Goal: Task Accomplishment & Management: Manage account settings

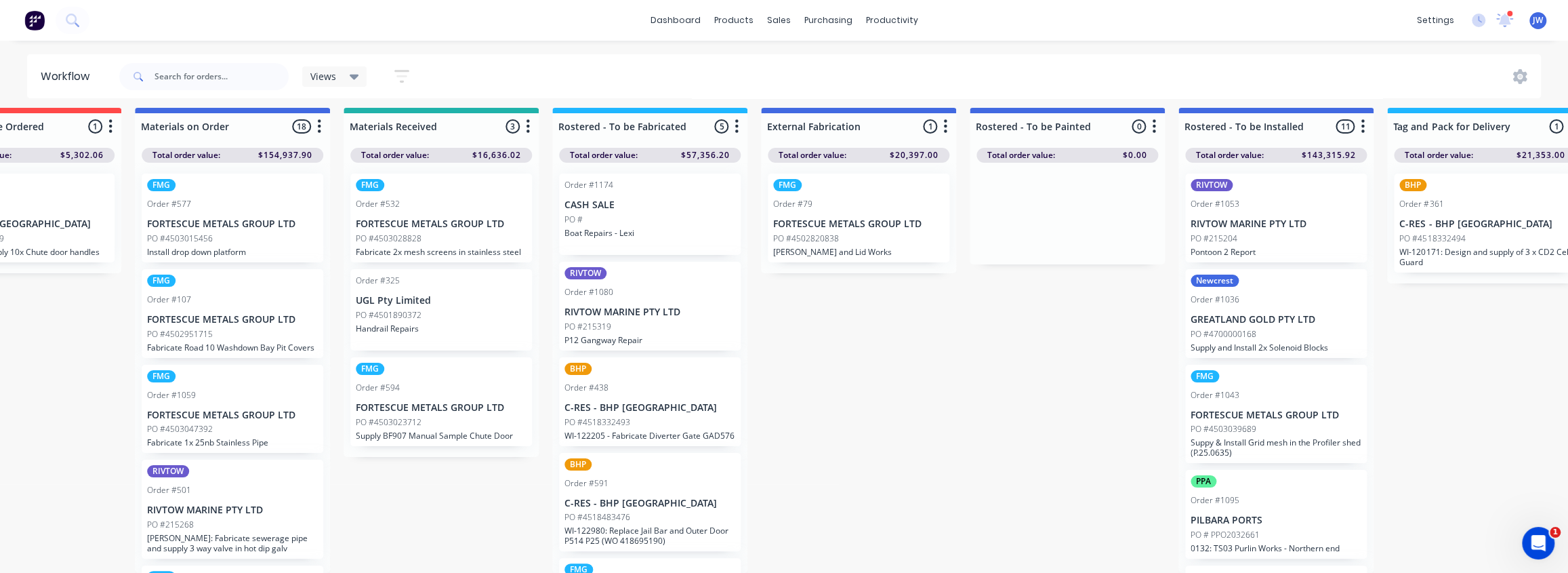
scroll to position [198, 0]
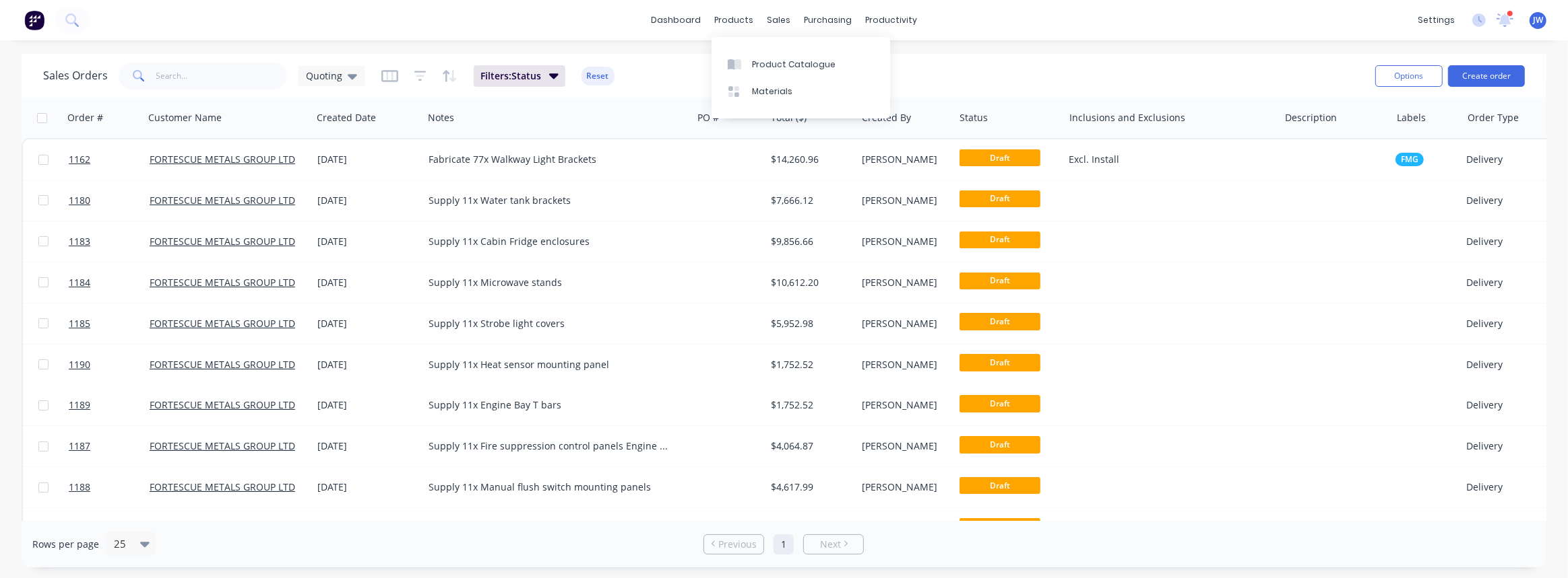
scroll to position [525, 0]
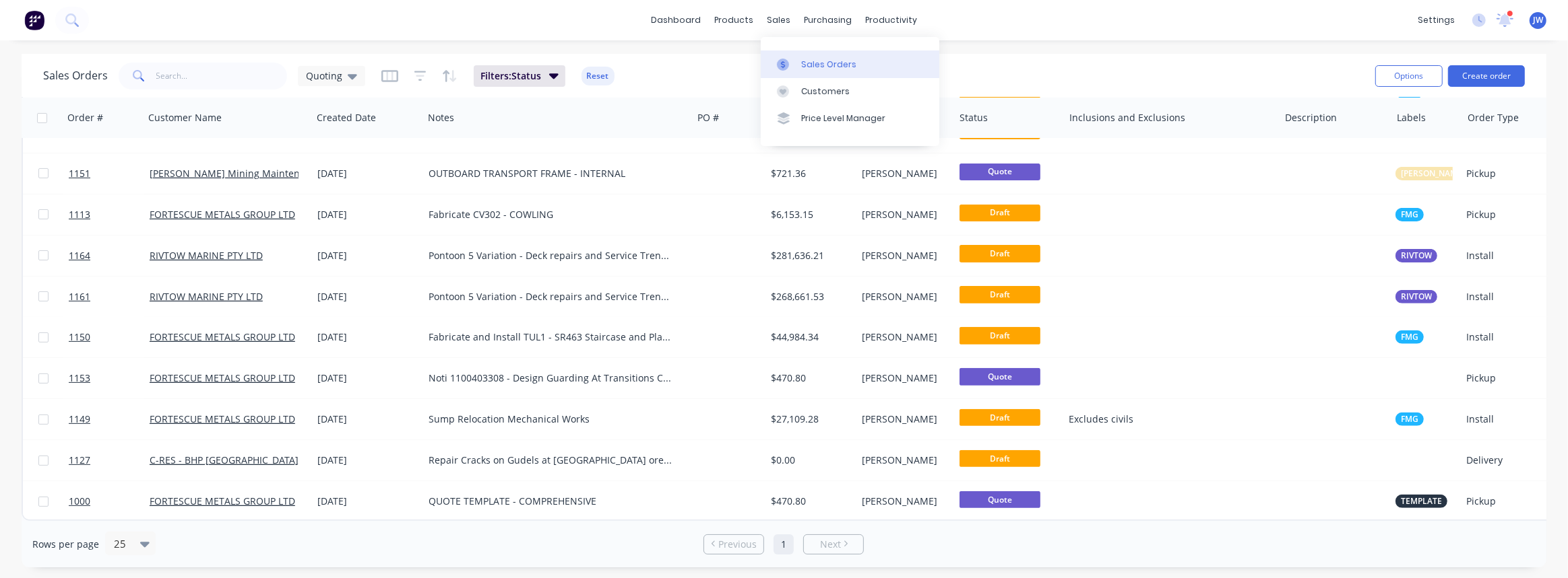
click at [821, 63] on div "Sales Orders" at bounding box center [829, 64] width 55 height 12
click at [247, 82] on input "text" at bounding box center [222, 76] width 131 height 27
type input "cv913"
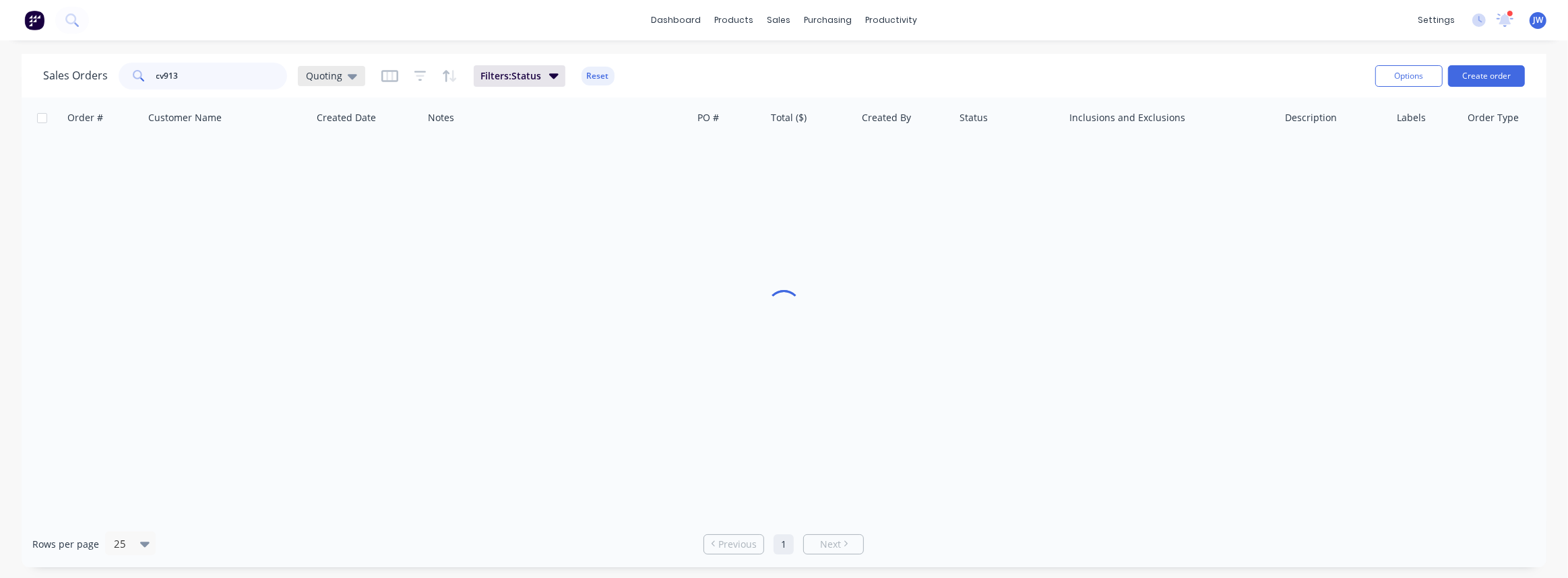
scroll to position [0, 0]
click at [336, 88] on div "Sales Orders cv913 Quoting" at bounding box center [205, 76] width 322 height 27
click at [339, 81] on span "Quoting" at bounding box center [324, 76] width 37 height 14
click at [335, 302] on button "VIEW ALL" at bounding box center [378, 298] width 154 height 16
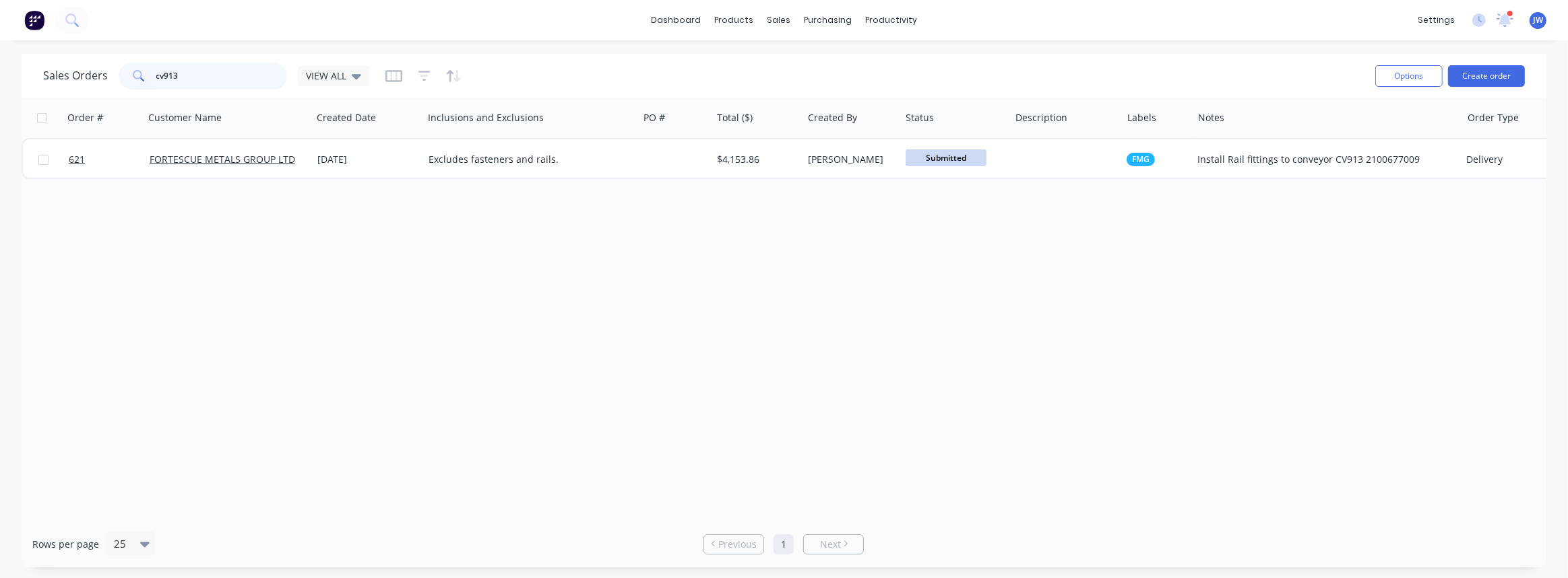
drag, startPoint x: 246, startPoint y: 75, endPoint x: 64, endPoint y: 80, distance: 182.1
click at [64, 80] on div "Sales Orders cv913 VIEW ALL" at bounding box center [206, 76] width 326 height 27
click at [322, 70] on span "VIEW ALL" at bounding box center [326, 76] width 40 height 14
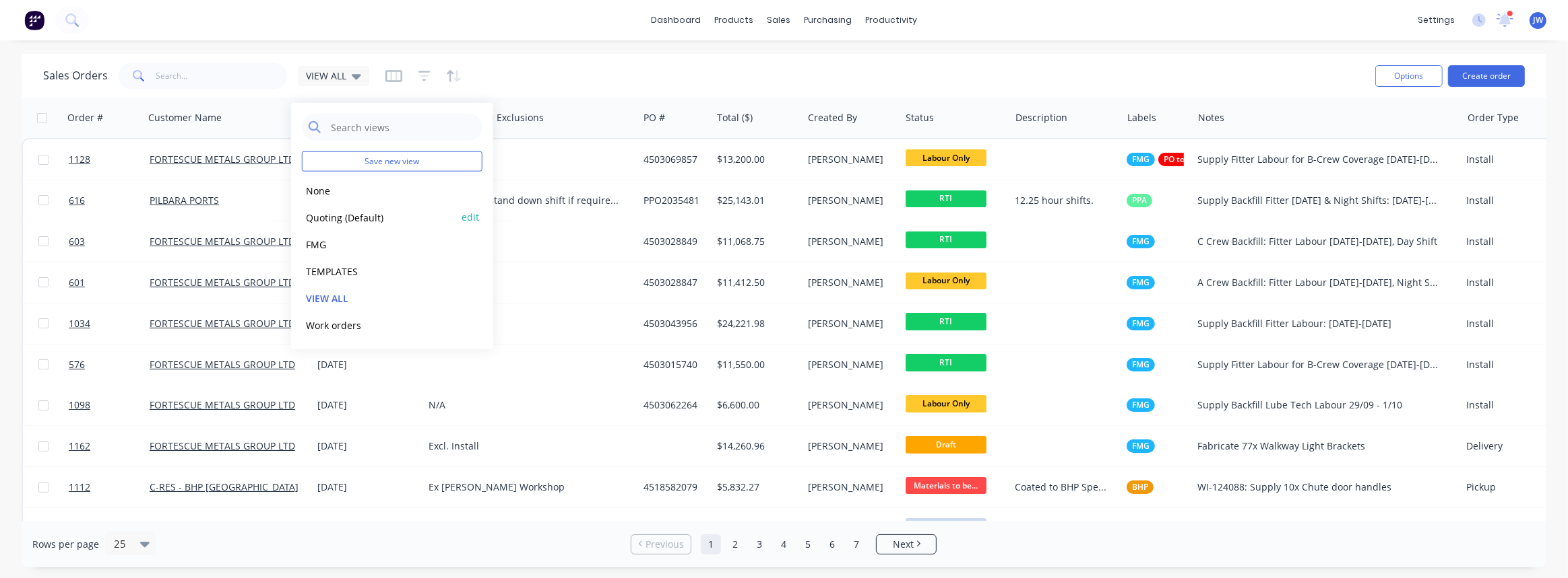
click at [324, 219] on button "Quoting (Default)" at bounding box center [378, 217] width 154 height 16
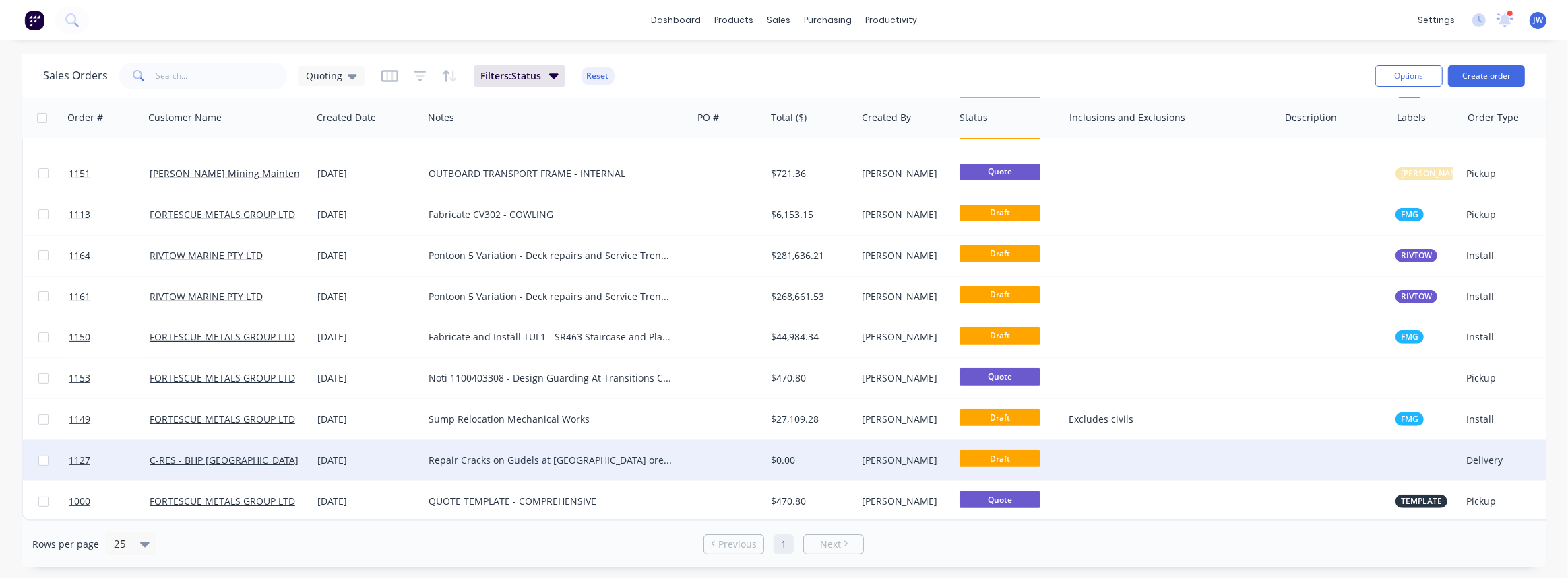
scroll to position [525, 0]
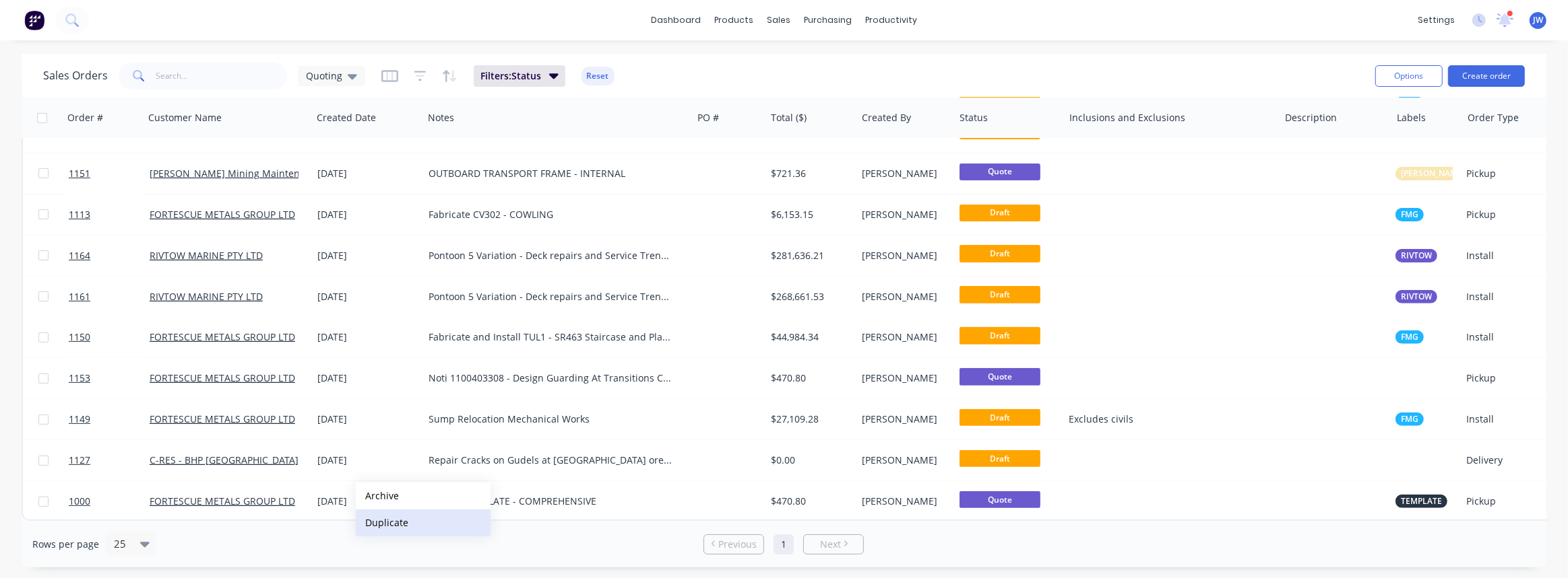
click at [386, 518] on button "Duplicate" at bounding box center [423, 523] width 135 height 27
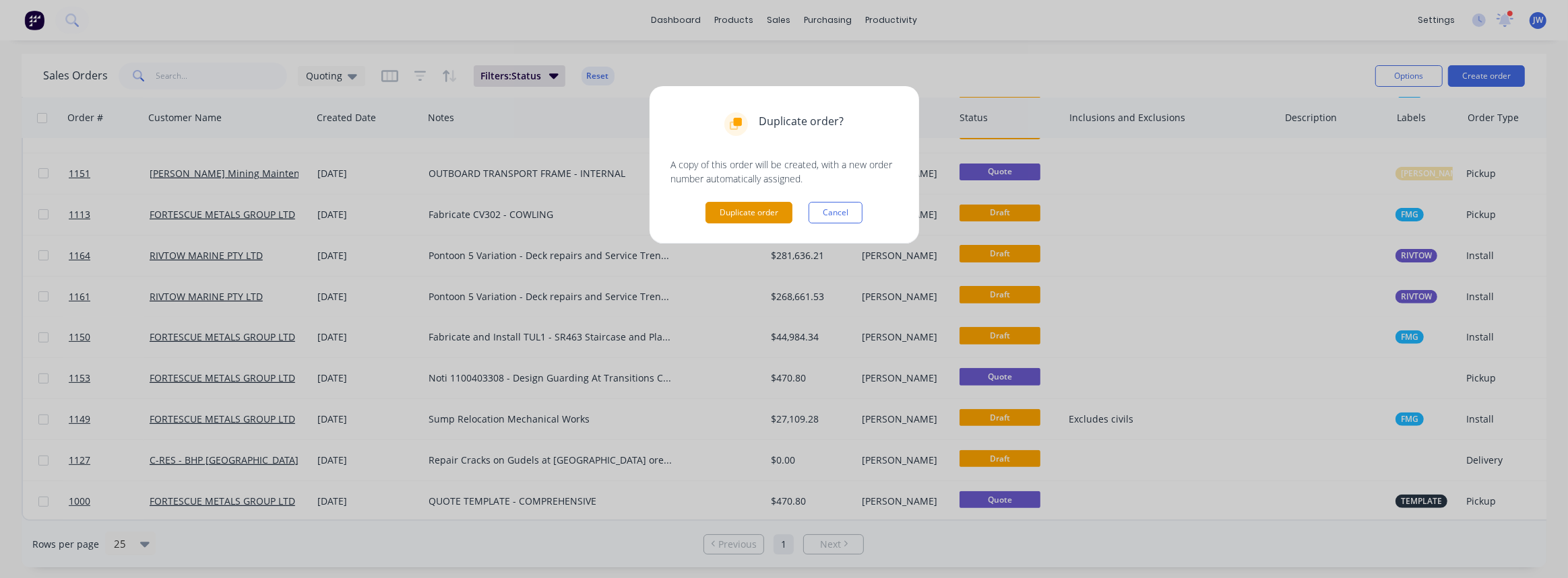
click at [757, 209] on button "Duplicate order" at bounding box center [749, 213] width 87 height 22
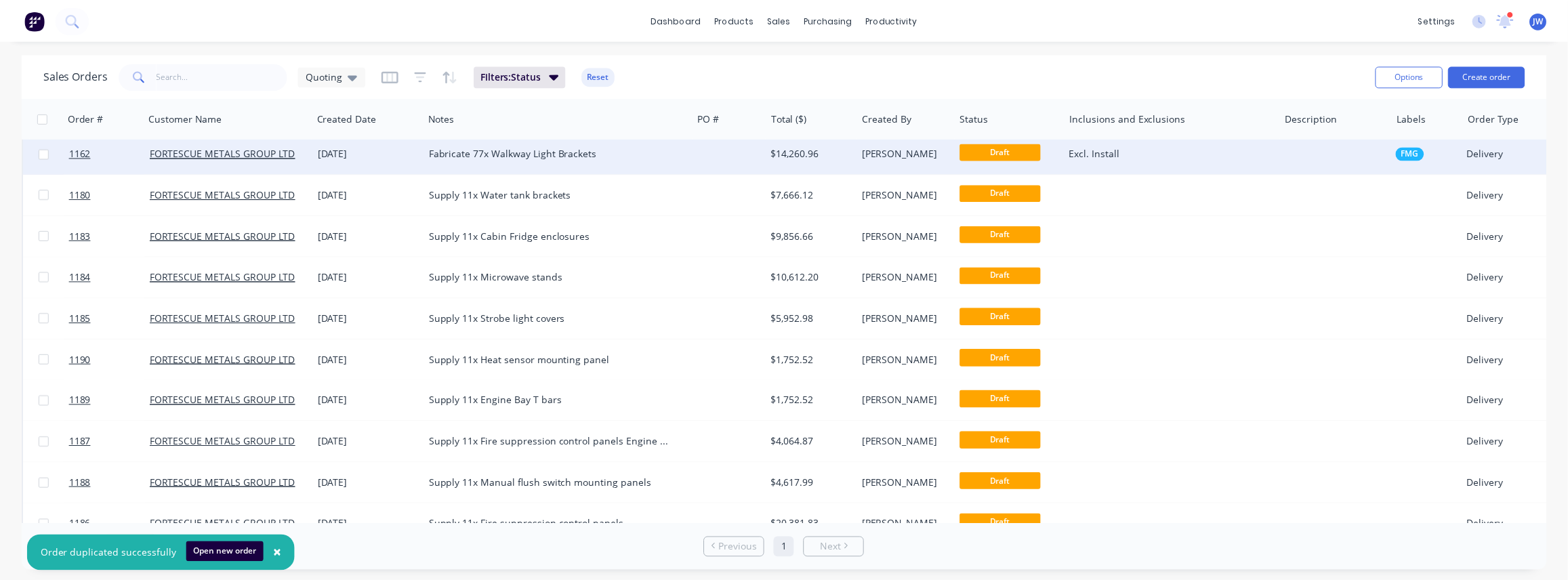
scroll to position [0, 0]
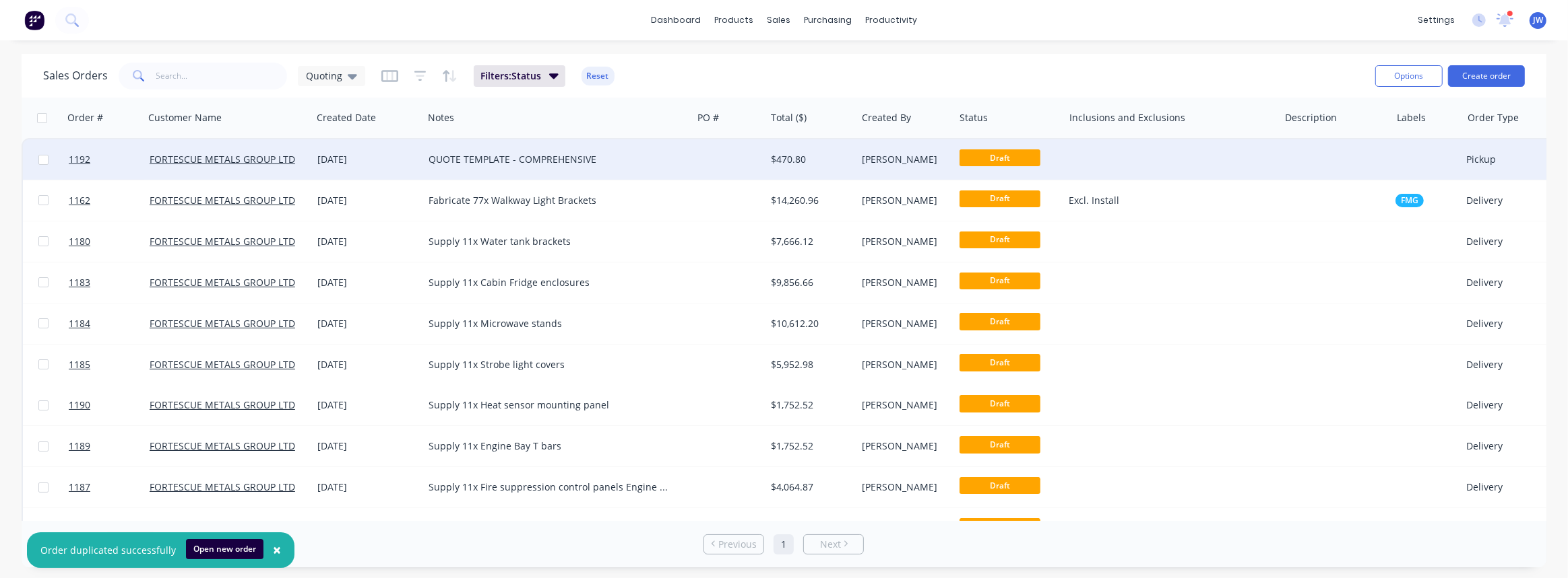
click at [632, 172] on div "QUOTE TEMPLATE - COMPREHENSIVE" at bounding box center [557, 159] width 269 height 40
drag, startPoint x: 608, startPoint y: 154, endPoint x: 391, endPoint y: 152, distance: 217.0
click at [391, 152] on div "1192 FORTESCUE METALS GROUP LTD 01 Oct 2025 QUOTE TEMPLATE - COMPREHENSIVE $470…" at bounding box center [790, 159] width 1535 height 41
click at [759, 163] on div at bounding box center [729, 159] width 73 height 40
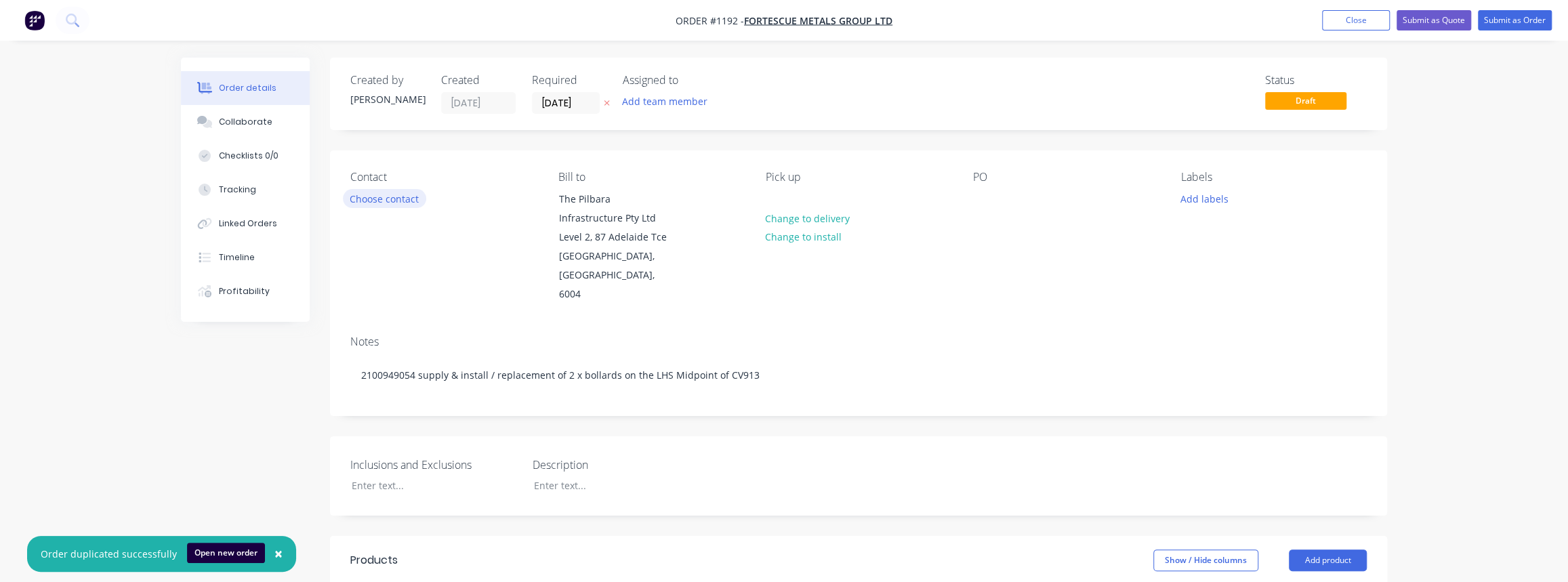
click at [399, 205] on button "Choose contact" at bounding box center [384, 198] width 84 height 18
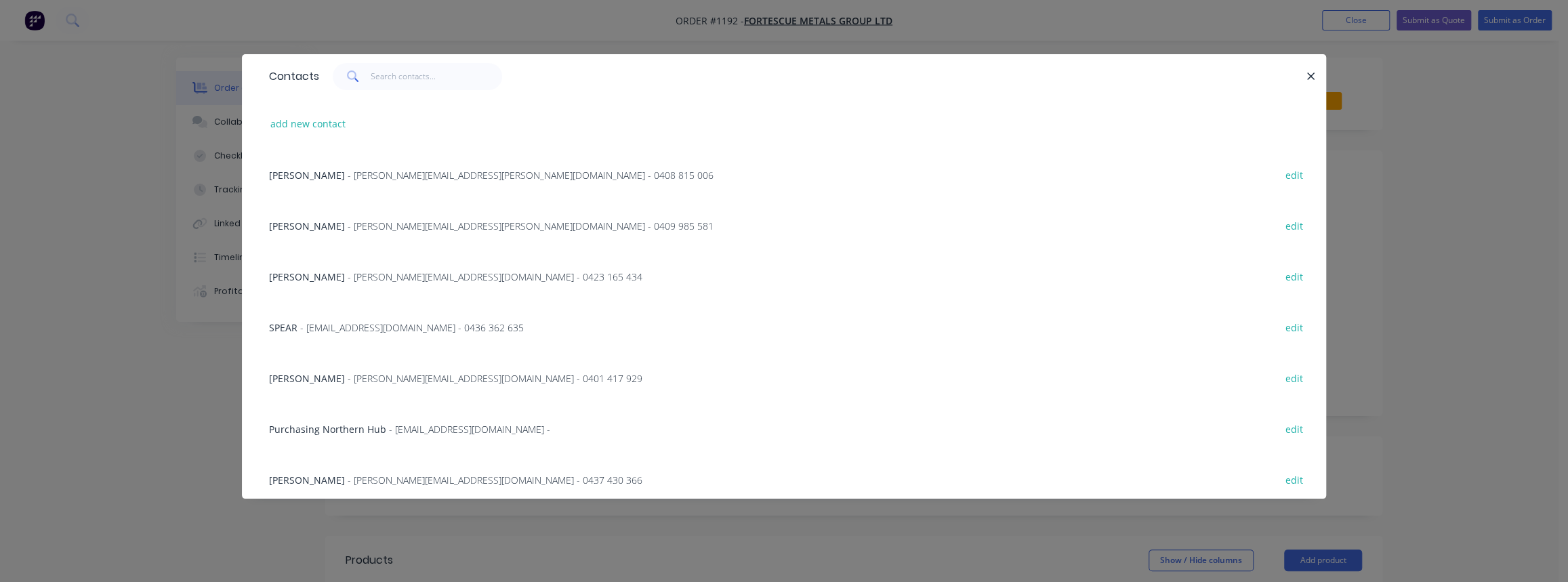
click at [387, 219] on span "- jake.harris@fortescue.com - 0409 985 581" at bounding box center [530, 225] width 366 height 13
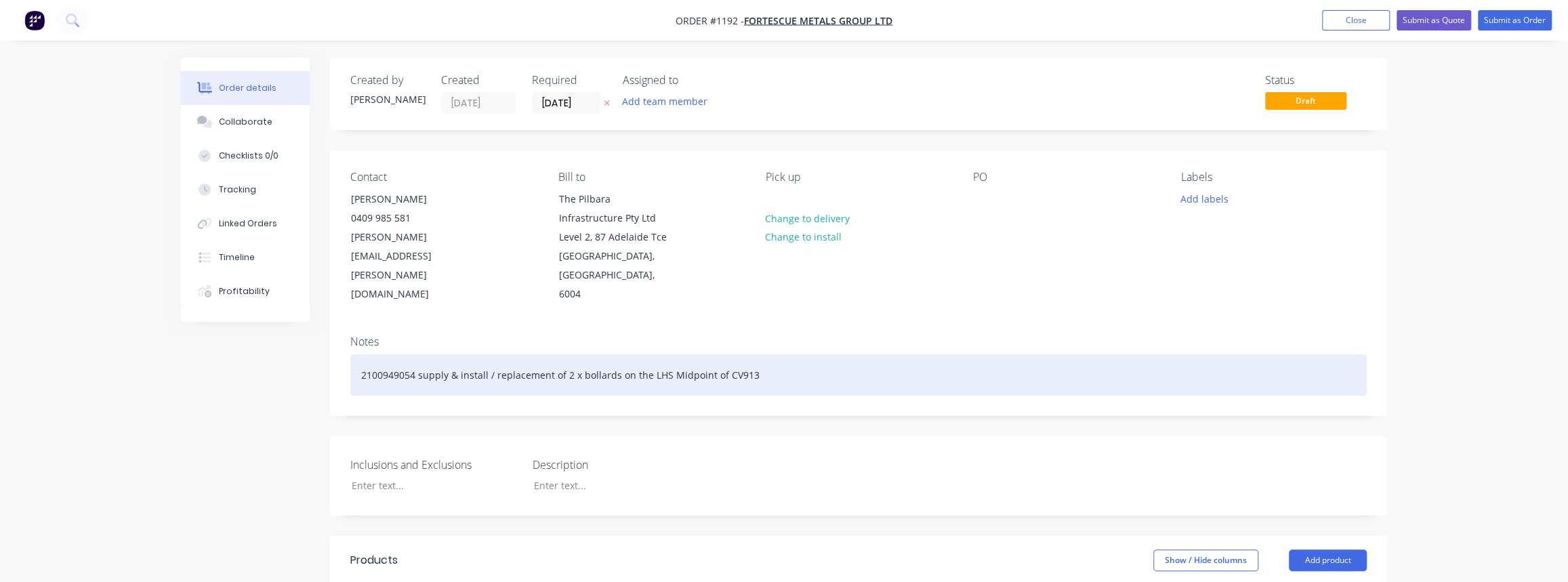
click at [420, 355] on div "2100949054 supply & install / replacement of 2 x bollards on the LHS Midpoint o…" at bounding box center [858, 375] width 1016 height 41
drag, startPoint x: 417, startPoint y: 358, endPoint x: 98, endPoint y: 338, distance: 319.6
click at [747, 360] on div "Supply & install / replacement of 2 x bollards on the LHS Midpoint of CV913" at bounding box center [858, 375] width 1016 height 41
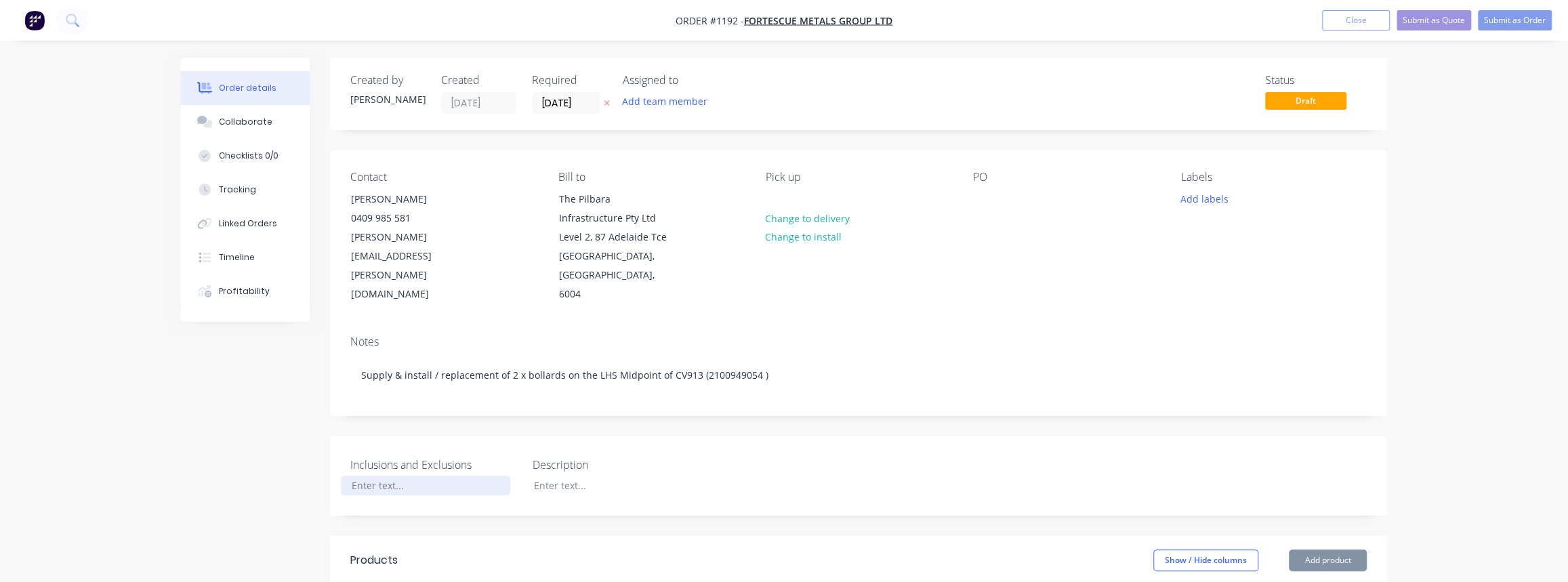
click at [402, 476] on div at bounding box center [425, 486] width 170 height 20
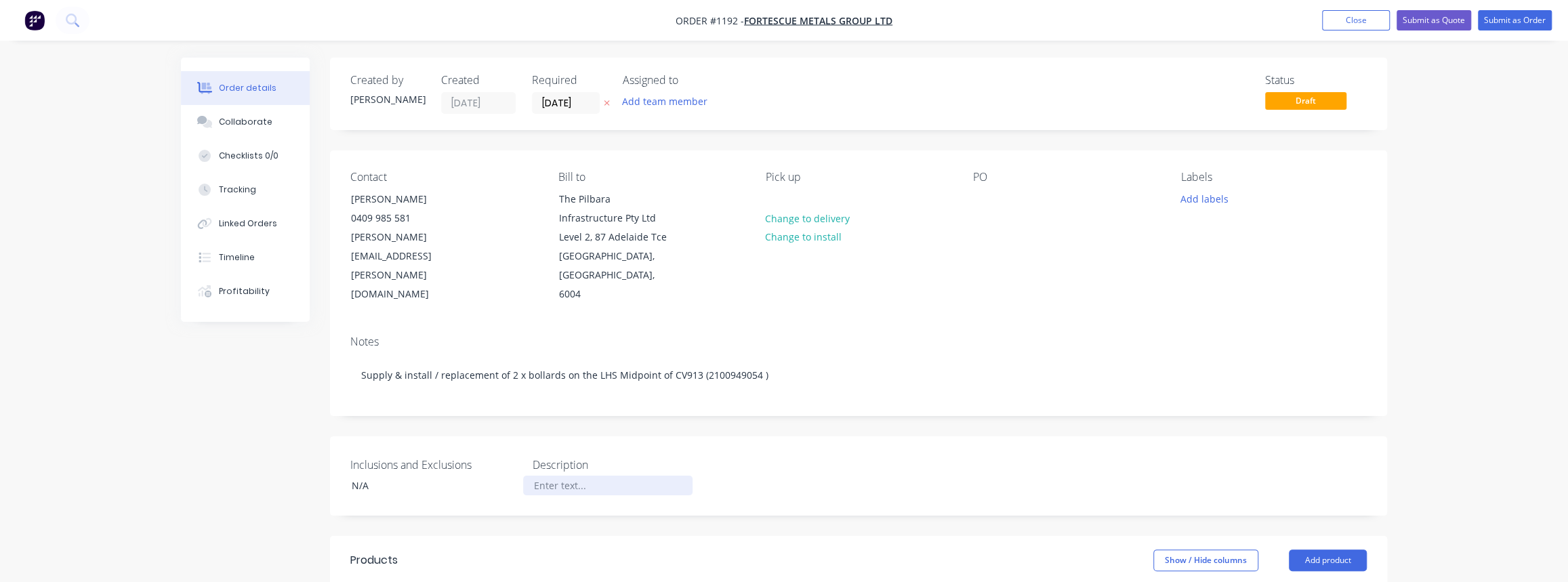
click at [546, 476] on div at bounding box center [607, 486] width 170 height 20
click at [243, 124] on div "Collaborate" at bounding box center [245, 122] width 53 height 12
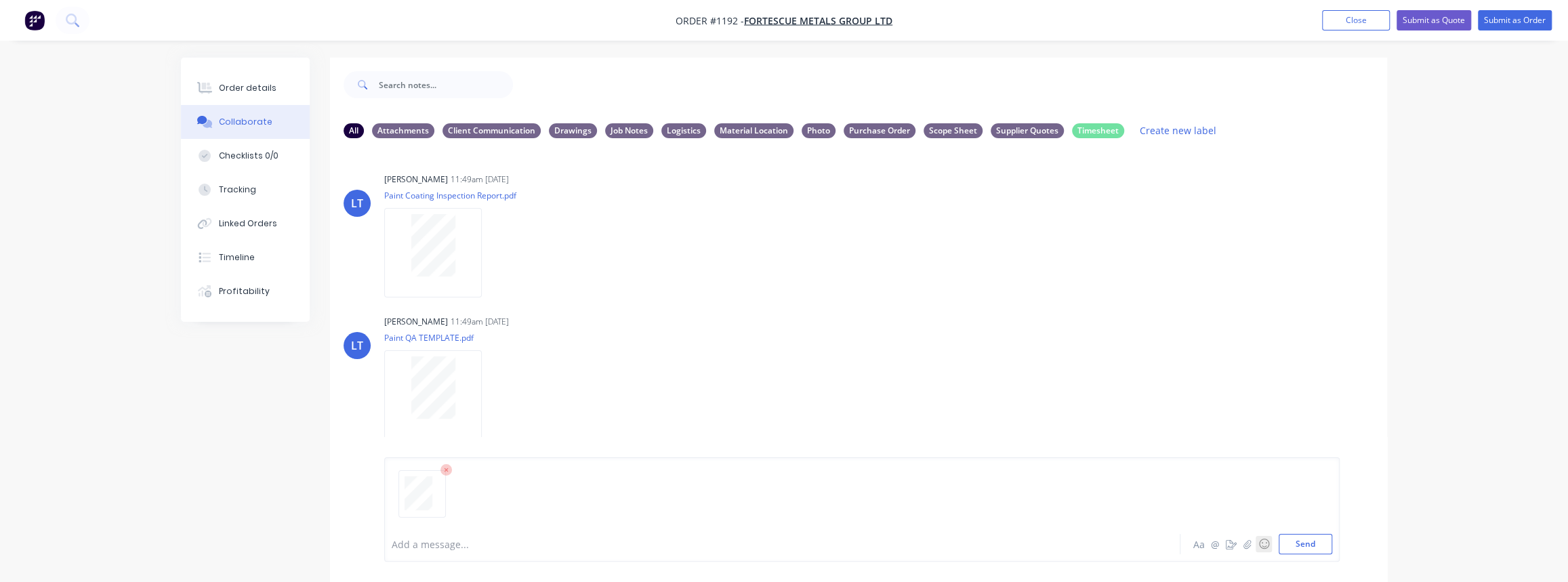
drag, startPoint x: 1309, startPoint y: 544, endPoint x: 1269, endPoint y: 549, distance: 40.3
click at [1309, 544] on button "Send" at bounding box center [1305, 544] width 53 height 20
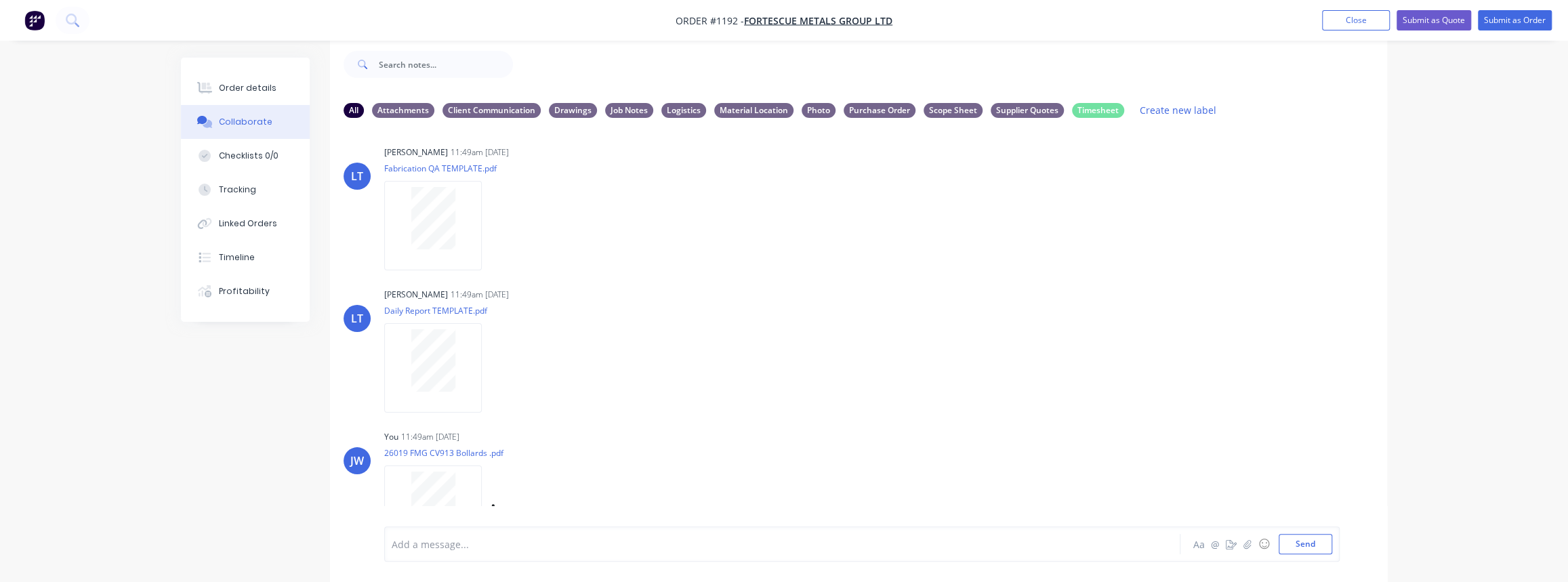
scroll to position [346, 0]
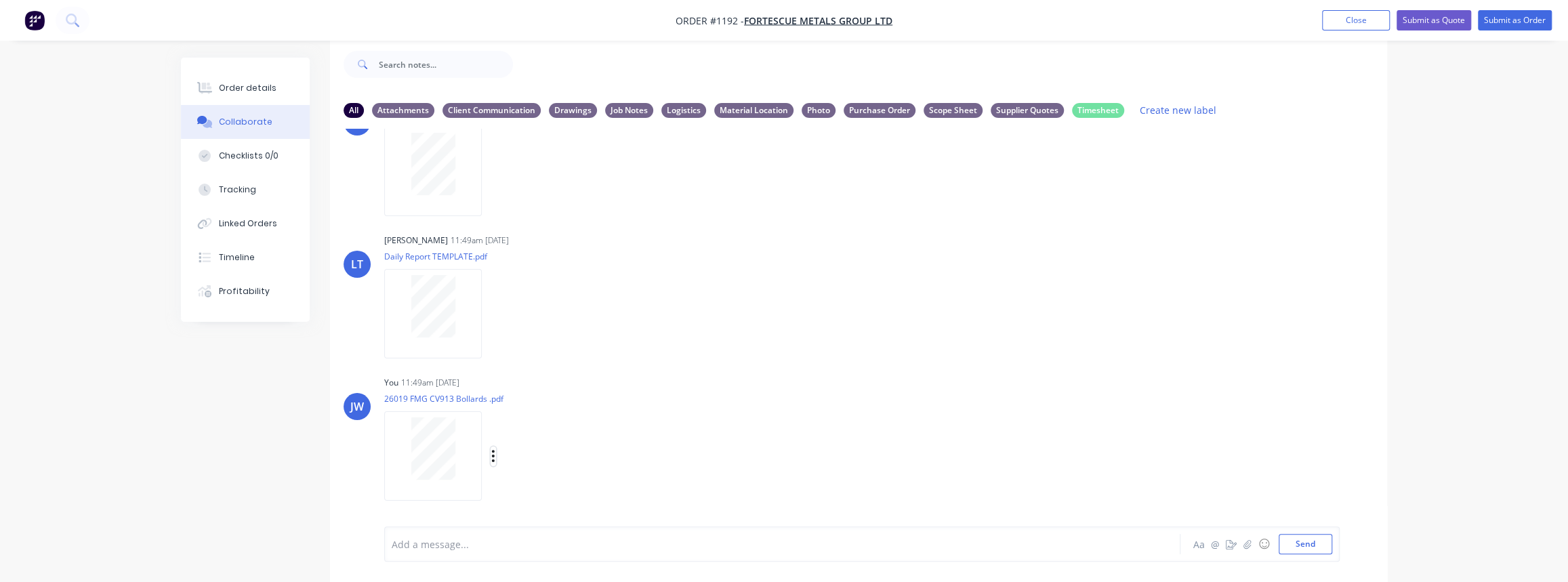
click at [491, 458] on icon "button" at bounding box center [493, 456] width 4 height 16
click at [552, 435] on button "Labels" at bounding box center [582, 428] width 152 height 30
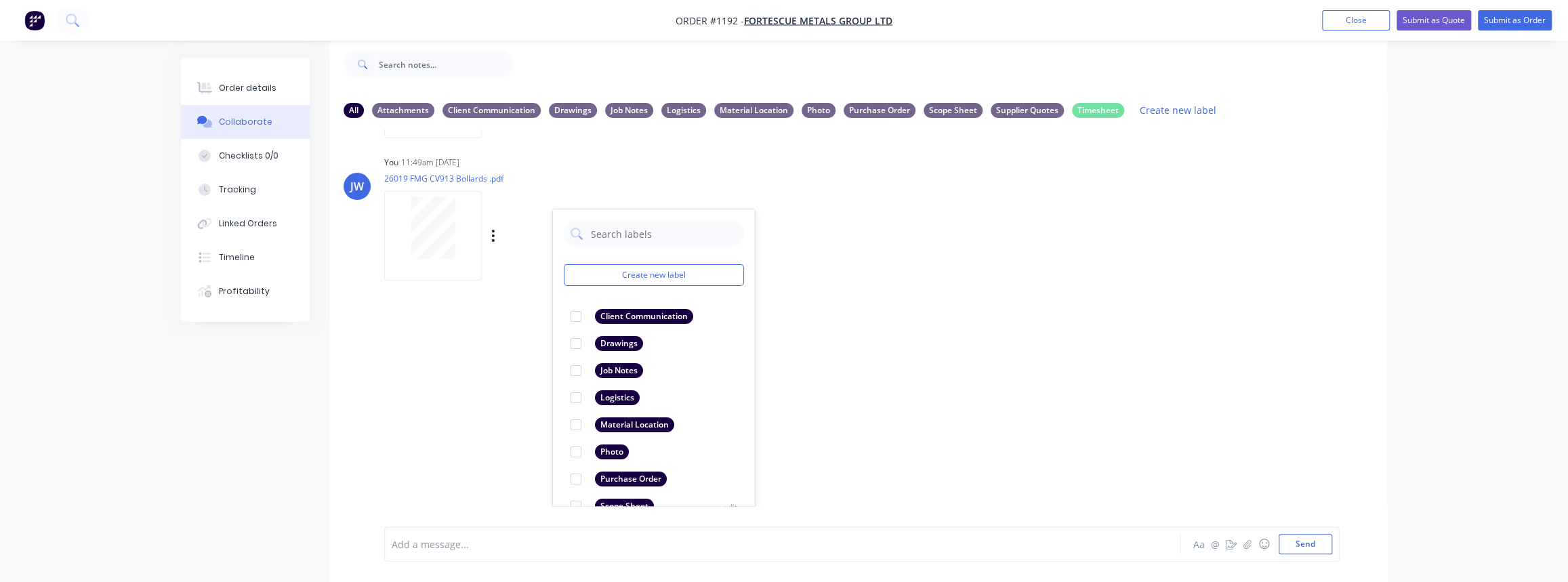
scroll to position [78, 0]
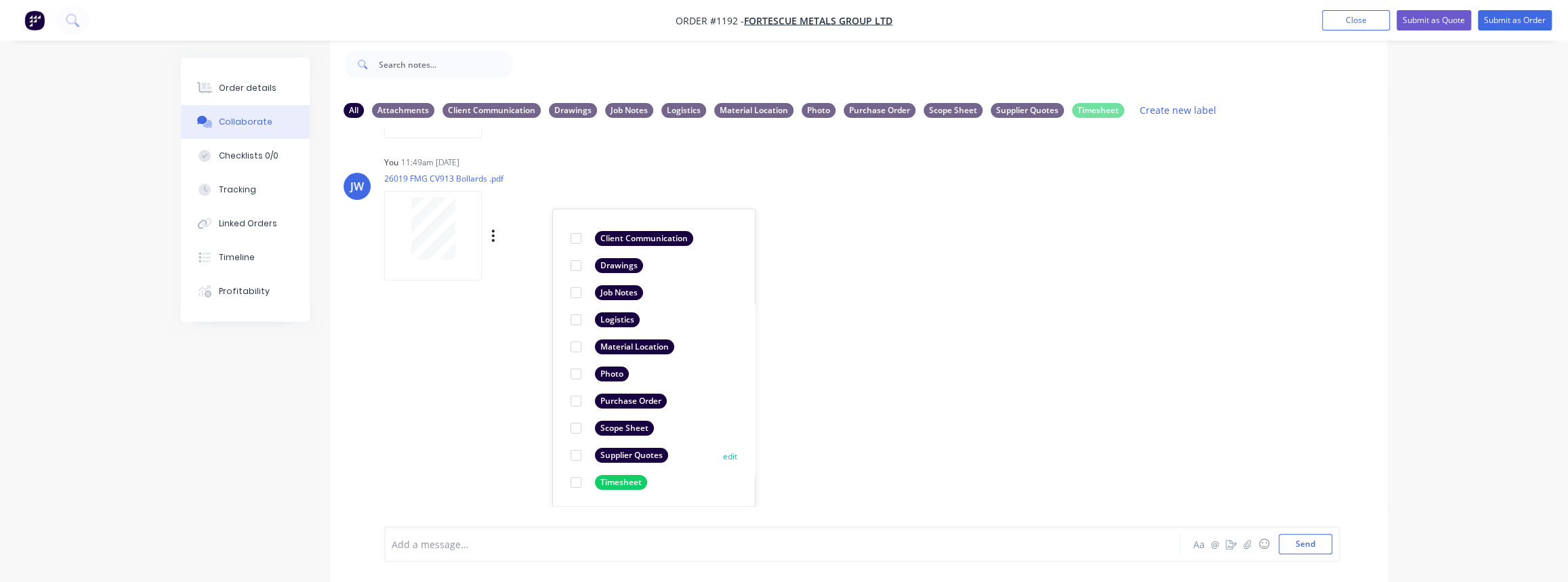
click at [609, 455] on div "Supplier Quotes" at bounding box center [631, 455] width 73 height 15
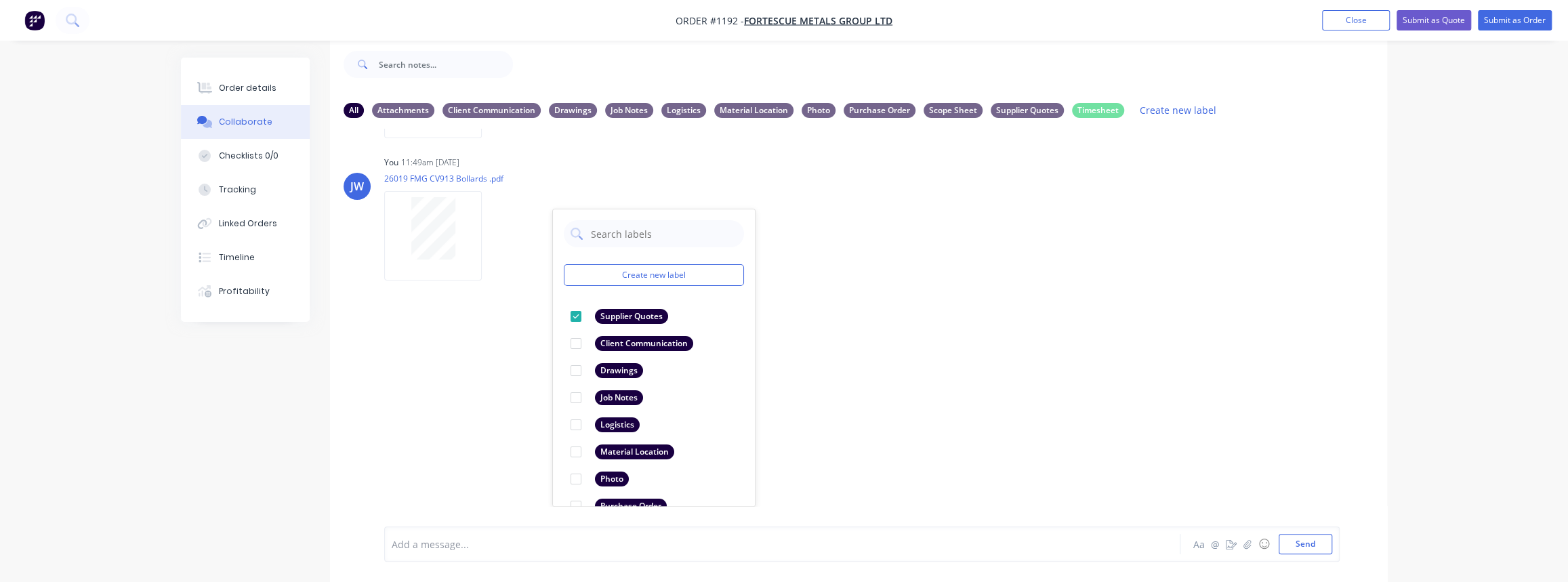
click at [503, 400] on div "LT Leya Thompson 11:49am 01/10/25 Paint Coating Inspection Report.pdf Labels Do…" at bounding box center [858, 317] width 1057 height 378
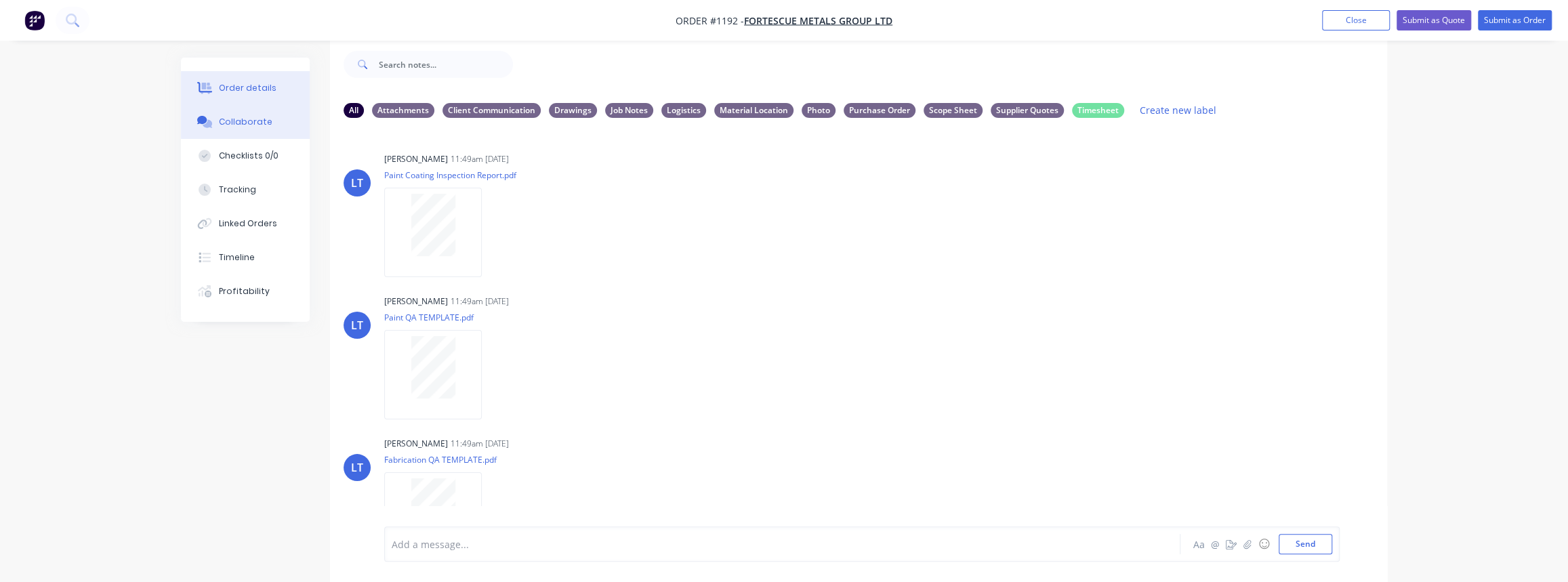
click at [245, 89] on div "Order details" at bounding box center [247, 88] width 57 height 12
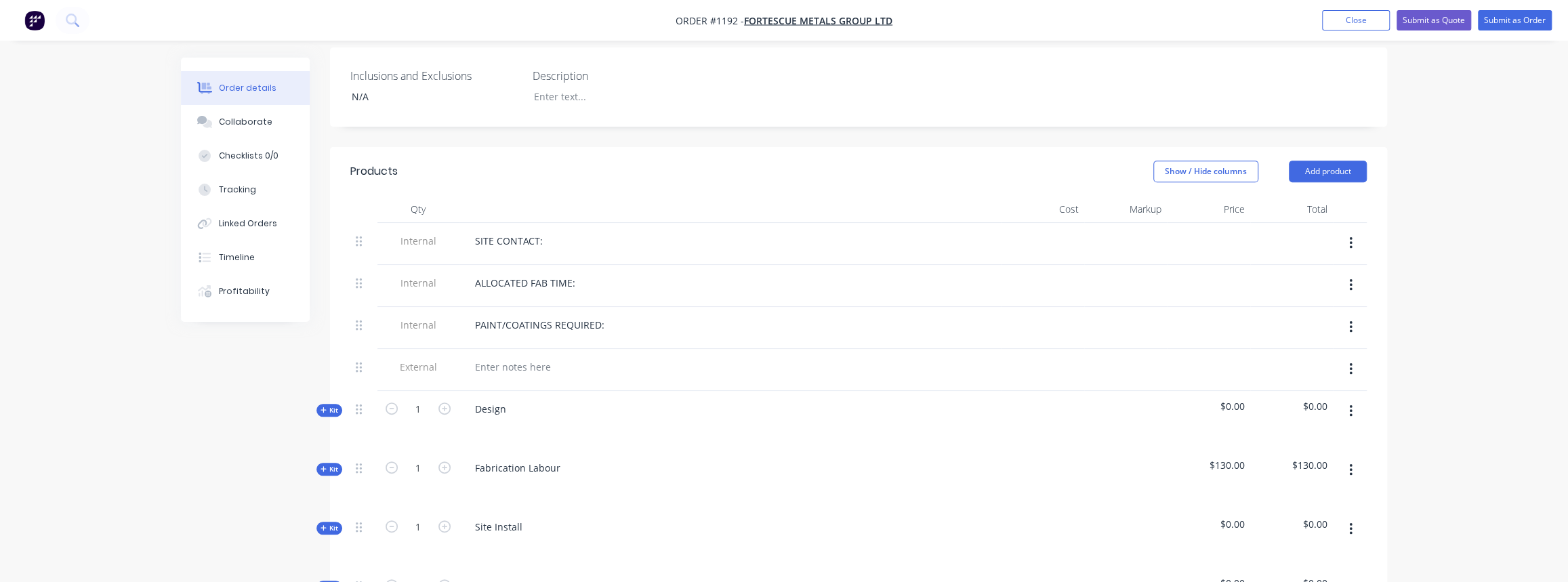
scroll to position [390, 0]
click at [547, 231] on div "SITE CONTACT:" at bounding box center [509, 240] width 90 height 20
click at [602, 314] on div "PAINT/COATINGS REQUIRED:" at bounding box center [539, 324] width 151 height 20
click at [602, 357] on div at bounding box center [729, 366] width 531 height 20
click at [257, 119] on div "Collaborate" at bounding box center [245, 122] width 53 height 12
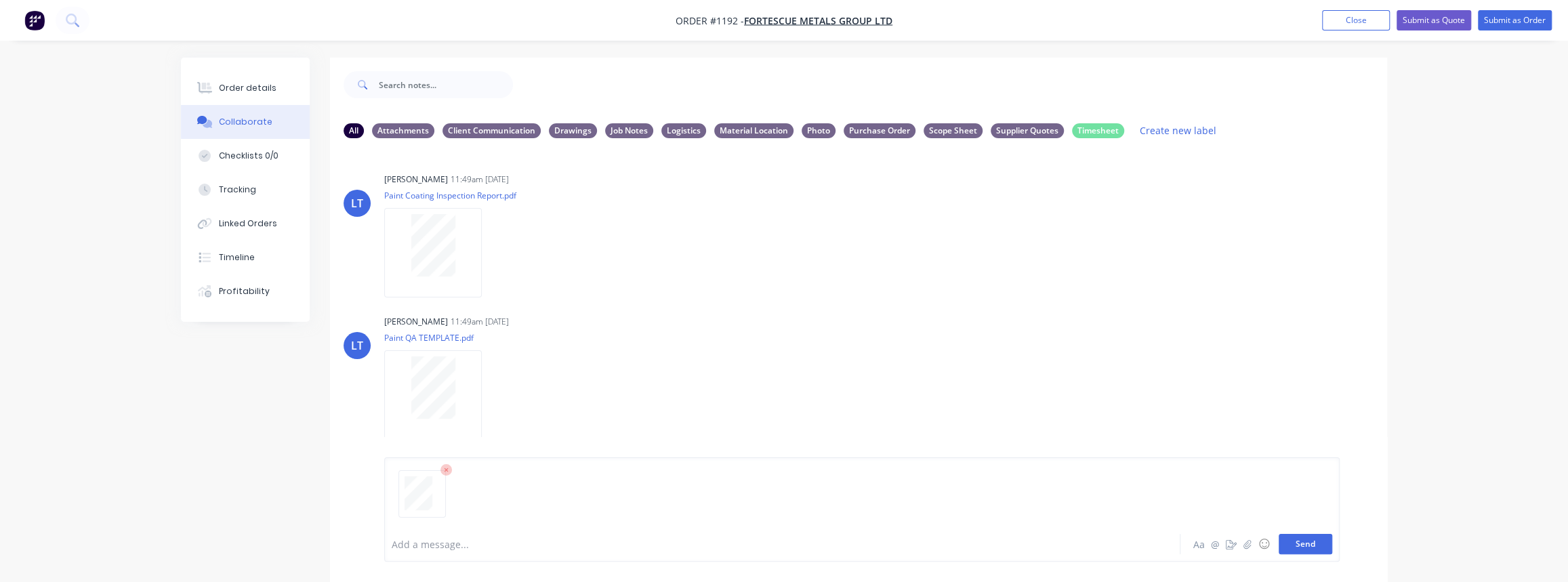
click at [1303, 542] on button "Send" at bounding box center [1305, 544] width 53 height 20
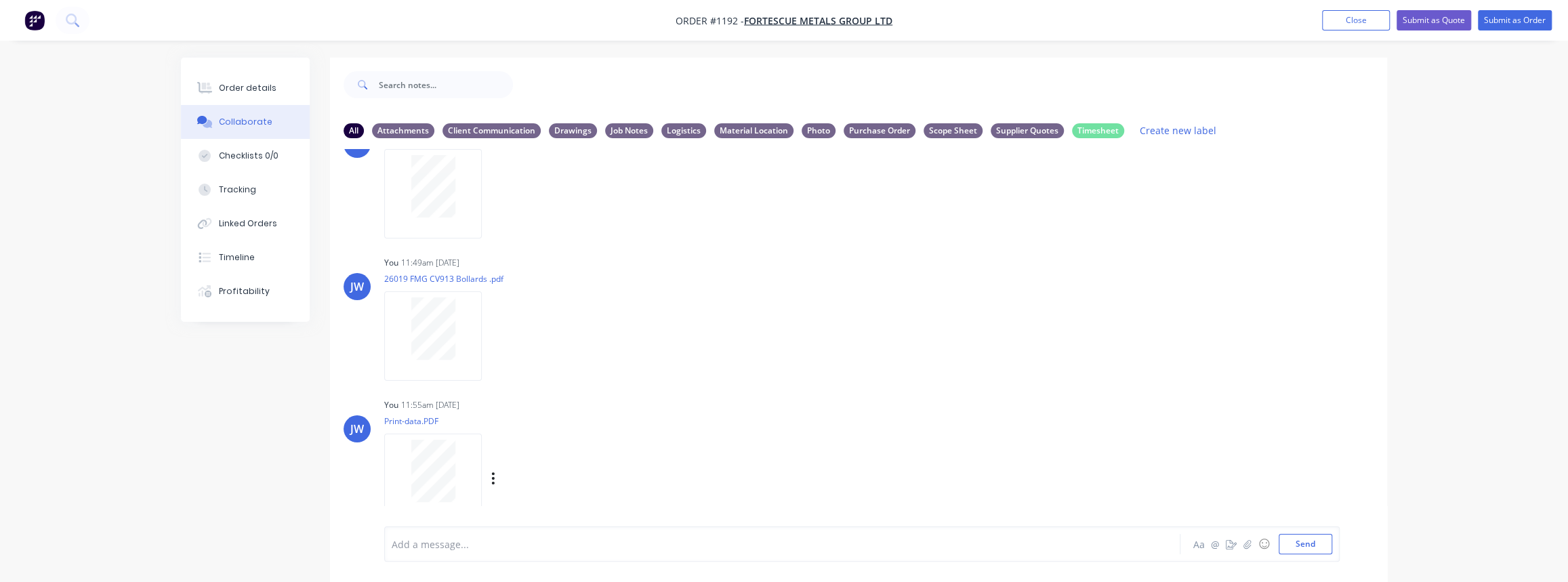
scroll to position [488, 0]
click at [494, 470] on icon "button" at bounding box center [494, 476] width 3 height 12
click at [549, 448] on button "Labels" at bounding box center [582, 449] width 152 height 30
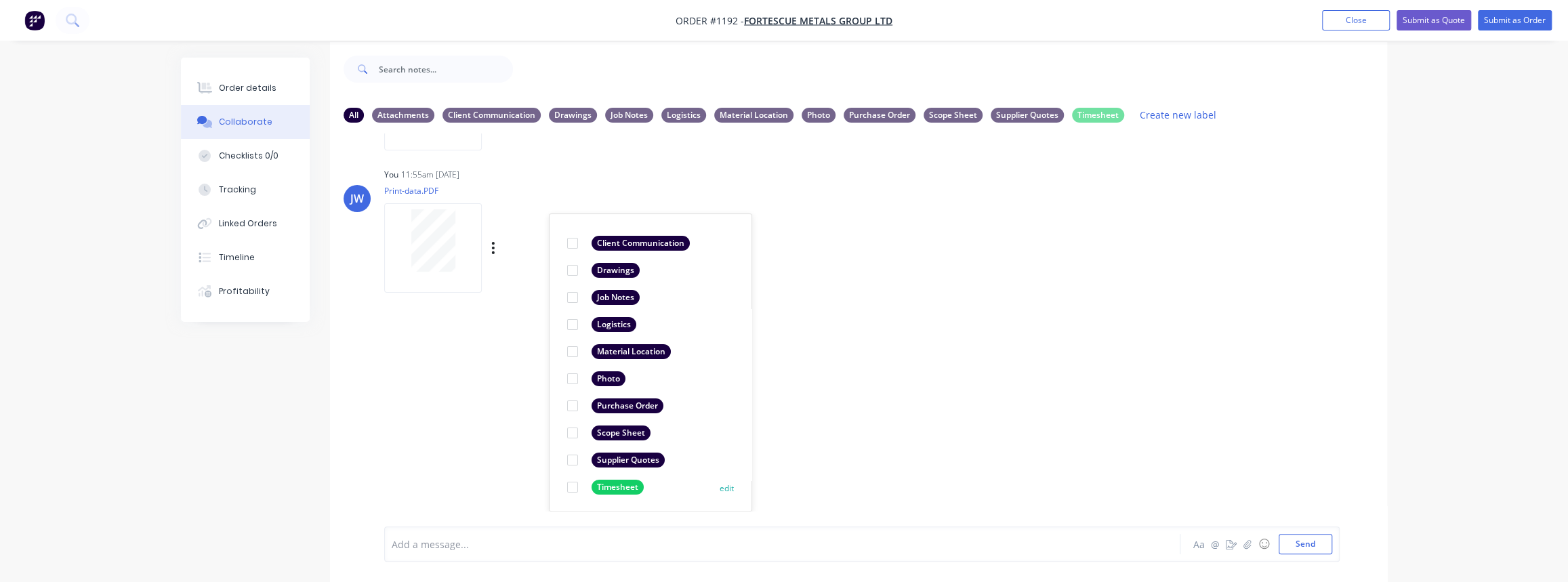
scroll to position [20, 0]
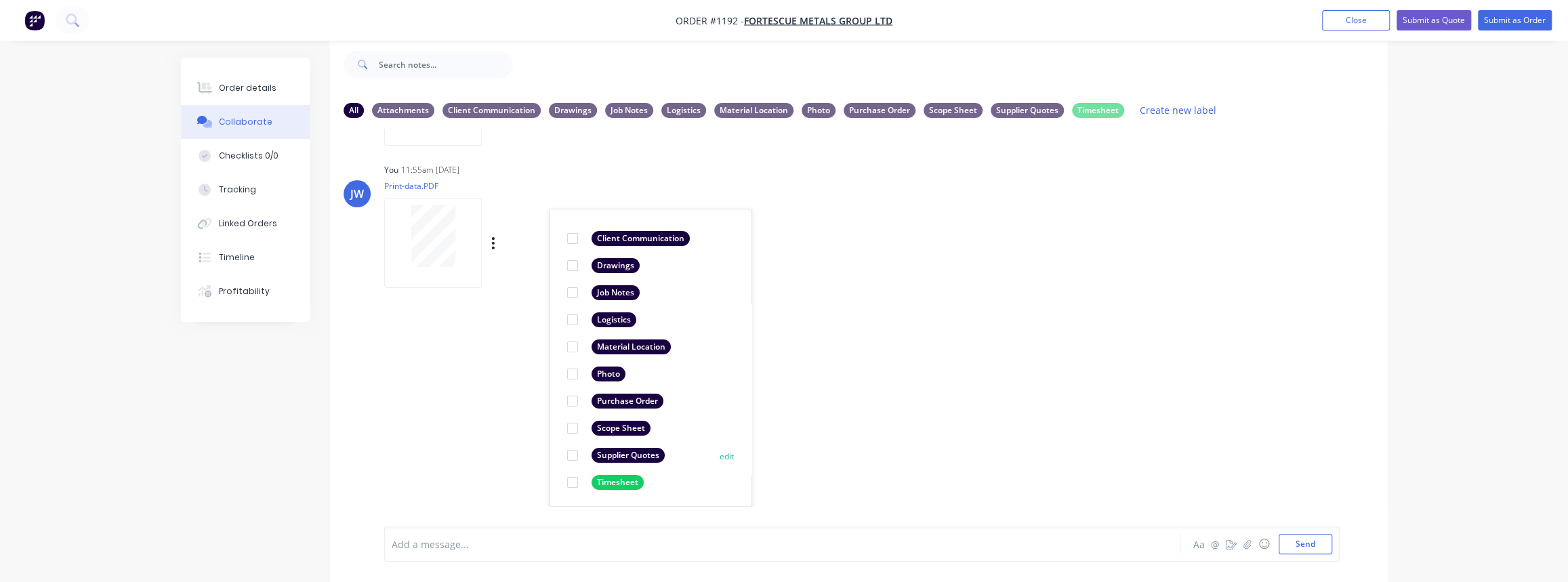
click at [578, 453] on div at bounding box center [573, 455] width 27 height 27
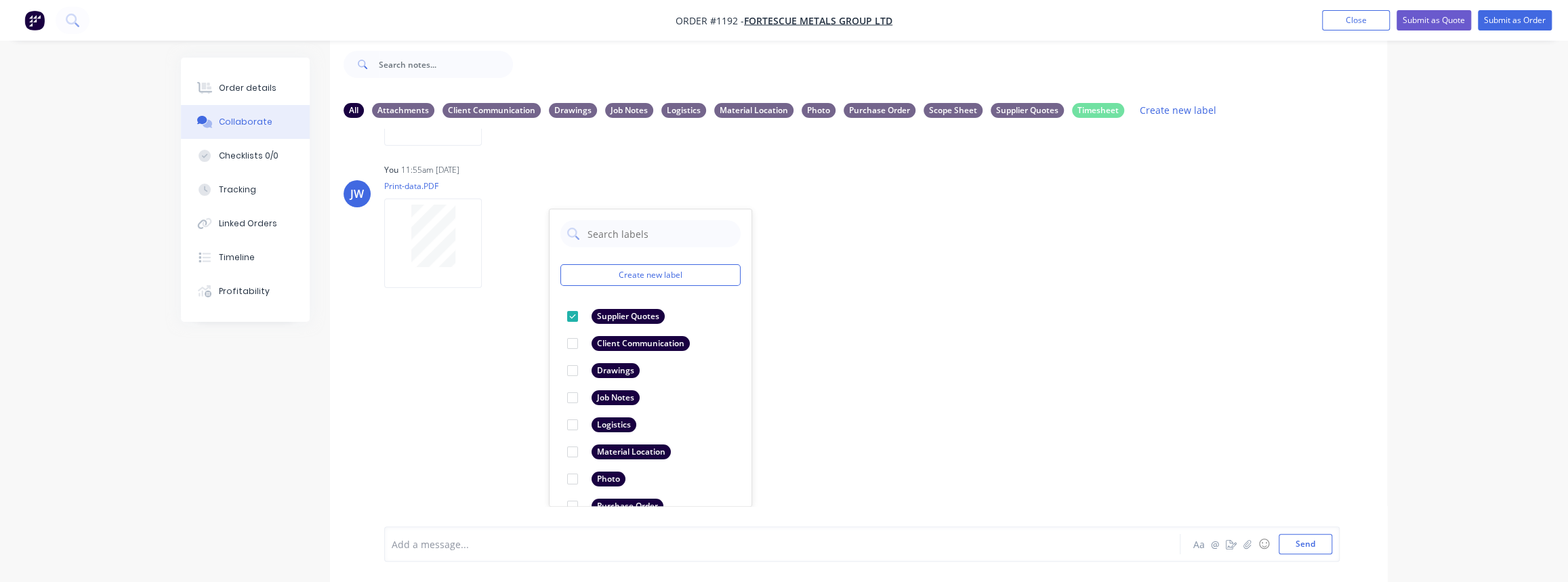
click at [940, 421] on div "LT Leya Thompson 11:49am 01/10/25 Paint Coating Inspection Report.pdf Labels Do…" at bounding box center [858, 317] width 1057 height 378
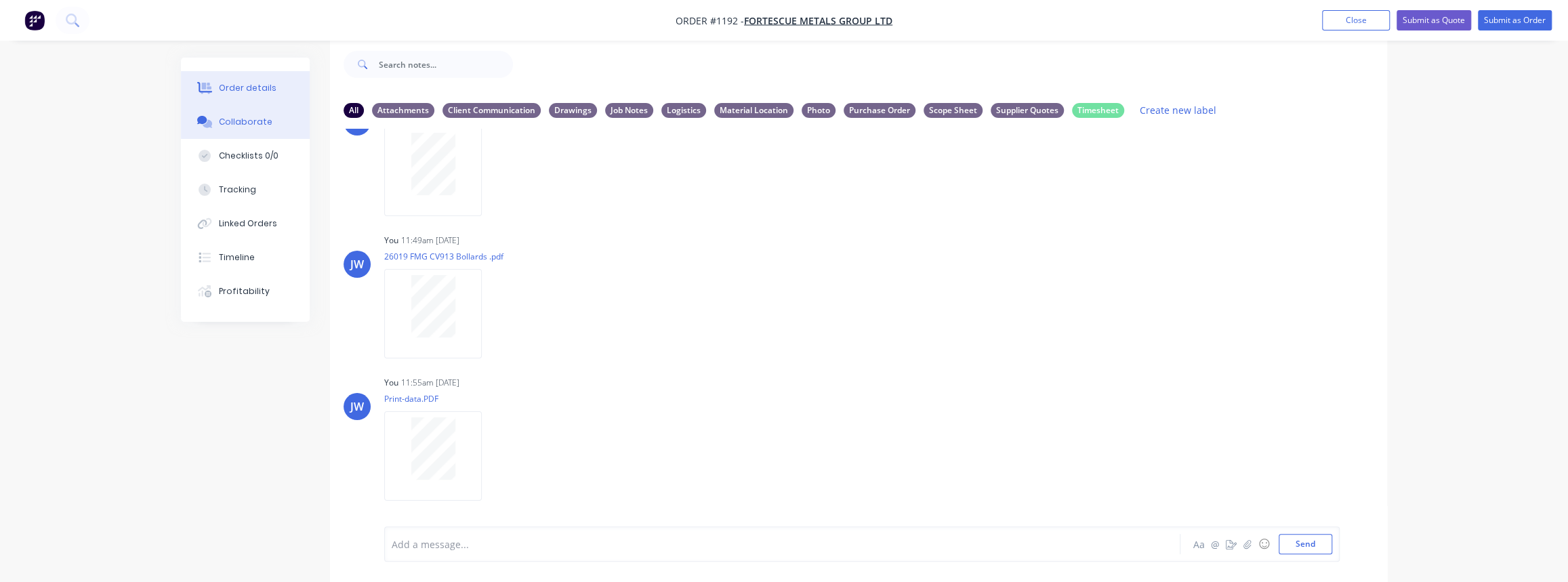
click at [246, 93] on div "Order details" at bounding box center [247, 88] width 57 height 12
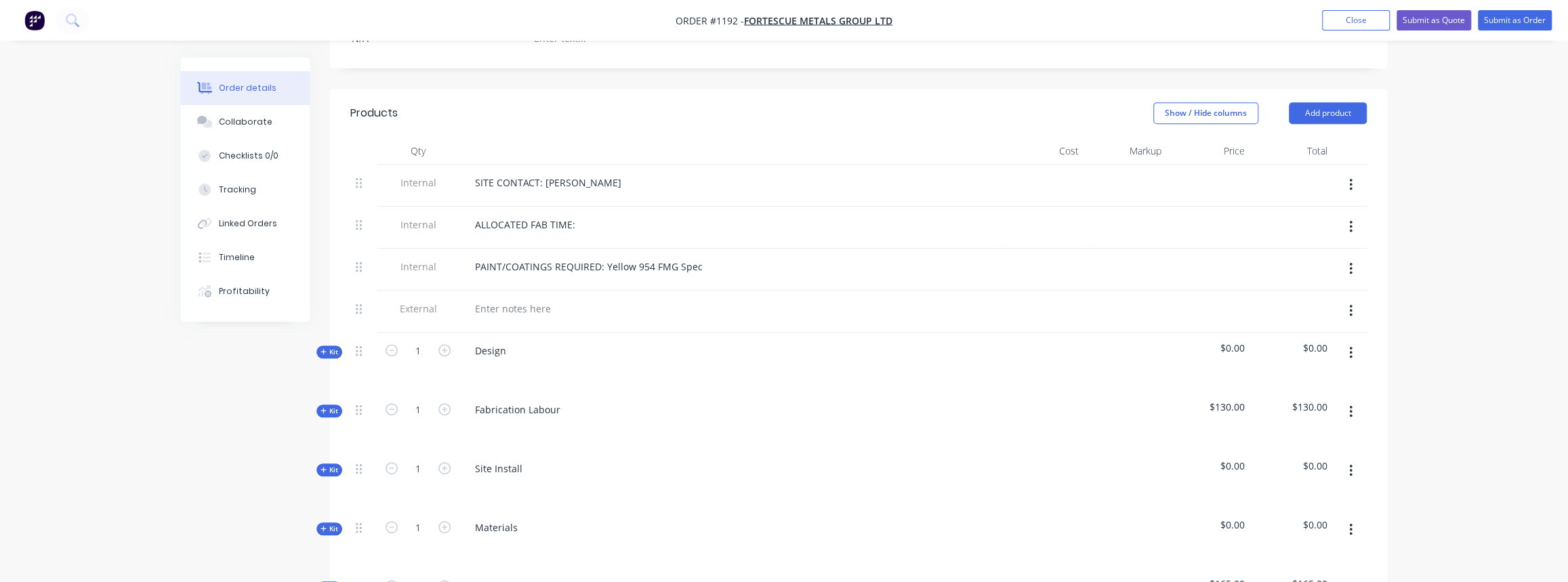
scroll to position [452, 0]
click at [325, 522] on icon "button" at bounding box center [323, 525] width 6 height 7
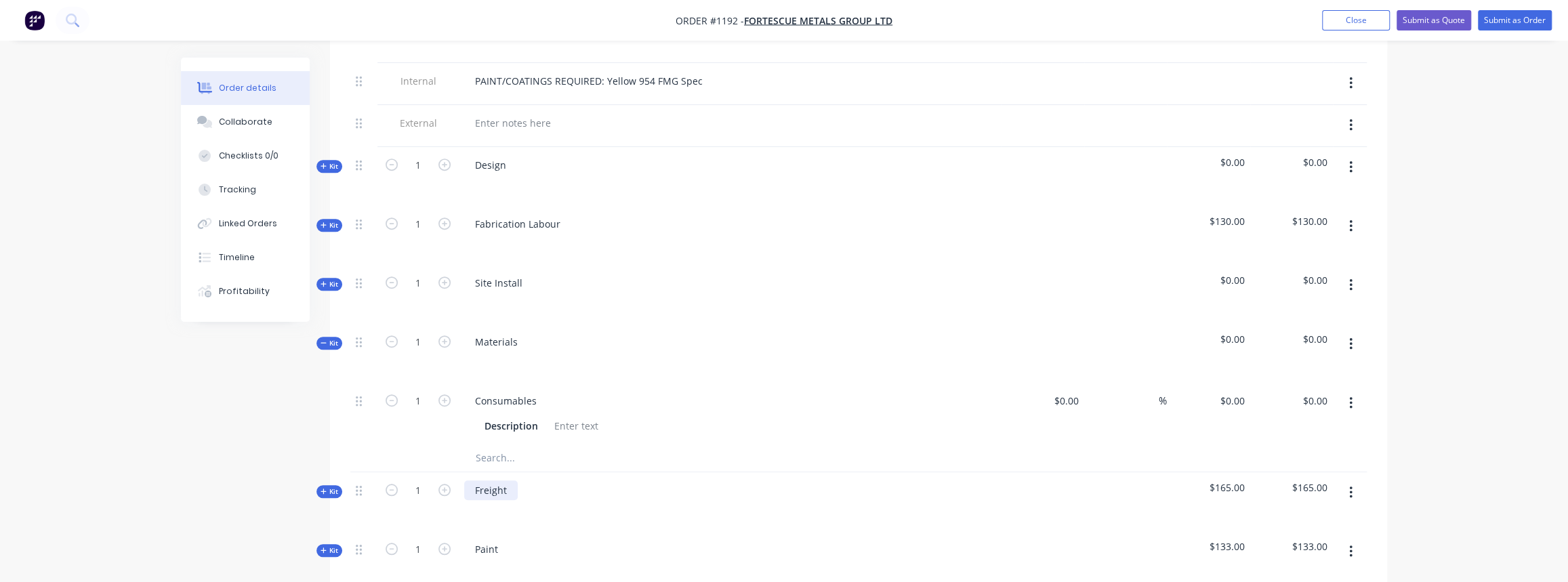
scroll to position [636, 0]
click at [1071, 387] on input "0" at bounding box center [1068, 397] width 31 height 20
click at [502, 441] on input "text" at bounding box center [610, 455] width 271 height 27
type input "$100.00"
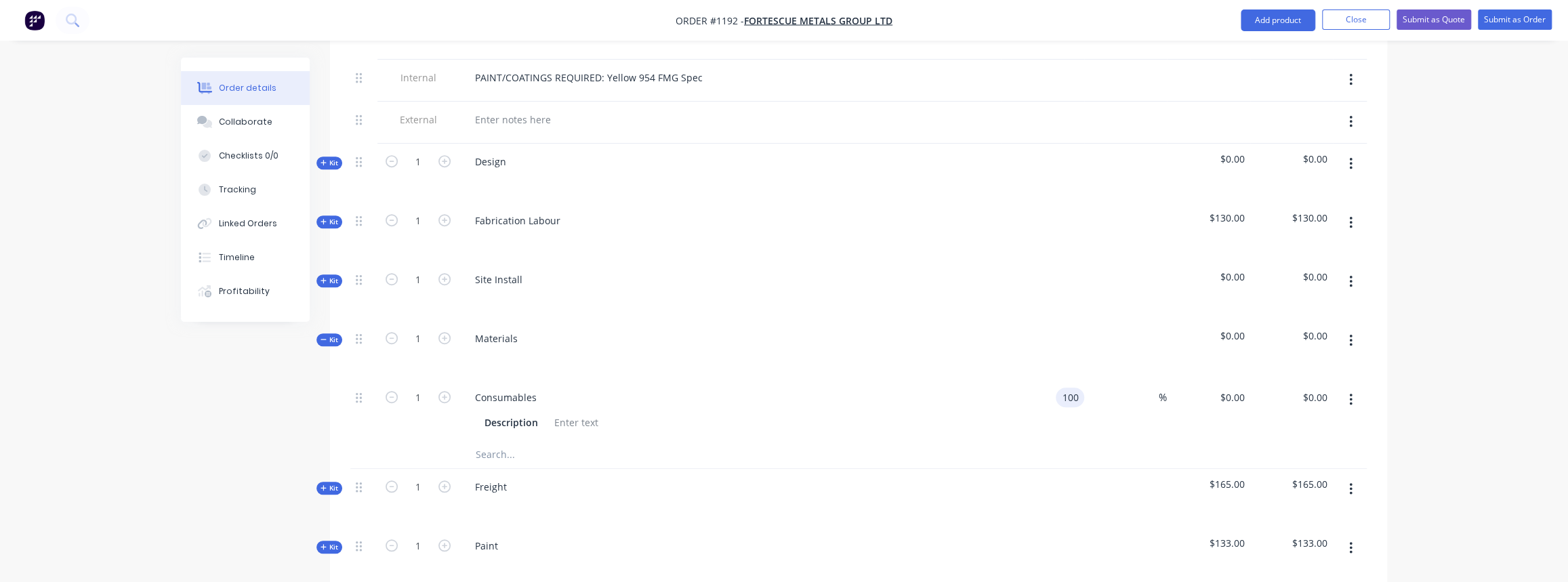
type input "$100.00"
drag, startPoint x: 545, startPoint y: 435, endPoint x: 445, endPoint y: 434, distance: 100.0
click at [445, 441] on div "Infrabuild quote Add Infrabuild quote to kit Infrabuild quote Product Infrabuil…" at bounding box center [858, 455] width 1016 height 28
type input "1"
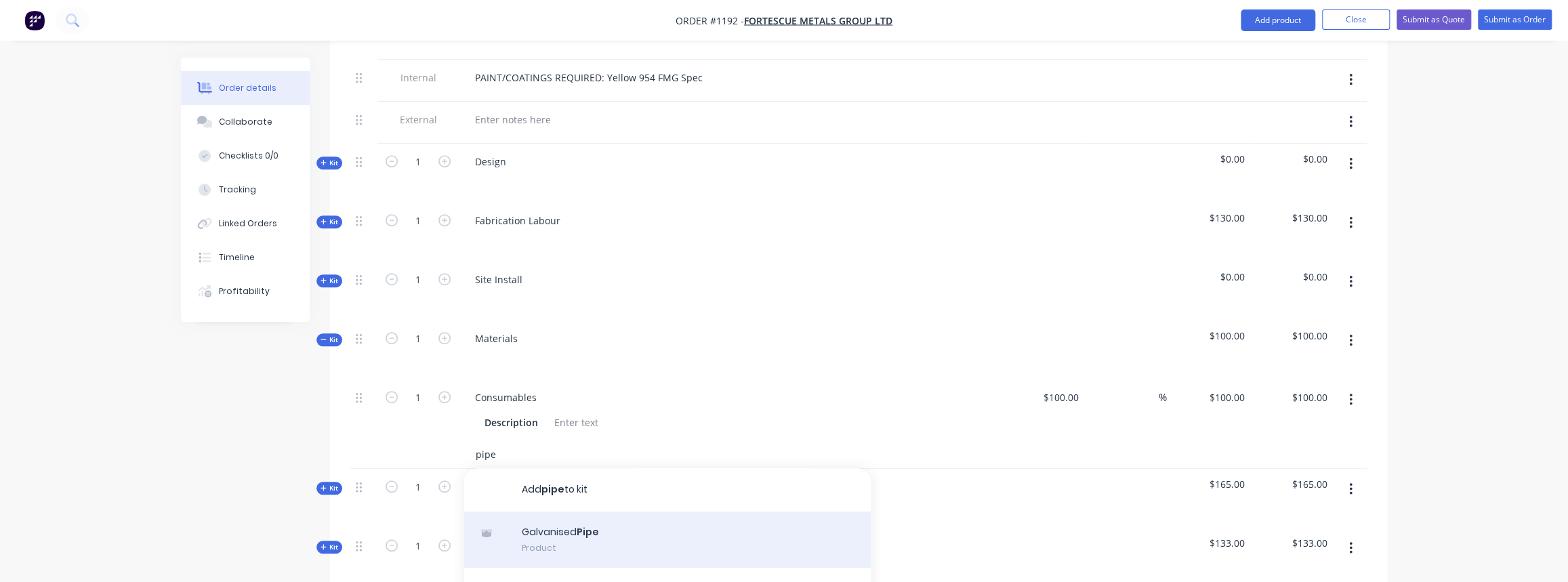
type input "pipe"
click at [558, 512] on div "Galvanised Pipe Product" at bounding box center [668, 541] width 407 height 57
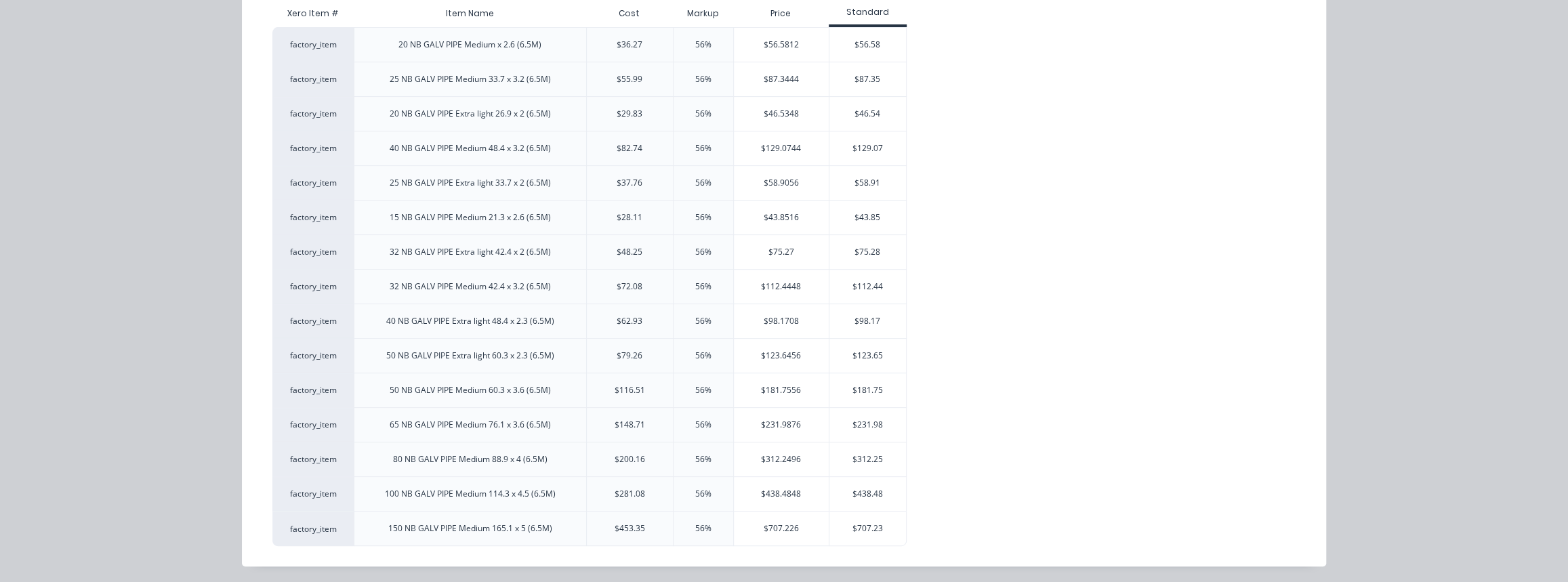
scroll to position [224, 0]
click at [853, 523] on div "$707.23" at bounding box center [868, 526] width 77 height 34
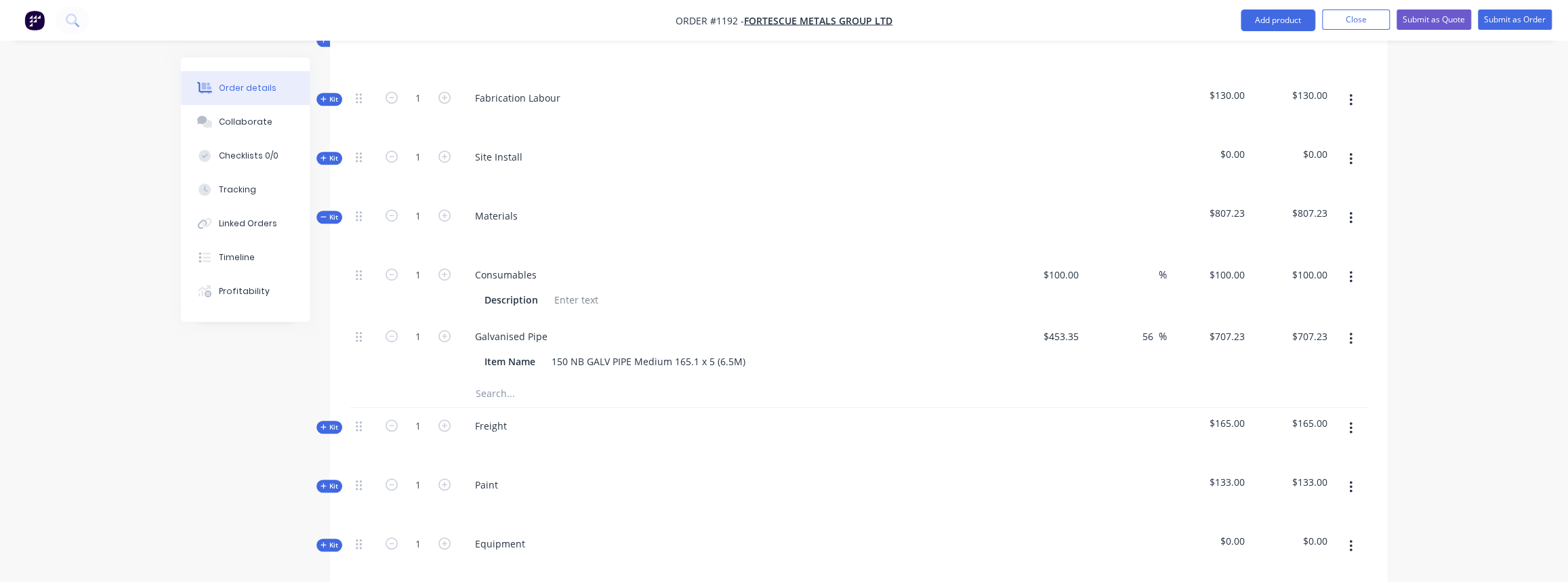
scroll to position [883, 0]
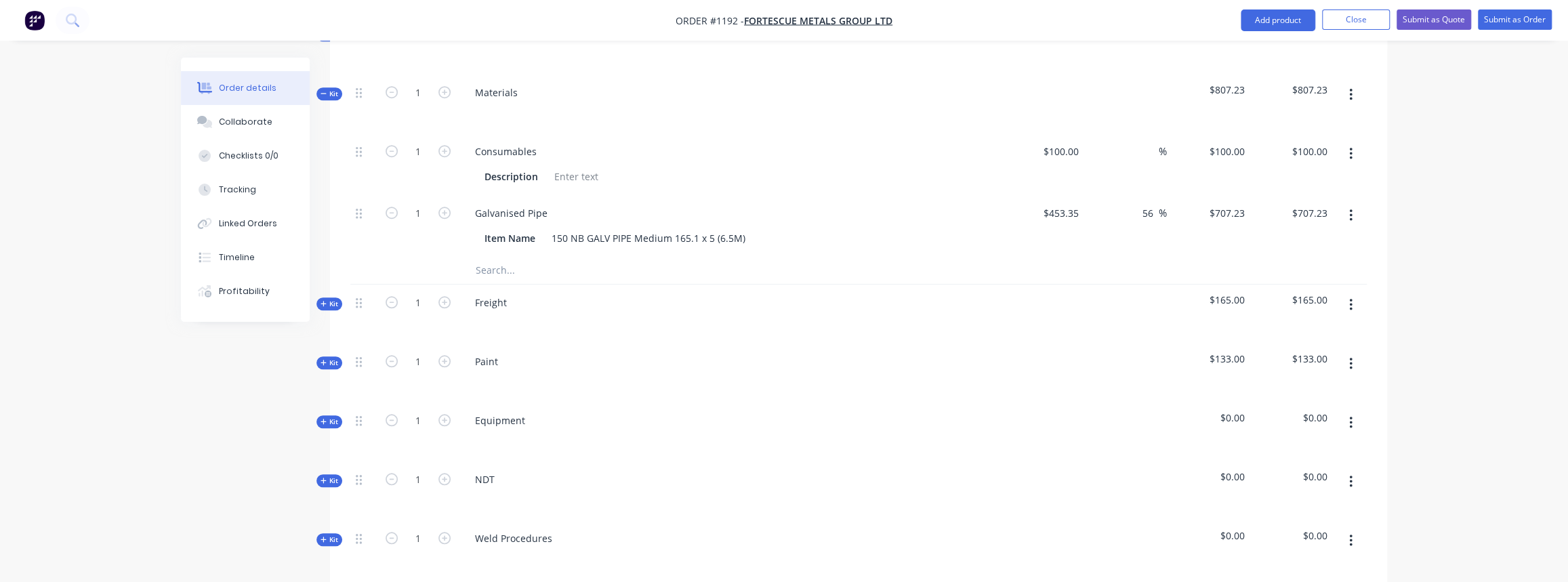
click at [327, 299] on span "Kit" at bounding box center [329, 304] width 17 height 10
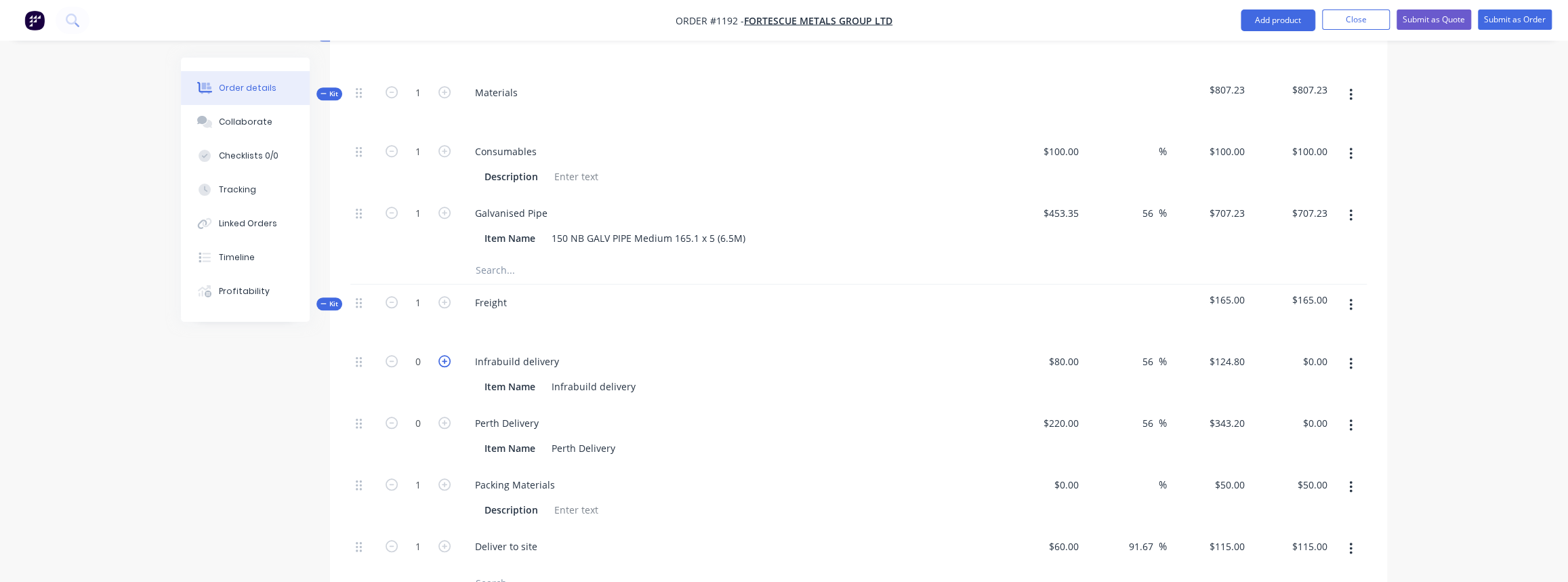
click at [442, 355] on icon "button" at bounding box center [445, 361] width 12 height 12
type input "1"
type input "$124.80"
click at [322, 299] on span "Kit" at bounding box center [329, 304] width 17 height 10
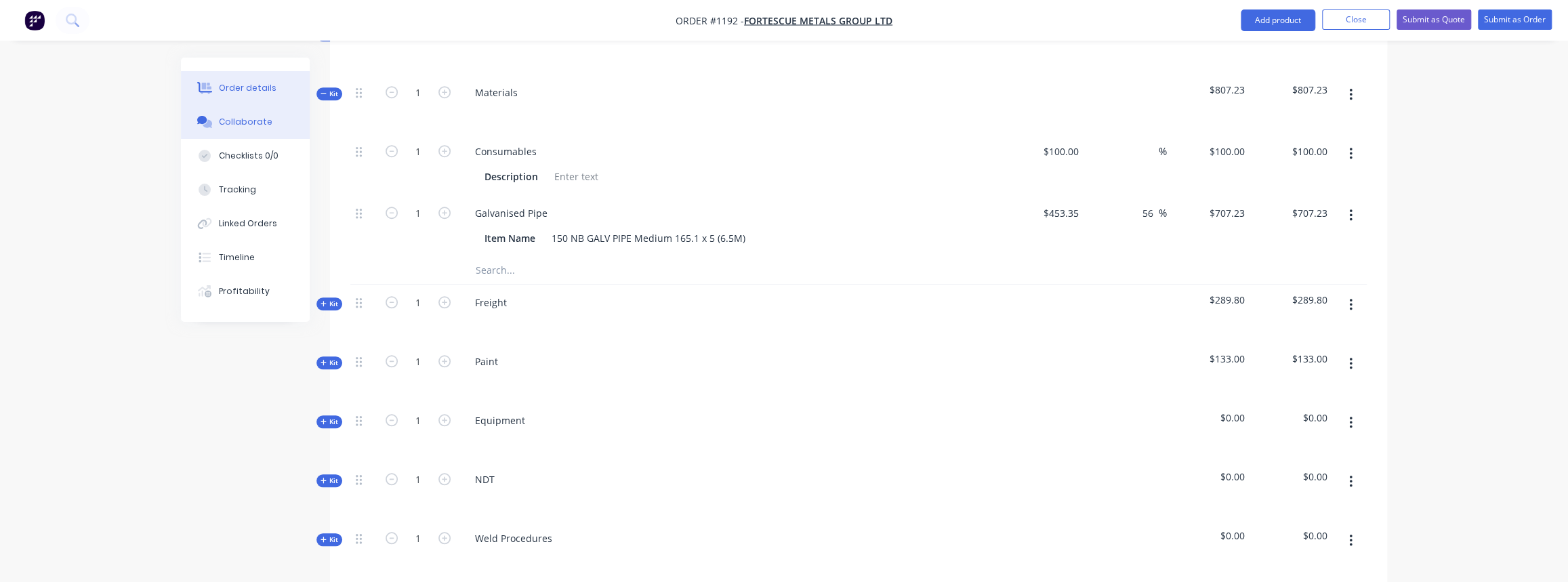
click at [244, 120] on div "Collaborate" at bounding box center [245, 122] width 53 height 12
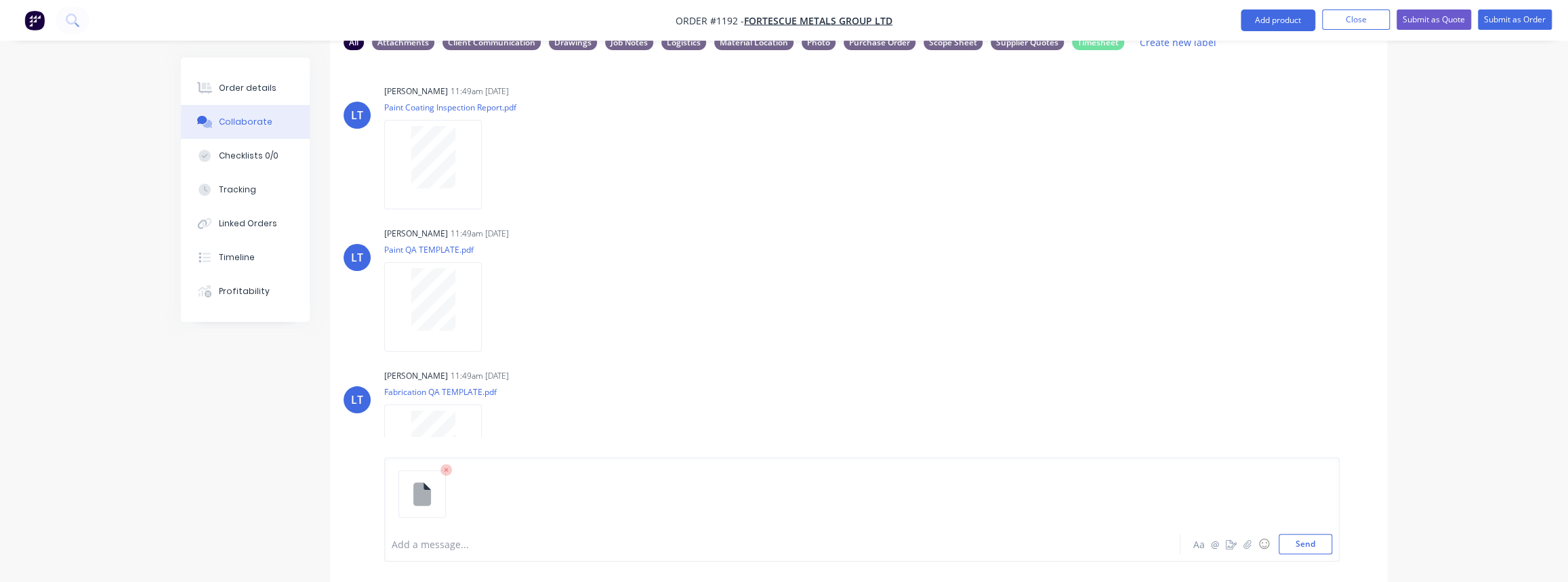
scroll to position [89, 0]
click at [1321, 543] on button "Send" at bounding box center [1305, 544] width 53 height 20
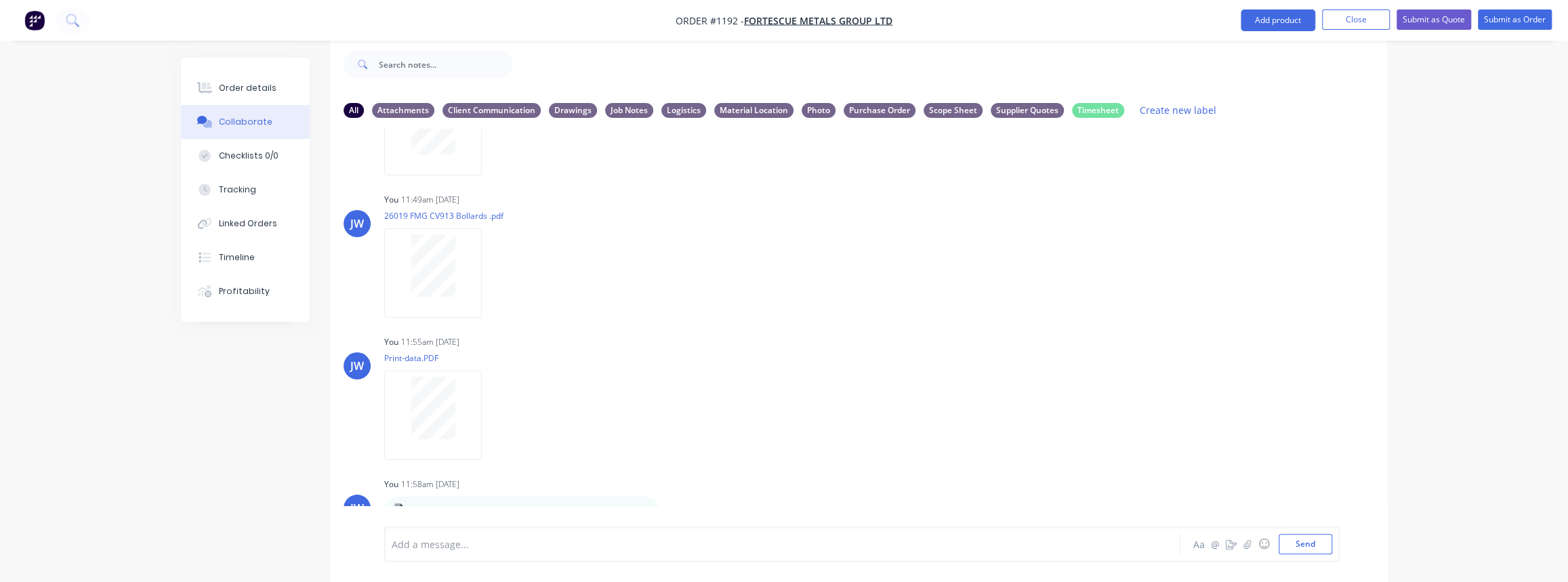
scroll to position [547, 0]
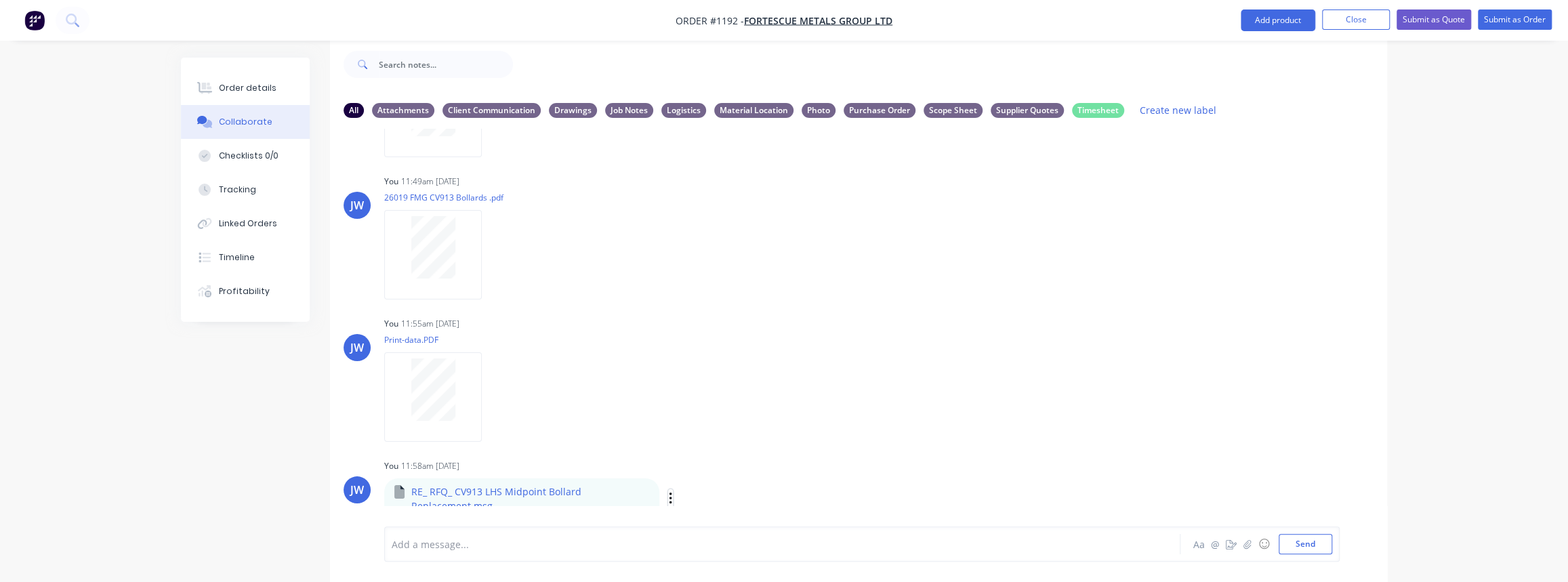
click at [669, 497] on icon "button" at bounding box center [671, 499] width 4 height 16
click at [727, 427] on button "Labels" at bounding box center [759, 427] width 152 height 30
click at [753, 449] on div at bounding box center [750, 449] width 27 height 27
click at [665, 380] on div "You 11:55am 01/10/25 Print-data.PDF Labels Download Delete" at bounding box center [596, 375] width 423 height 122
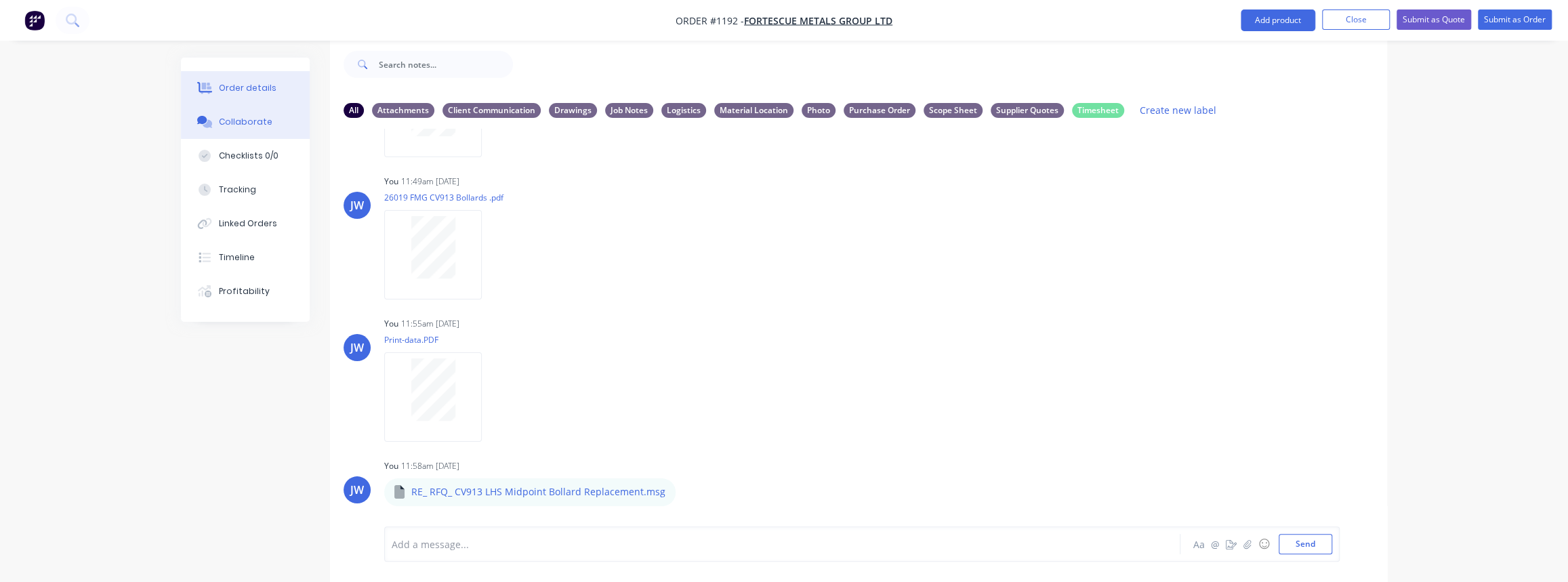
click at [228, 100] on button "Order details" at bounding box center [245, 87] width 129 height 34
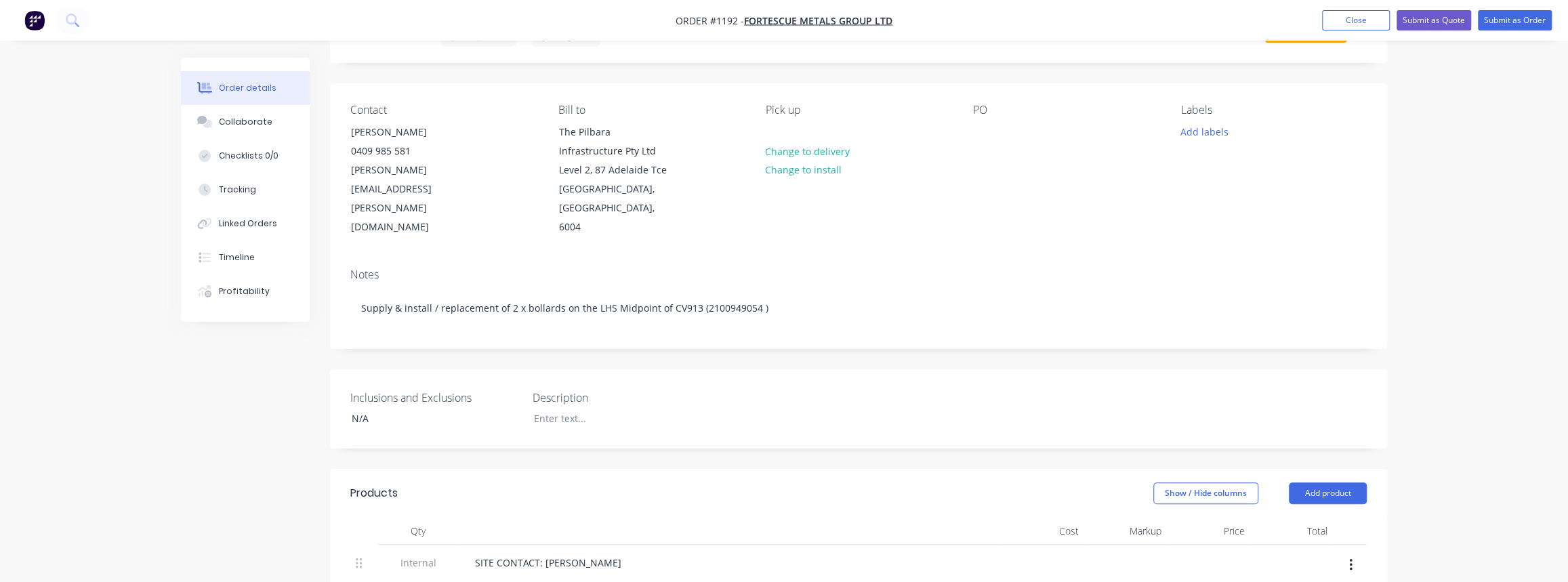
scroll to position [20, 0]
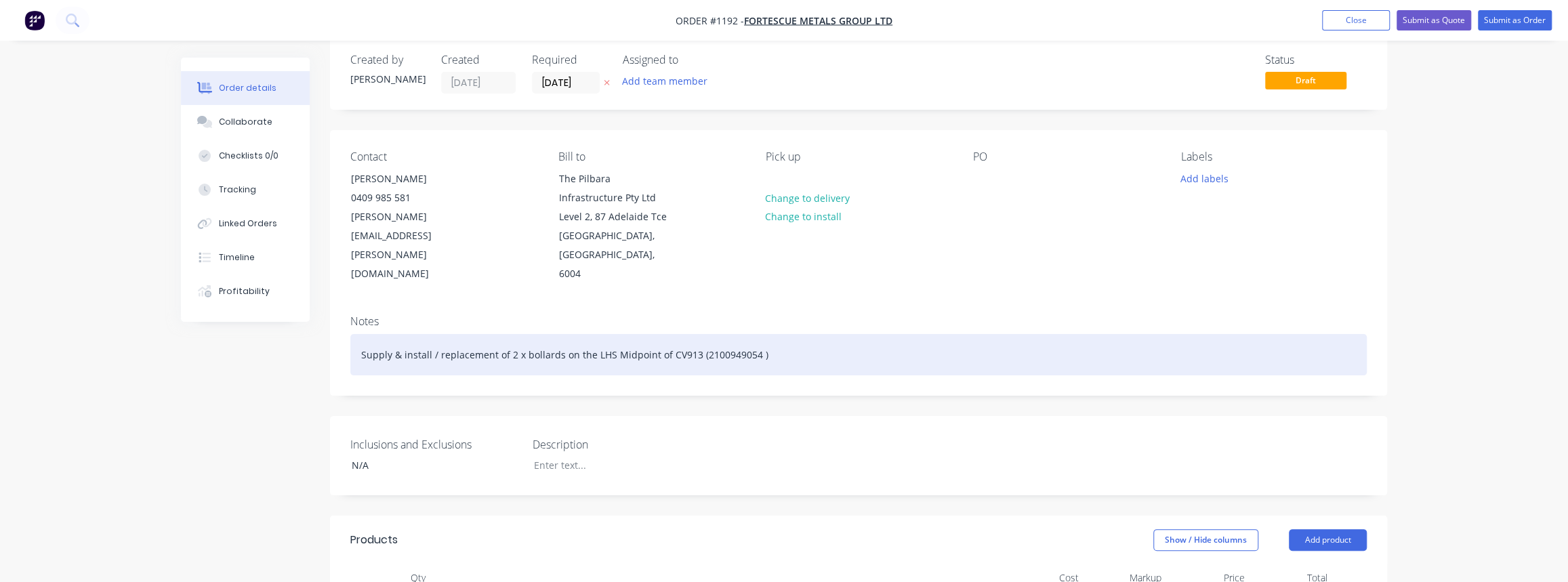
click at [510, 336] on div "Supply & install / replacement of 2 x bollards on the LHS Midpoint of CV913 (21…" at bounding box center [858, 354] width 1016 height 41
click at [510, 336] on div "Supply & install / replacement of x bollards on the LHS Midpoint of CV913 (2100…" at bounding box center [858, 354] width 1016 height 41
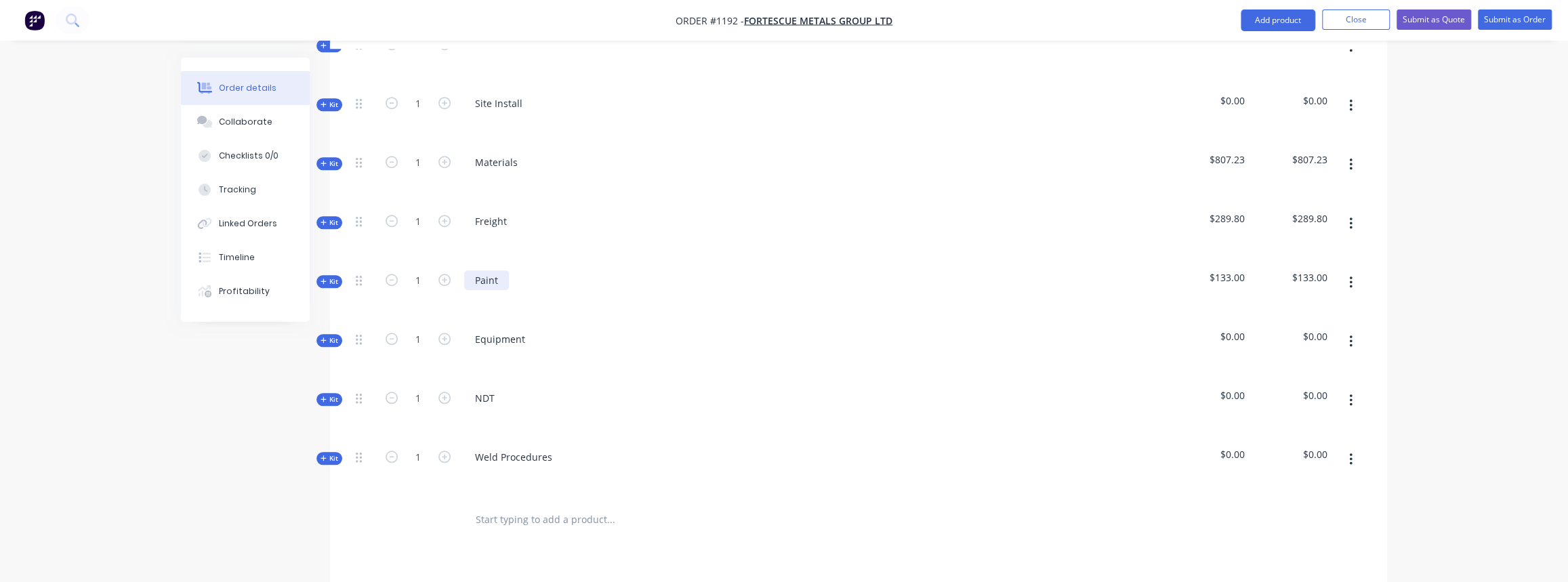
scroll to position [636, 0]
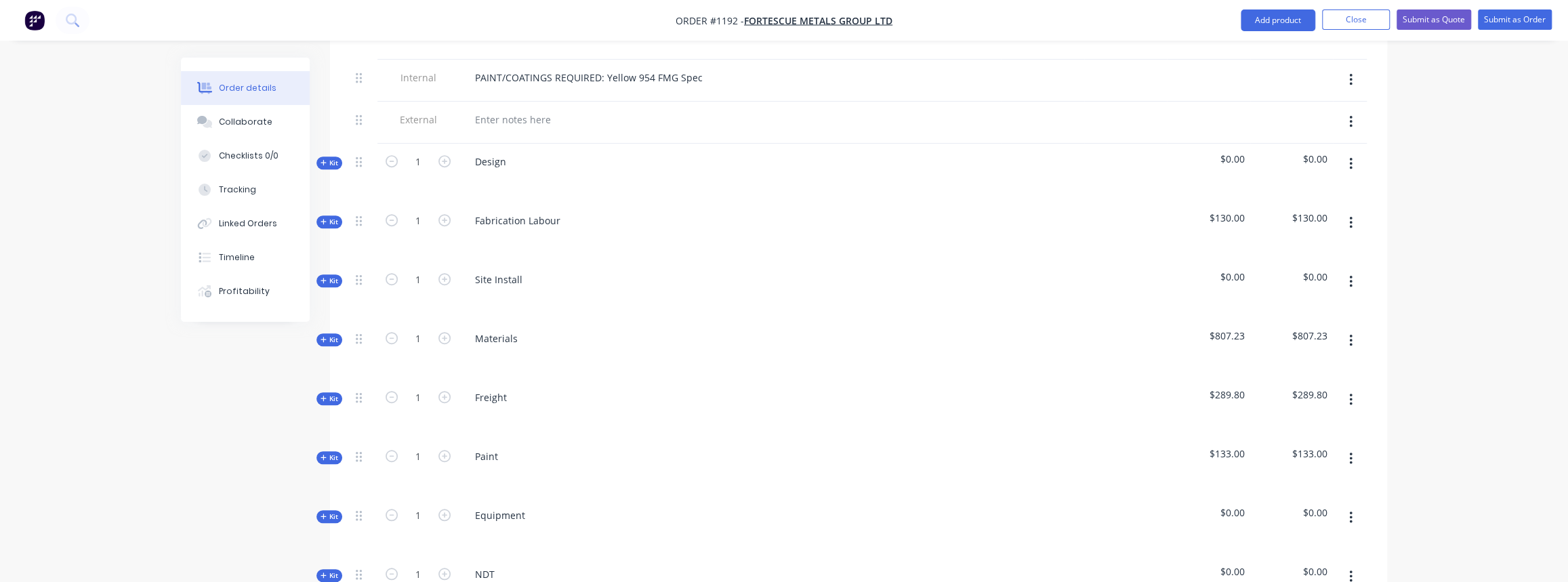
click at [333, 335] on span "Kit" at bounding box center [329, 339] width 17 height 10
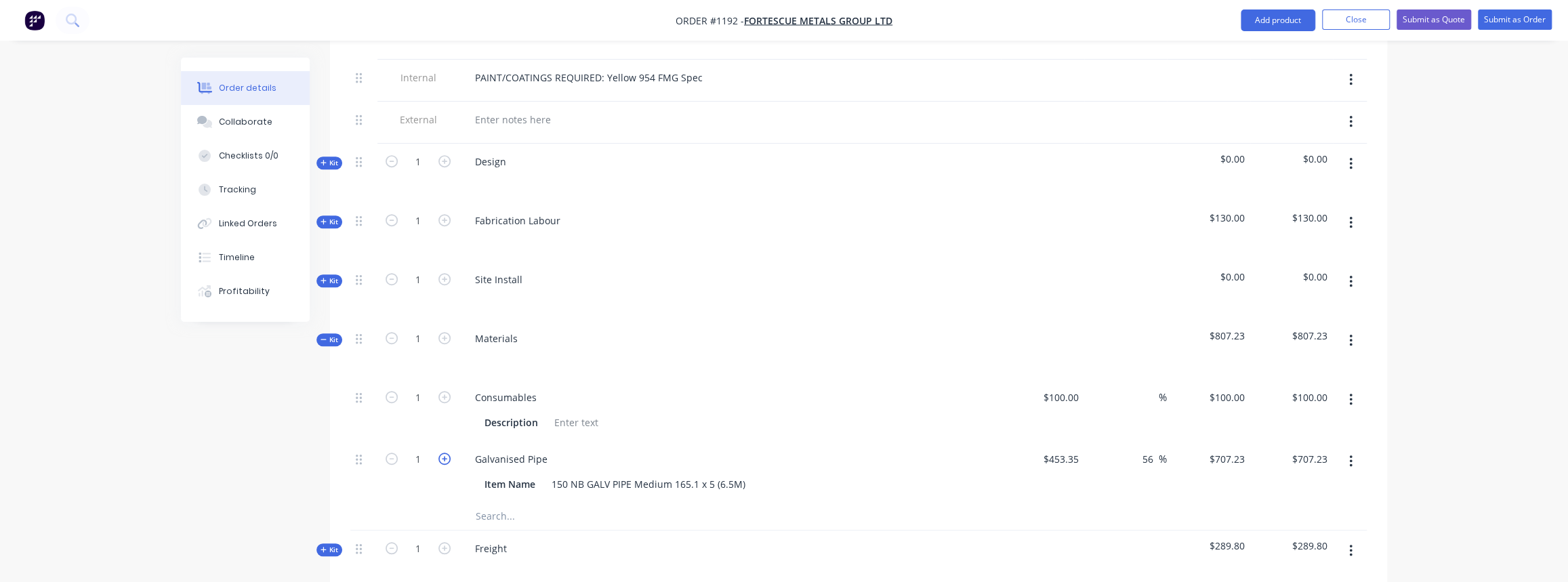
click at [442, 453] on icon "button" at bounding box center [445, 459] width 12 height 12
type input "2"
type input "$1,414.46"
click at [442, 453] on icon "button" at bounding box center [445, 459] width 12 height 12
type input "3"
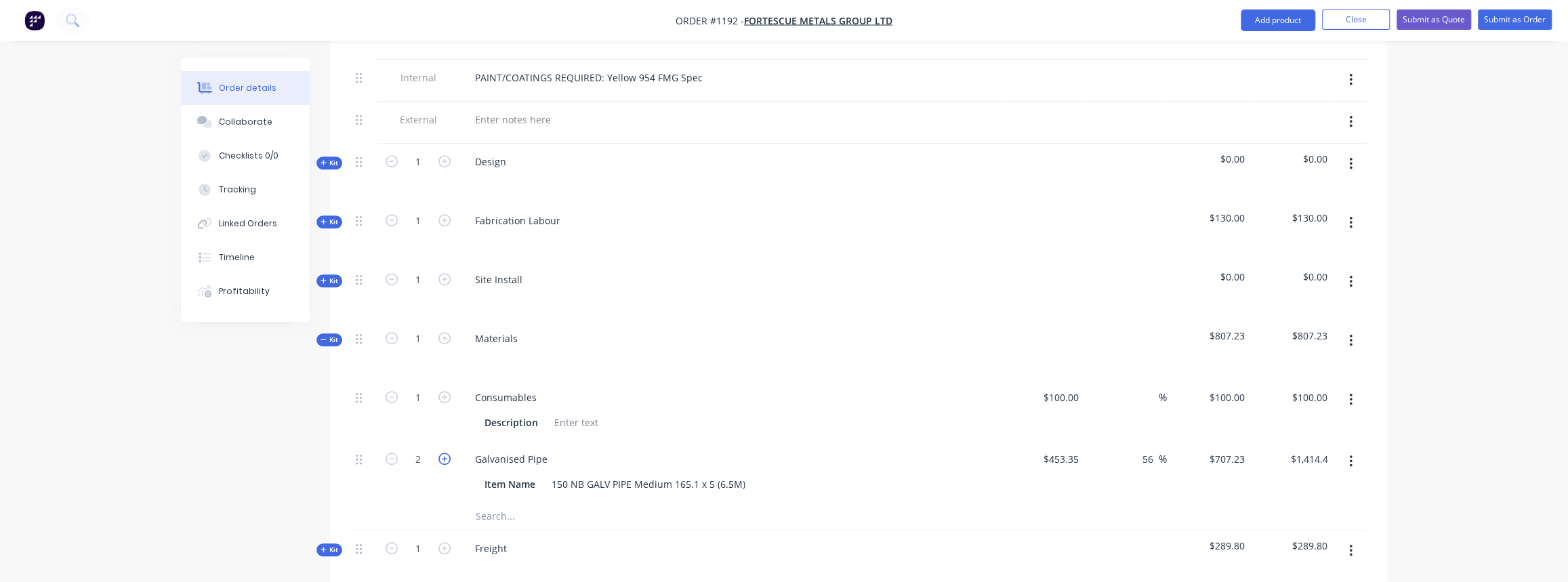
type input "$2,121.69"
click at [442, 453] on icon "button" at bounding box center [445, 459] width 12 height 12
type input "4"
type input "$2,828.92"
click at [387, 453] on icon "button" at bounding box center [392, 459] width 12 height 12
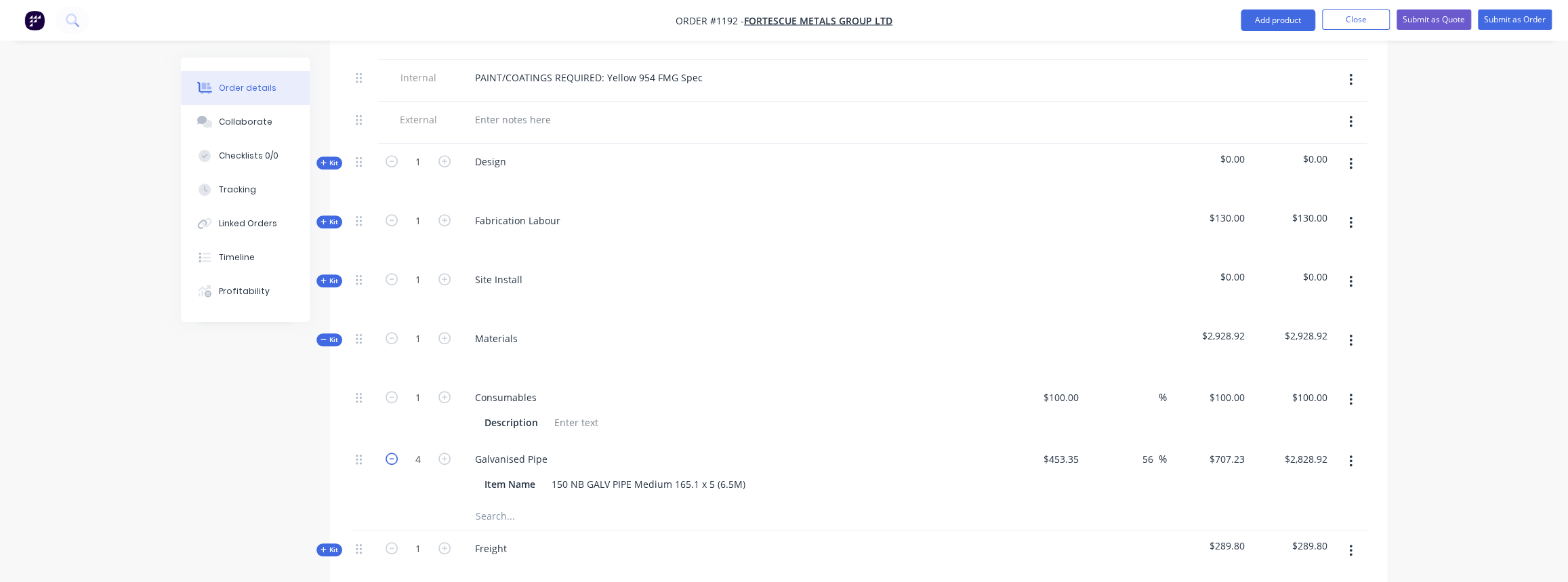
type input "3"
type input "$2,121.69"
click at [387, 453] on icon "button" at bounding box center [392, 459] width 12 height 12
type input "2"
type input "$1,414.46"
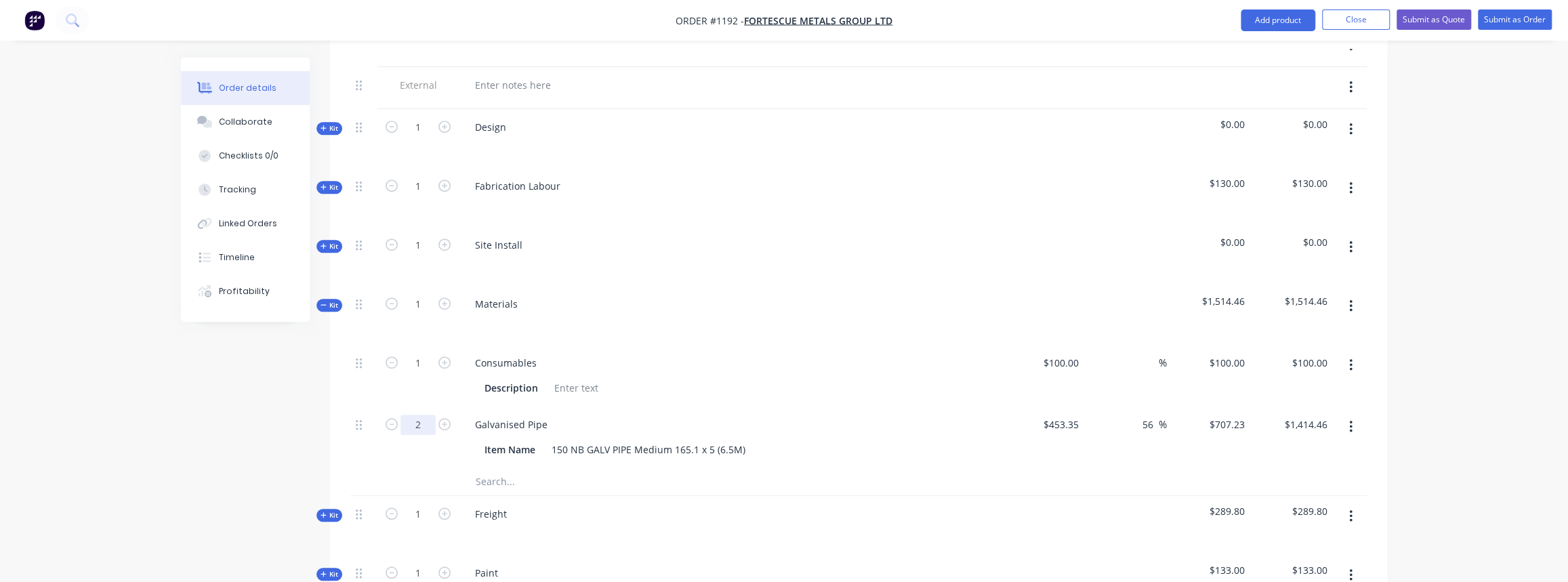
scroll to position [698, 0]
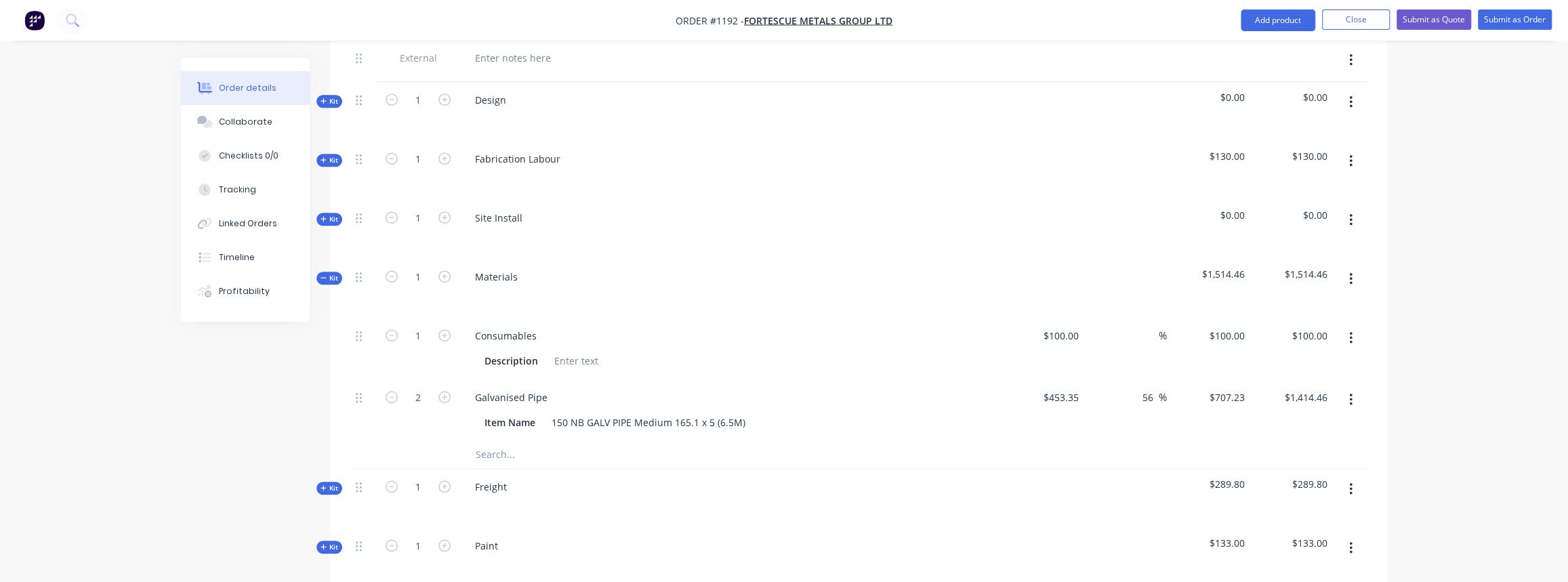
click at [340, 272] on button "Kit" at bounding box center [329, 278] width 26 height 13
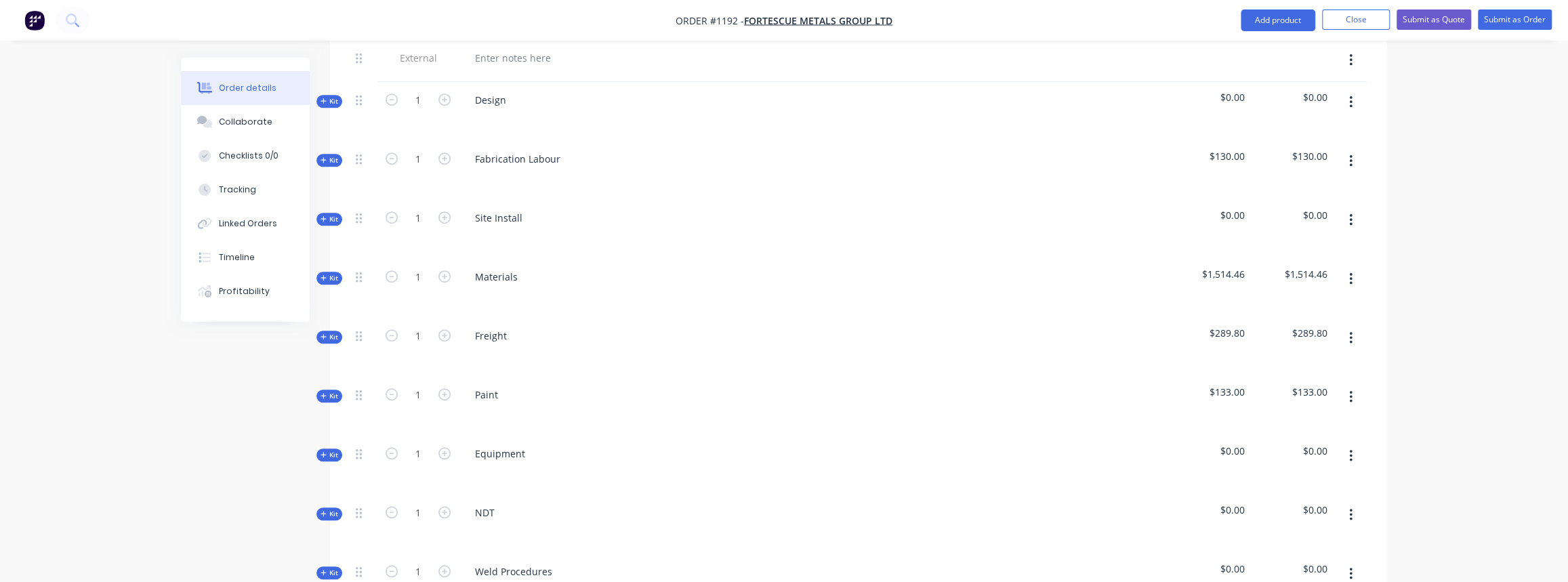
click at [1349, 450] on icon "button" at bounding box center [1350, 456] width 3 height 12
click at [1267, 563] on div "Delete" at bounding box center [1302, 573] width 104 height 20
click at [1348, 444] on button "button" at bounding box center [1351, 456] width 32 height 24
click at [1294, 563] on div "Delete" at bounding box center [1302, 573] width 104 height 20
click at [1354, 444] on button "button" at bounding box center [1351, 456] width 32 height 24
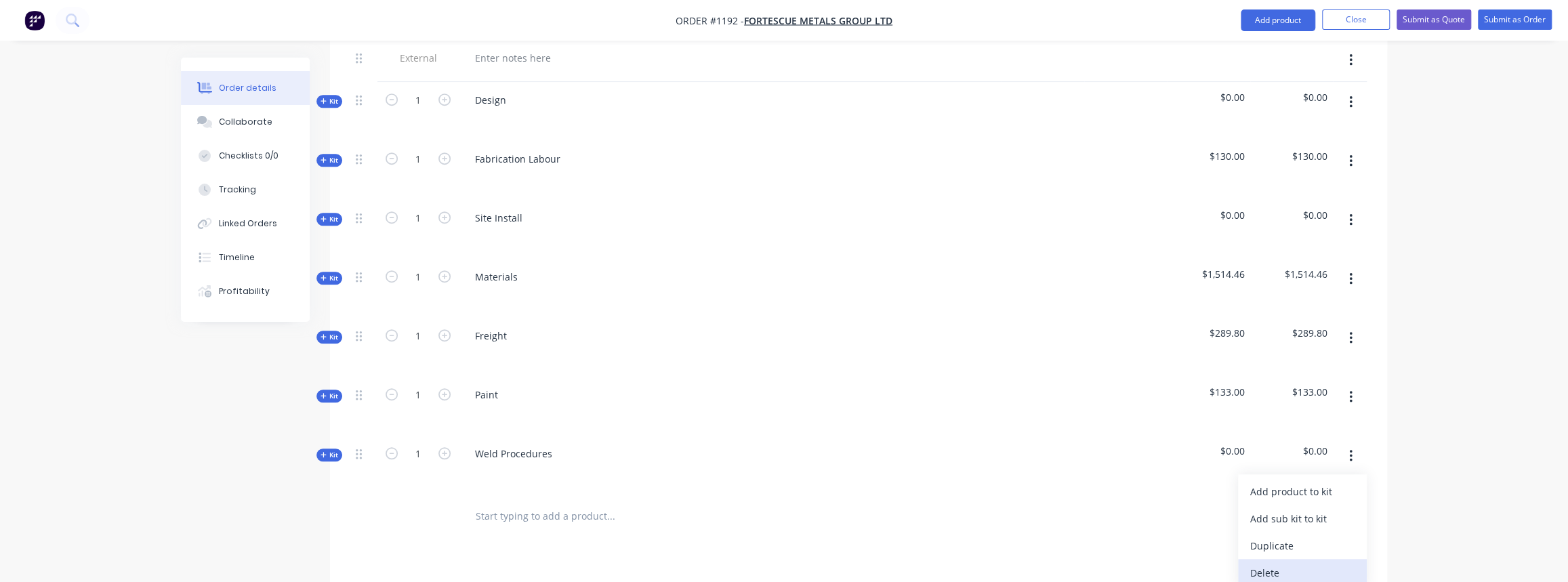
click at [1270, 563] on div "Delete" at bounding box center [1302, 573] width 104 height 20
click at [330, 391] on span "Kit" at bounding box center [329, 396] width 17 height 10
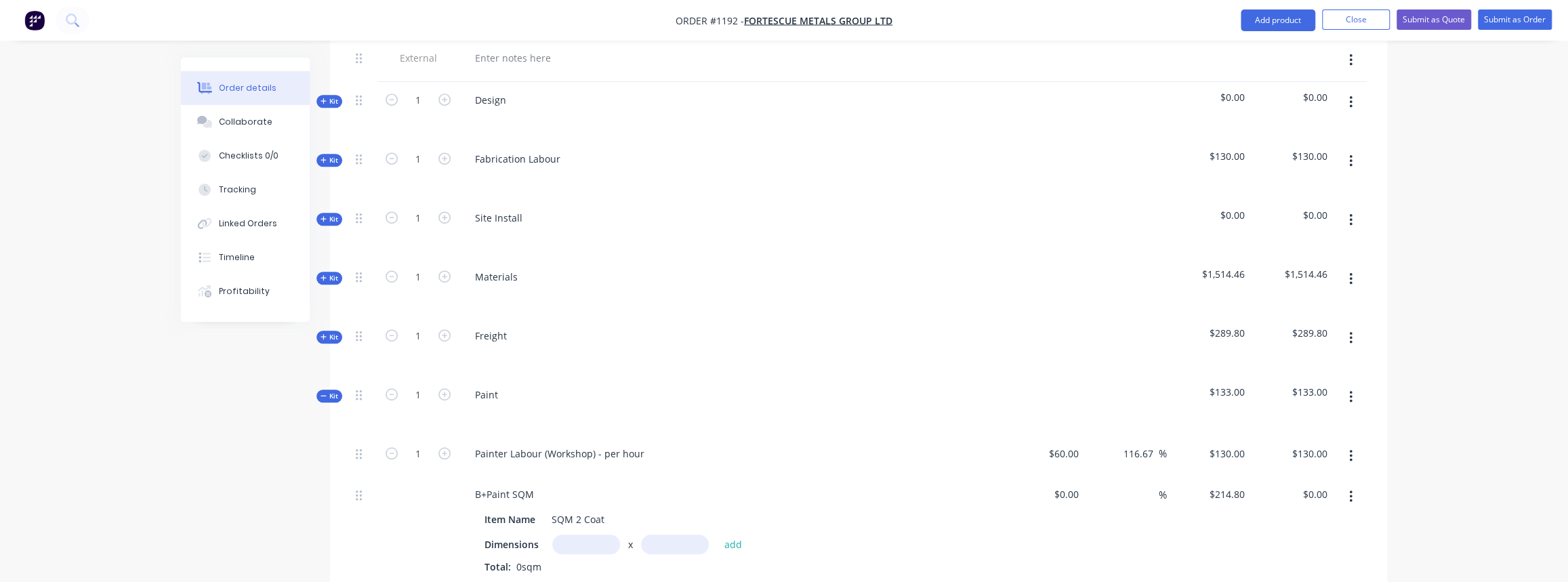
scroll to position [821, 0]
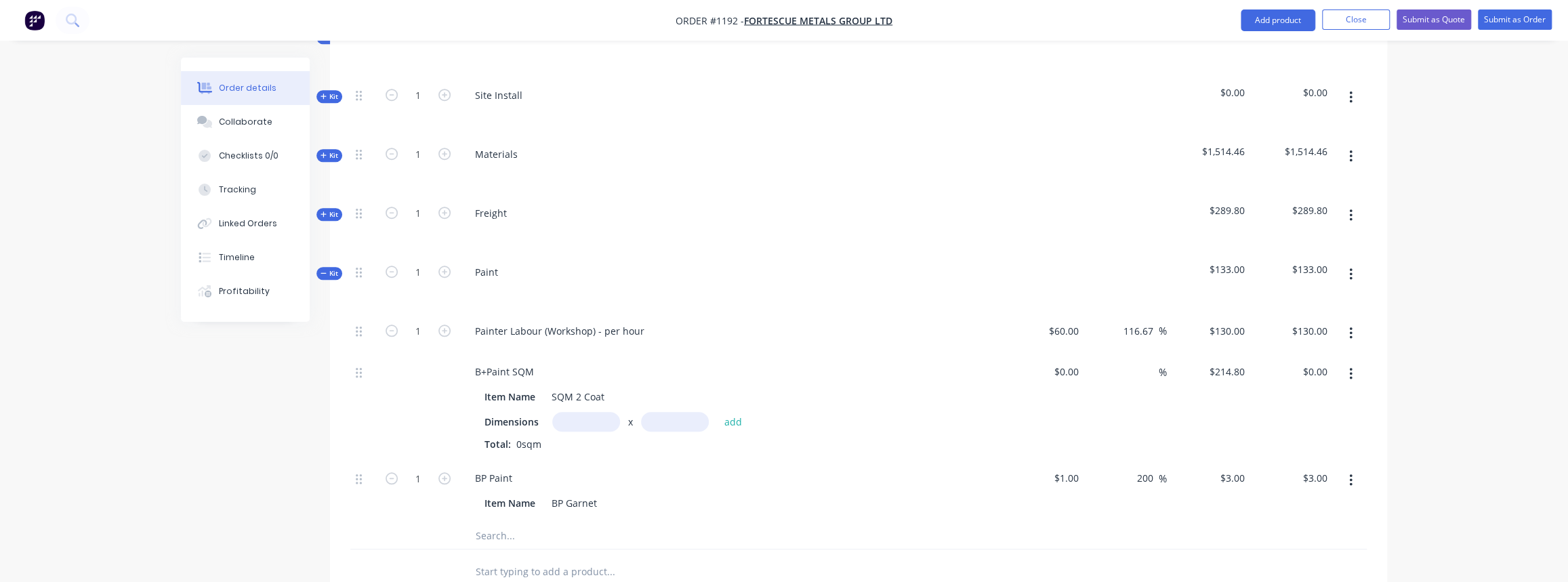
click at [602, 412] on input "text" at bounding box center [586, 422] width 68 height 20
type input "1m"
click at [661, 412] on input "text" at bounding box center [675, 422] width 68 height 20
type input "4m"
click at [730, 413] on button "add" at bounding box center [732, 422] width 32 height 18
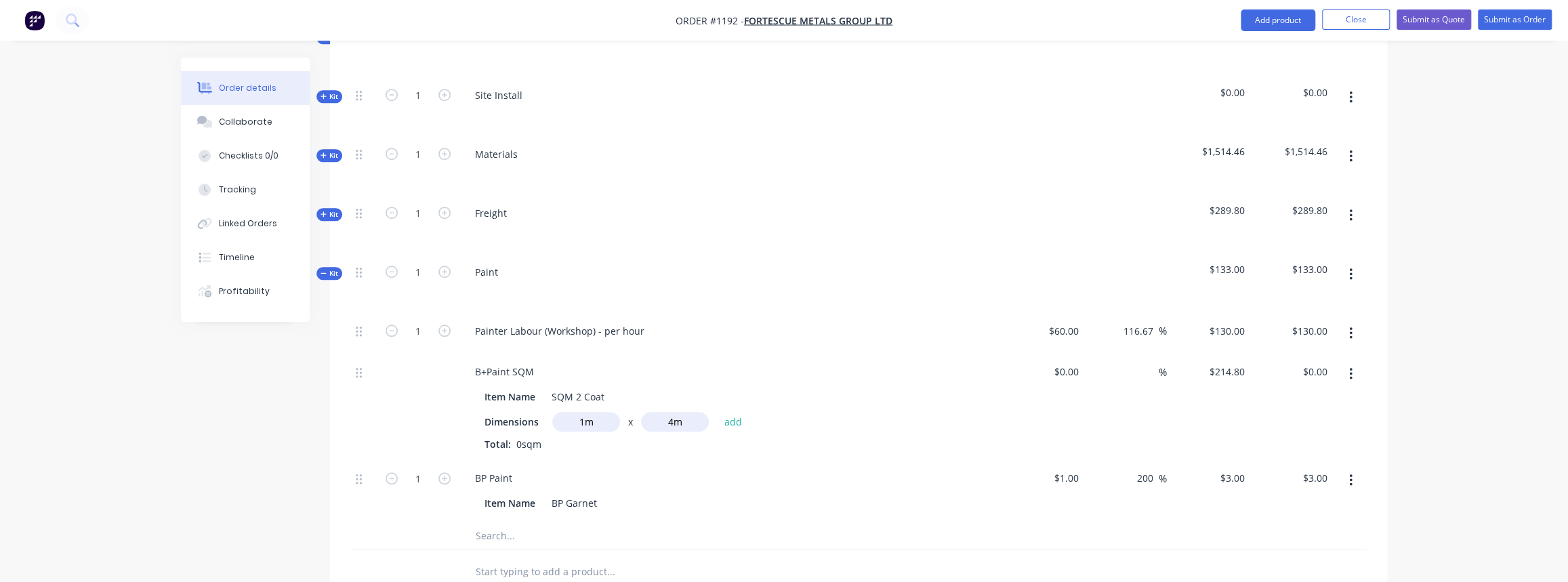
type input "$859.20"
click at [418, 491] on input "1" at bounding box center [417, 501] width 35 height 20
type input "25"
type input "$75.00"
click at [410, 407] on div at bounding box center [418, 418] width 81 height 129
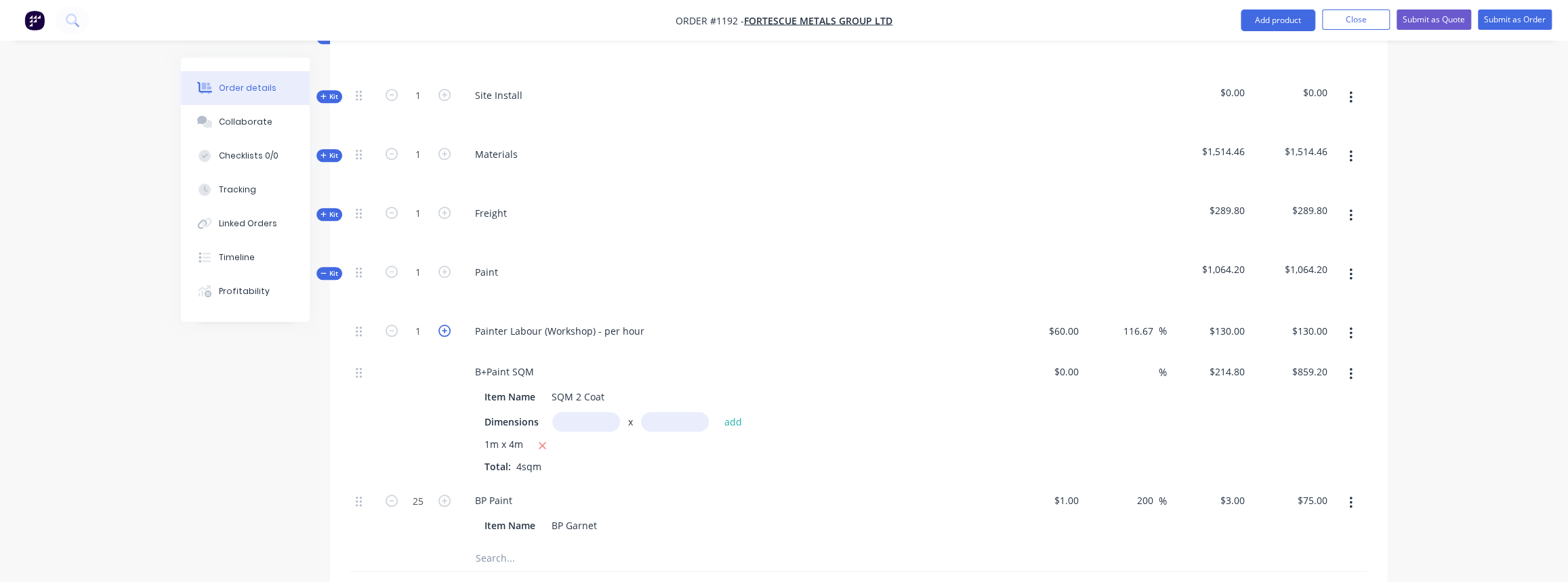
click at [441, 325] on icon "button" at bounding box center [445, 331] width 12 height 12
type input "2"
type input "$260.00"
click at [441, 325] on icon "button" at bounding box center [445, 331] width 12 height 12
type input "3"
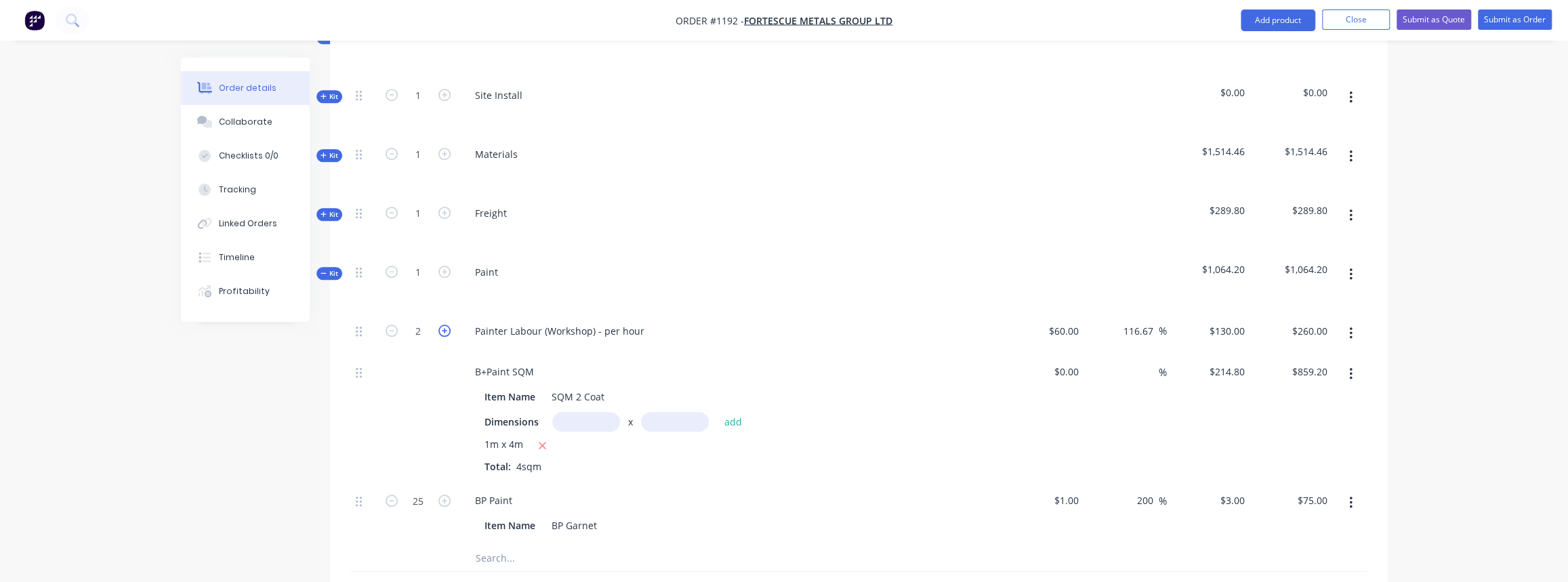
type input "$390.00"
click at [441, 325] on icon "button" at bounding box center [445, 331] width 12 height 12
type input "4"
type input "$520.00"
click at [441, 325] on icon "button" at bounding box center [445, 331] width 12 height 12
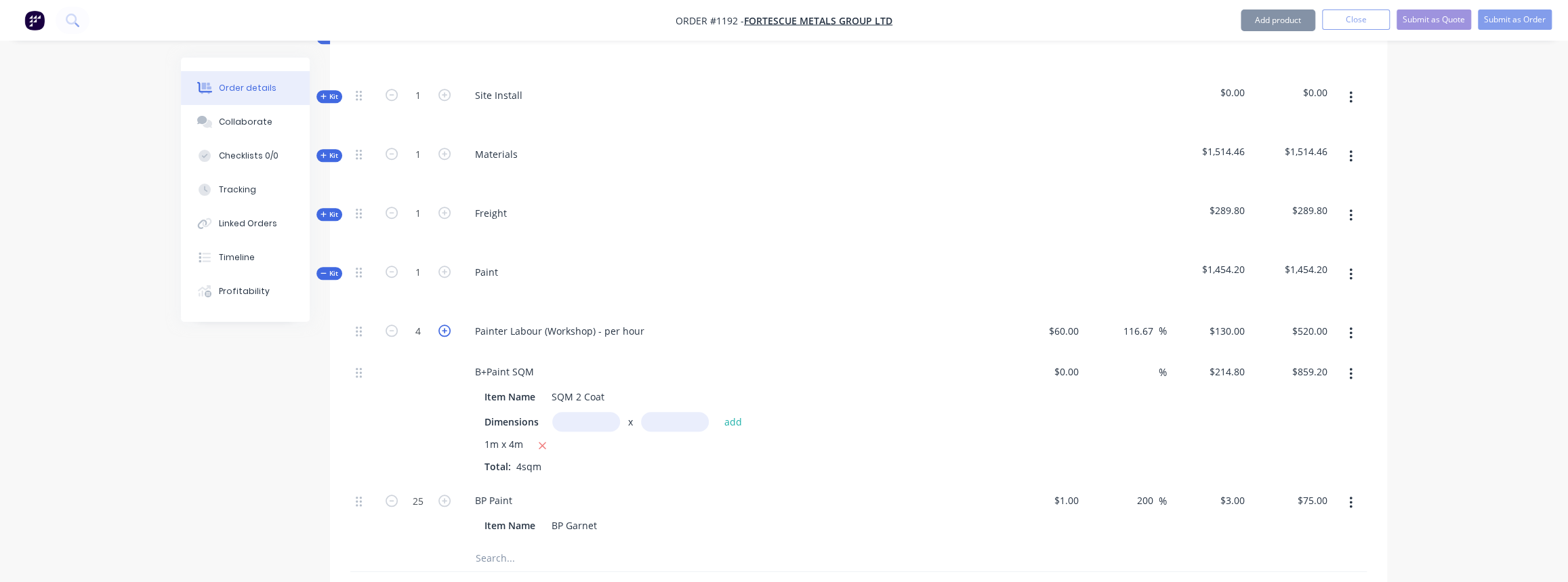
type input "5"
type input "$650.00"
click at [441, 325] on icon "button" at bounding box center [445, 331] width 12 height 12
type input "6"
type input "$780.00"
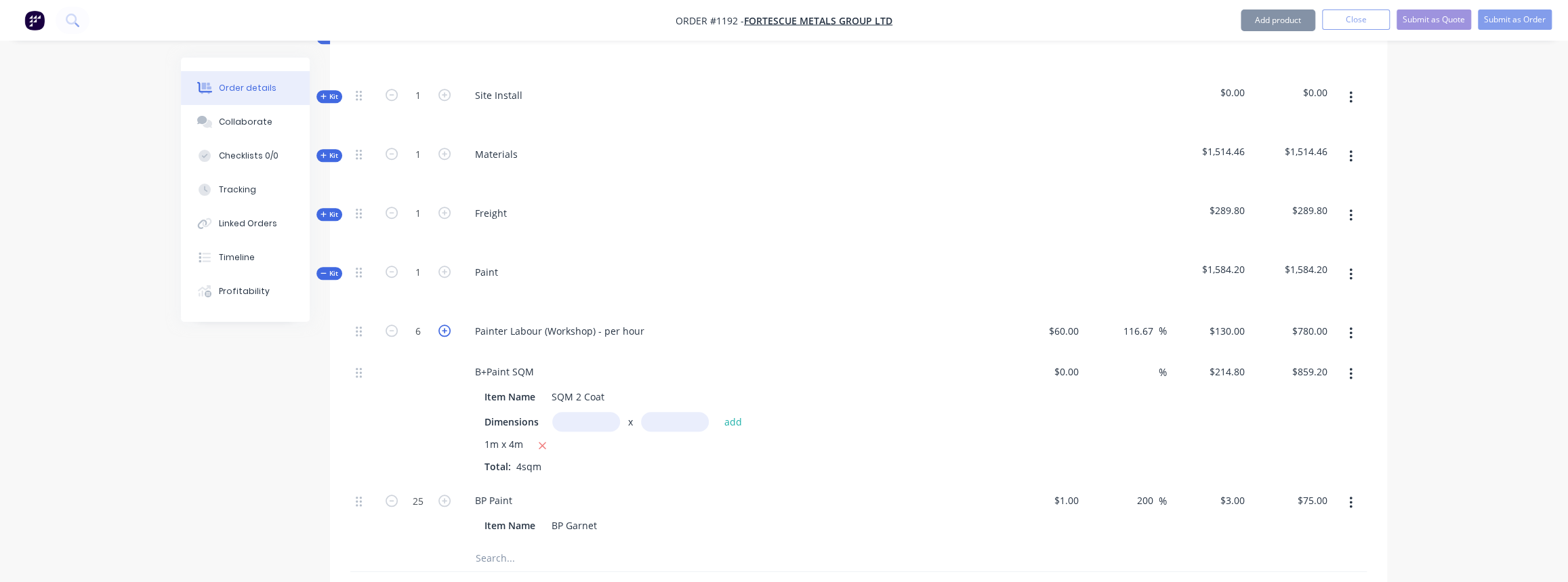
click at [441, 325] on icon "button" at bounding box center [445, 331] width 12 height 12
type input "7"
type input "$910.00"
click at [441, 325] on icon "button" at bounding box center [445, 331] width 12 height 12
type input "8"
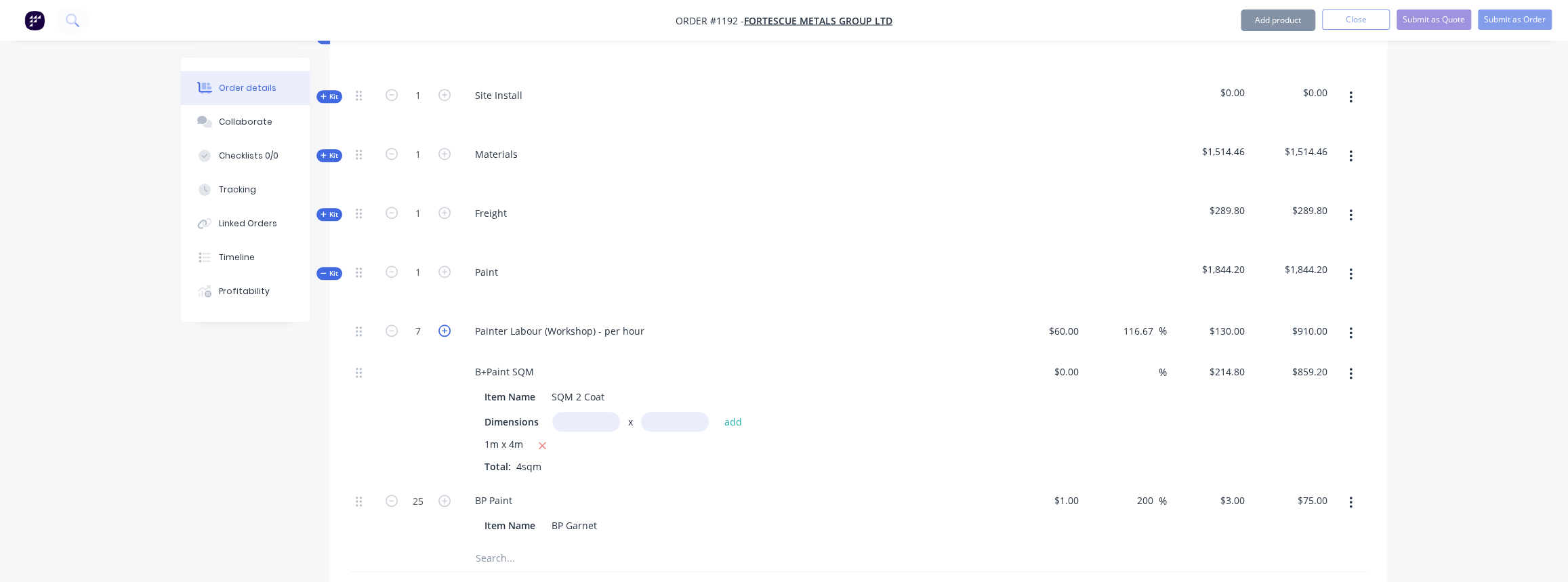
type input "$1,040.00"
click at [439, 325] on icon "button" at bounding box center [445, 331] width 12 height 12
type input "9"
type input "$1,170.00"
click at [439, 325] on icon "button" at bounding box center [445, 331] width 12 height 12
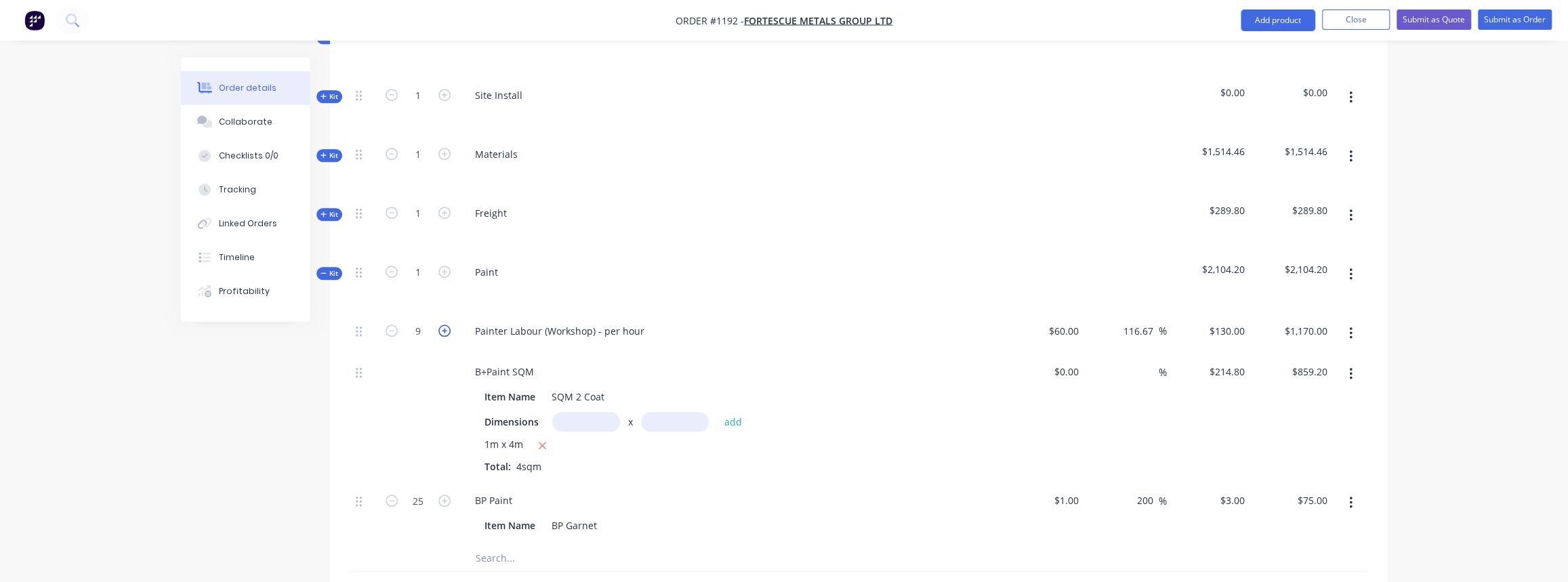
type input "10"
type input "$1,300.00"
click at [333, 268] on span "Kit" at bounding box center [329, 273] width 17 height 10
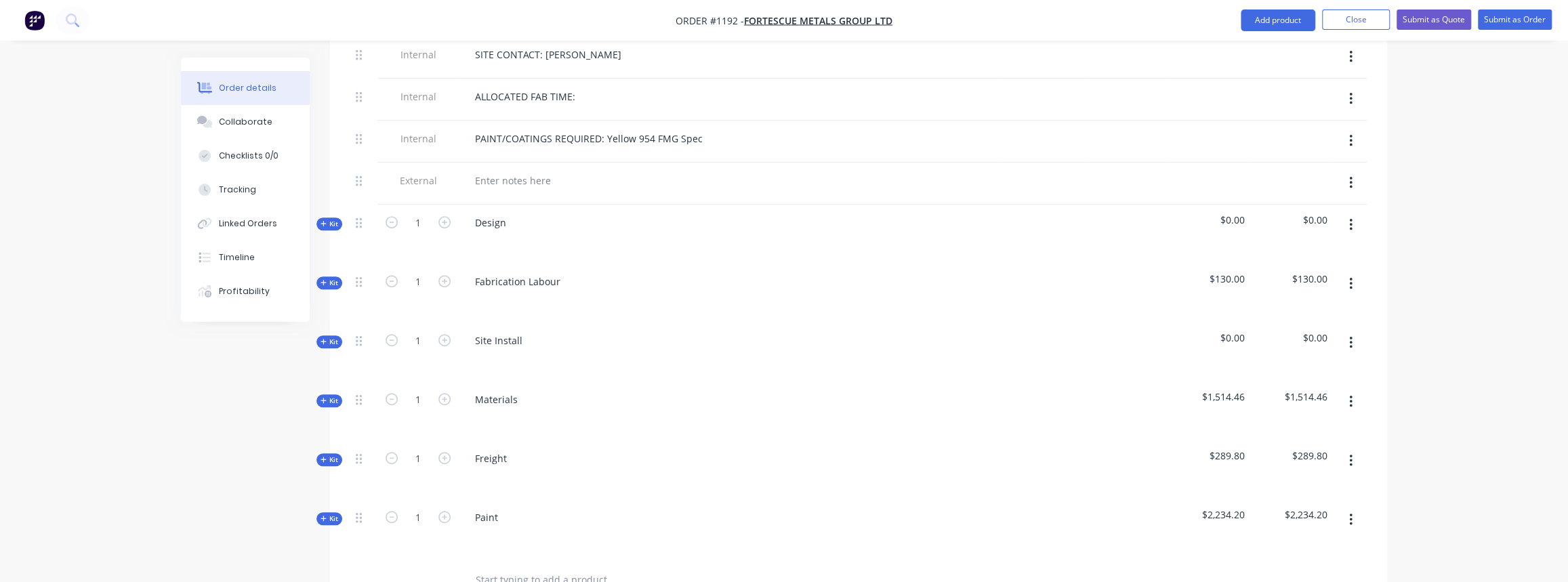
scroll to position [575, 0]
click at [338, 279] on span "Kit" at bounding box center [329, 283] width 17 height 10
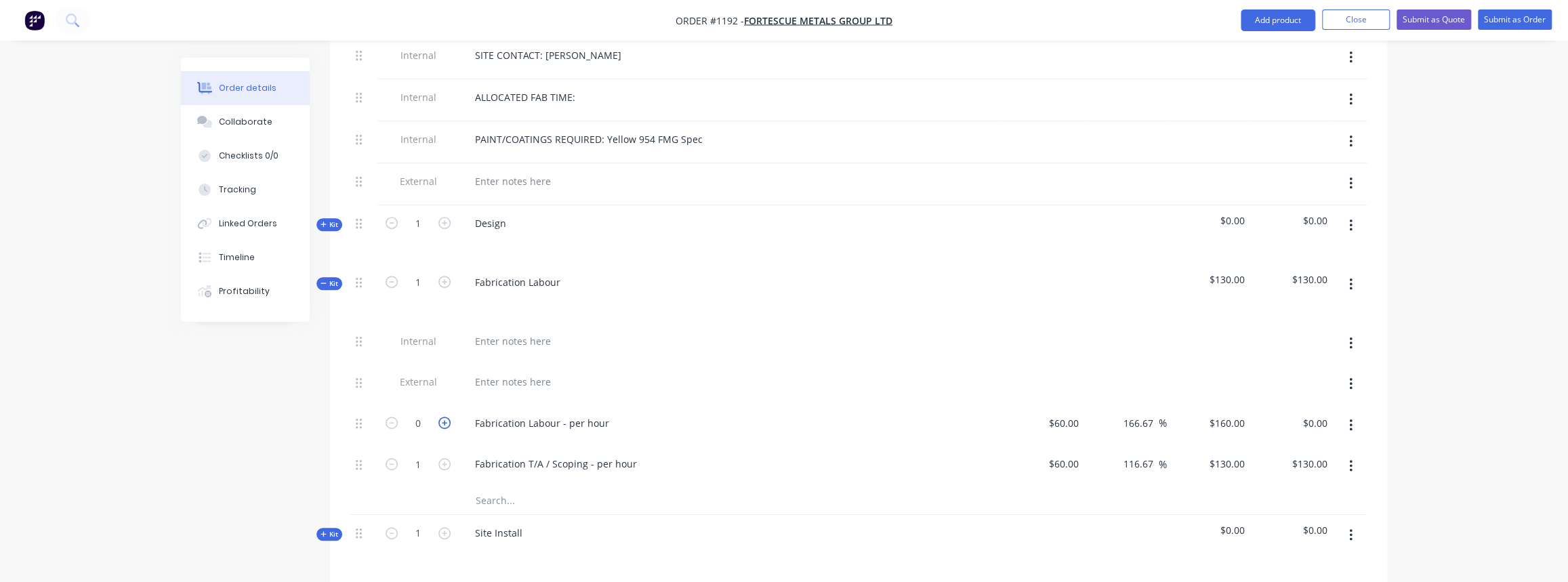
click at [441, 417] on icon "button" at bounding box center [445, 423] width 12 height 12
type input "1"
type input "$160.00"
click at [441, 417] on icon "button" at bounding box center [445, 423] width 12 height 12
type input "2"
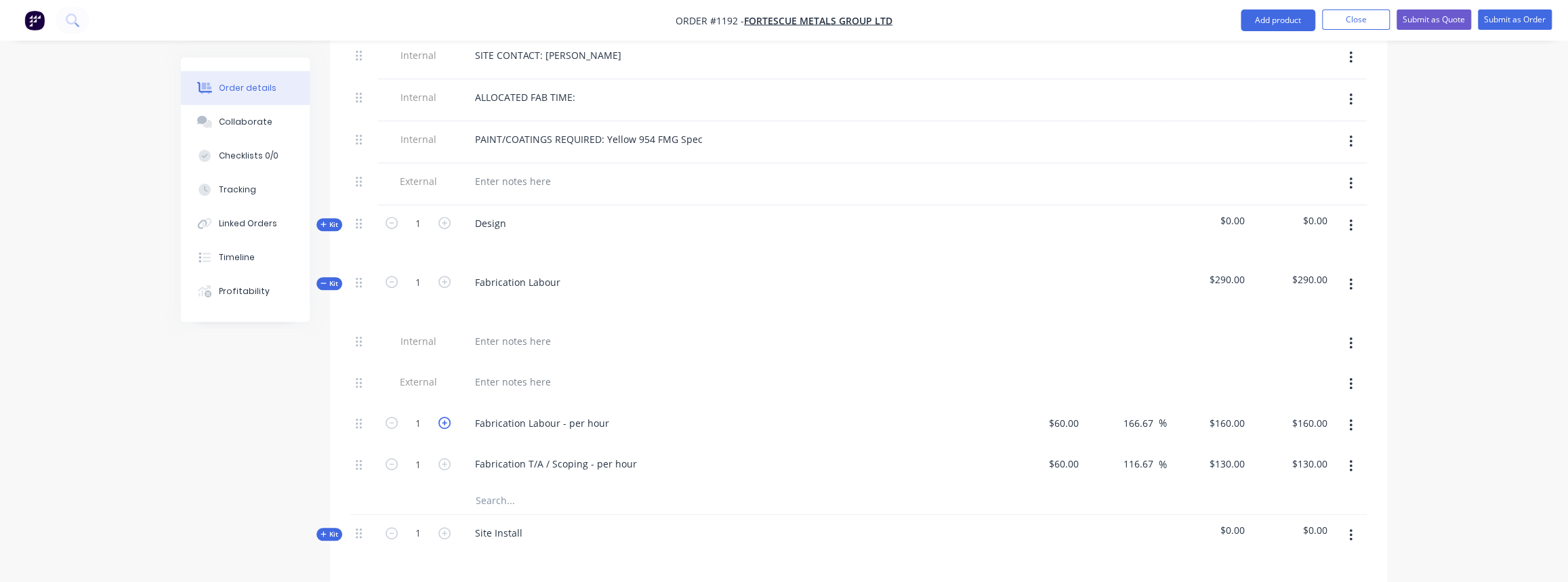
type input "$320.00"
click at [441, 417] on icon "button" at bounding box center [445, 423] width 12 height 12
type input "3"
type input "$480.00"
click at [441, 417] on icon "button" at bounding box center [445, 423] width 12 height 12
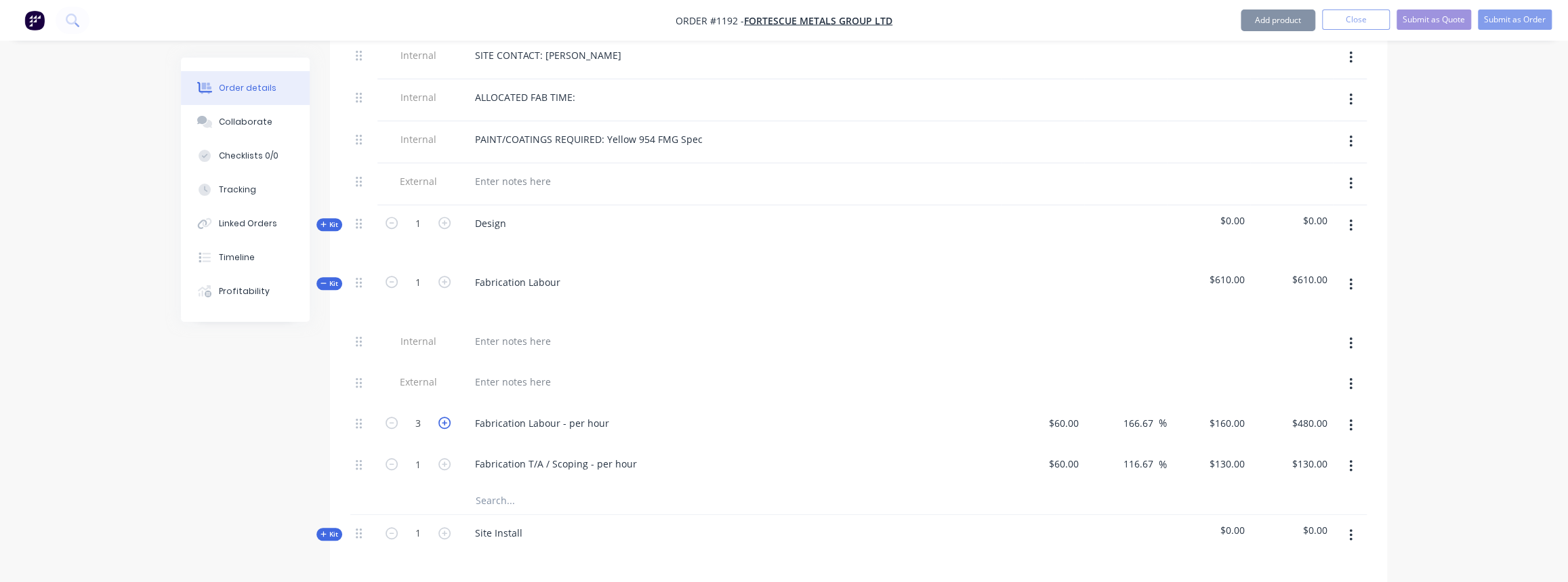
type input "4"
type input "$640.00"
click at [334, 279] on span "Kit" at bounding box center [329, 283] width 17 height 10
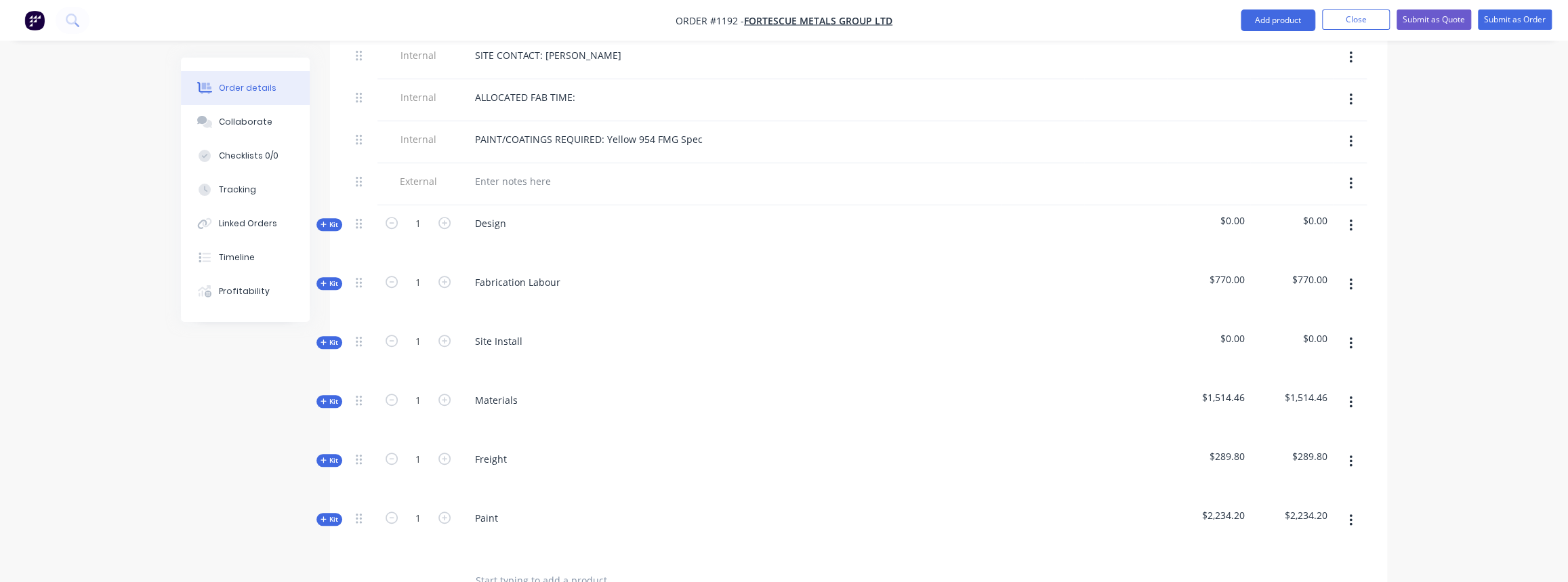
click at [330, 219] on span "Kit" at bounding box center [329, 224] width 17 height 10
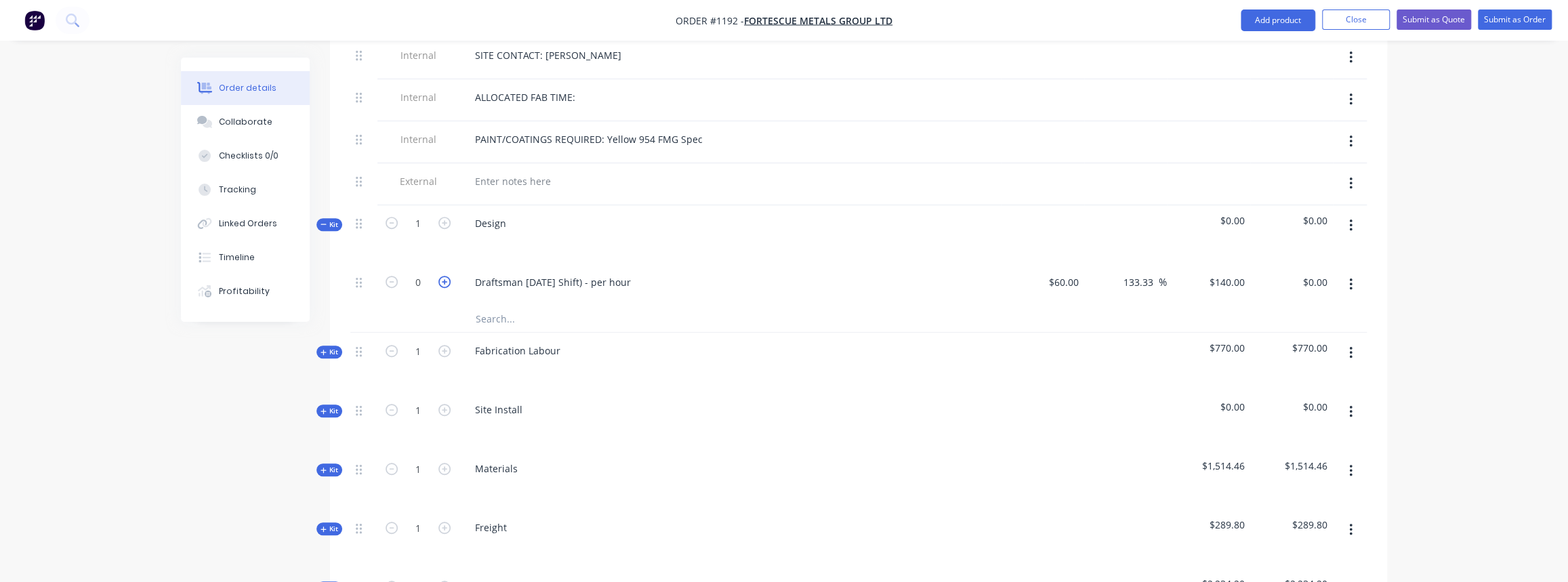
click at [443, 276] on icon "button" at bounding box center [445, 282] width 12 height 12
type input "1"
type input "$140.00"
click at [443, 276] on icon "button" at bounding box center [445, 282] width 12 height 12
type input "2"
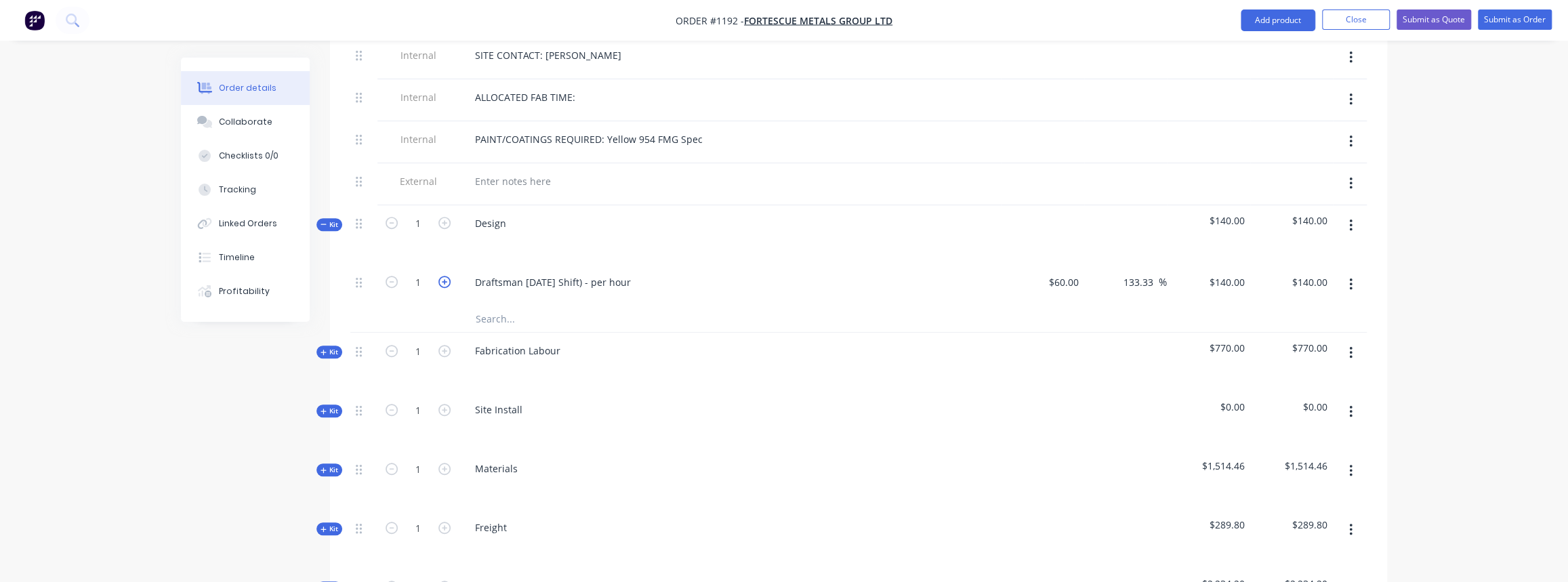
type input "$280.00"
click at [335, 219] on span "Kit" at bounding box center [329, 224] width 17 height 10
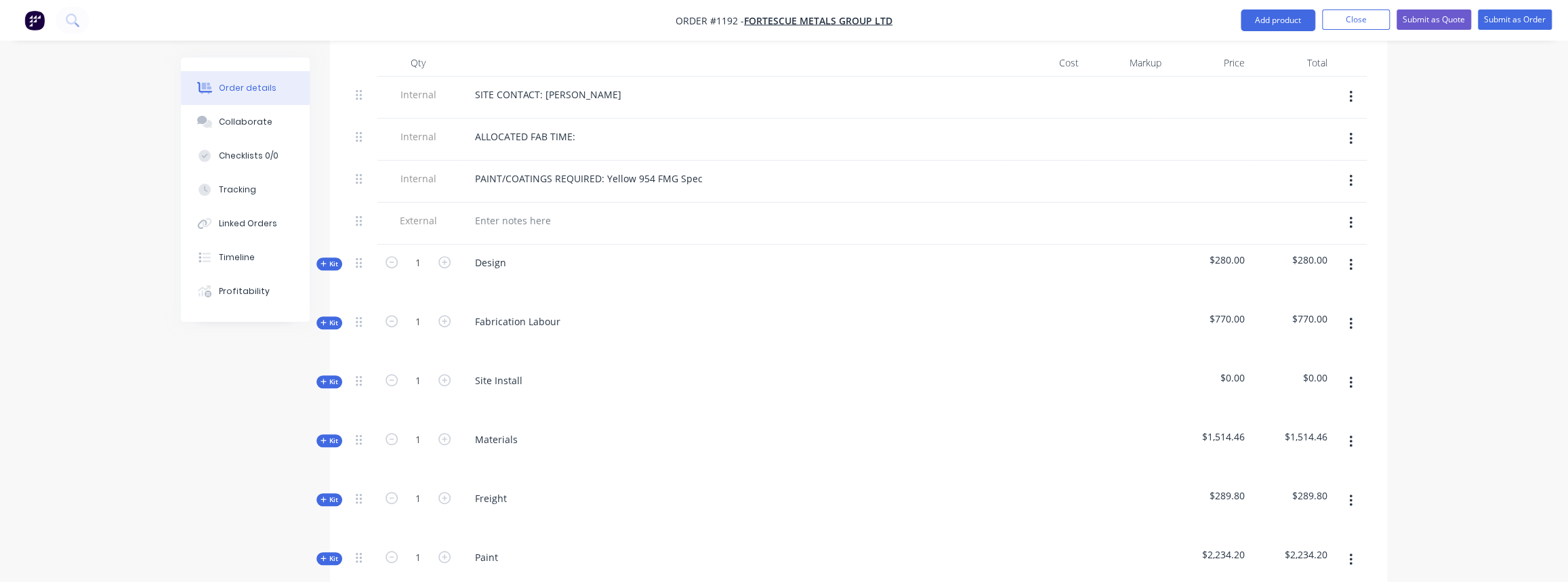
scroll to position [513, 0]
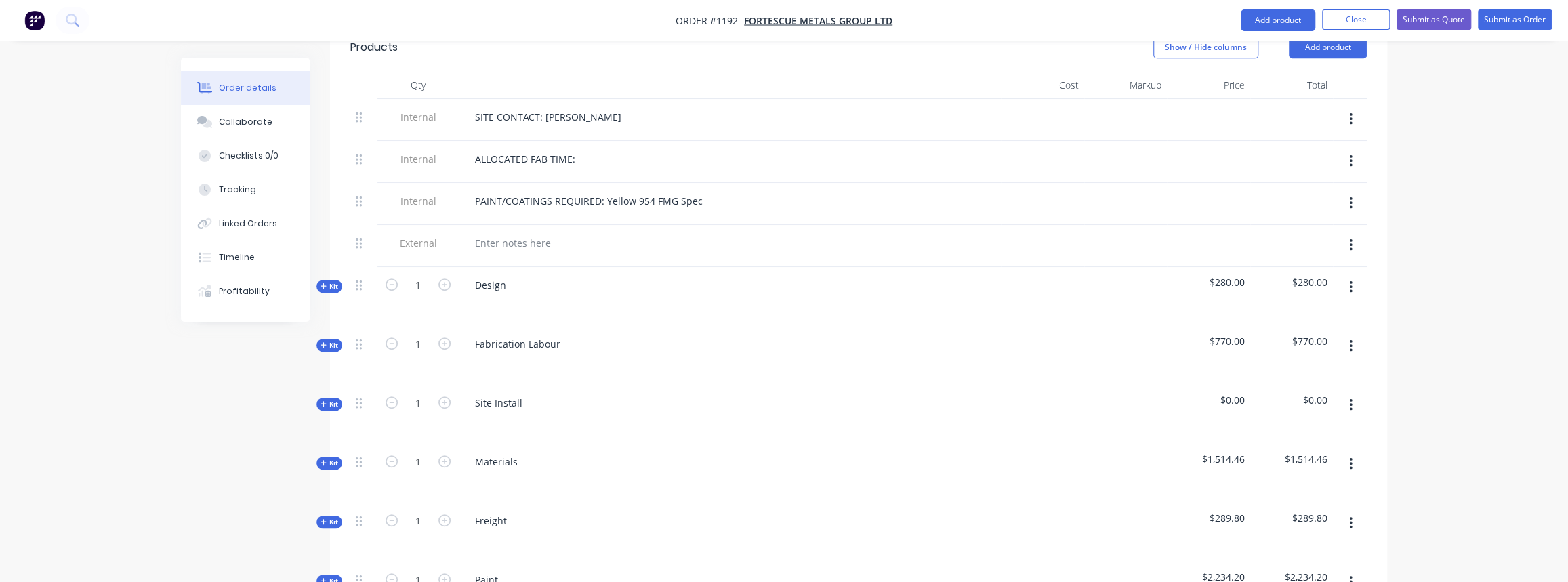
click at [335, 400] on span "Kit" at bounding box center [329, 404] width 17 height 10
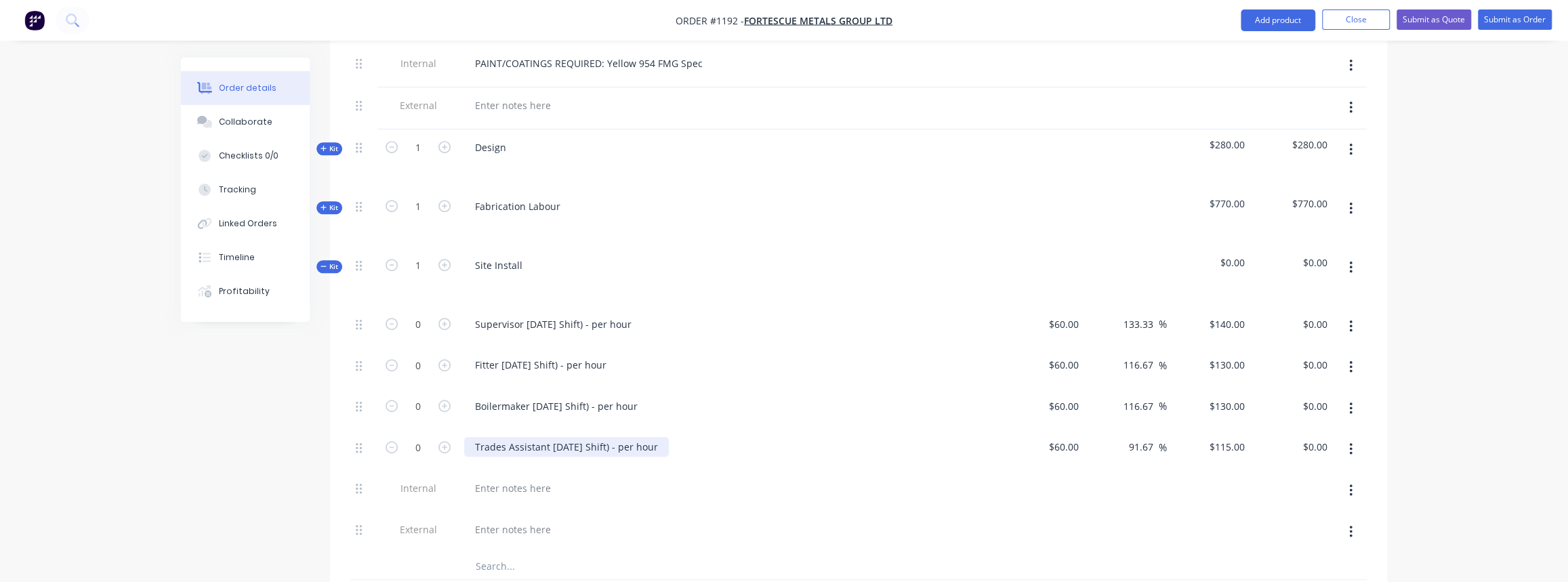
scroll to position [698, 0]
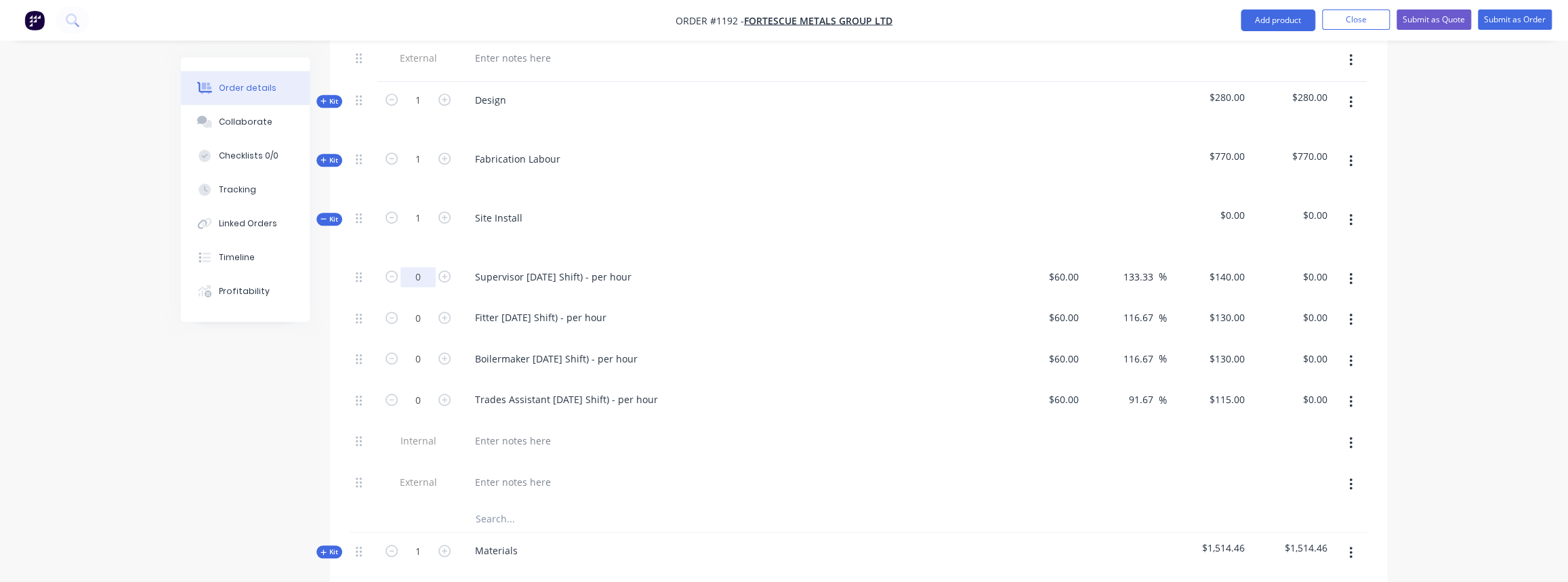
click at [430, 267] on input "0" at bounding box center [417, 277] width 35 height 20
type input "36"
type input "$5,040.00"
click at [400, 231] on div "1" at bounding box center [418, 229] width 81 height 59
click at [1349, 313] on icon "button" at bounding box center [1350, 320] width 3 height 15
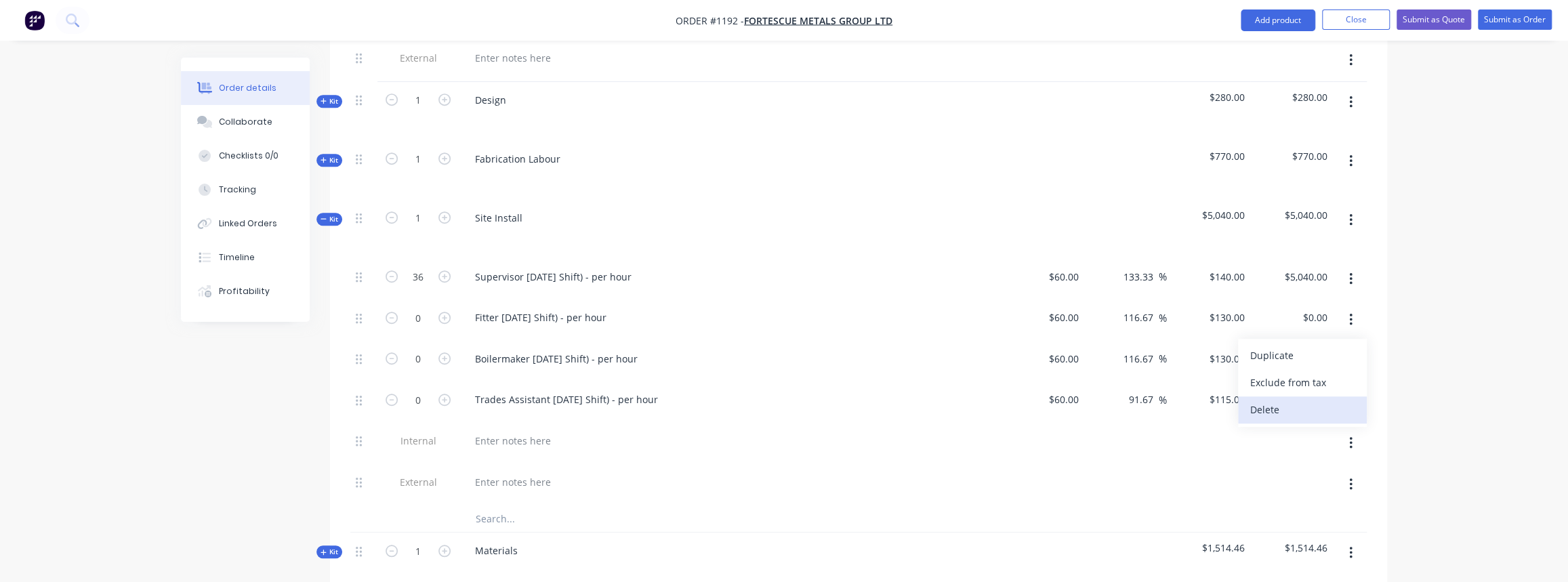
click at [1281, 400] on div "Delete" at bounding box center [1302, 410] width 104 height 20
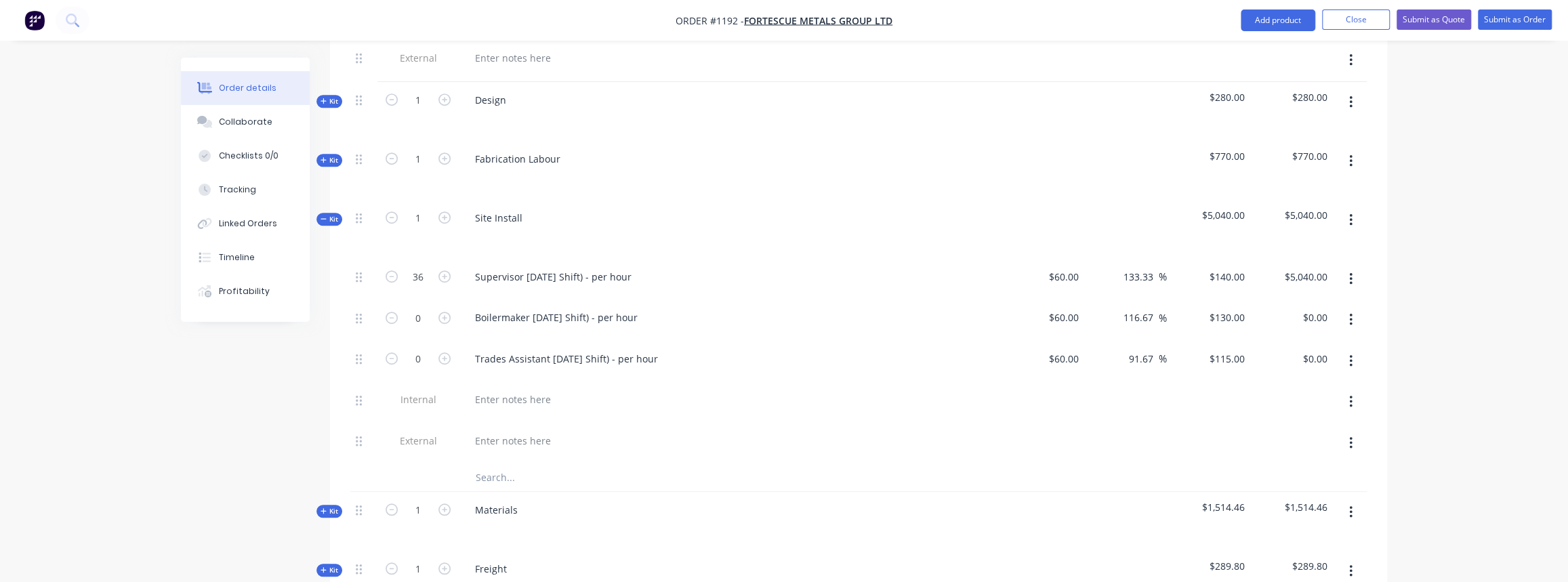
click at [1349, 313] on icon "button" at bounding box center [1350, 320] width 3 height 15
click at [1310, 400] on div "Delete" at bounding box center [1302, 410] width 104 height 20
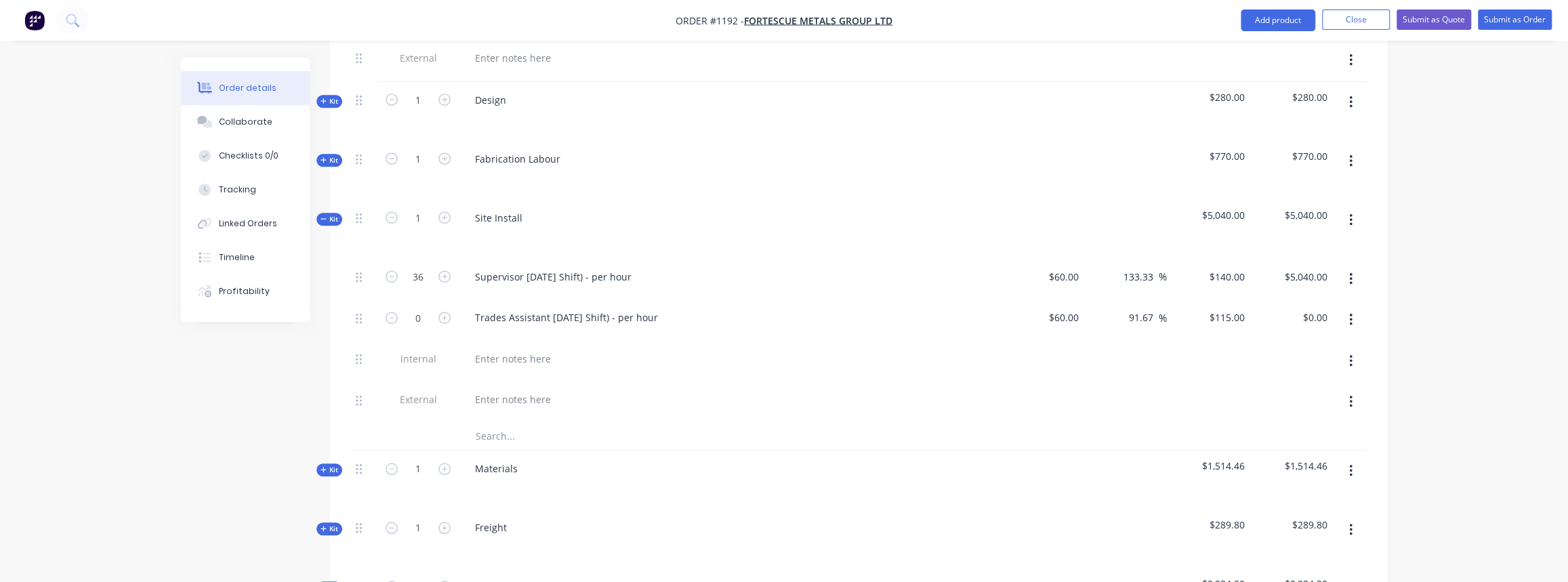
click at [1349, 314] on icon "button" at bounding box center [1350, 320] width 3 height 12
click at [1303, 400] on div "Delete" at bounding box center [1302, 410] width 104 height 20
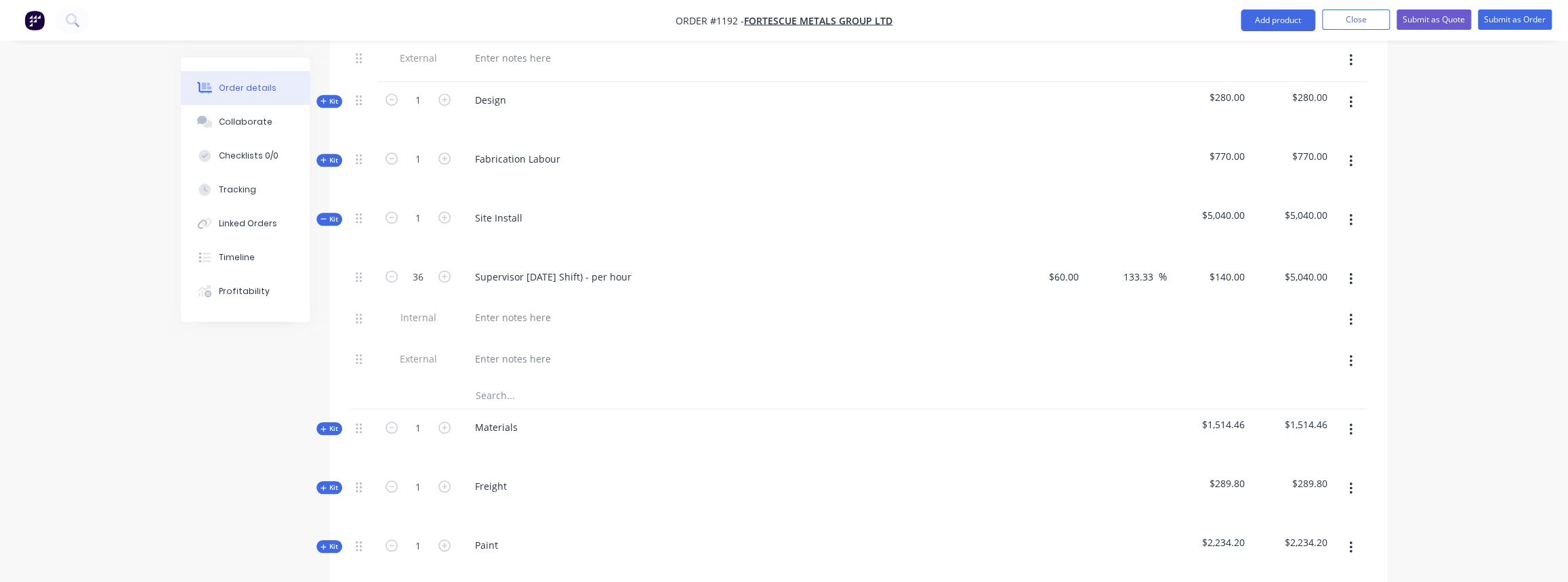
click at [494, 381] on input "text" at bounding box center [610, 395] width 271 height 27
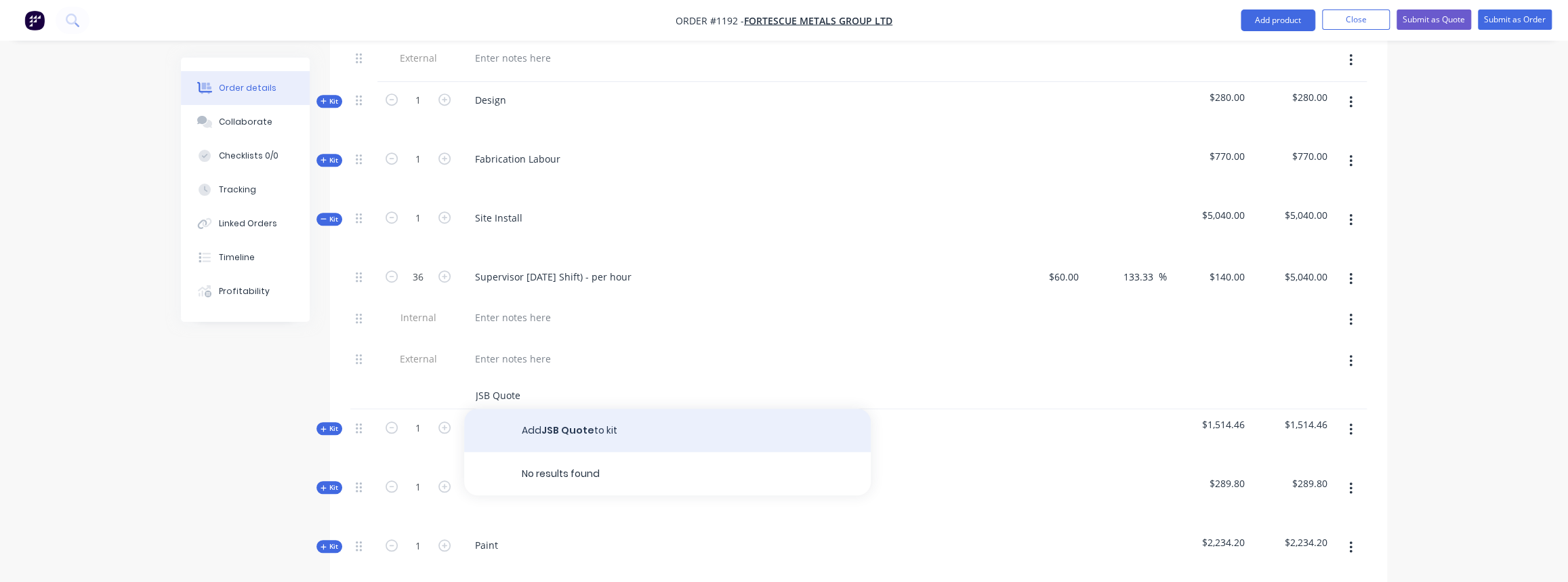
type input "JSB Quote"
click at [537, 416] on button "Add JSB Quote to kit" at bounding box center [668, 430] width 407 height 44
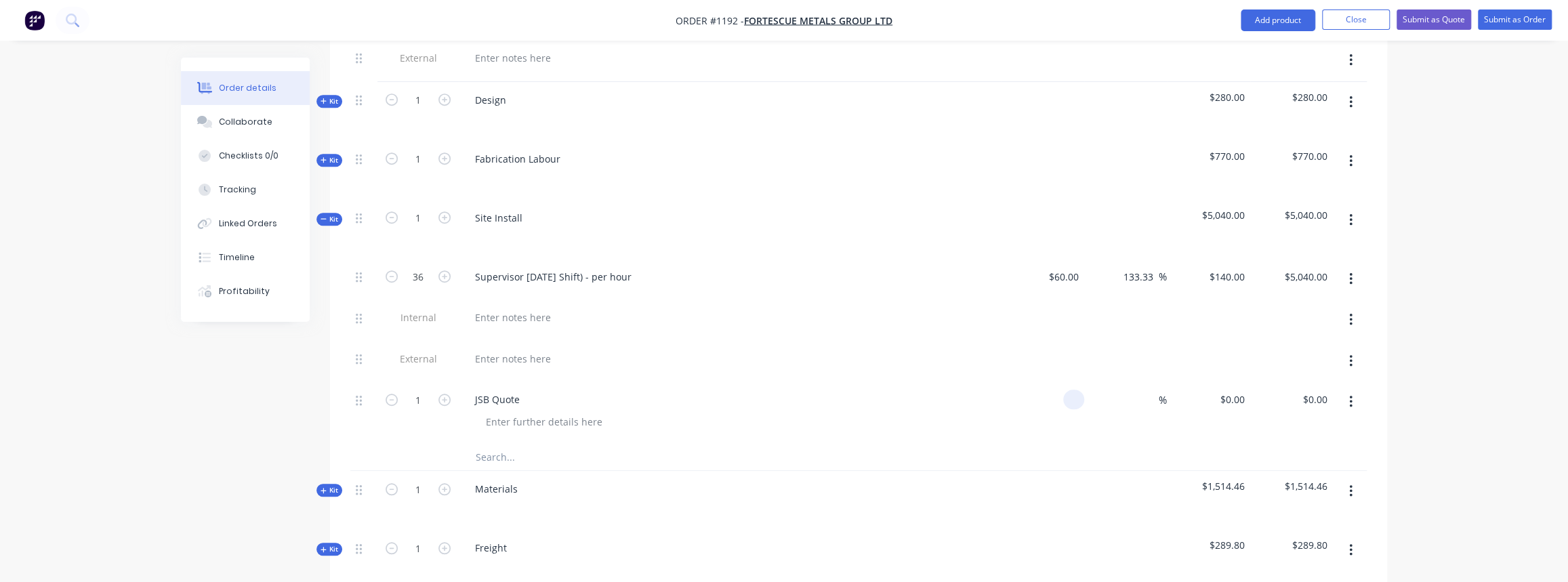
click at [1060, 381] on div at bounding box center [1042, 412] width 84 height 62
click at [1071, 390] on div "0" at bounding box center [1076, 400] width 16 height 20
type input "$8,150.00"
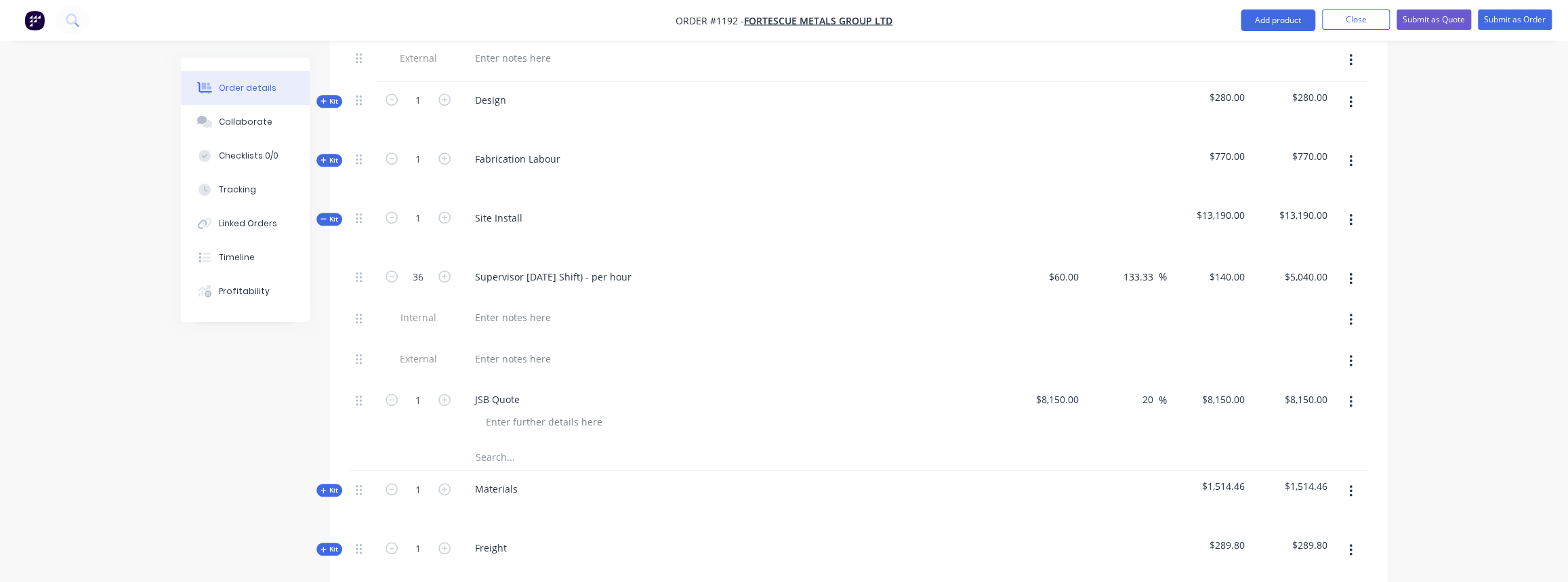
type input "20"
type input "$9,780.00"
click at [1125, 412] on div "20 20 %" at bounding box center [1126, 412] width 84 height 62
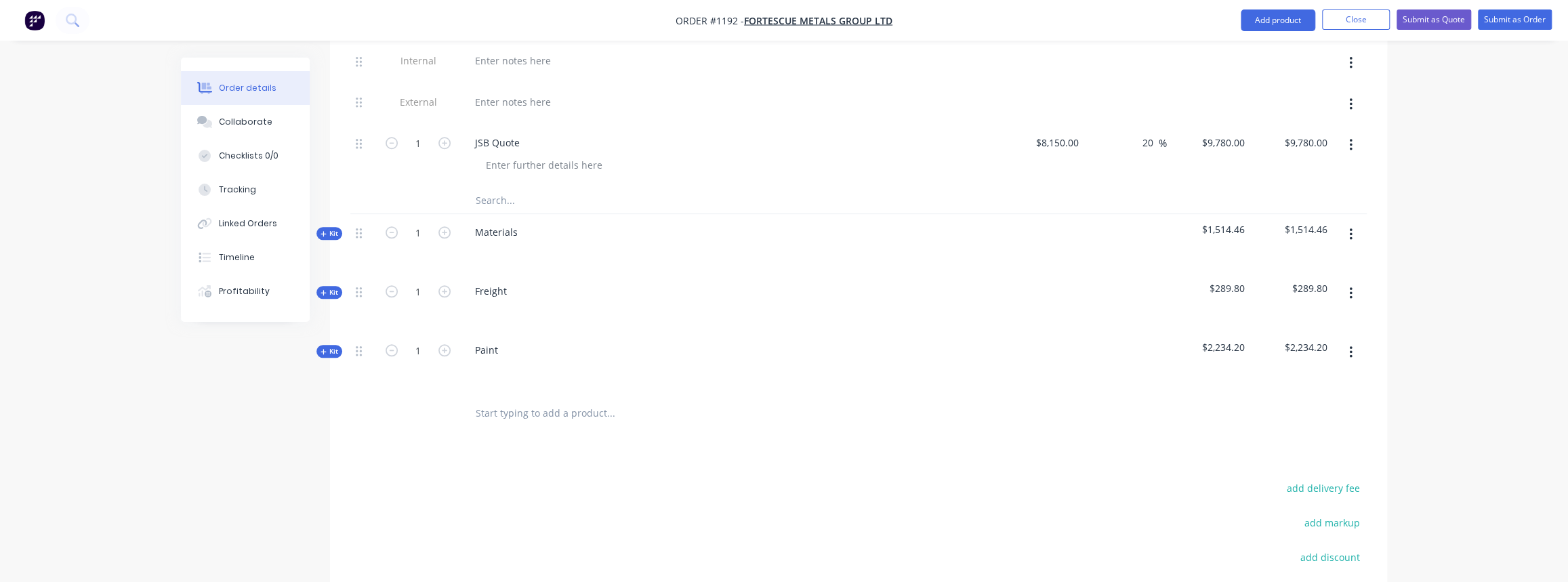
scroll to position [948, 0]
click at [1145, 139] on input "20" at bounding box center [1149, 149] width 17 height 20
click at [1155, 139] on input "20" at bounding box center [1149, 149] width 17 height 20
type input "25"
type input "$10,187.50"
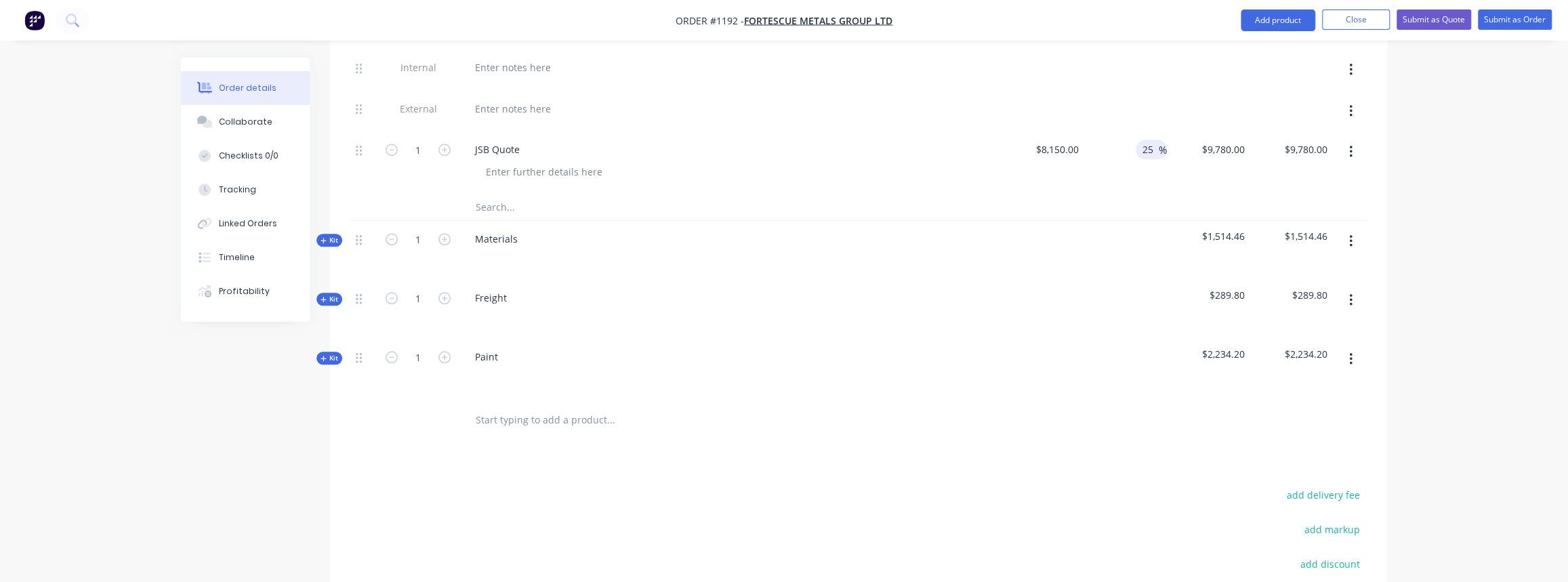
type input "$10,187.50"
click at [1120, 196] on div at bounding box center [858, 207] width 1016 height 28
click at [1154, 139] on input "25" at bounding box center [1149, 149] width 17 height 20
drag, startPoint x: 1154, startPoint y: 135, endPoint x: 1118, endPoint y: 138, distance: 36.1
click at [1118, 138] on div "25 25 %" at bounding box center [1126, 162] width 84 height 62
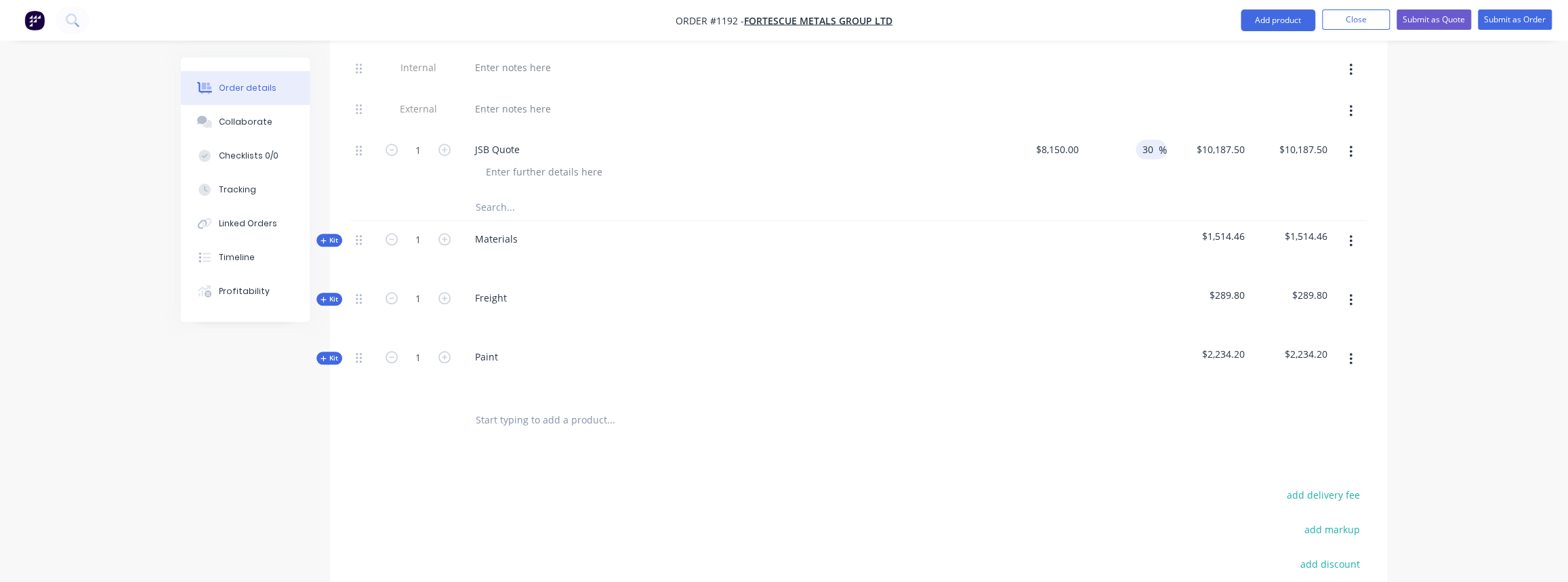
type input "30"
type input "$10,595.00"
click at [1194, 159] on div "$10,595.00 $10,187.50" at bounding box center [1209, 162] width 84 height 62
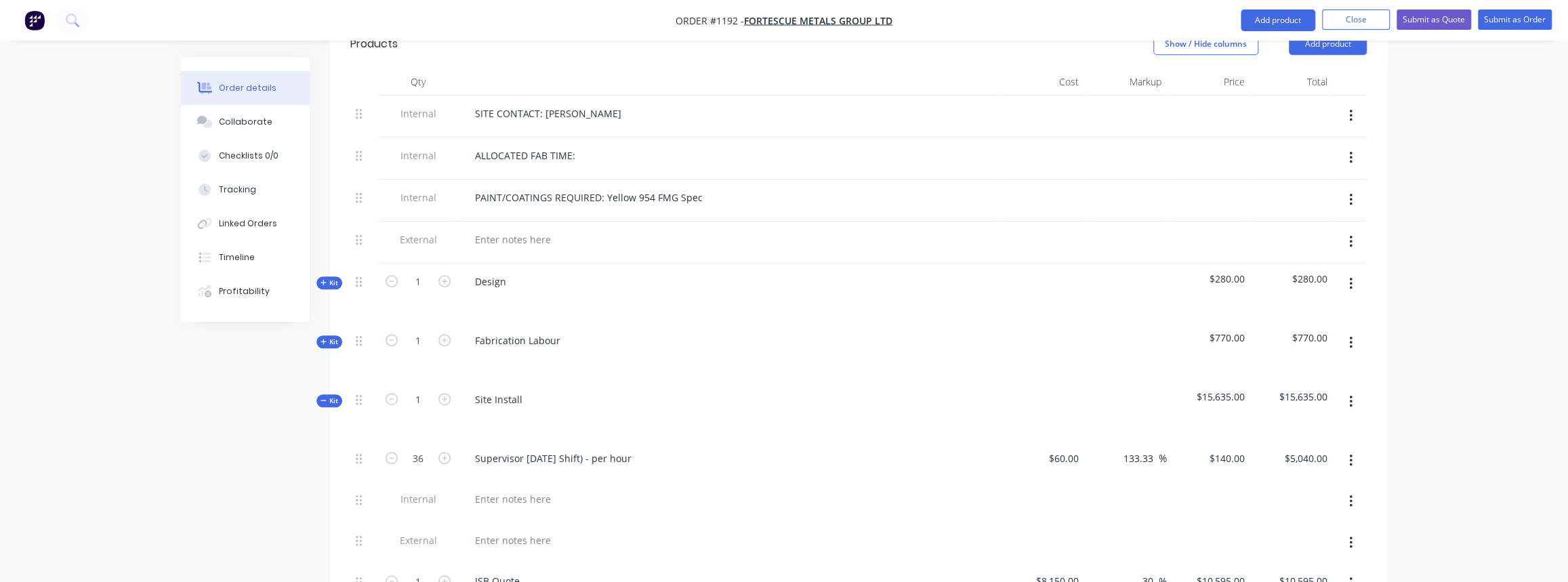
click at [320, 397] on icon "button" at bounding box center [323, 400] width 6 height 7
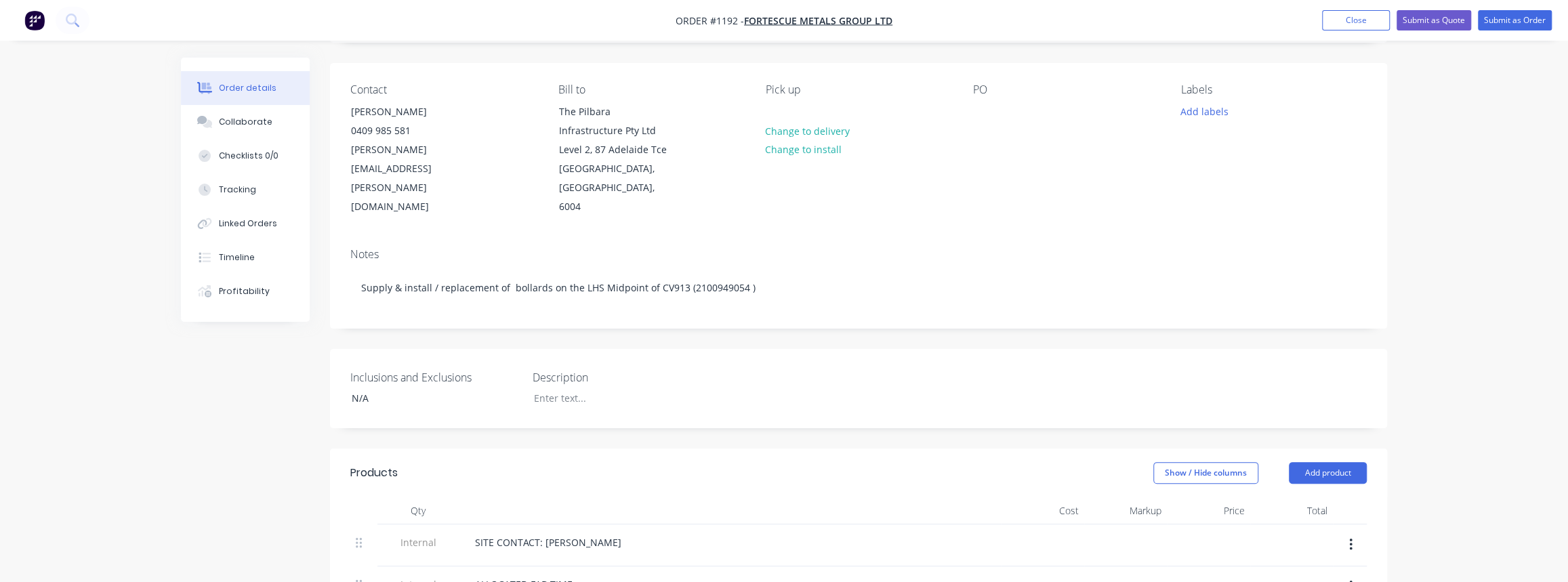
scroll to position [0, 0]
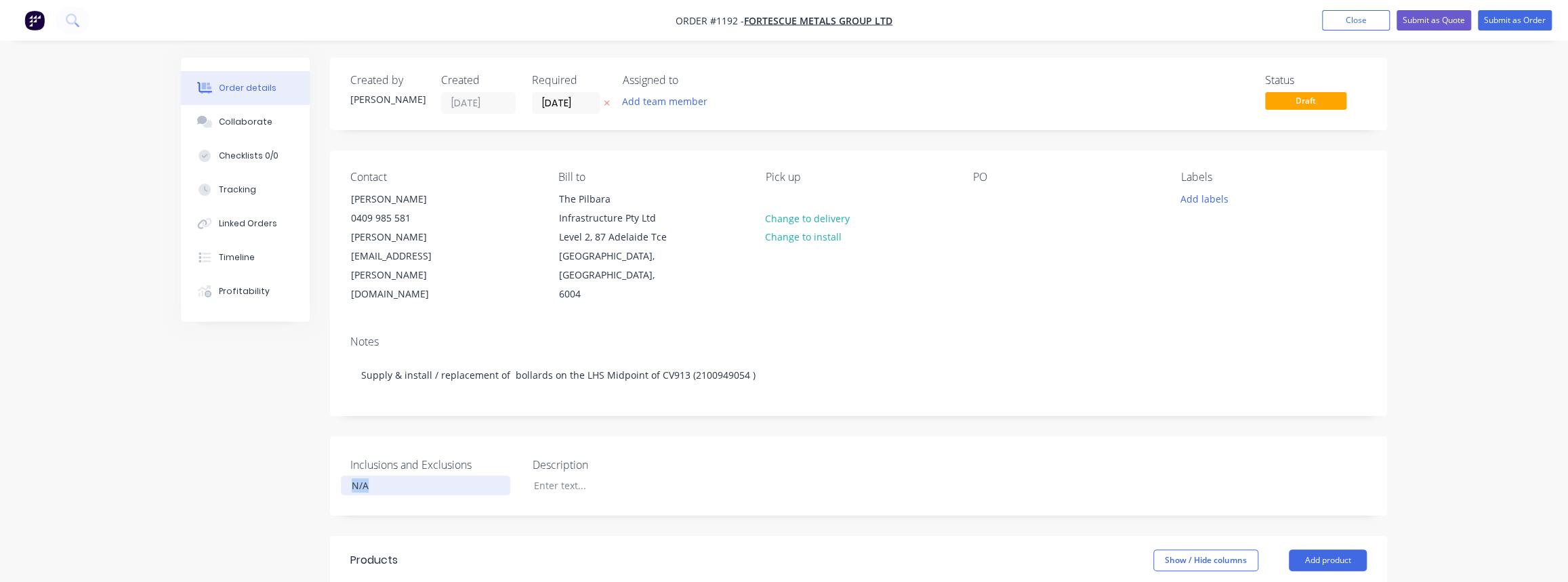
drag, startPoint x: 374, startPoint y: 463, endPoint x: 325, endPoint y: 467, distance: 49.2
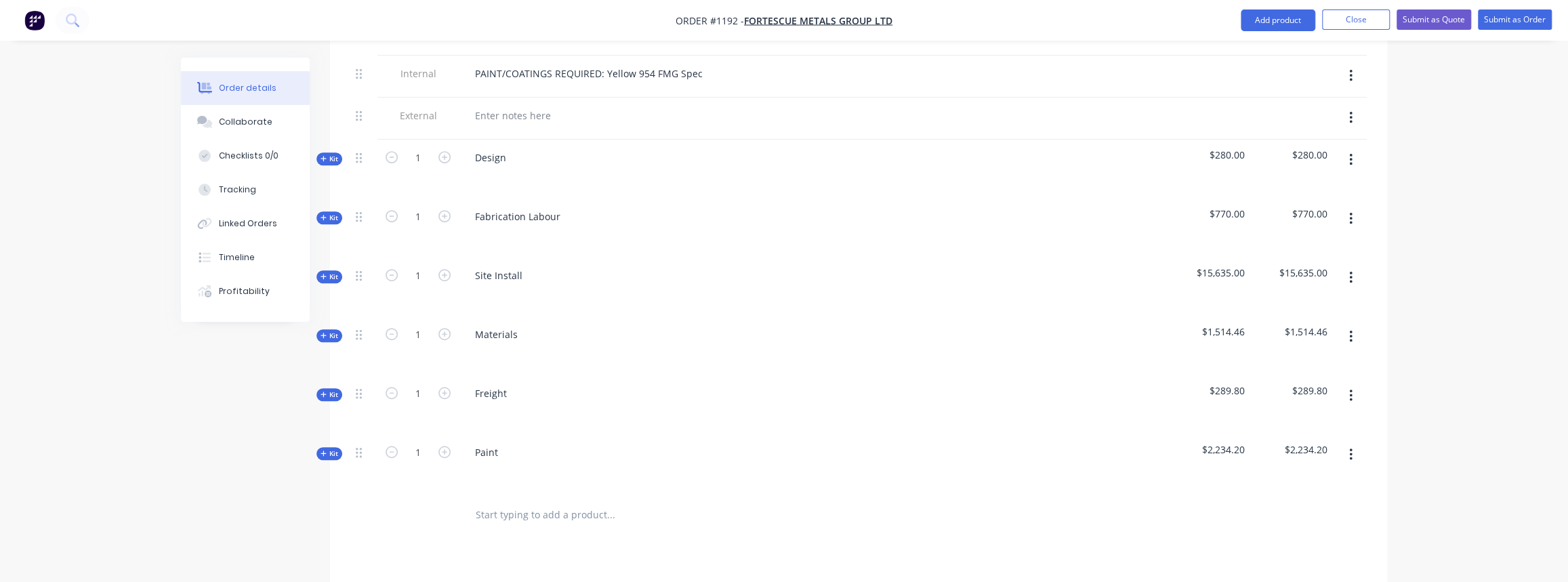
scroll to position [739, 0]
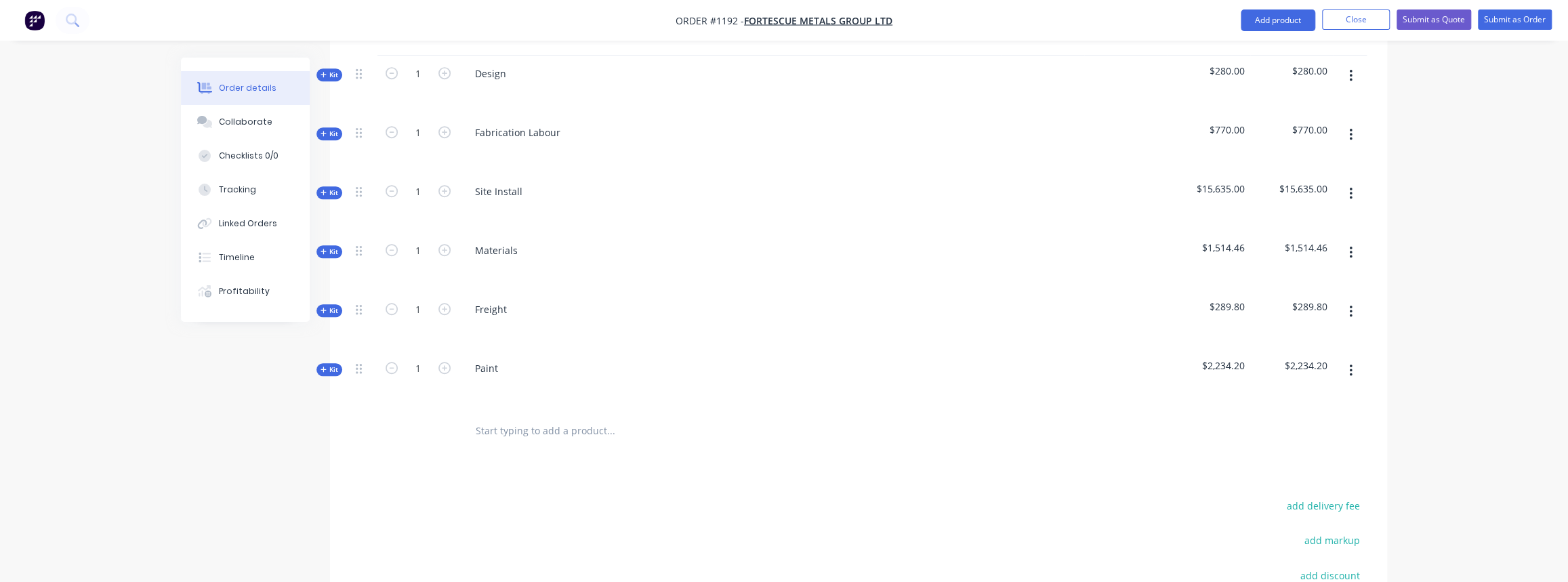
click at [531, 418] on input "text" at bounding box center [610, 431] width 271 height 27
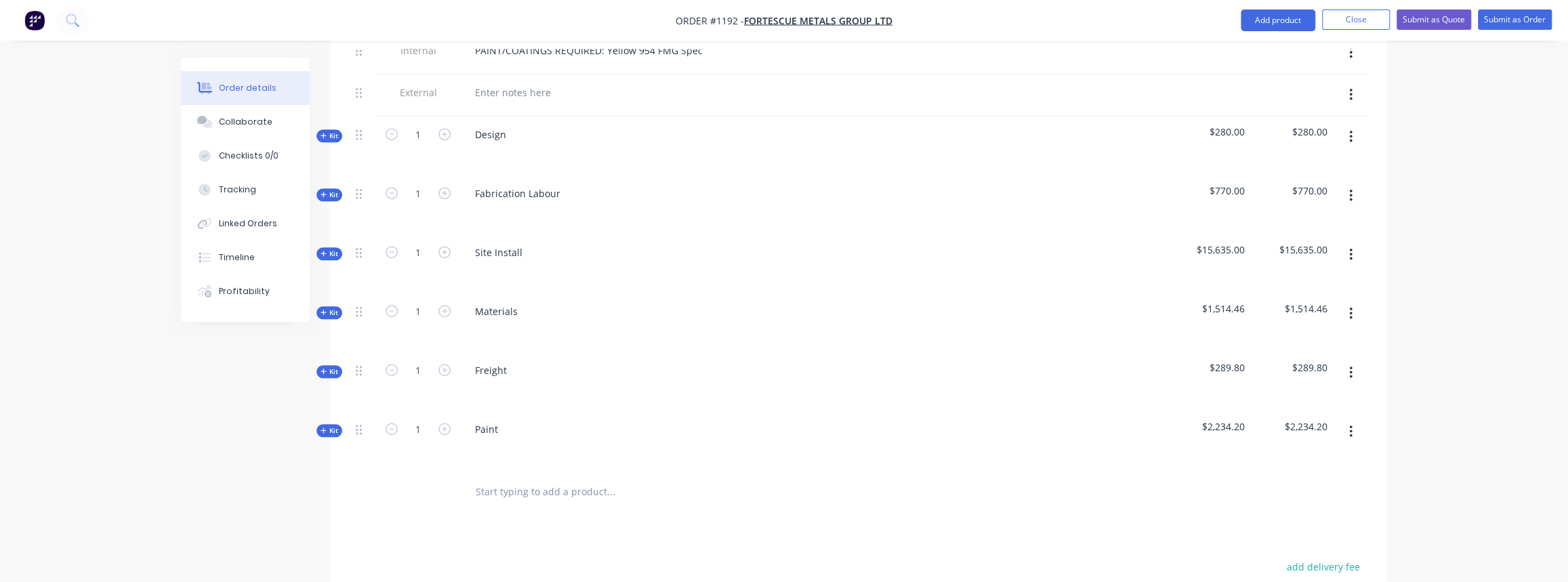
click at [337, 367] on span "Kit" at bounding box center [329, 372] width 17 height 10
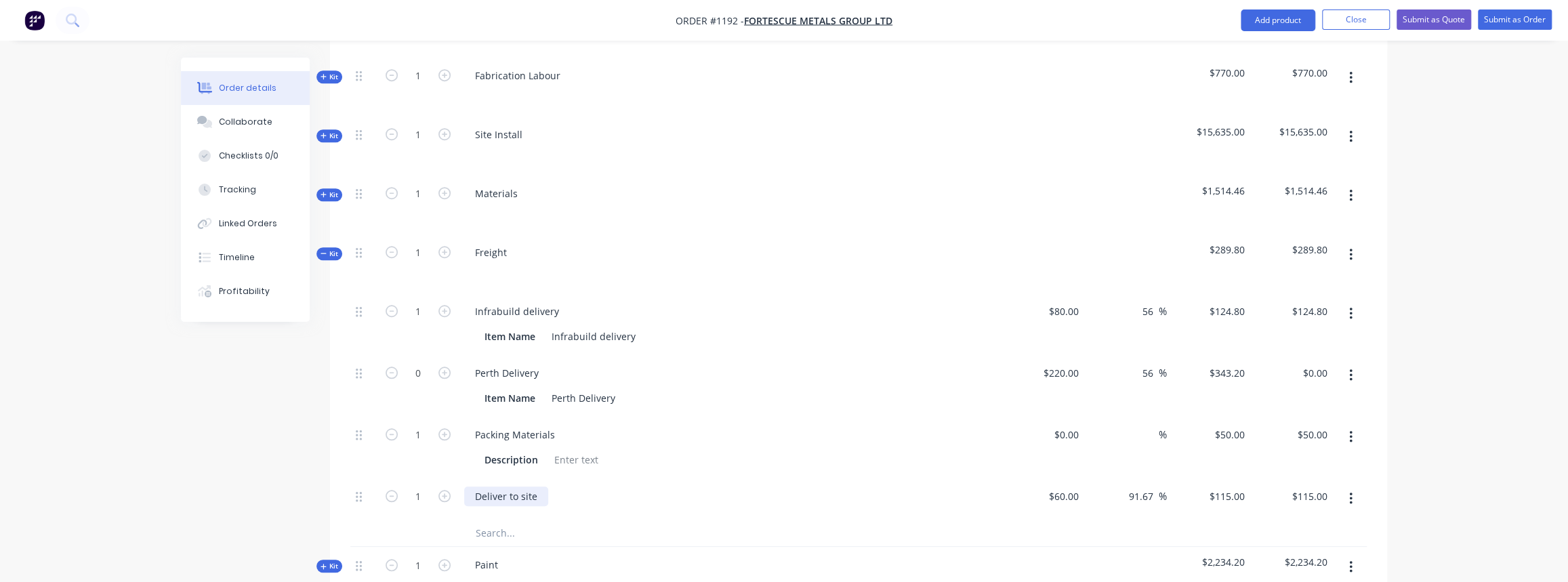
scroll to position [801, 0]
click at [497, 515] on input "text" at bounding box center [610, 528] width 271 height 27
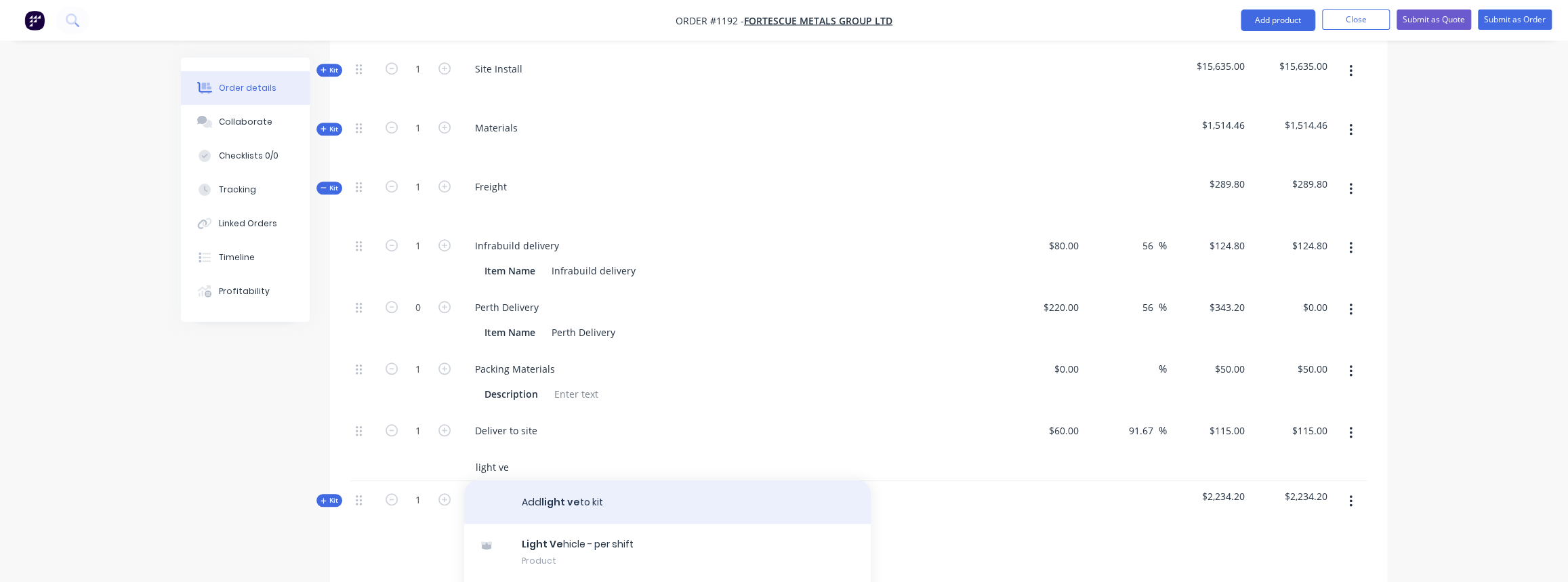
scroll to position [862, 0]
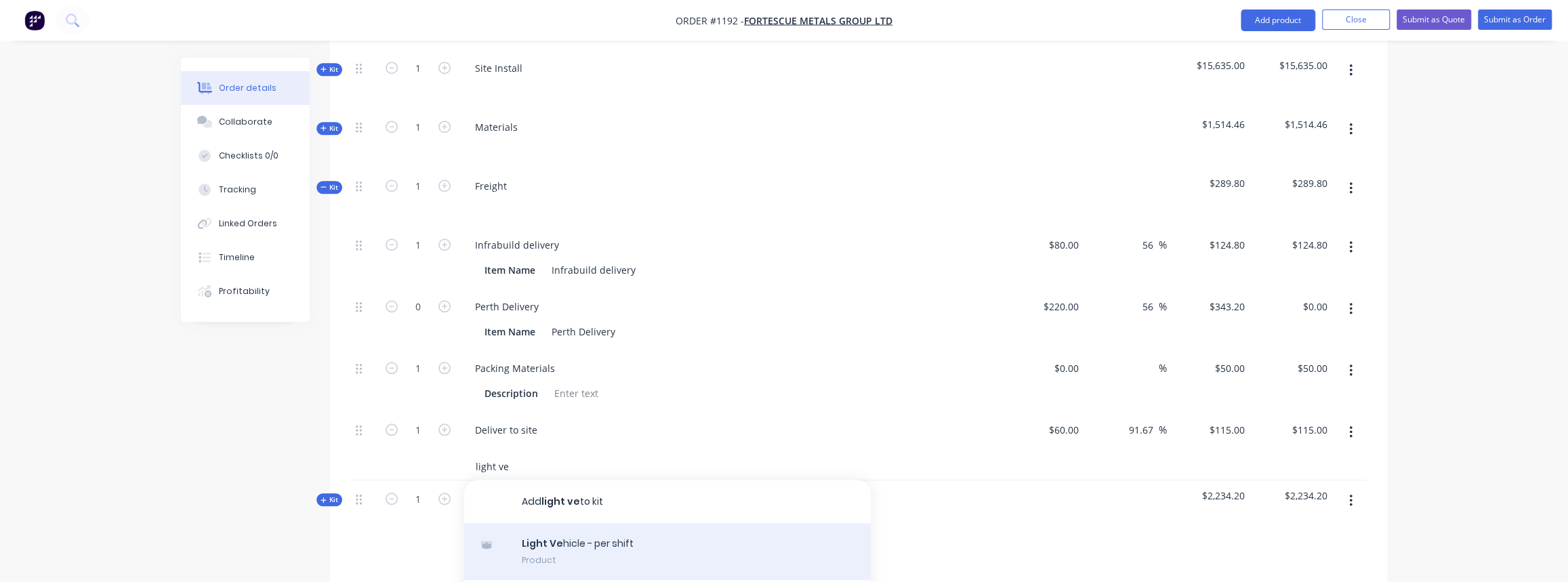
type input "light ve"
click at [562, 532] on div "Light Ve hicle - per shift Product" at bounding box center [668, 552] width 407 height 57
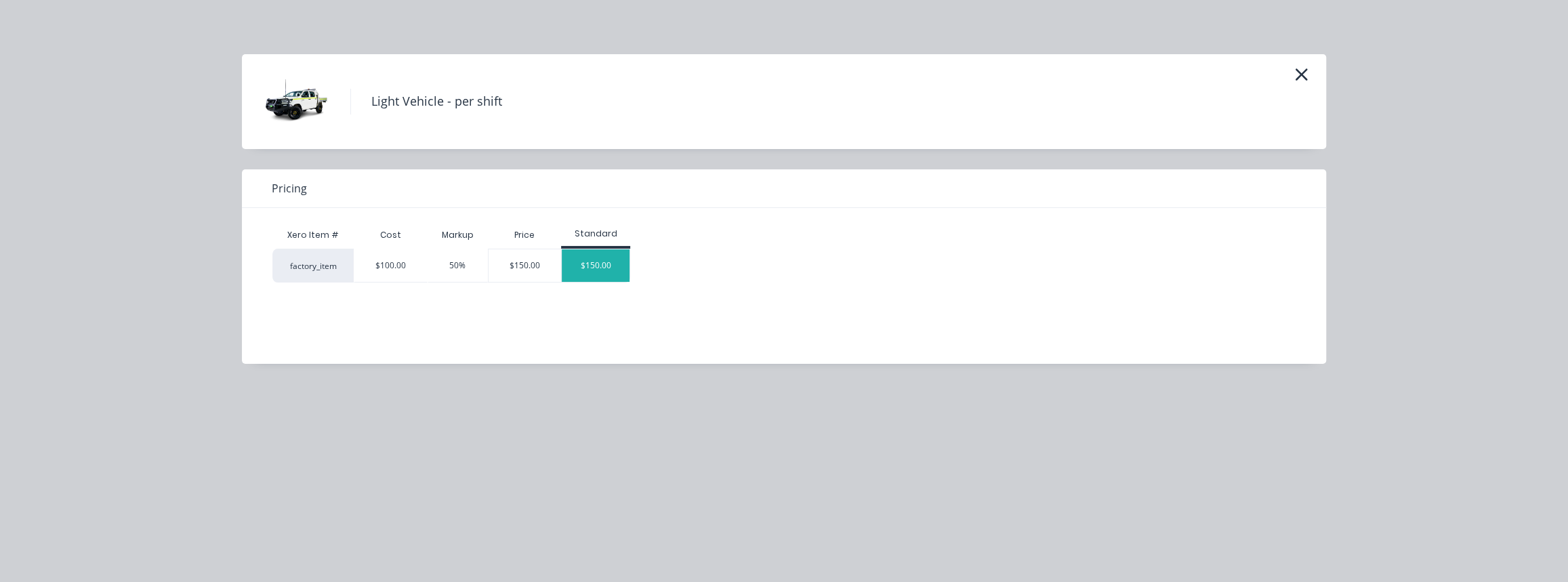
click at [610, 278] on div "$150.00" at bounding box center [595, 265] width 68 height 32
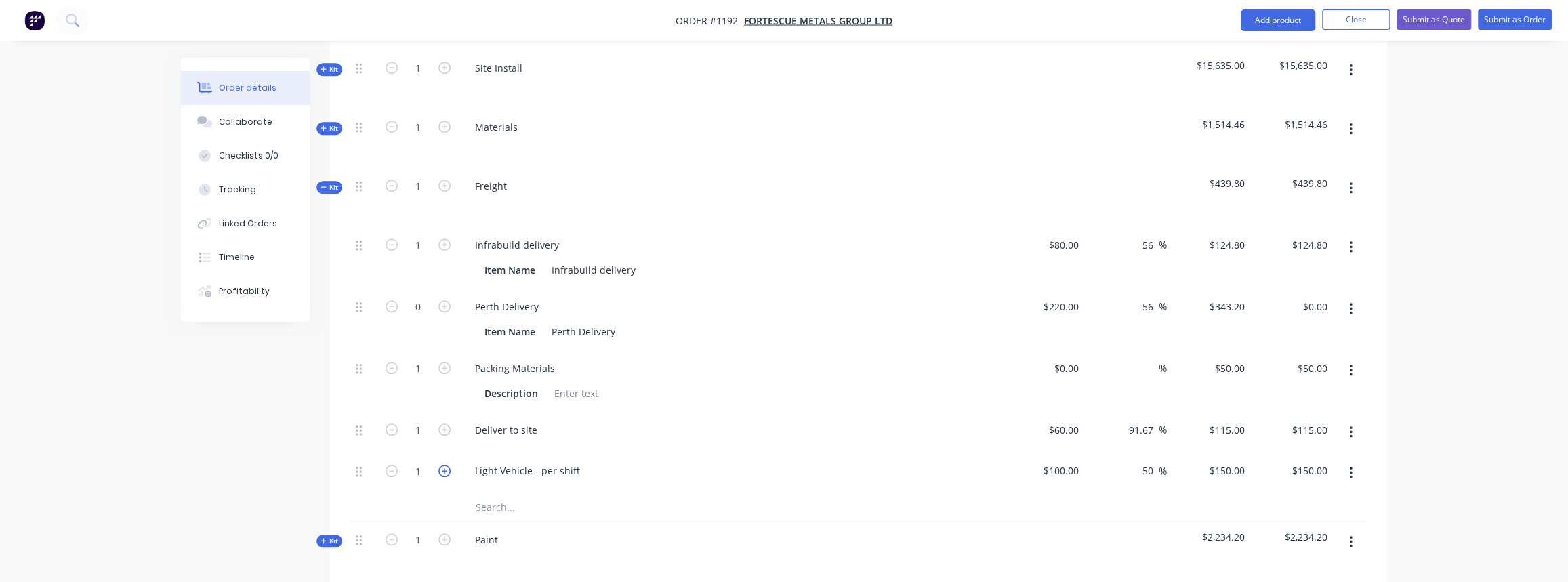
click at [446, 465] on icon "button" at bounding box center [445, 471] width 12 height 12
type input "2"
type input "$300.00"
click at [446, 465] on icon "button" at bounding box center [445, 471] width 12 height 12
type input "3"
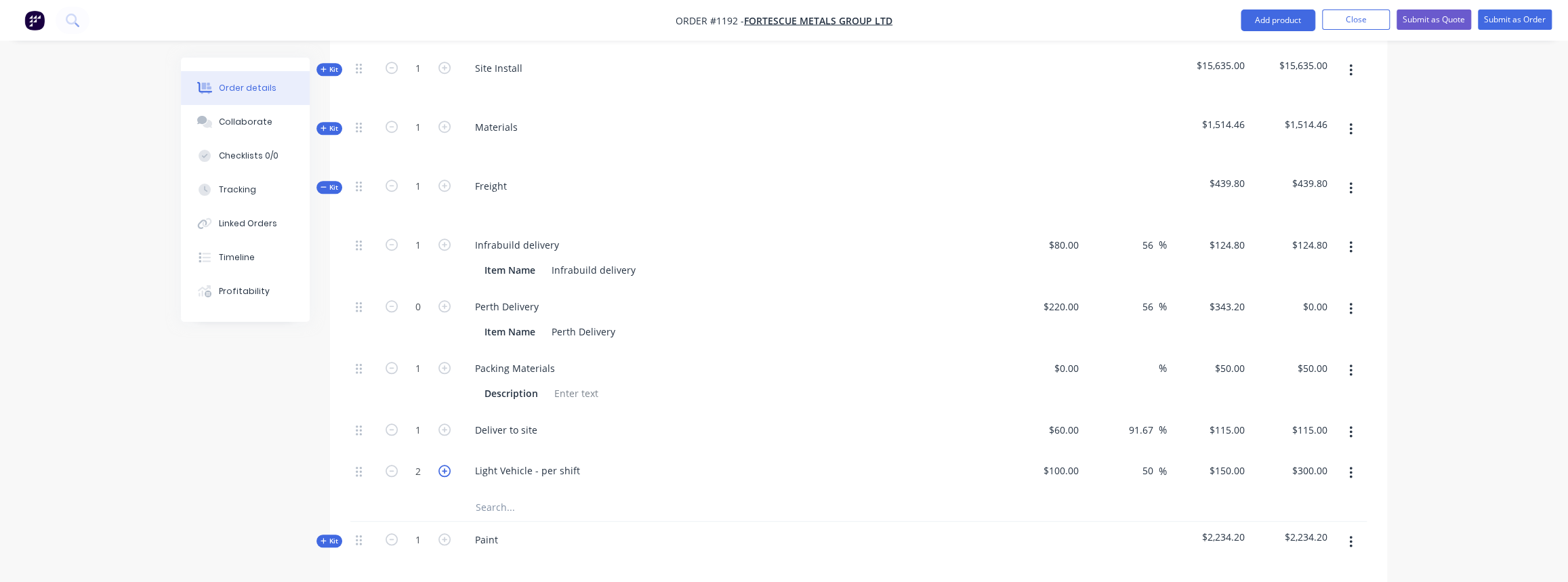
type input "$450.00"
click at [336, 182] on span "Kit" at bounding box center [329, 187] width 17 height 10
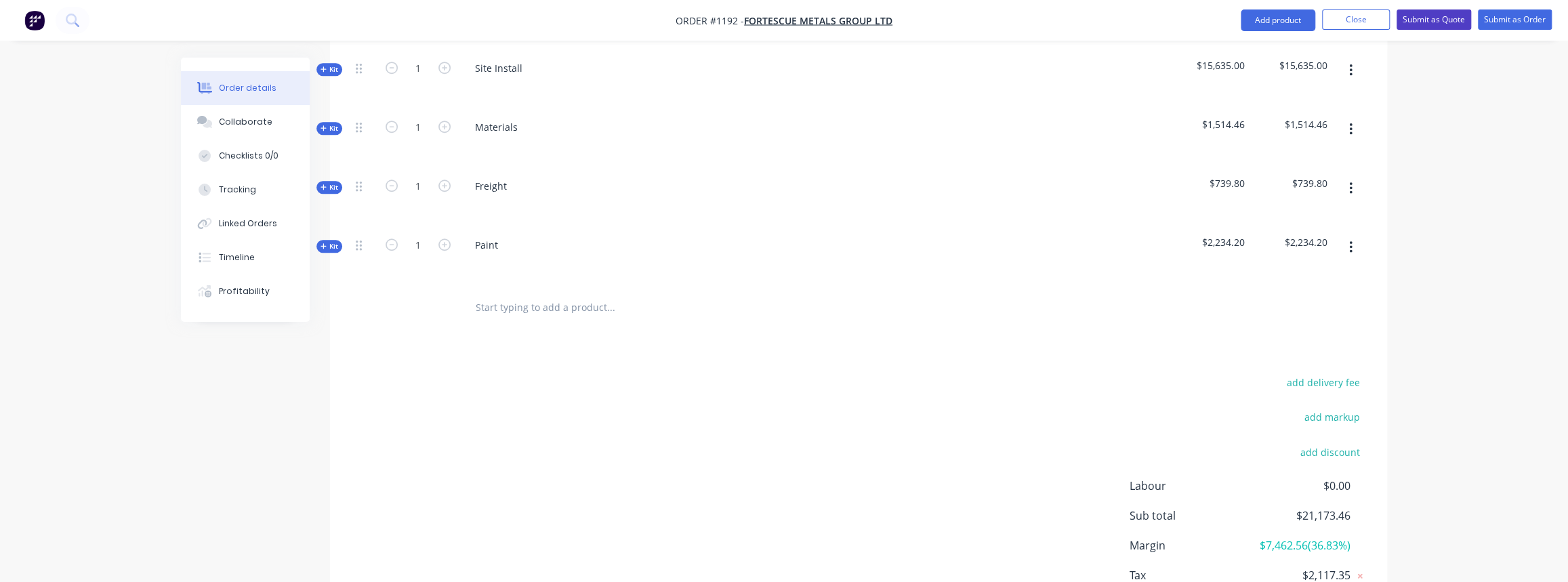
click at [1455, 19] on button "Submit as Quote" at bounding box center [1433, 20] width 75 height 20
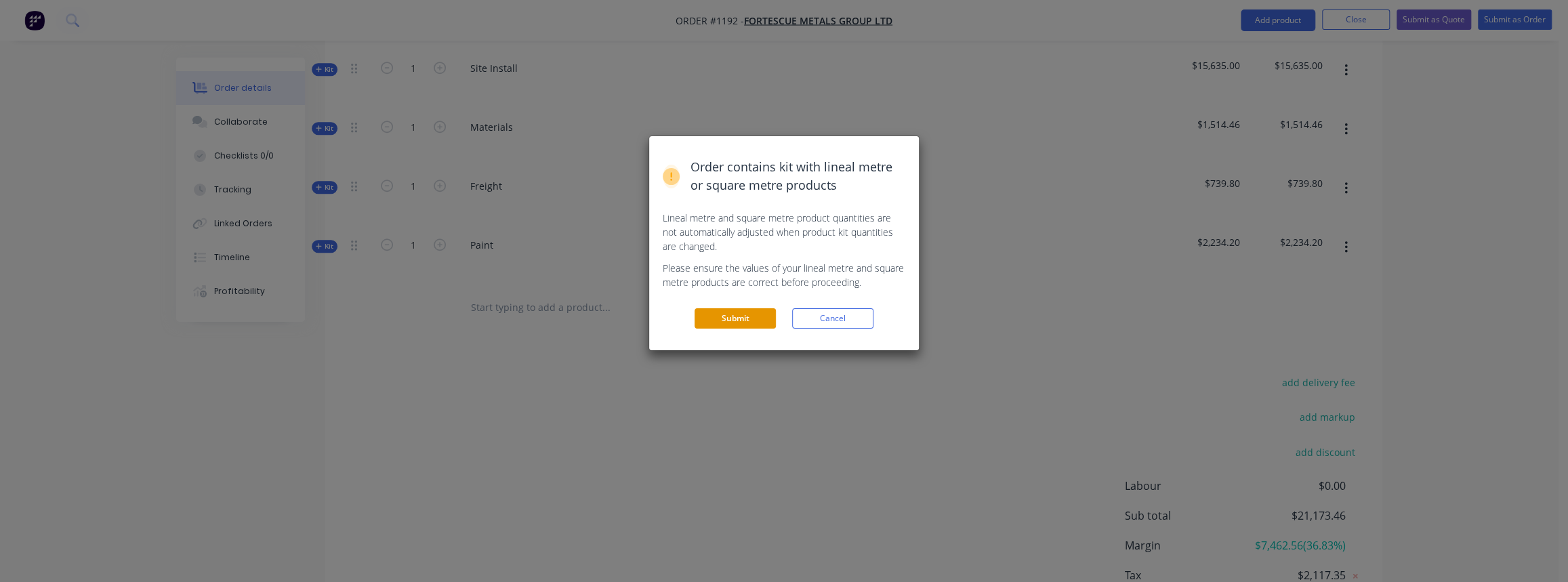
click at [733, 314] on button "Submit" at bounding box center [735, 318] width 81 height 20
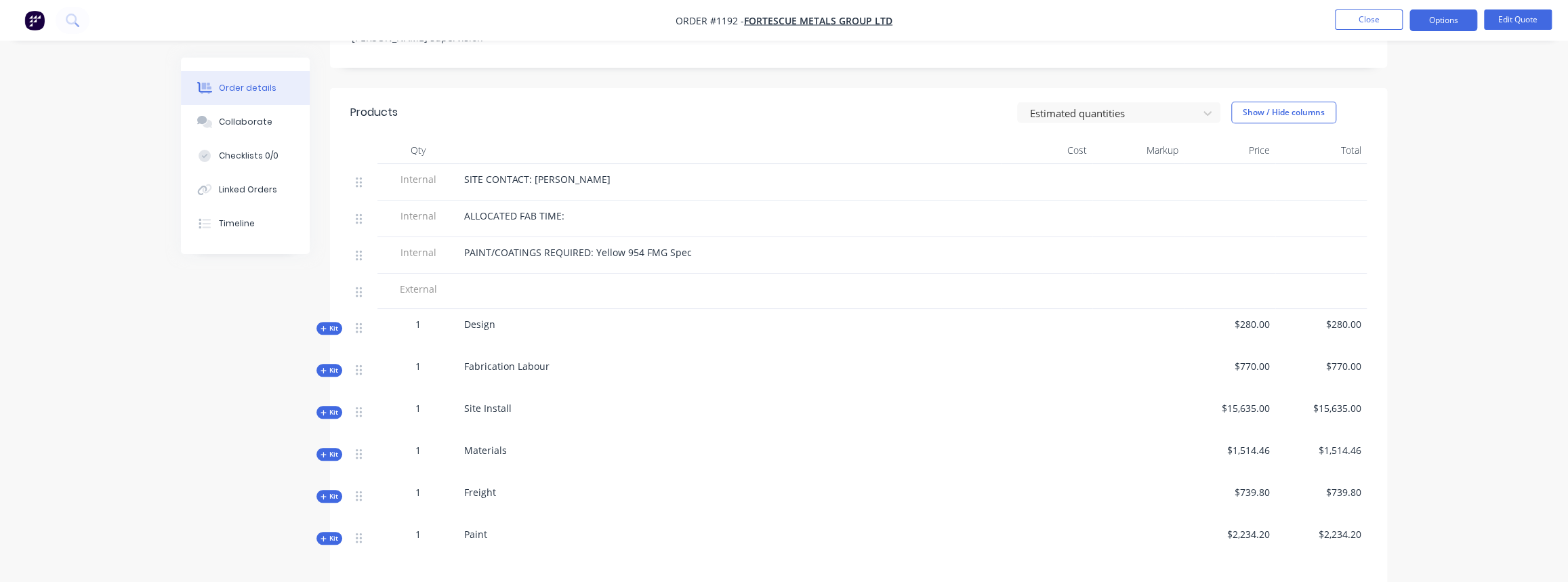
scroll to position [493, 0]
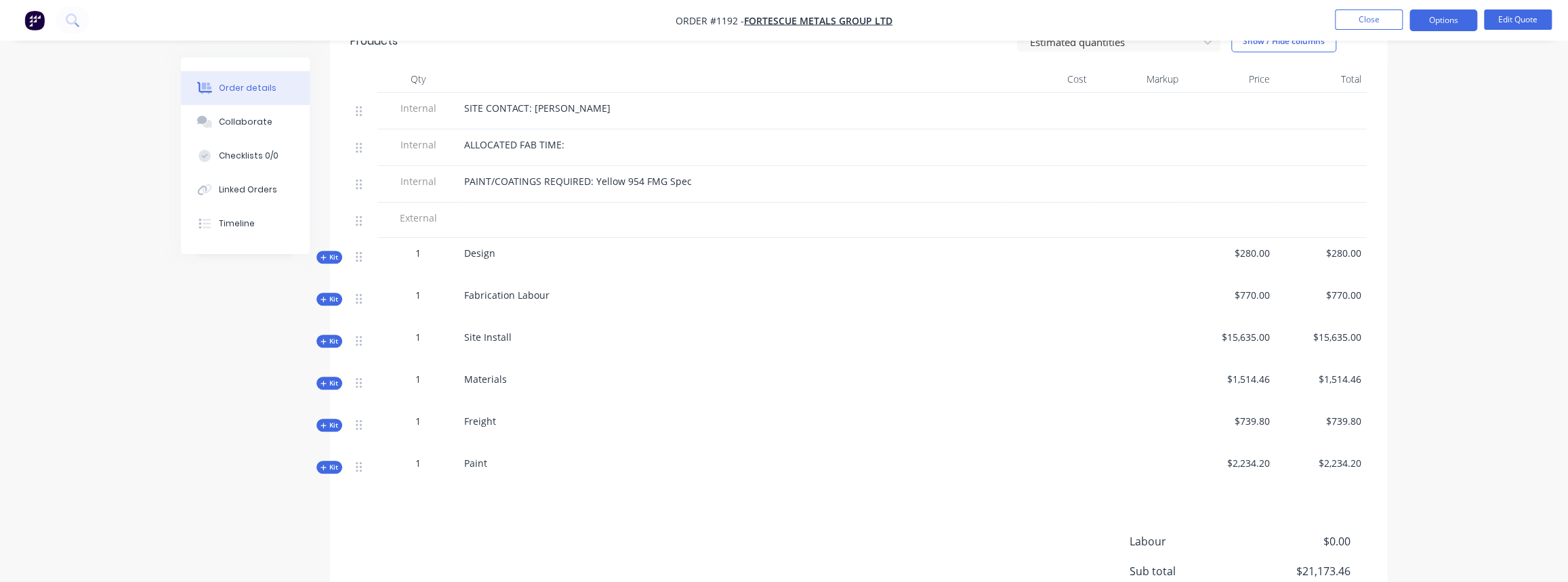
click at [326, 397] on div "Created by Justin Created 01/10/25 Required 01/10/25 Assigned to Add team membe…" at bounding box center [784, 149] width 1206 height 1167
click at [325, 422] on icon "button" at bounding box center [323, 425] width 6 height 7
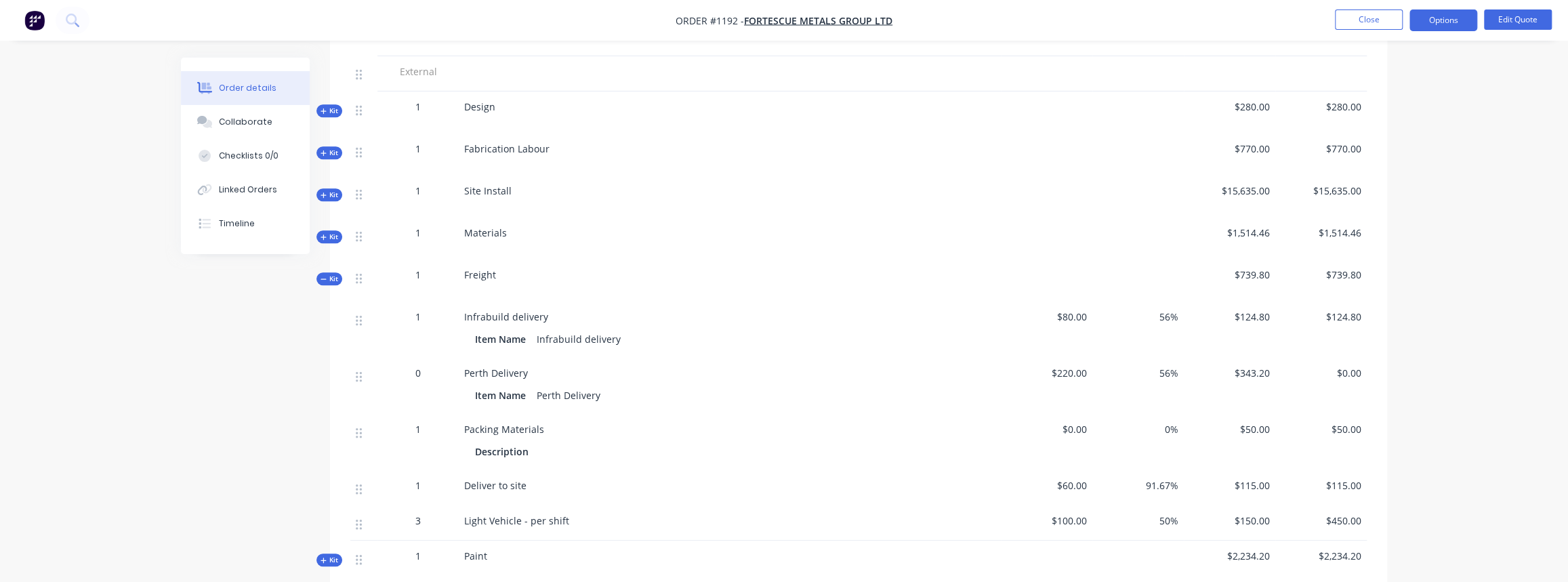
scroll to position [678, 0]
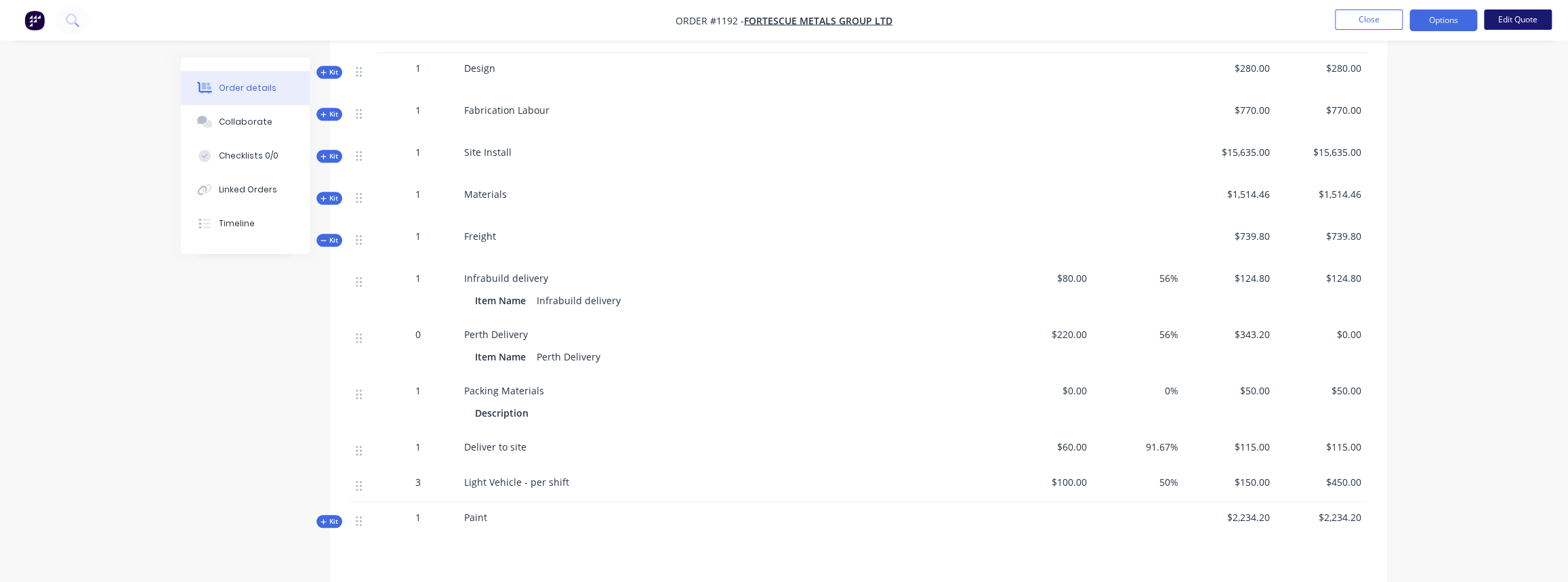
click at [1531, 25] on button "Edit Quote" at bounding box center [1518, 20] width 68 height 20
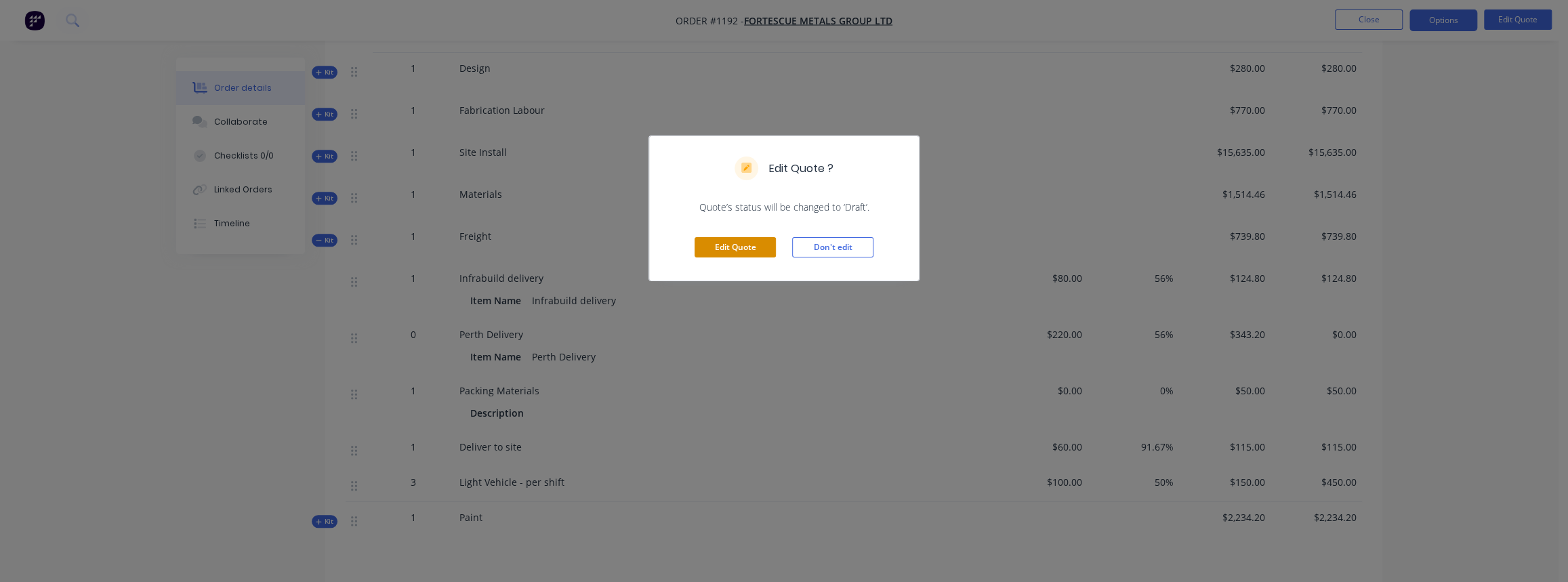
click at [759, 251] on button "Edit Quote" at bounding box center [735, 247] width 81 height 20
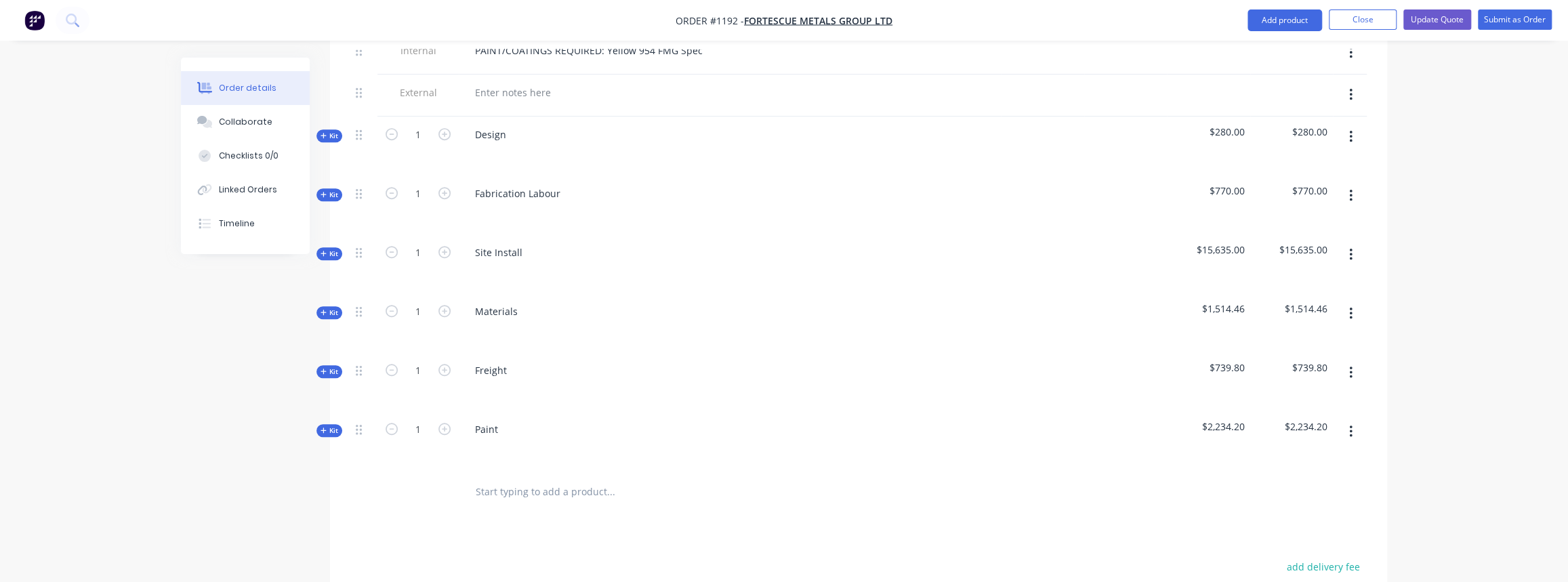
click at [334, 367] on span "Kit" at bounding box center [329, 372] width 17 height 10
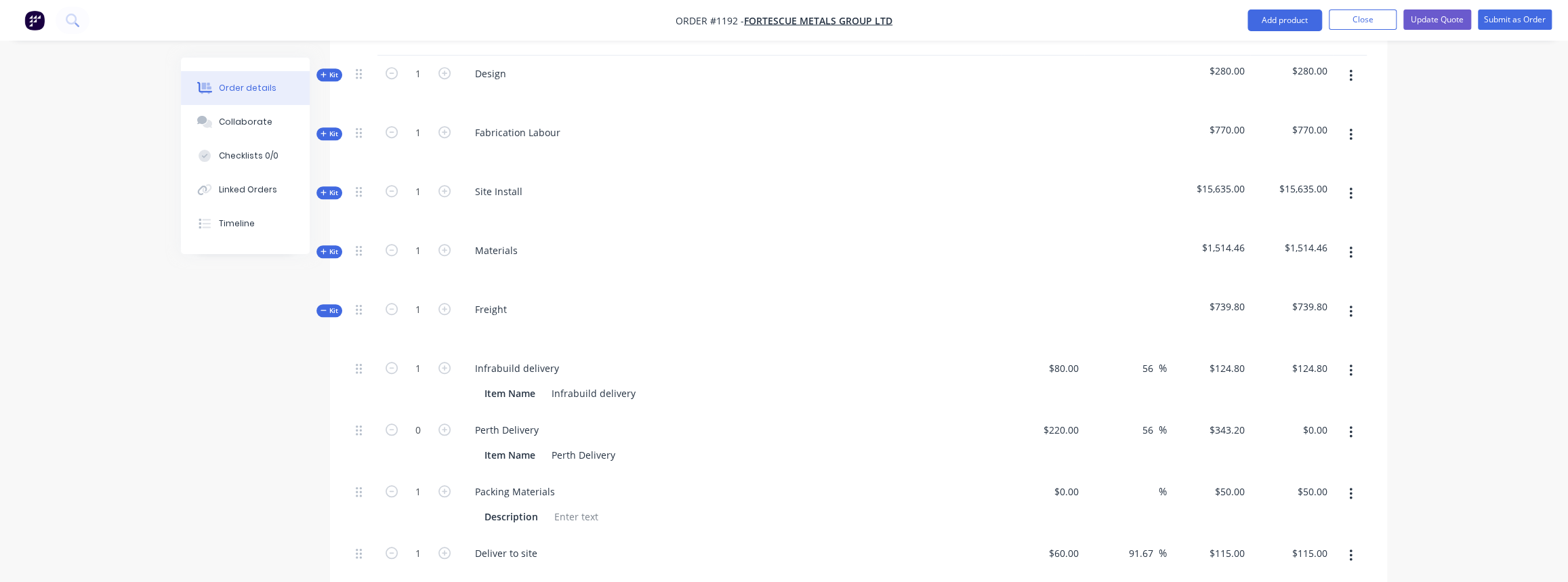
scroll to position [1047, 0]
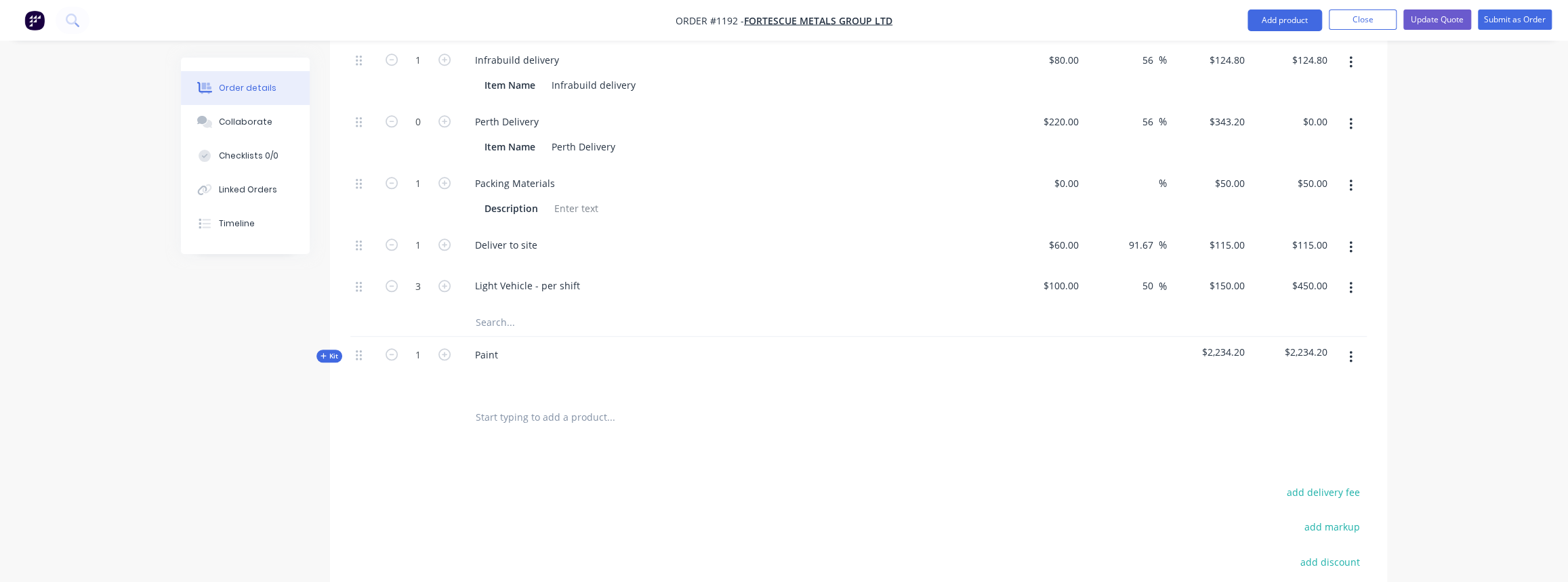
click at [1349, 282] on icon "button" at bounding box center [1350, 288] width 3 height 12
click at [1287, 368] on div "Delete" at bounding box center [1302, 378] width 104 height 20
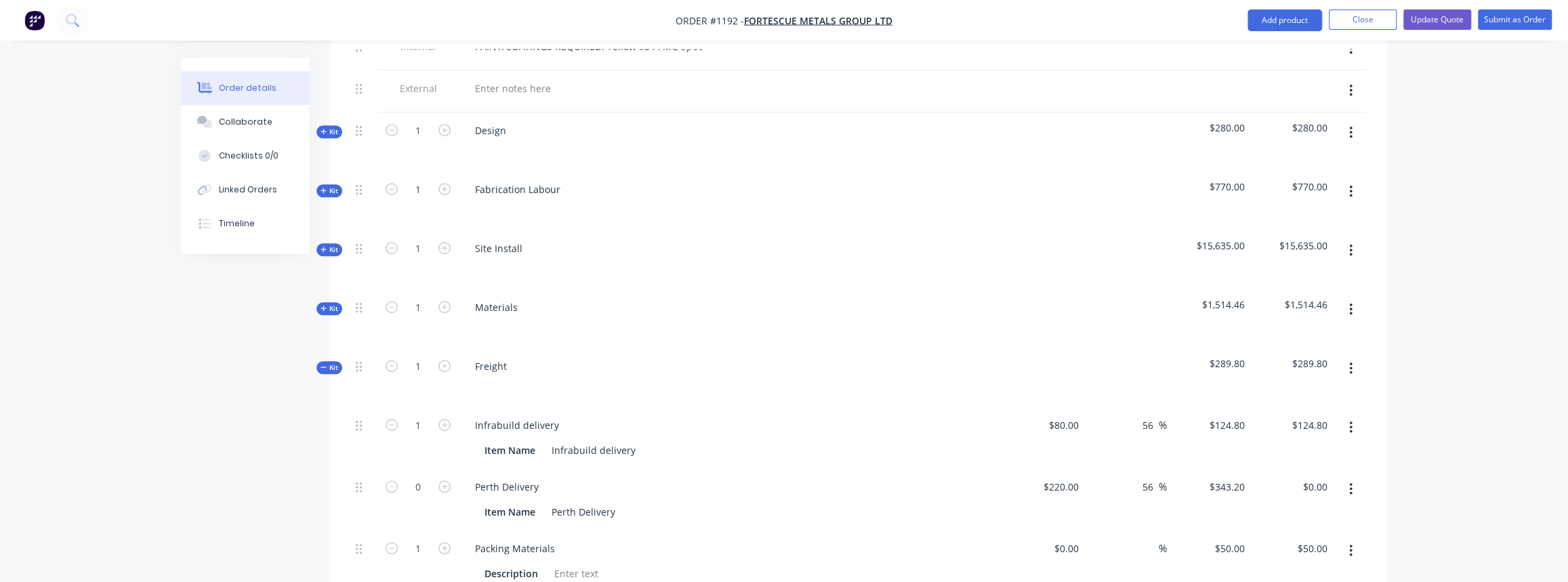
scroll to position [678, 0]
click at [1282, 20] on button "Add product" at bounding box center [1285, 20] width 75 height 22
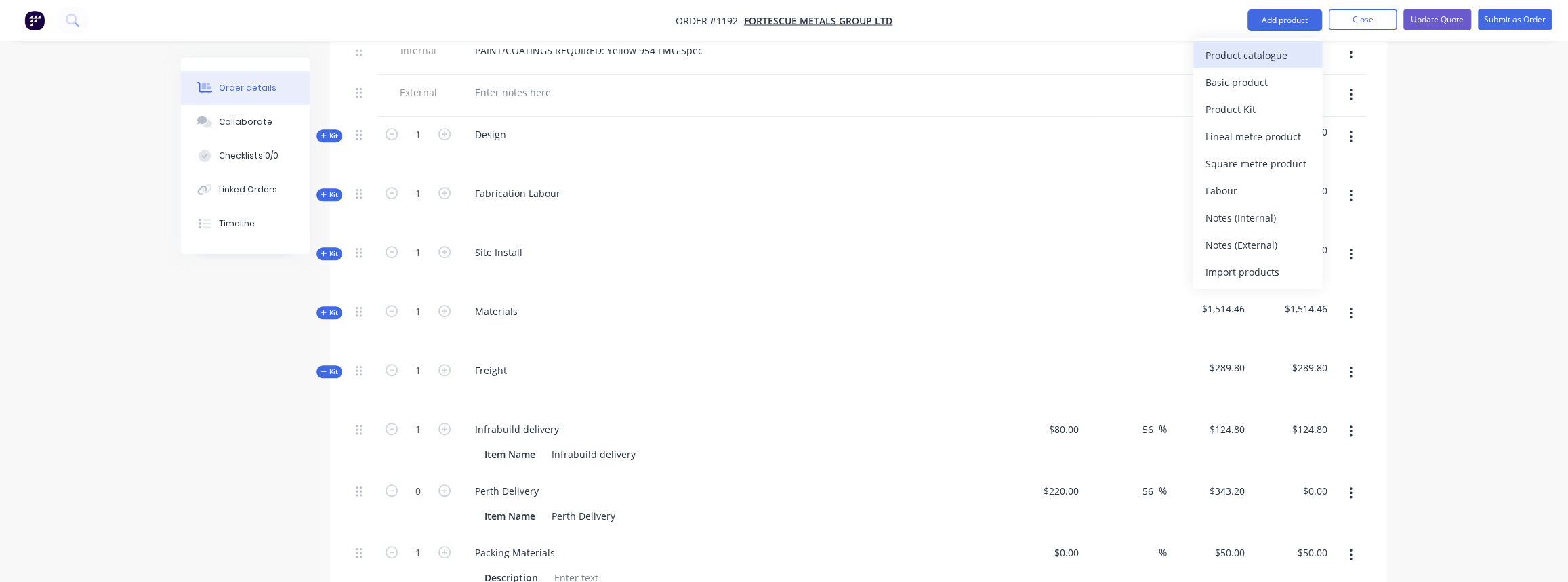
click at [1255, 61] on div "Product catalogue" at bounding box center [1258, 55] width 104 height 20
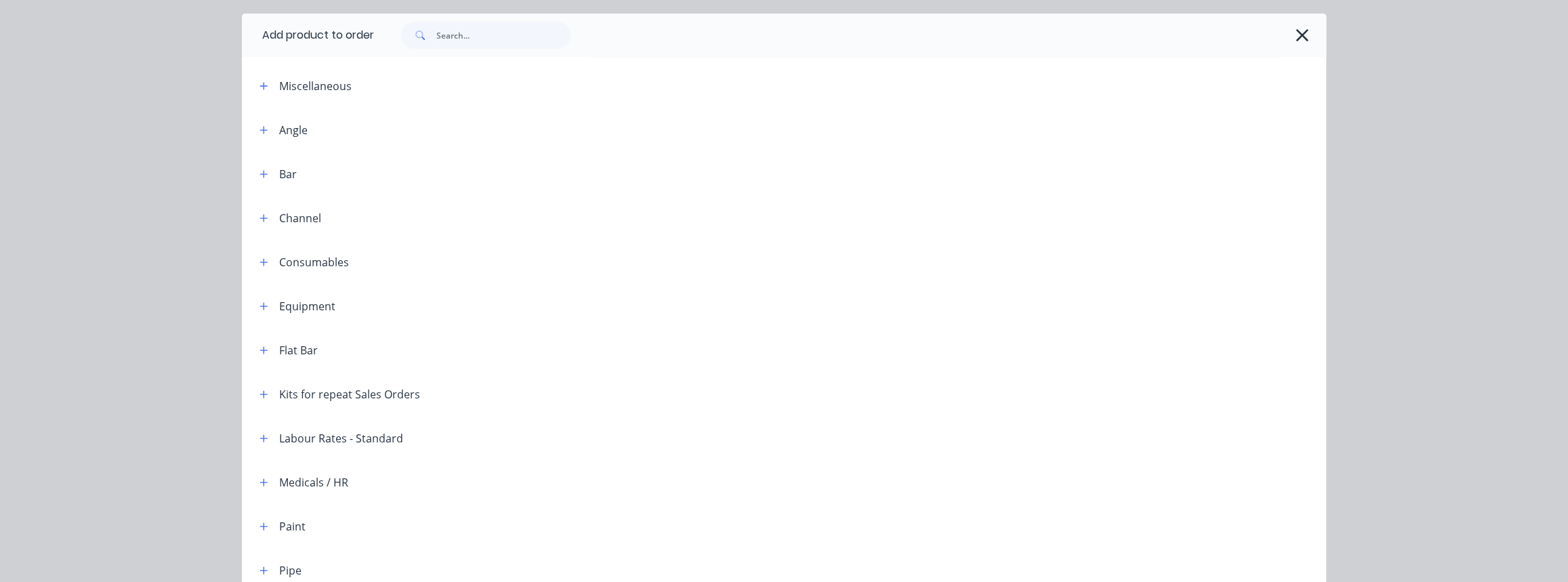
scroll to position [61, 0]
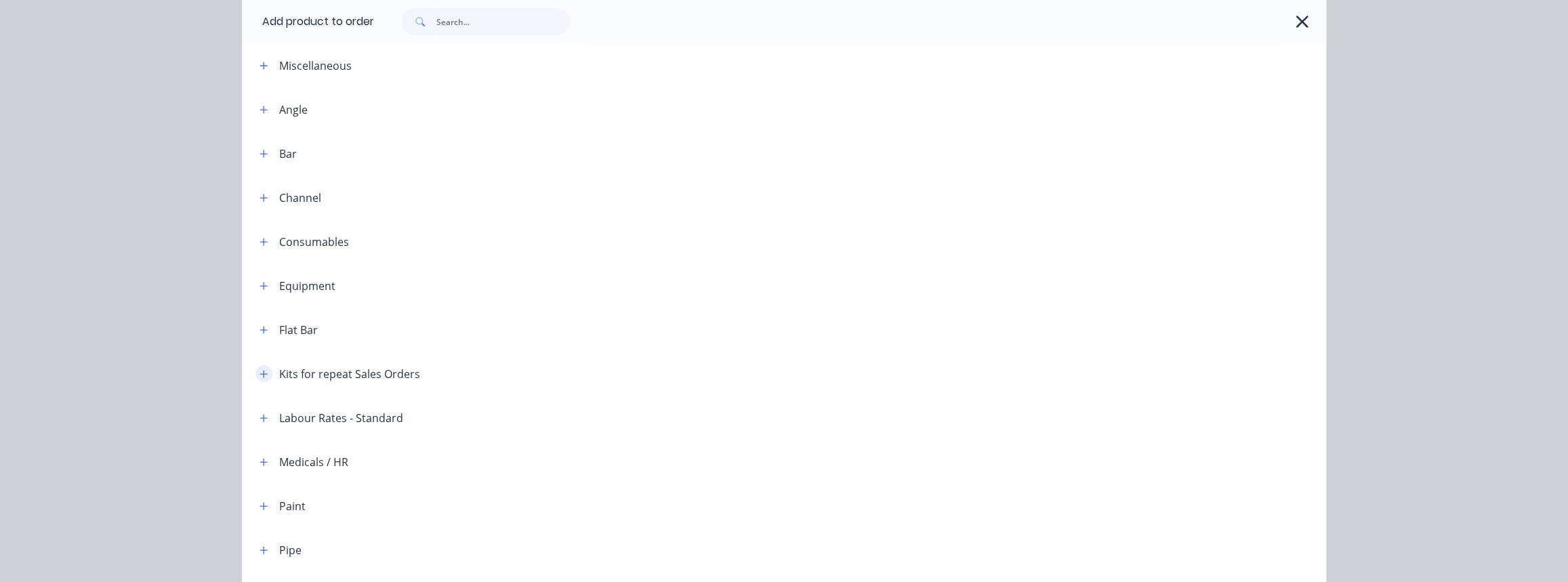
click at [267, 375] on button "button" at bounding box center [264, 374] width 17 height 17
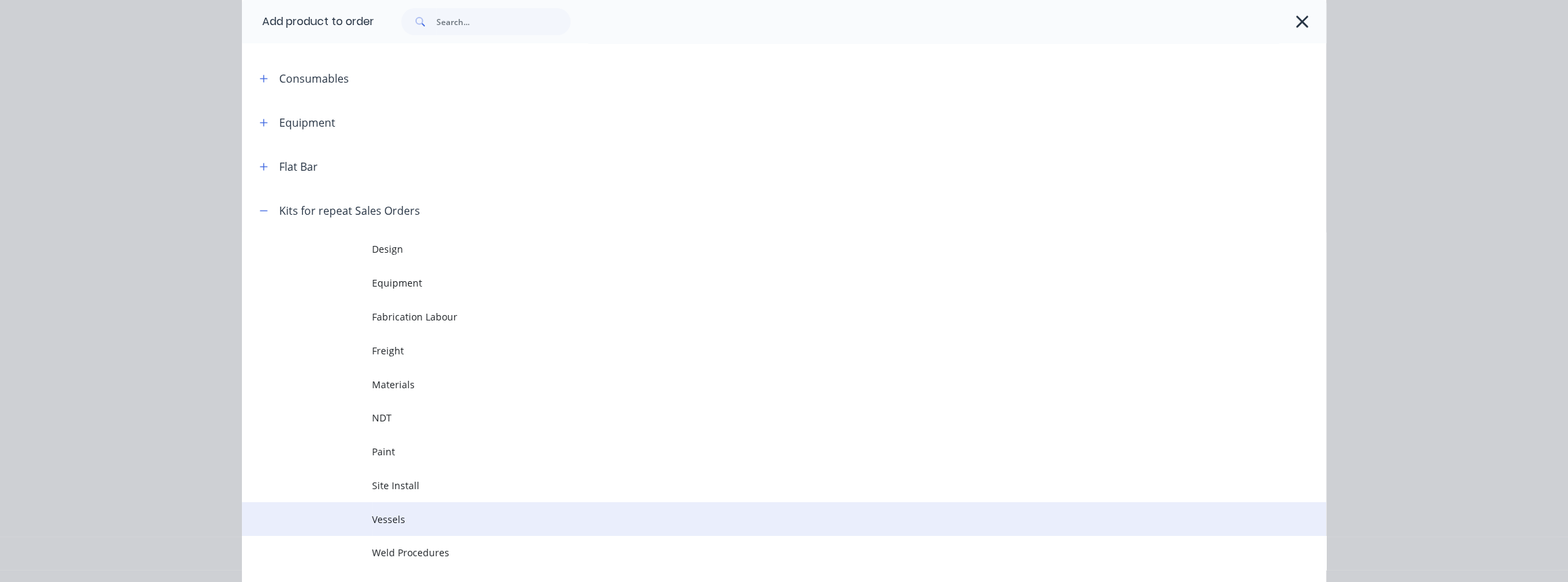
scroll to position [246, 0]
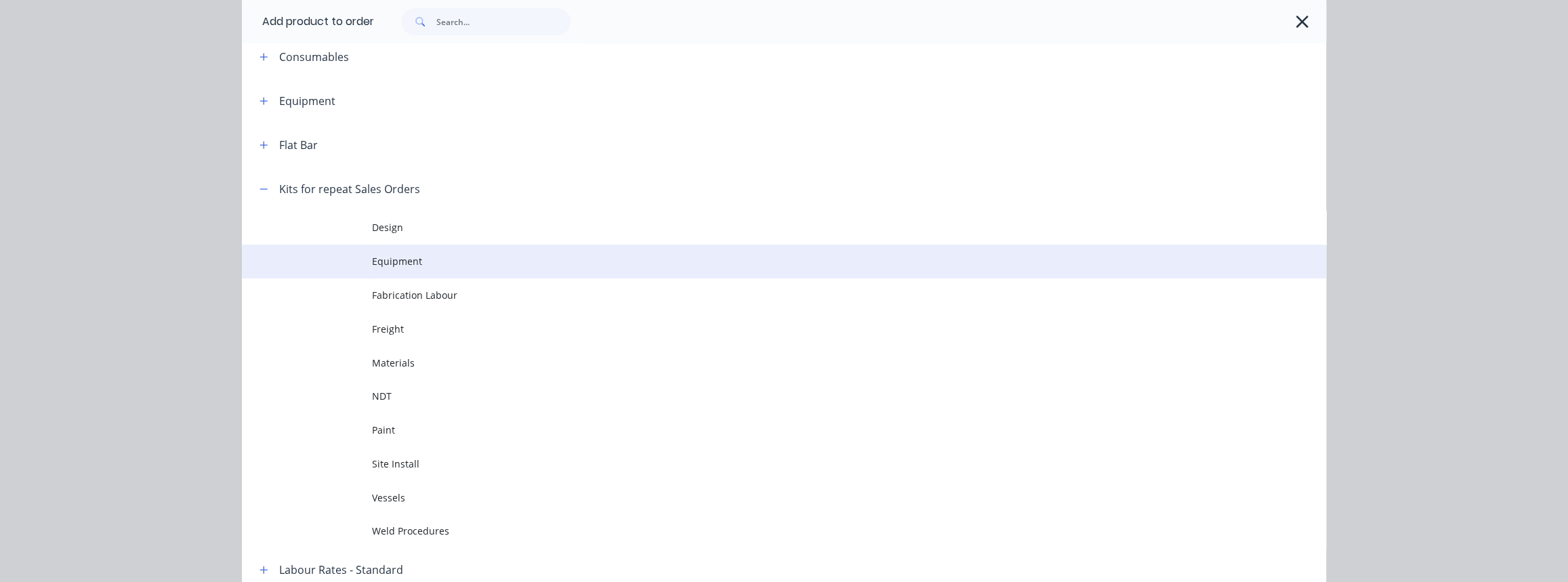
click at [393, 266] on span "Equipment" at bounding box center [753, 261] width 763 height 14
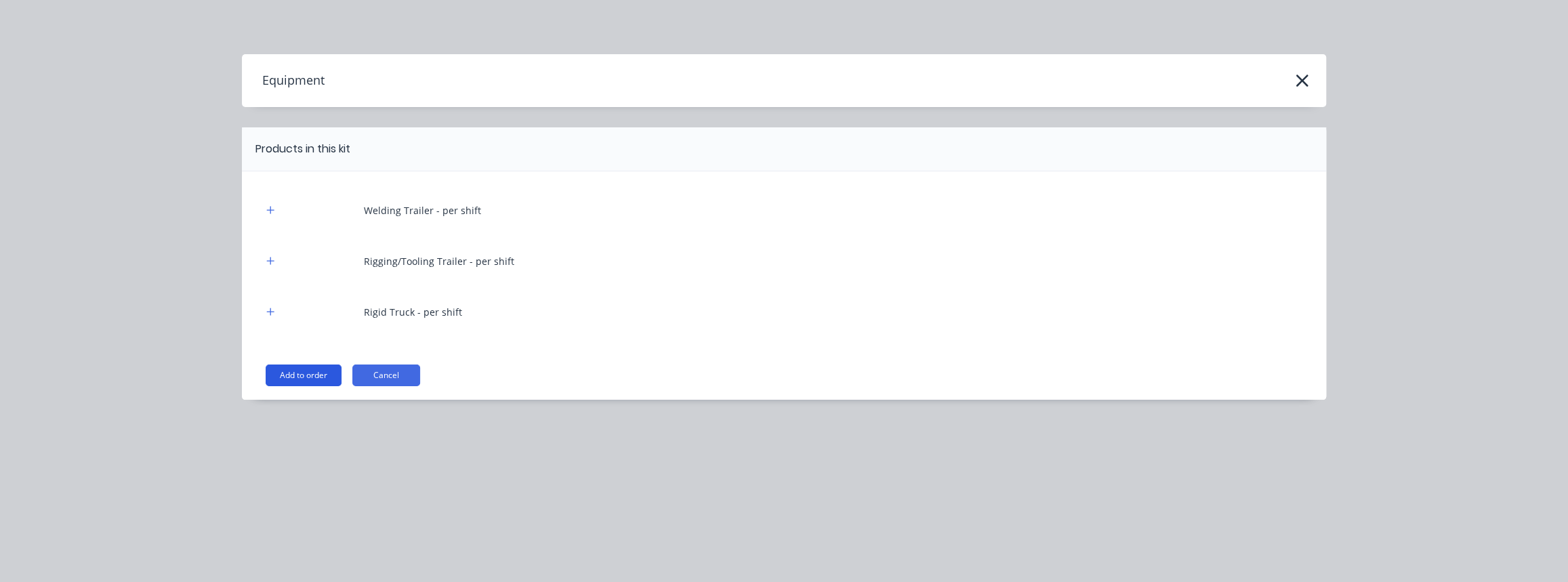
click at [319, 377] on button "Add to order" at bounding box center [304, 375] width 76 height 22
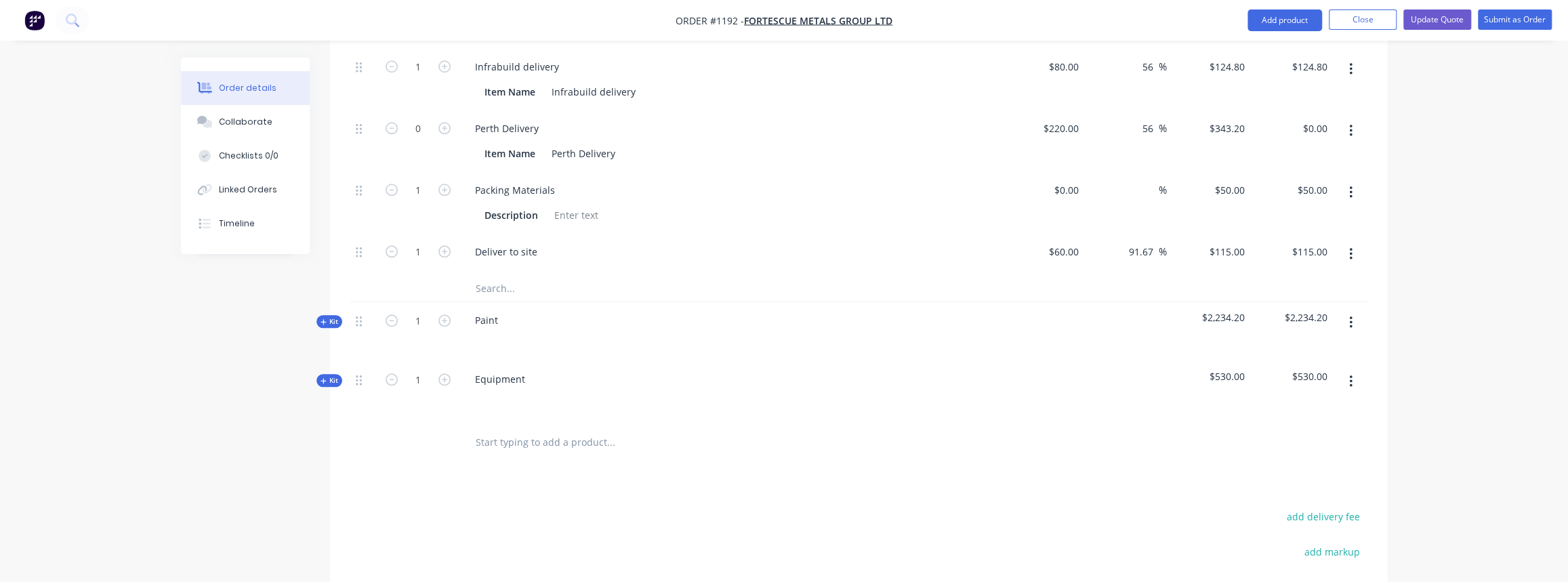
scroll to position [1047, 0]
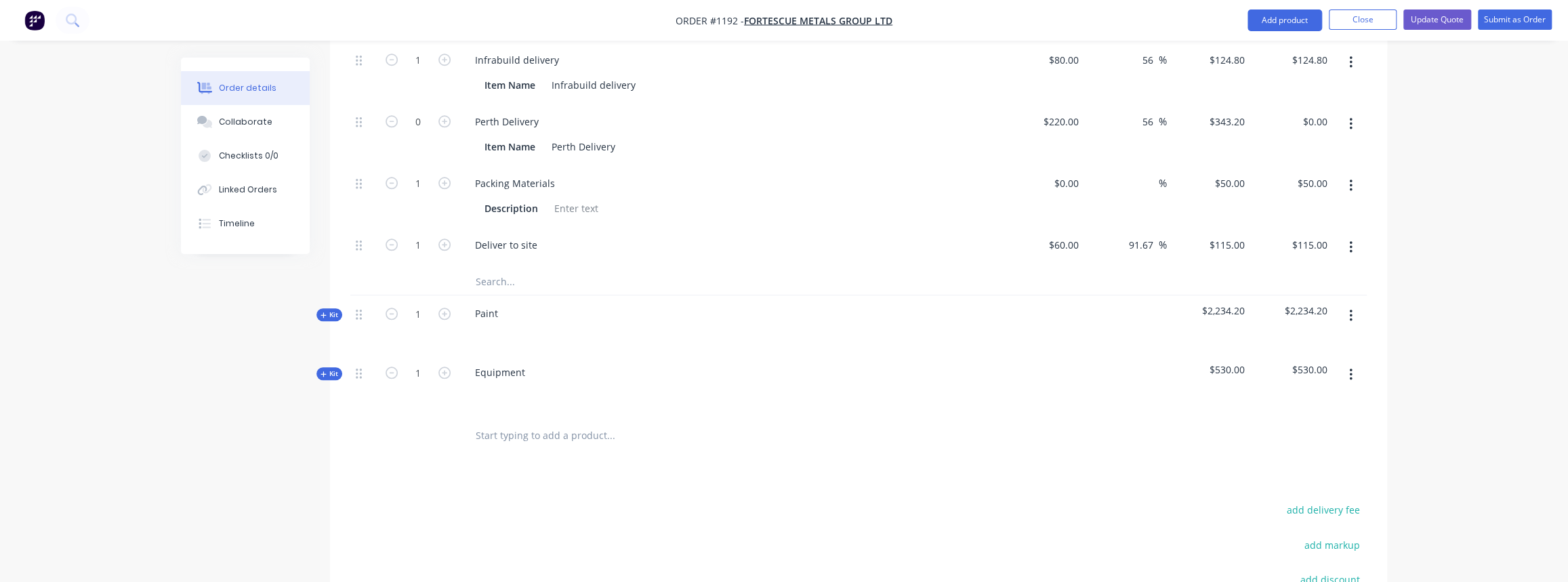
click at [335, 369] on span "Kit" at bounding box center [329, 373] width 17 height 10
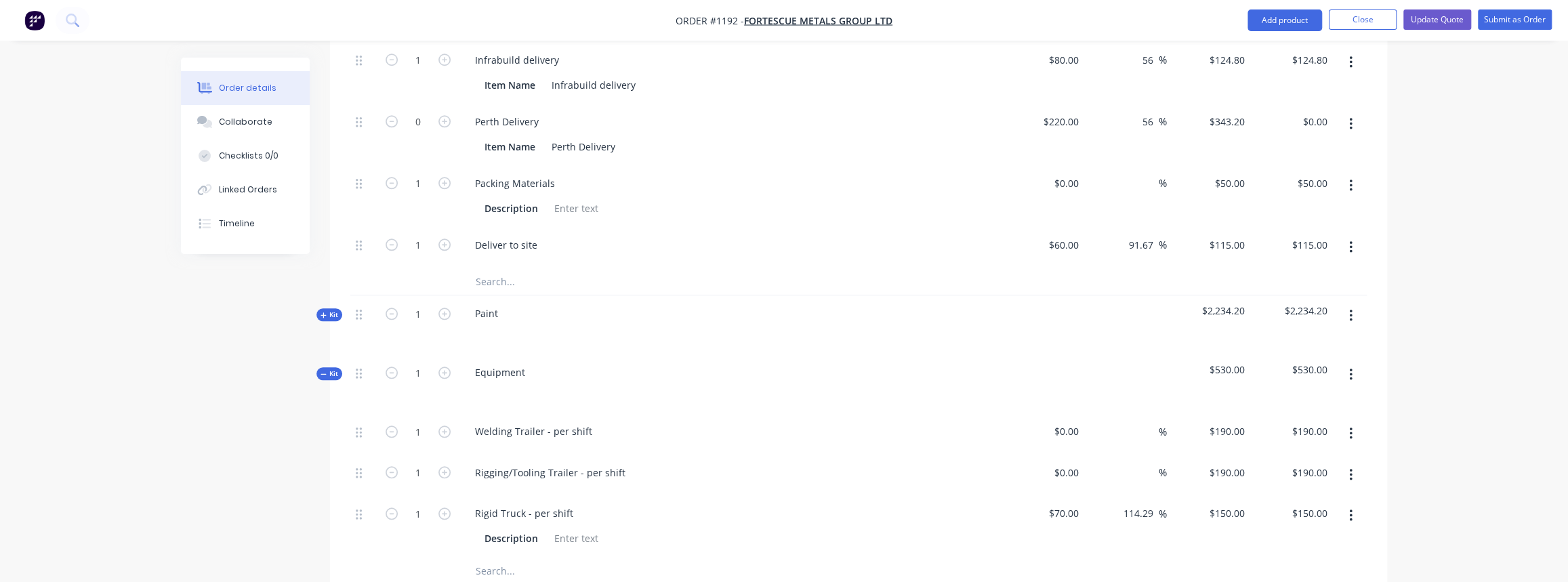
click at [492, 557] on input "text" at bounding box center [610, 571] width 271 height 27
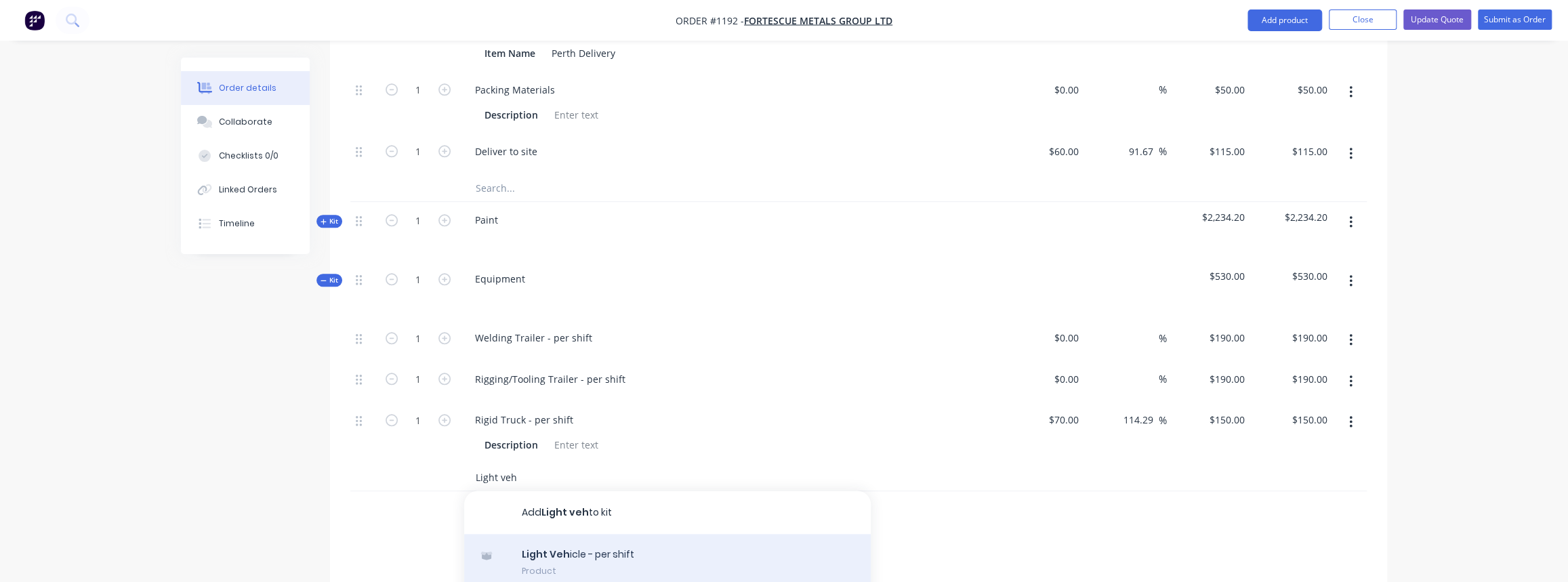
scroll to position [1171, 0]
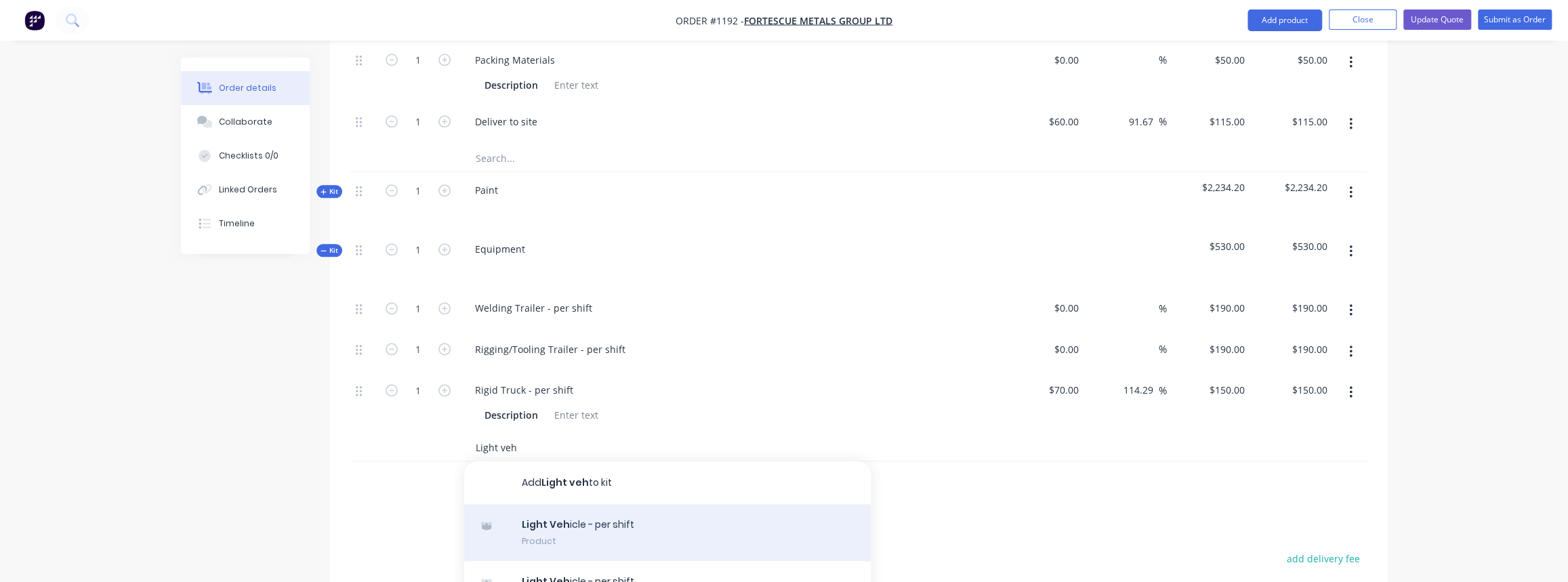
type input "Light veh"
click at [569, 515] on div "Light Veh icle - per shift Product" at bounding box center [668, 533] width 407 height 57
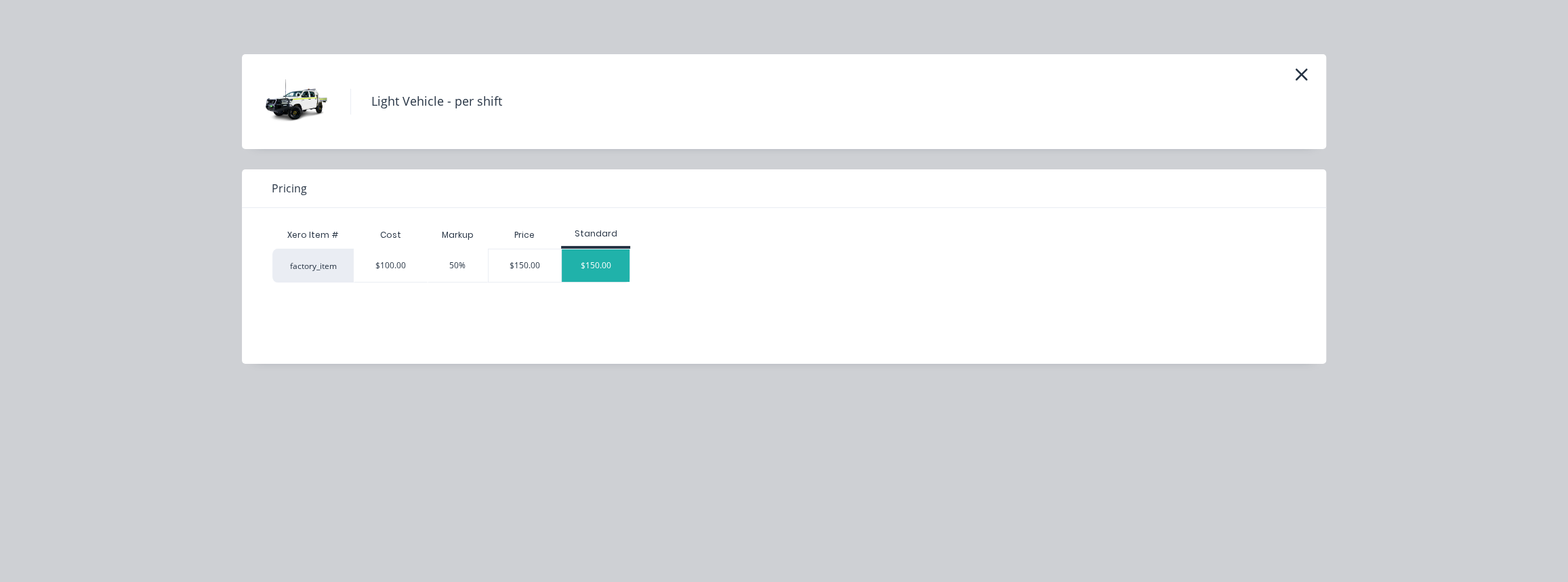
click at [586, 256] on div "$150.00" at bounding box center [595, 265] width 68 height 32
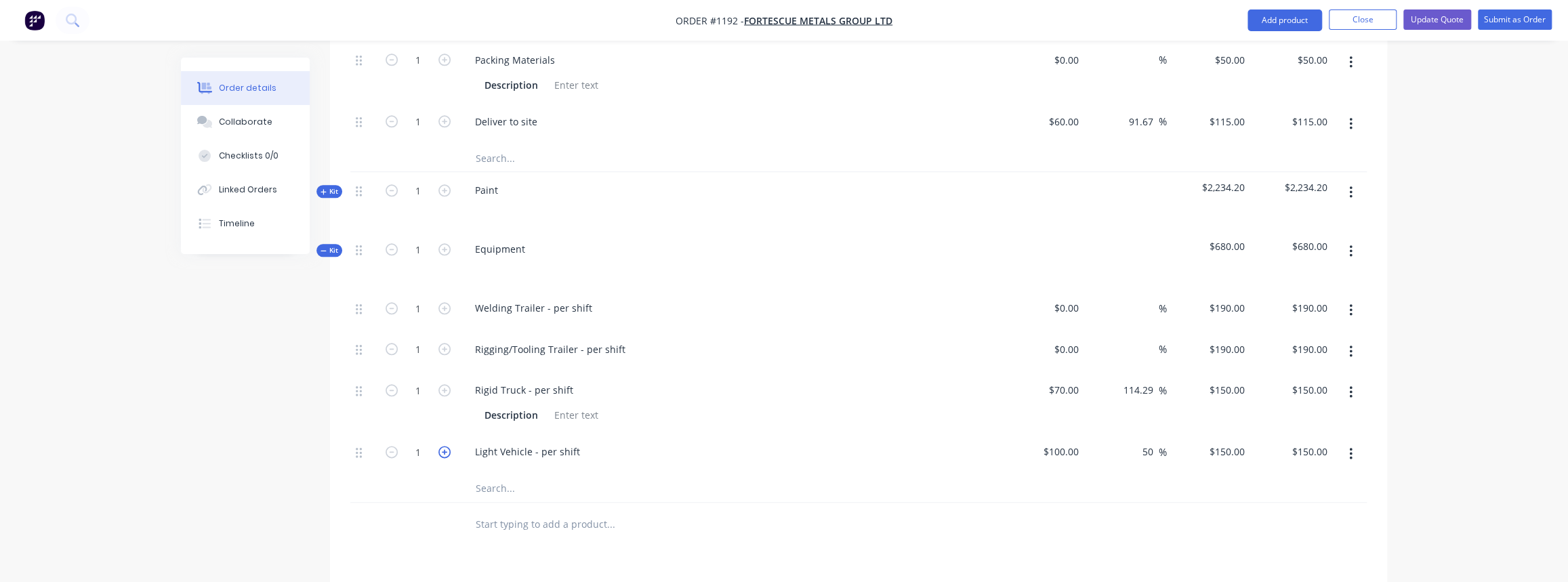
click at [442, 446] on icon "button" at bounding box center [445, 452] width 12 height 12
type input "2"
type input "$300.00"
click at [442, 446] on icon "button" at bounding box center [445, 452] width 12 height 12
type input "3"
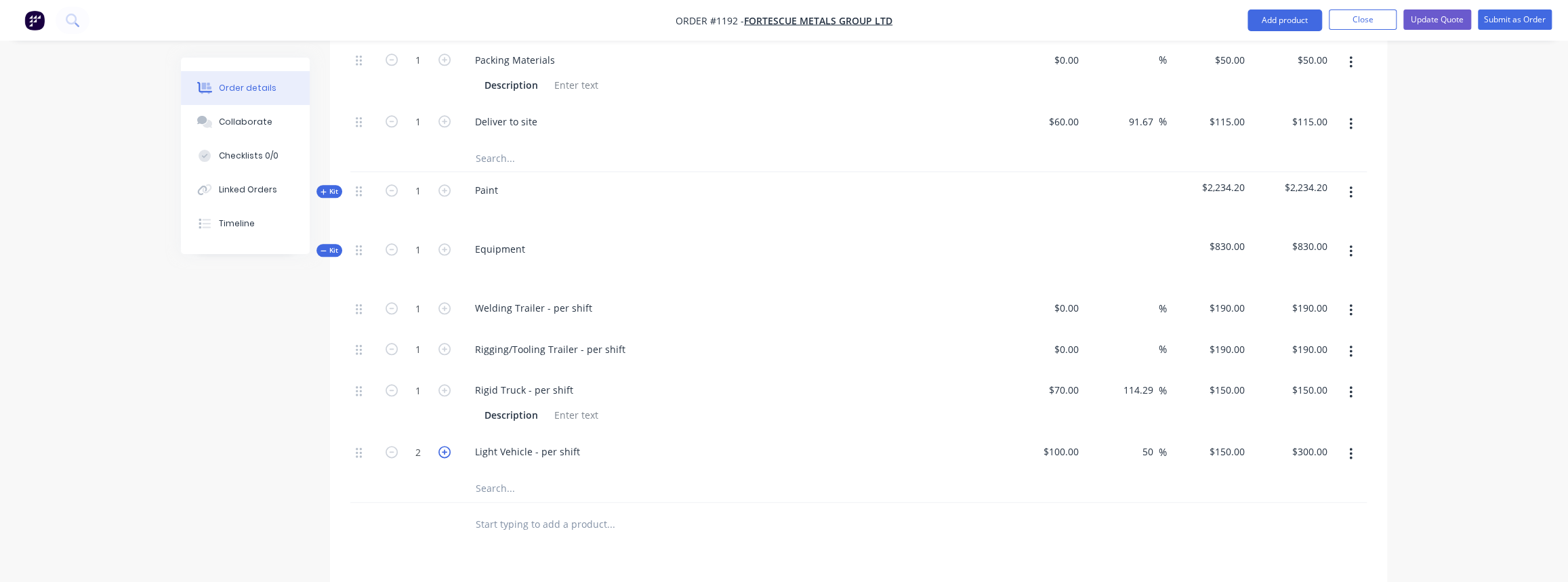
type input "$450.00"
click at [322, 247] on icon "button" at bounding box center [323, 250] width 6 height 7
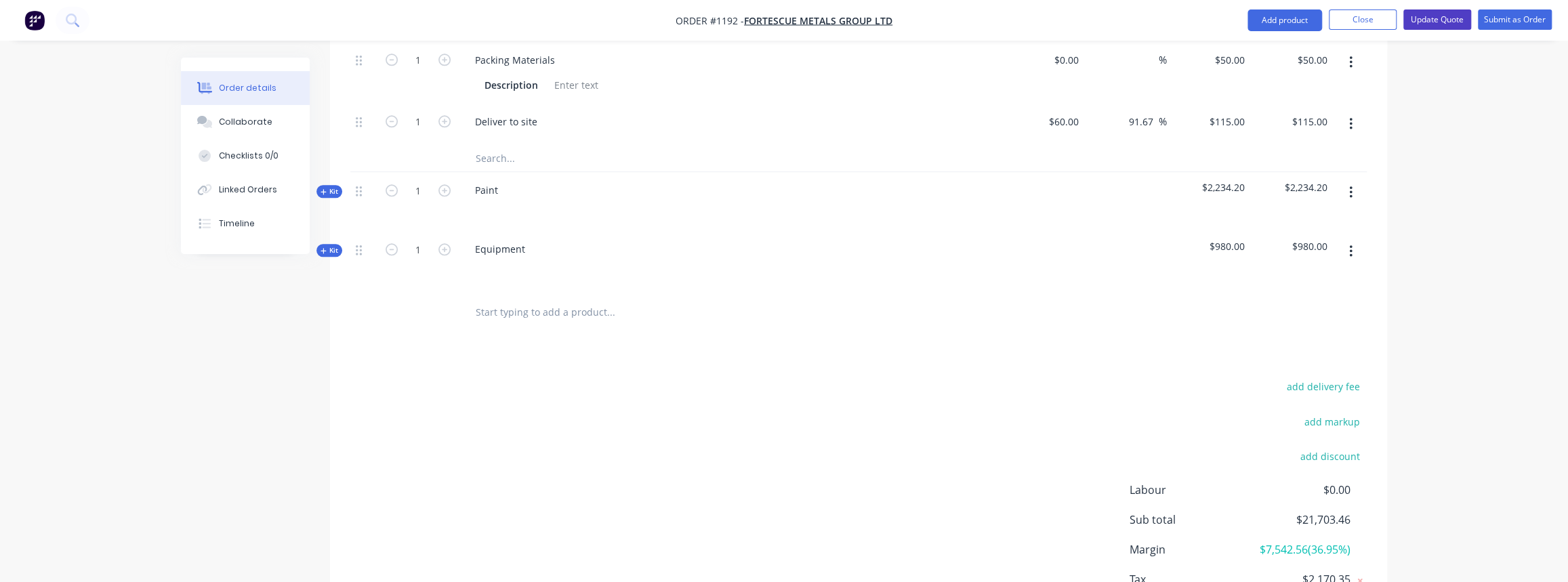
click at [1433, 16] on button "Update Quote" at bounding box center [1437, 20] width 68 height 20
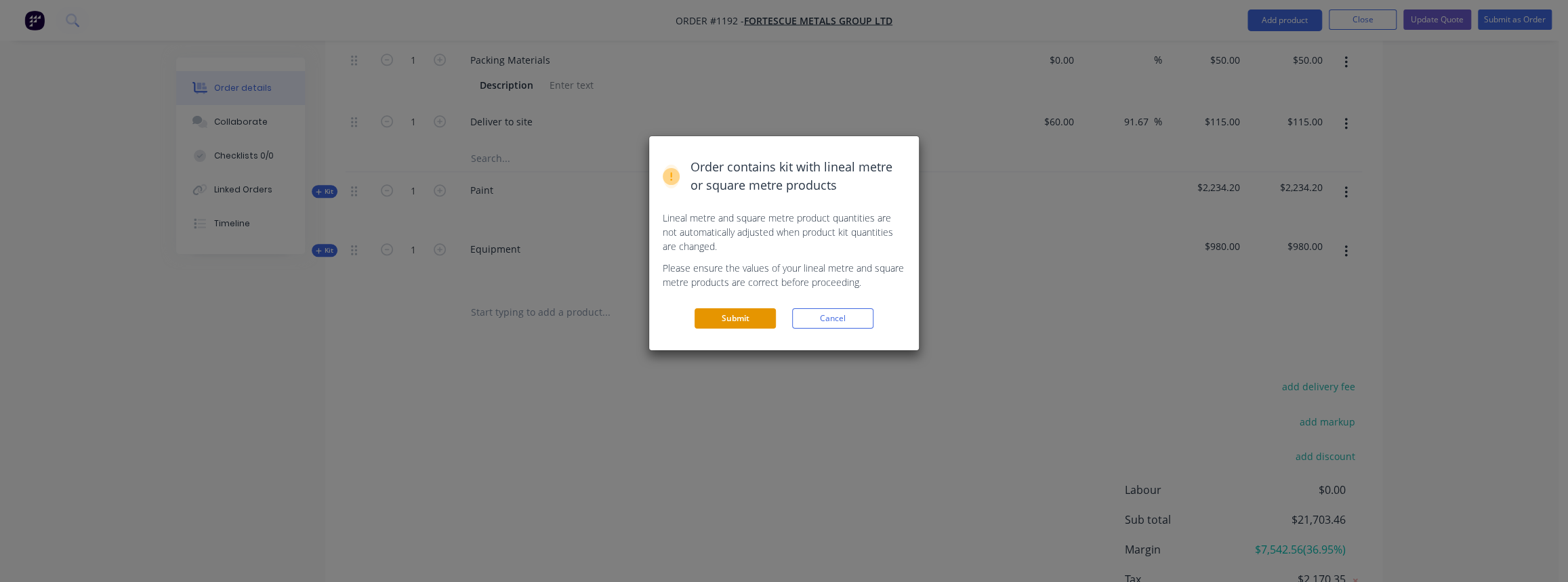
click at [752, 314] on button "Submit" at bounding box center [735, 318] width 81 height 20
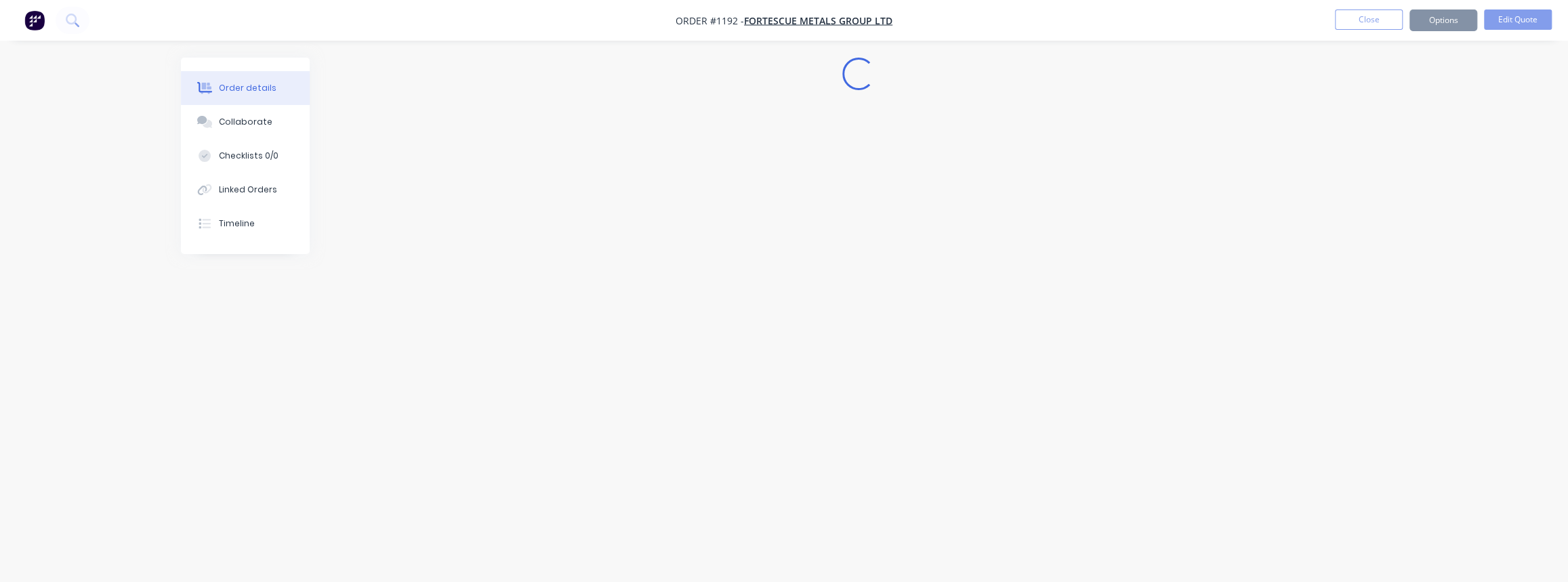
scroll to position [0, 0]
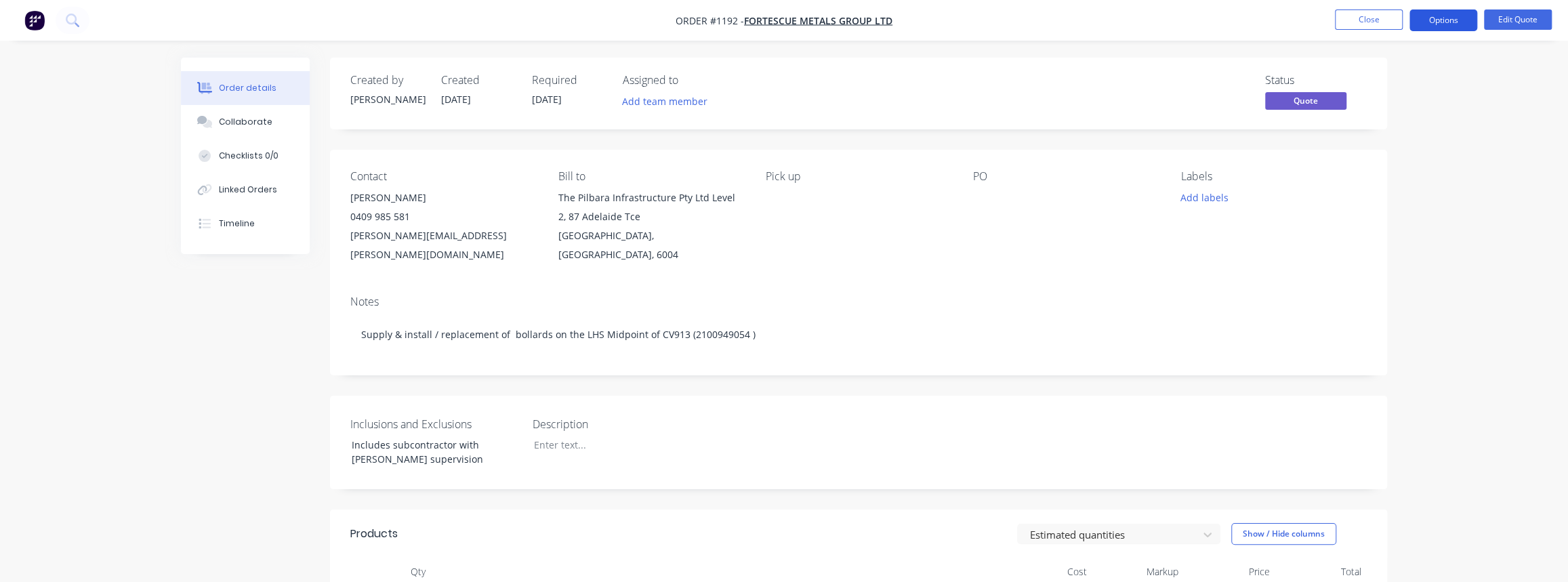
click at [1436, 23] on button "Options" at bounding box center [1443, 20] width 68 height 22
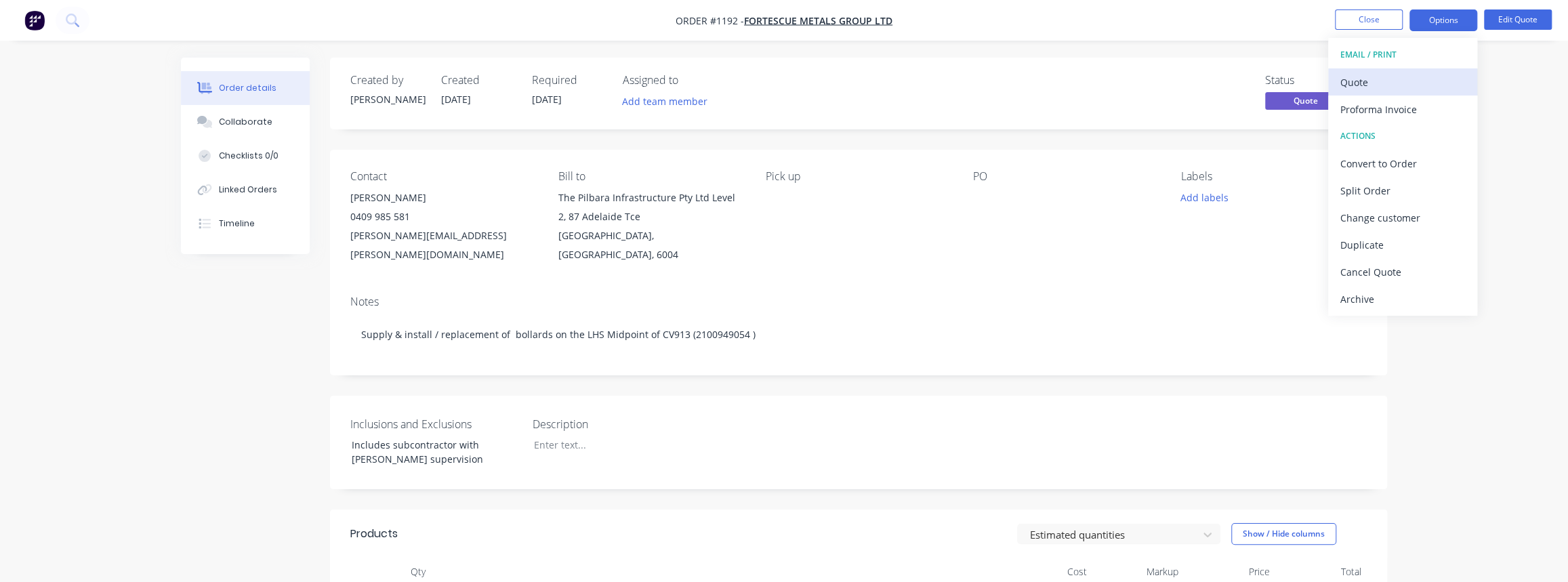
click at [1386, 87] on div "Quote" at bounding box center [1402, 82] width 124 height 20
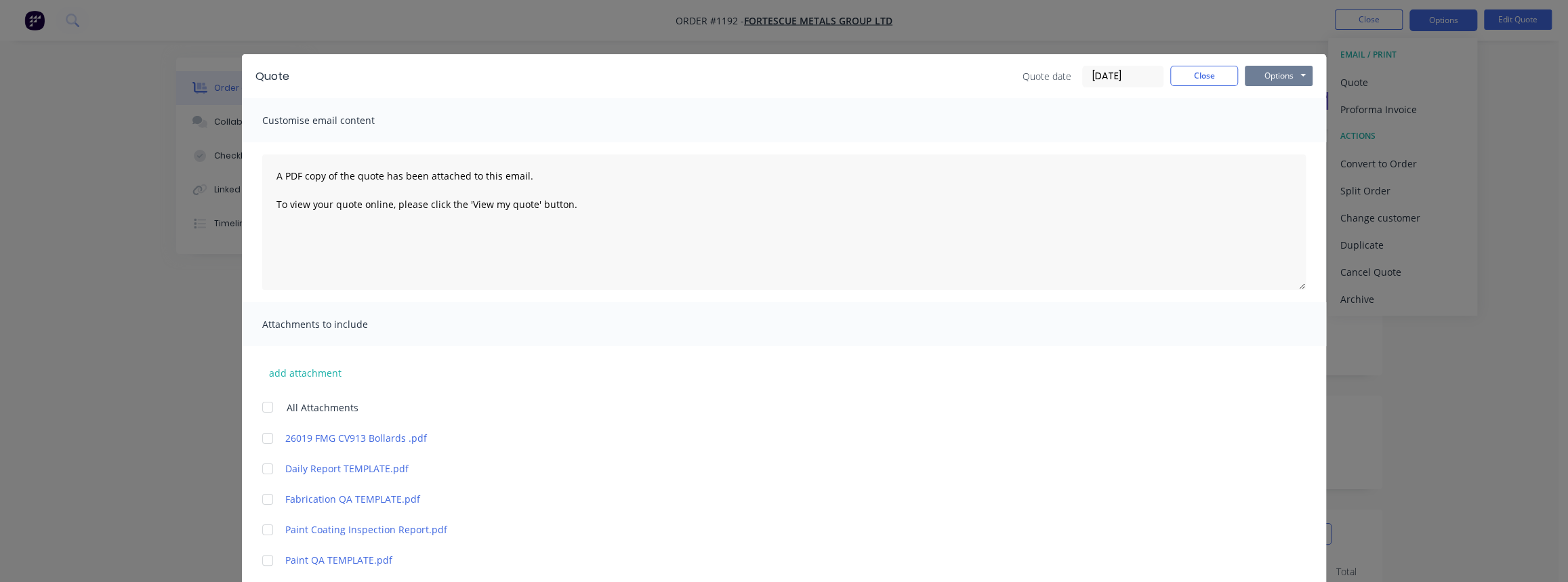
click at [1273, 77] on button "Options" at bounding box center [1279, 75] width 68 height 20
click at [1275, 121] on button "Print" at bounding box center [1288, 122] width 87 height 23
click at [1219, 71] on button "Close" at bounding box center [1204, 75] width 68 height 20
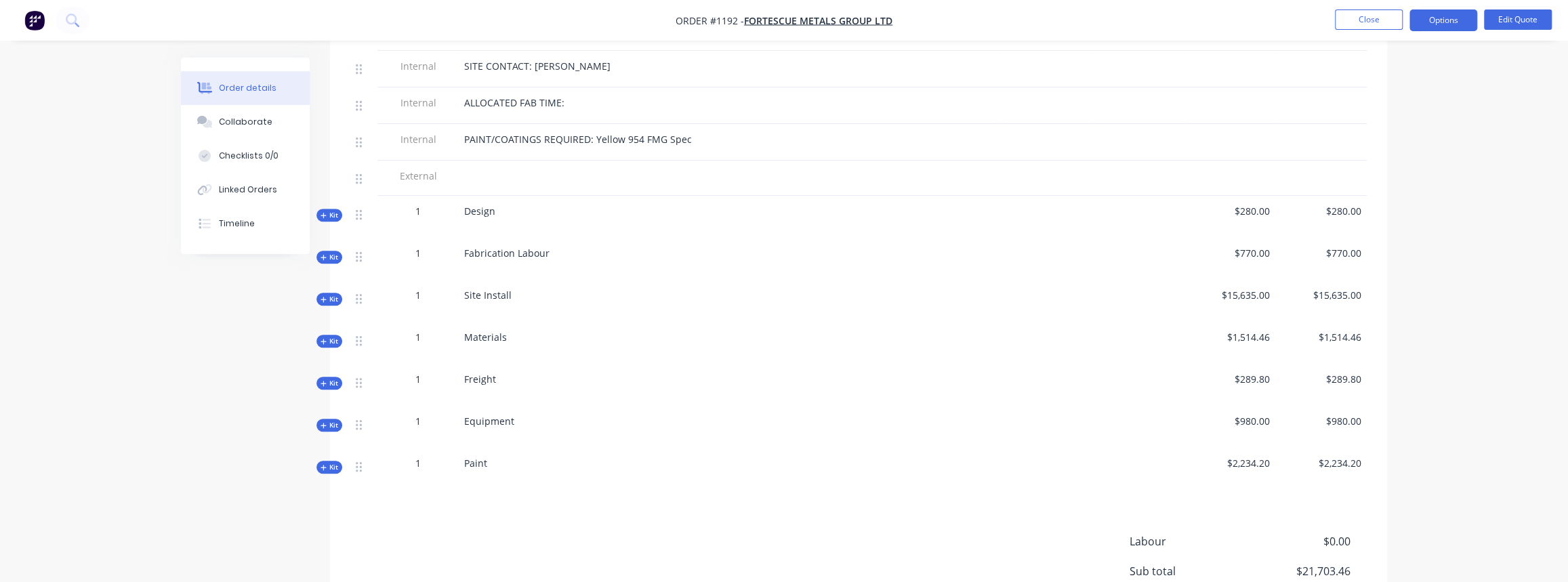
scroll to position [664, 0]
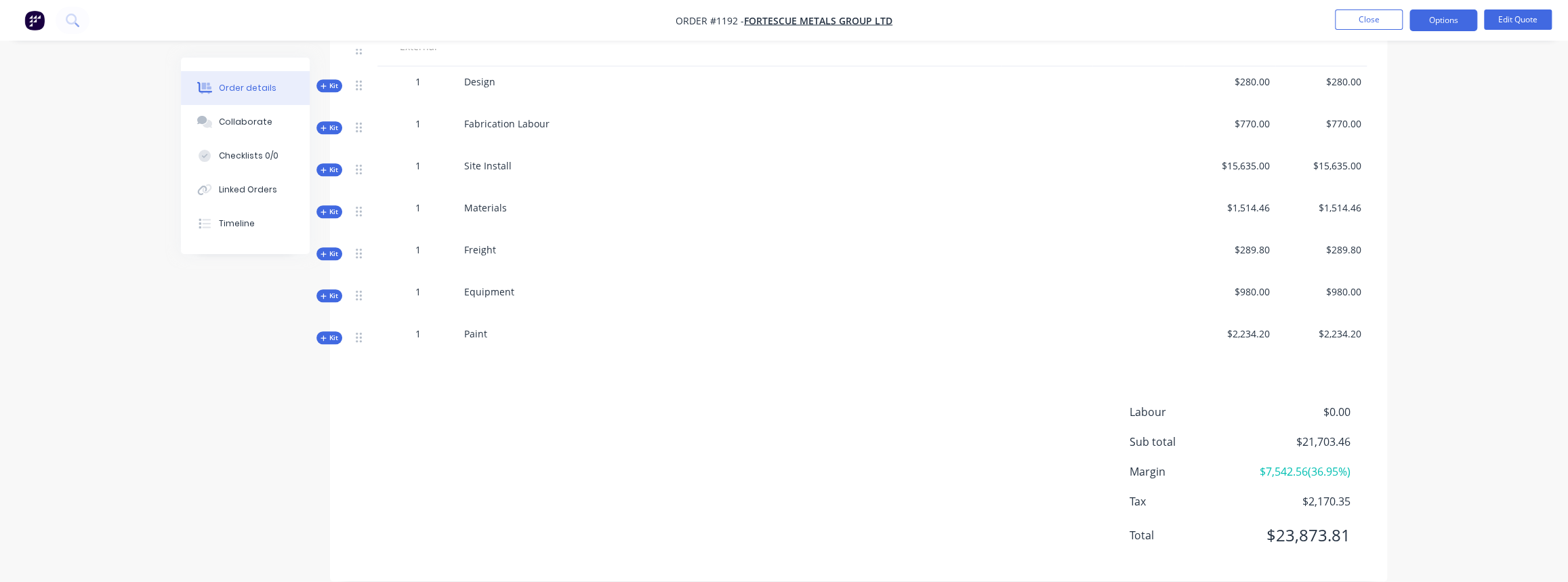
click at [332, 291] on span "Kit" at bounding box center [329, 296] width 17 height 10
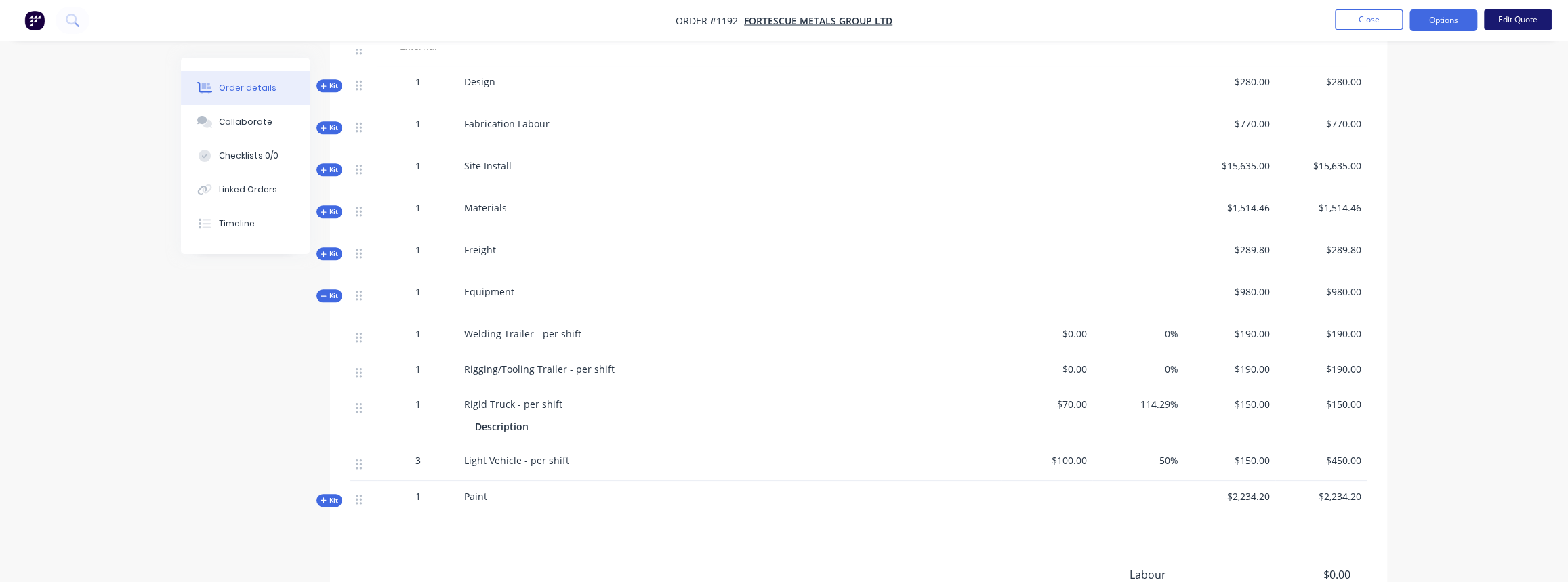
click at [1518, 17] on button "Edit Quote" at bounding box center [1518, 20] width 68 height 20
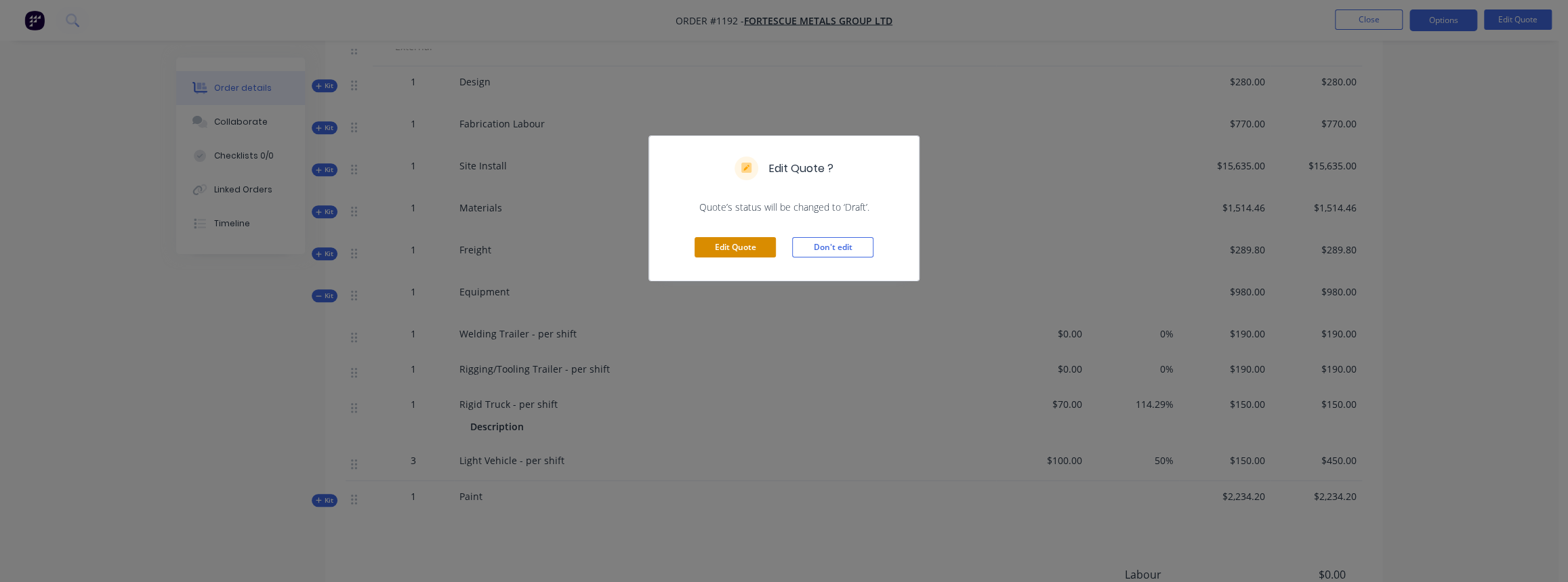
click at [717, 252] on button "Edit Quote" at bounding box center [735, 247] width 81 height 20
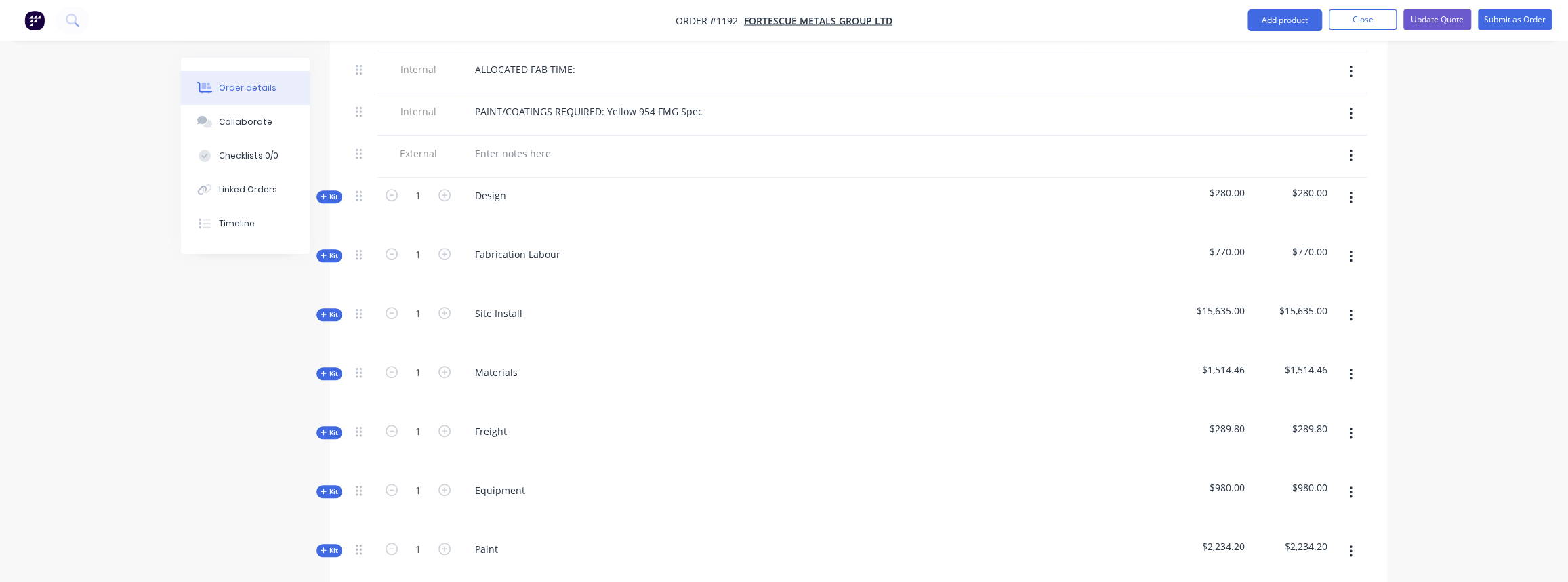
scroll to position [739, 0]
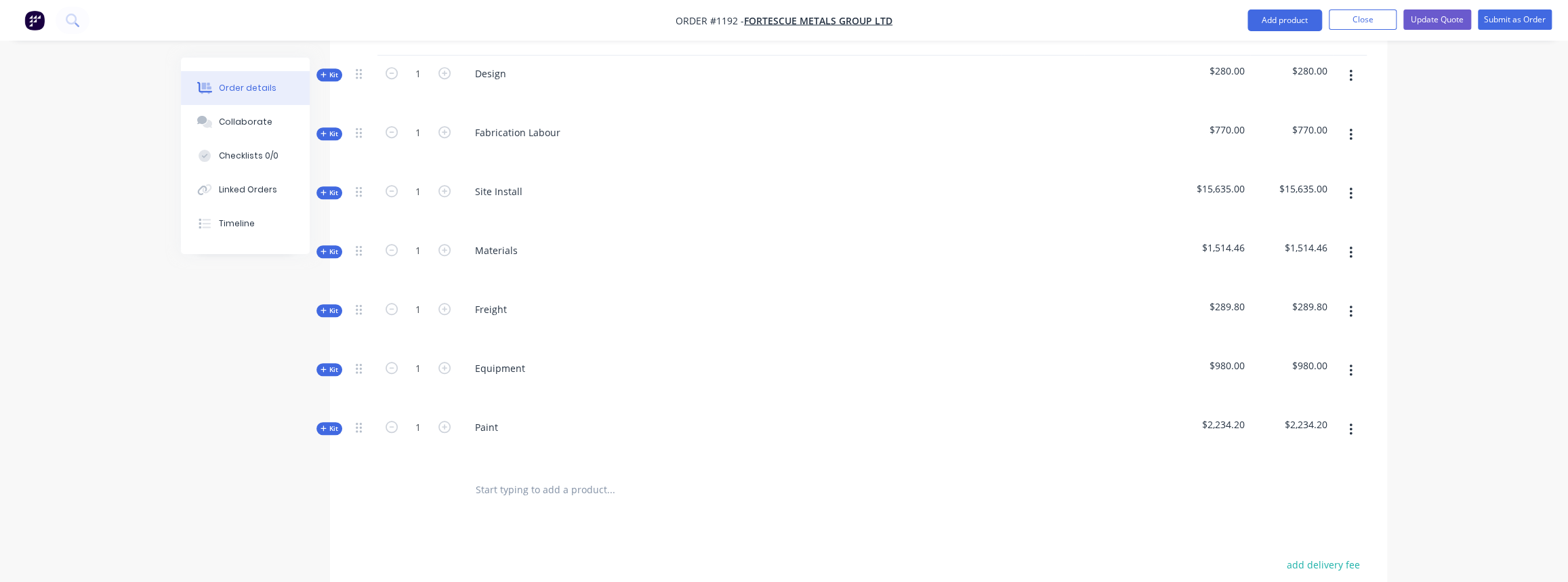
click at [327, 365] on span "Kit" at bounding box center [329, 369] width 17 height 10
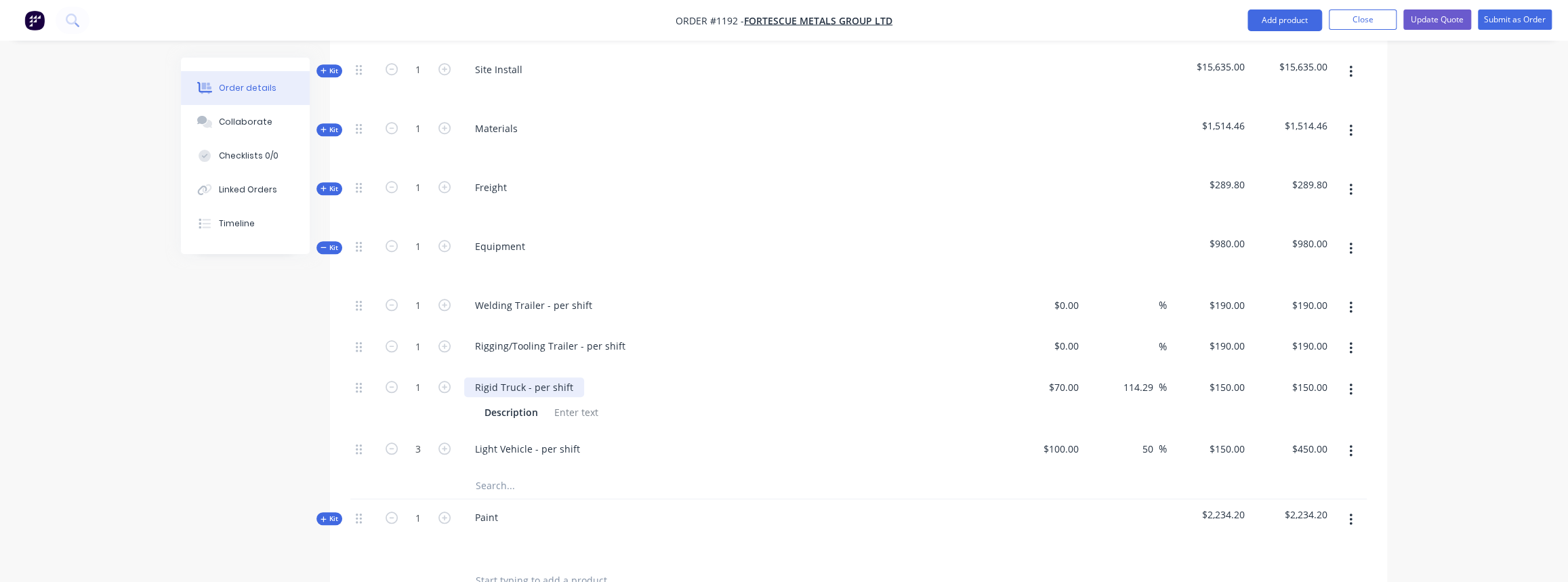
scroll to position [862, 0]
click at [1452, 14] on button "Update Quote" at bounding box center [1437, 20] width 68 height 20
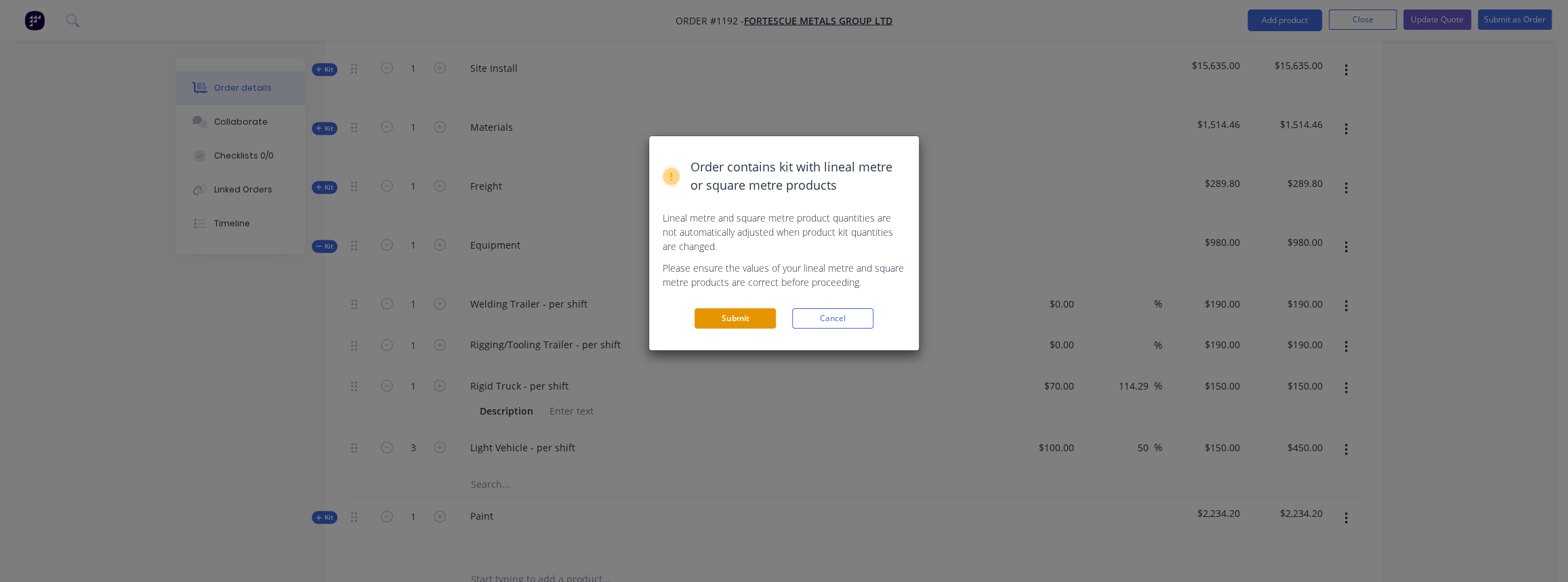
click at [710, 320] on button "Submit" at bounding box center [735, 318] width 81 height 20
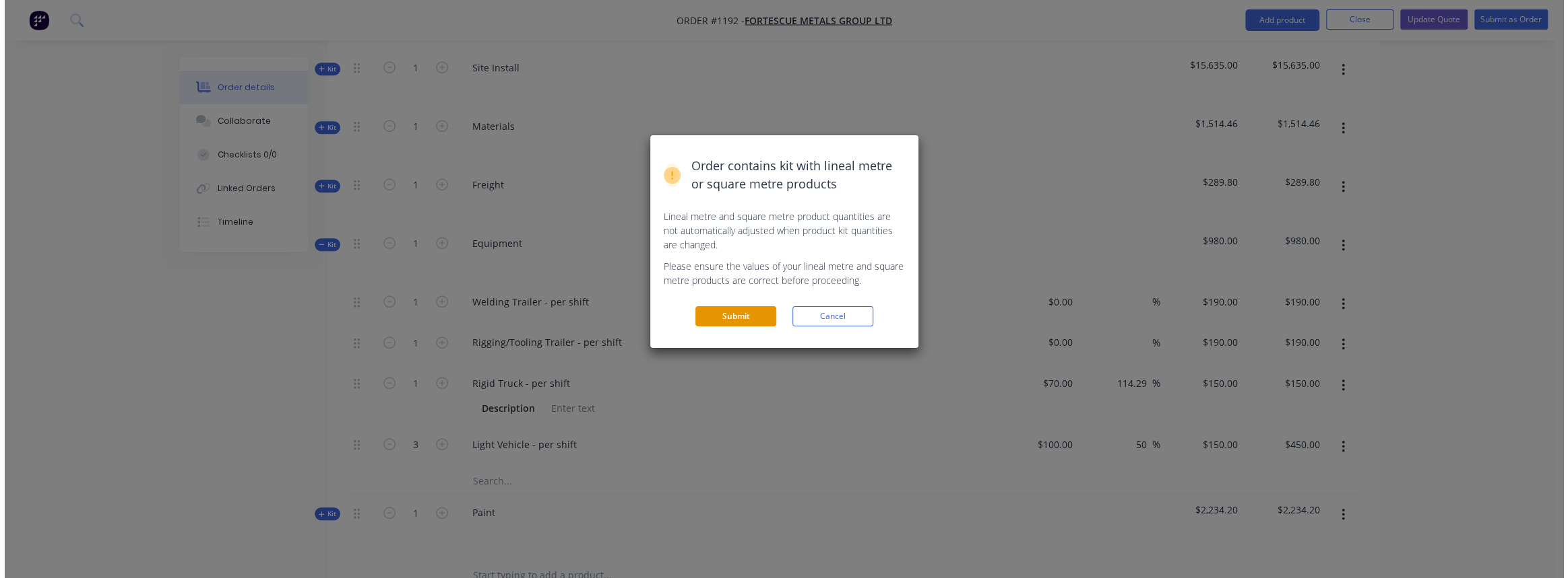
scroll to position [0, 0]
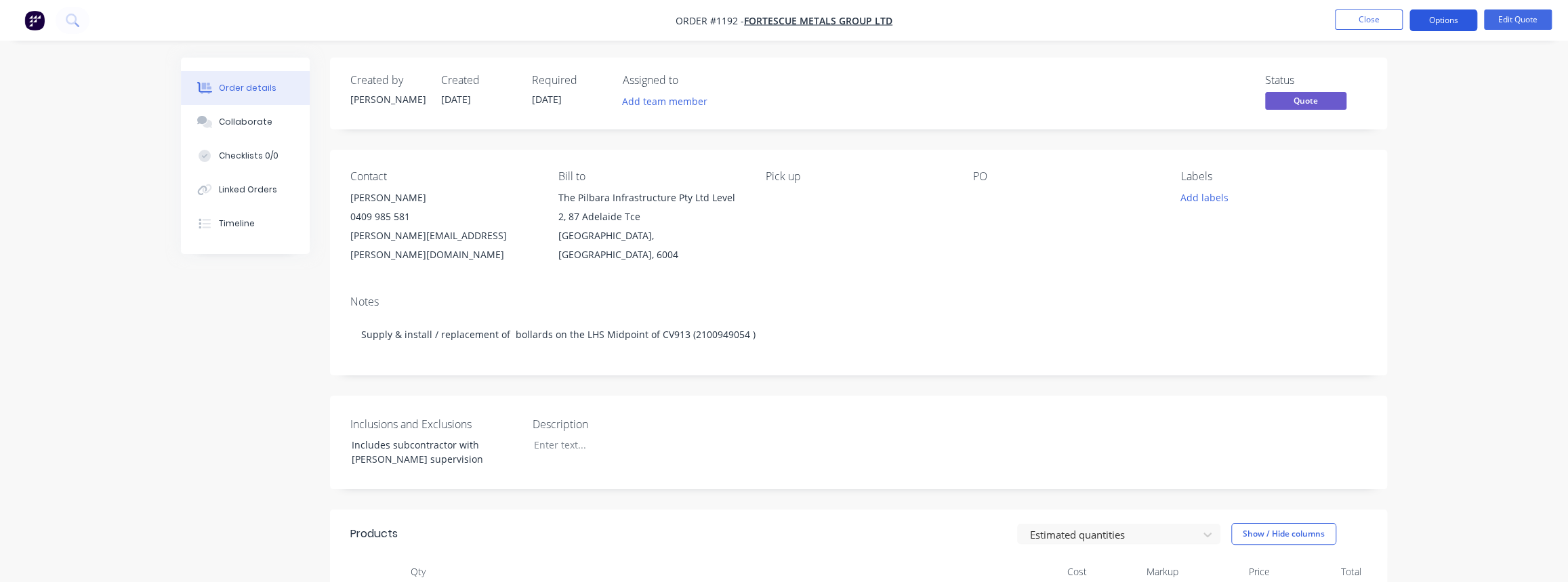
click at [1450, 20] on button "Options" at bounding box center [1443, 20] width 68 height 22
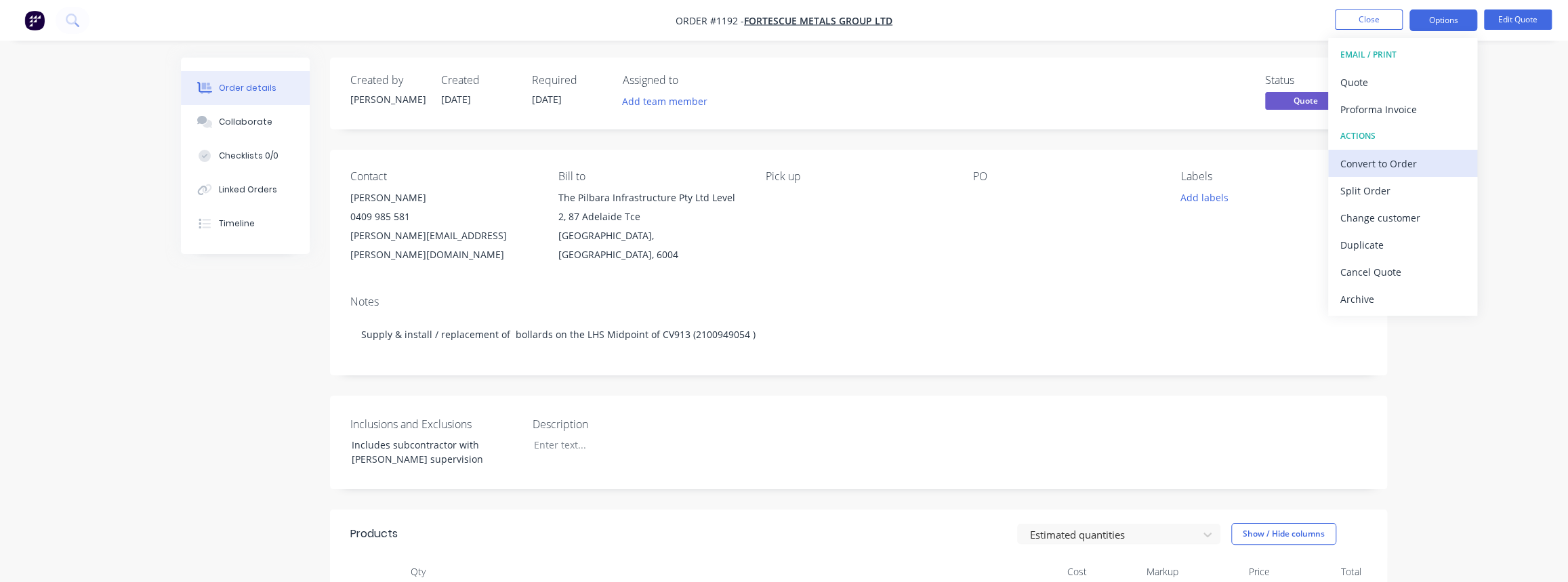
click at [1386, 166] on div "Convert to Order" at bounding box center [1402, 164] width 124 height 20
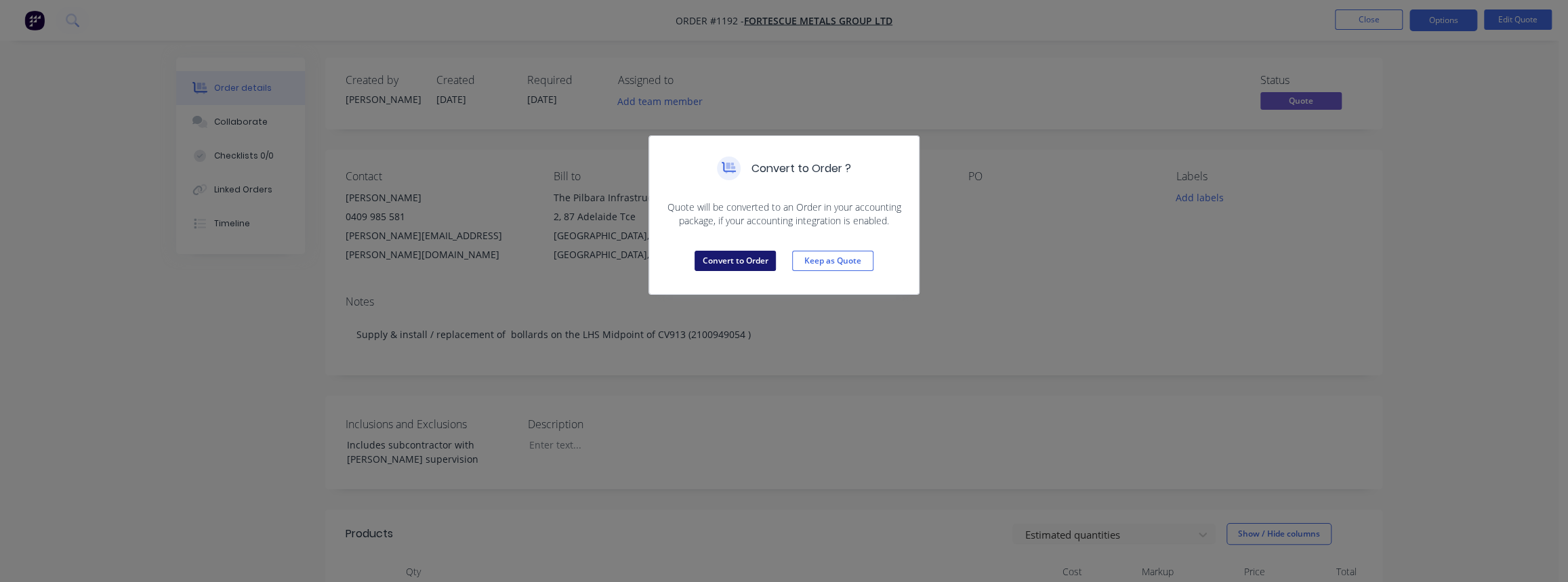
click at [727, 262] on button "Convert to Order" at bounding box center [735, 261] width 81 height 20
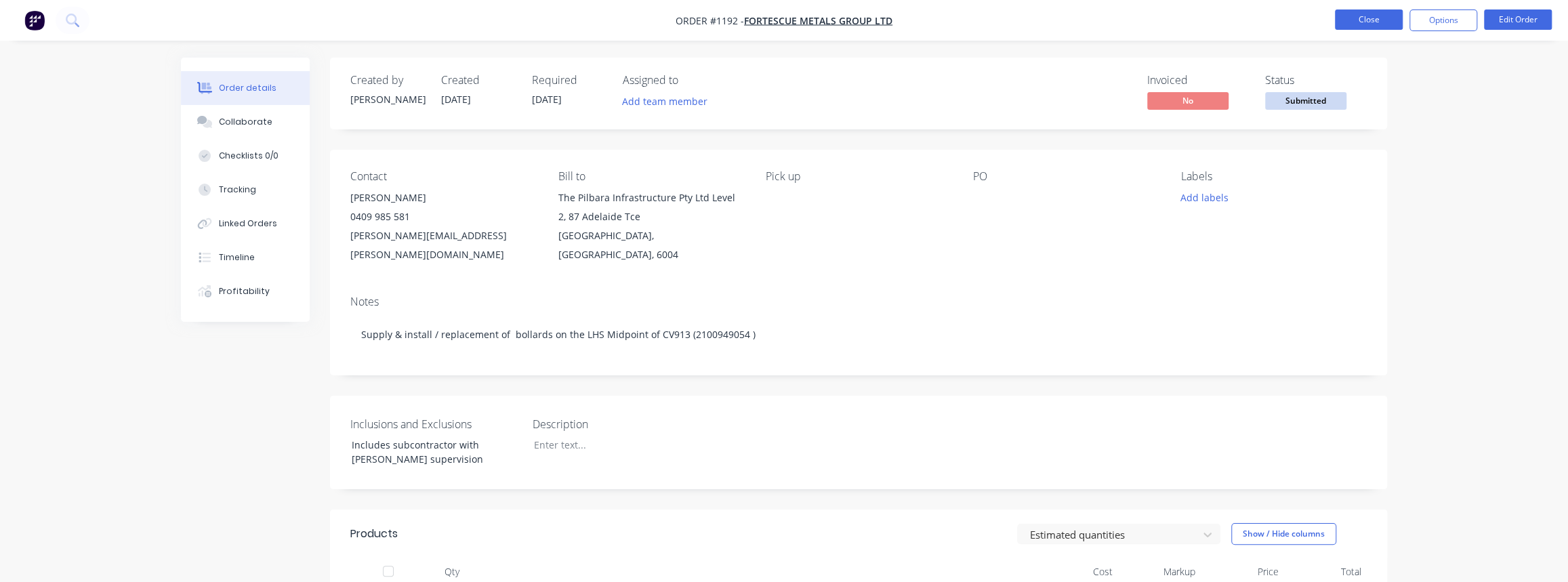
click at [1369, 17] on button "Close" at bounding box center [1369, 20] width 68 height 20
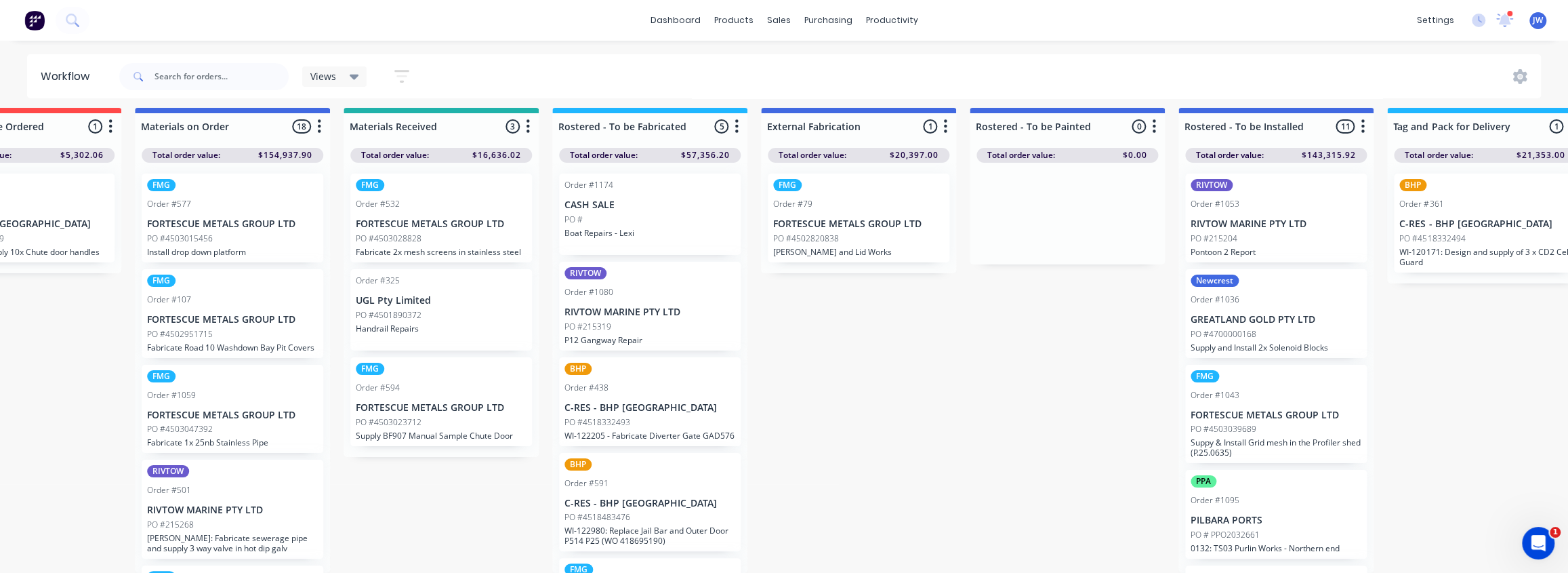
scroll to position [198, 0]
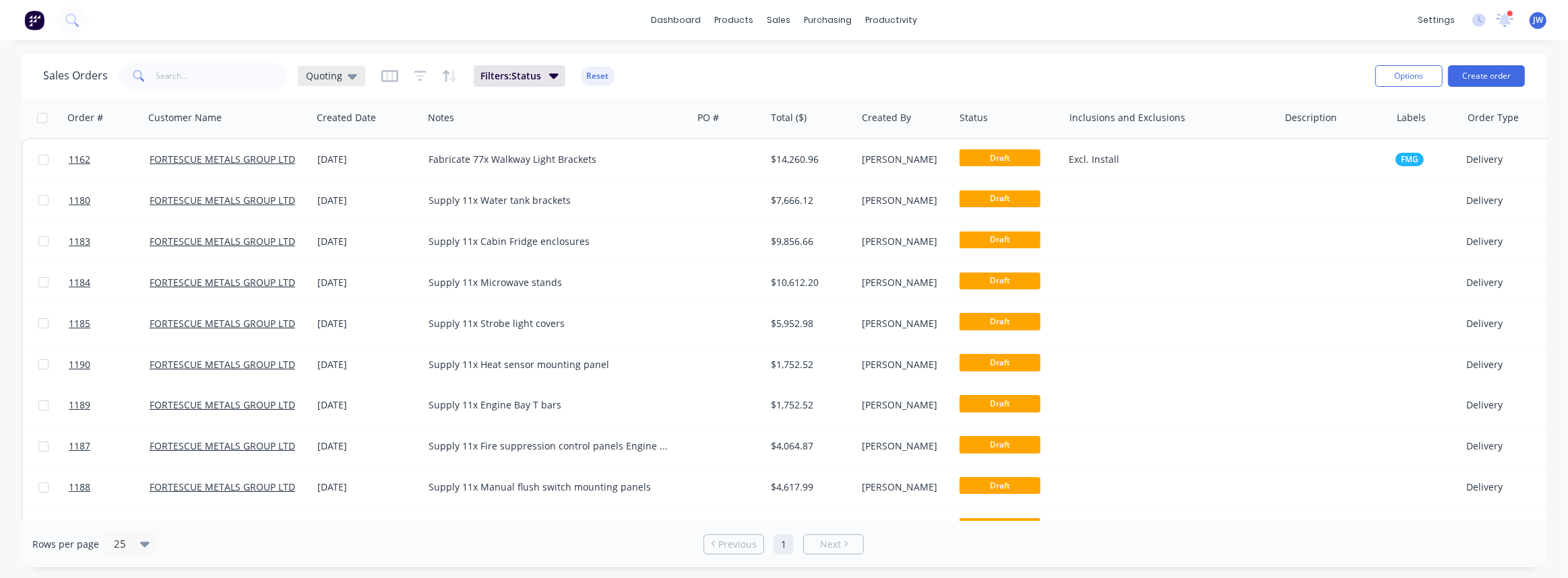
click at [338, 72] on span "Quoting" at bounding box center [324, 76] width 37 height 14
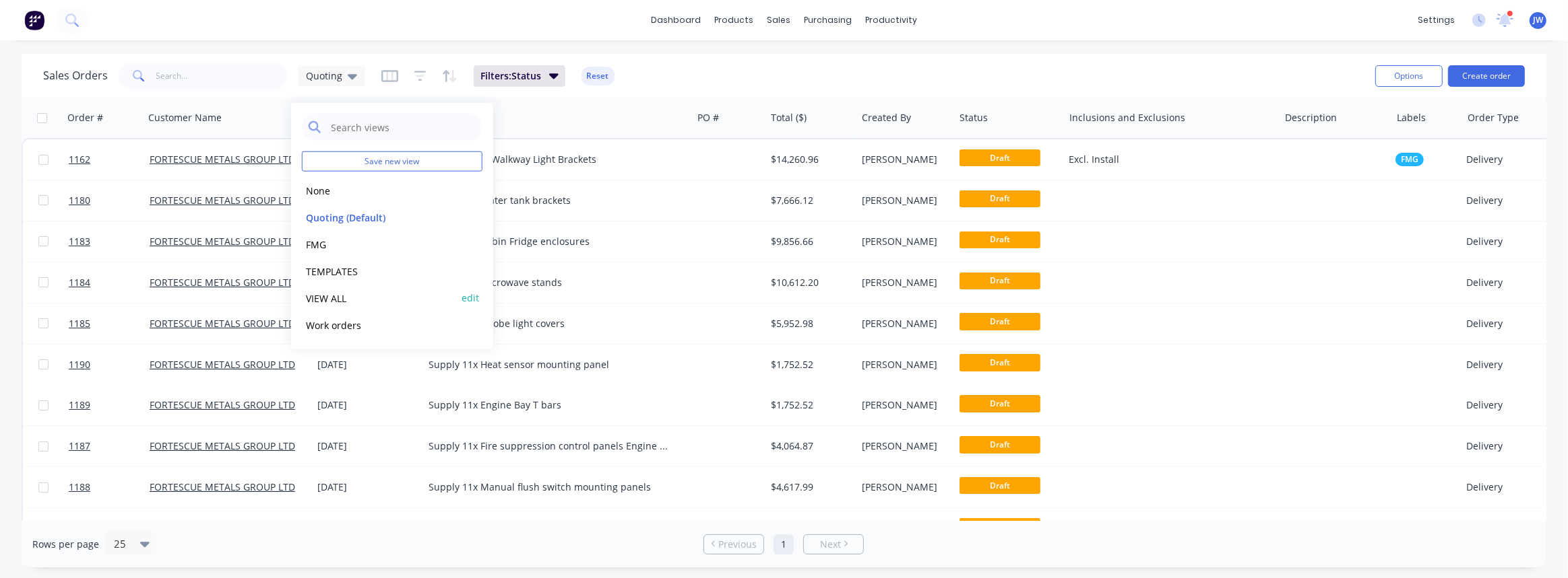
click at [338, 301] on button "VIEW ALL" at bounding box center [378, 298] width 154 height 16
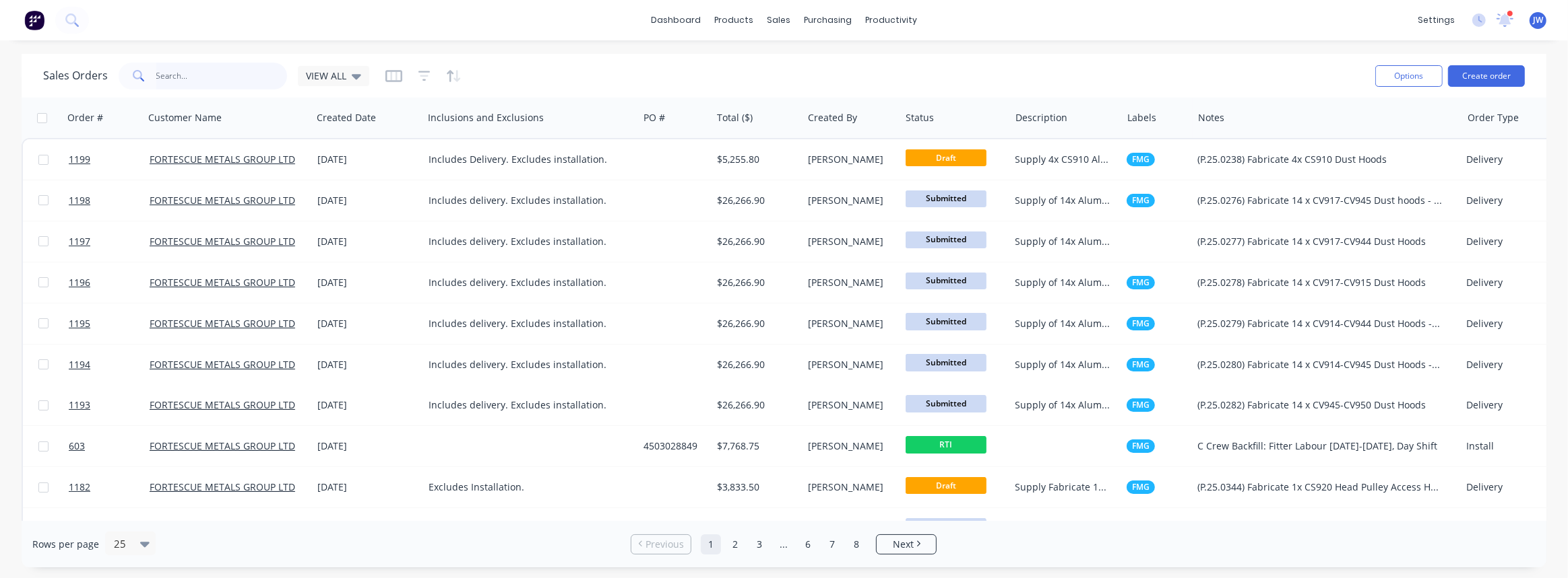
click at [211, 81] on input "text" at bounding box center [222, 76] width 131 height 27
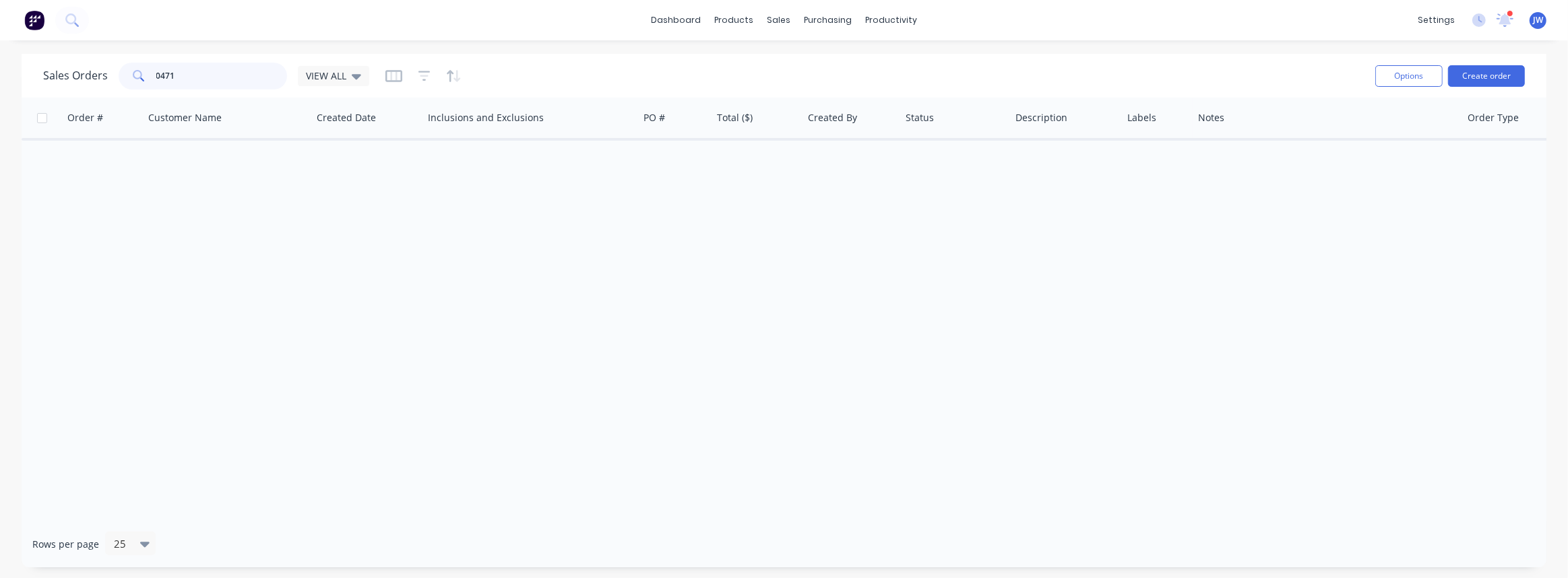
click at [162, 75] on input "0471" at bounding box center [222, 76] width 131 height 27
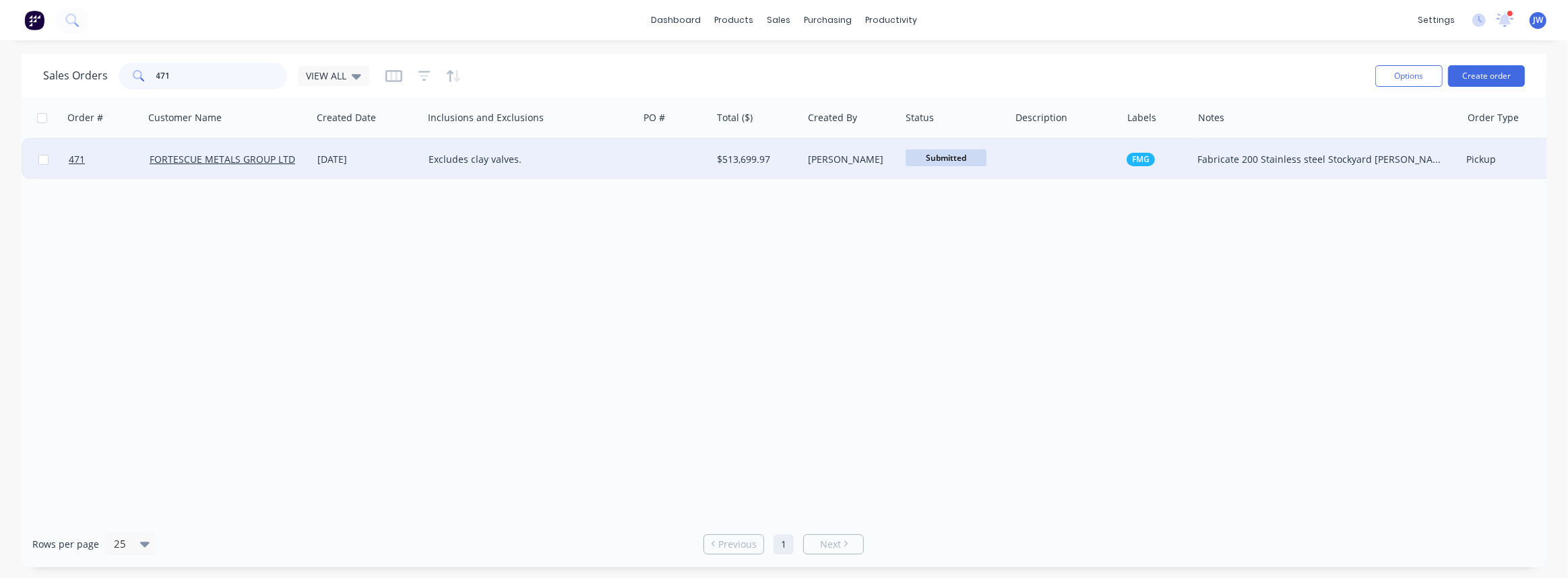
type input "471"
click at [1005, 165] on div "Submitted" at bounding box center [954, 159] width 110 height 40
drag, startPoint x: 1057, startPoint y: 182, endPoint x: 1055, endPoint y: 165, distance: 17.1
click at [1000, 154] on div "Submitted" at bounding box center [955, 159] width 99 height 20
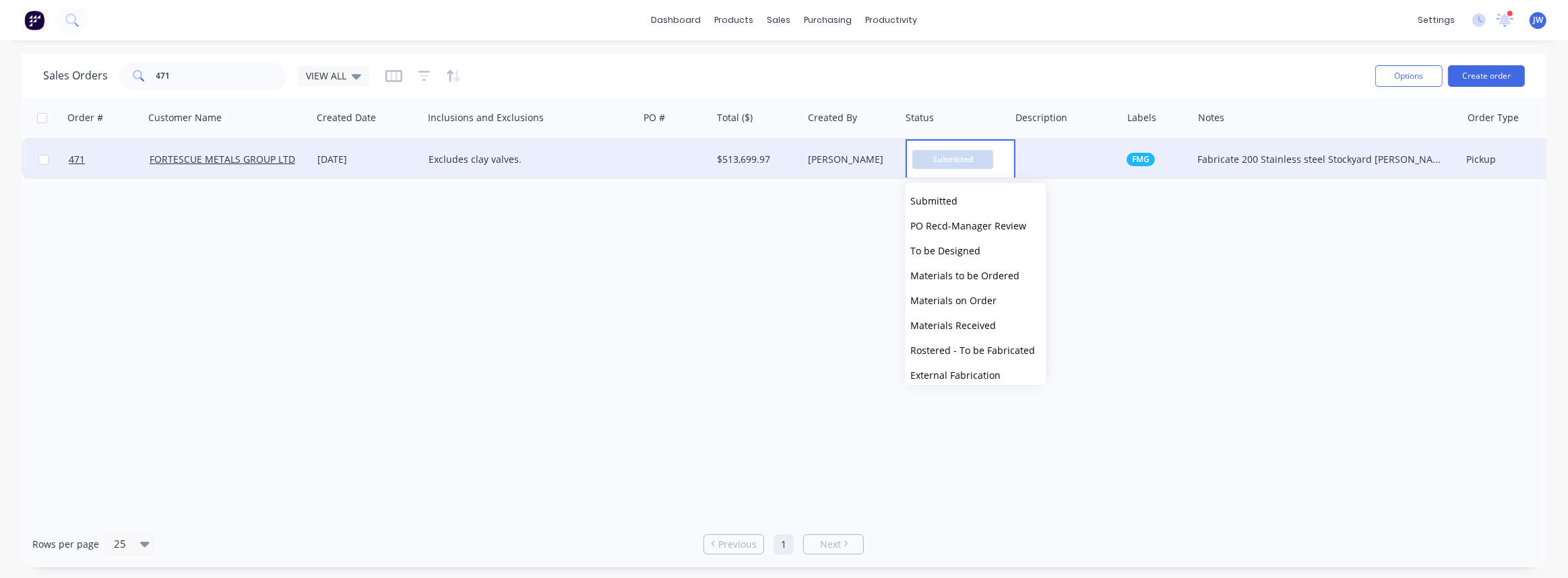
click at [1074, 153] on div at bounding box center [1065, 159] width 112 height 40
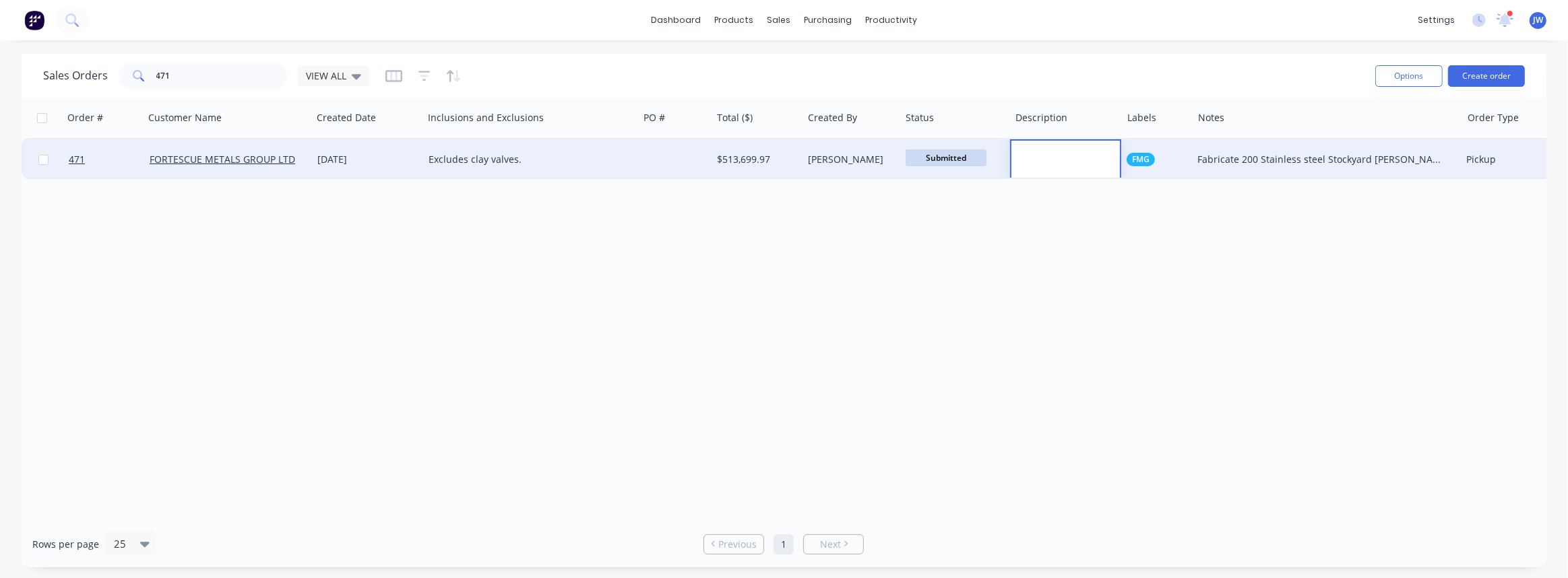
click at [576, 156] on div "Excludes clay valves." at bounding box center [525, 159] width 194 height 13
click at [662, 159] on div at bounding box center [675, 159] width 73 height 40
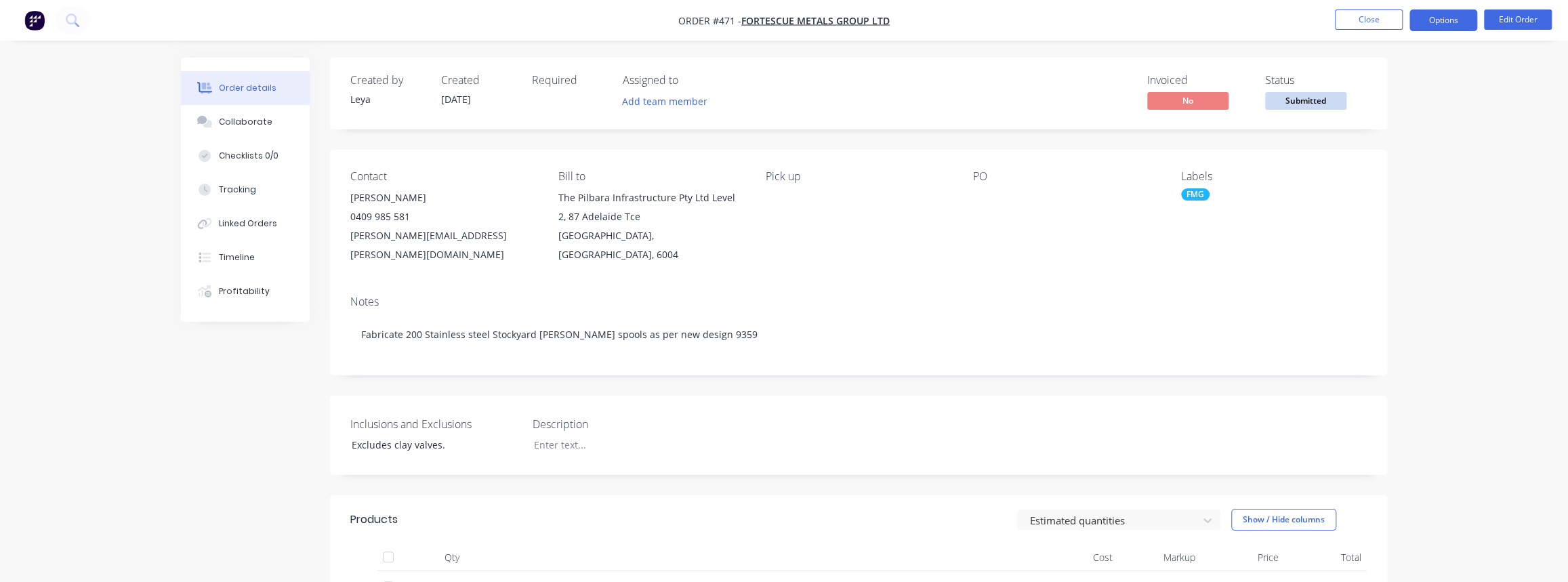
click at [1436, 29] on button "Options" at bounding box center [1443, 20] width 68 height 22
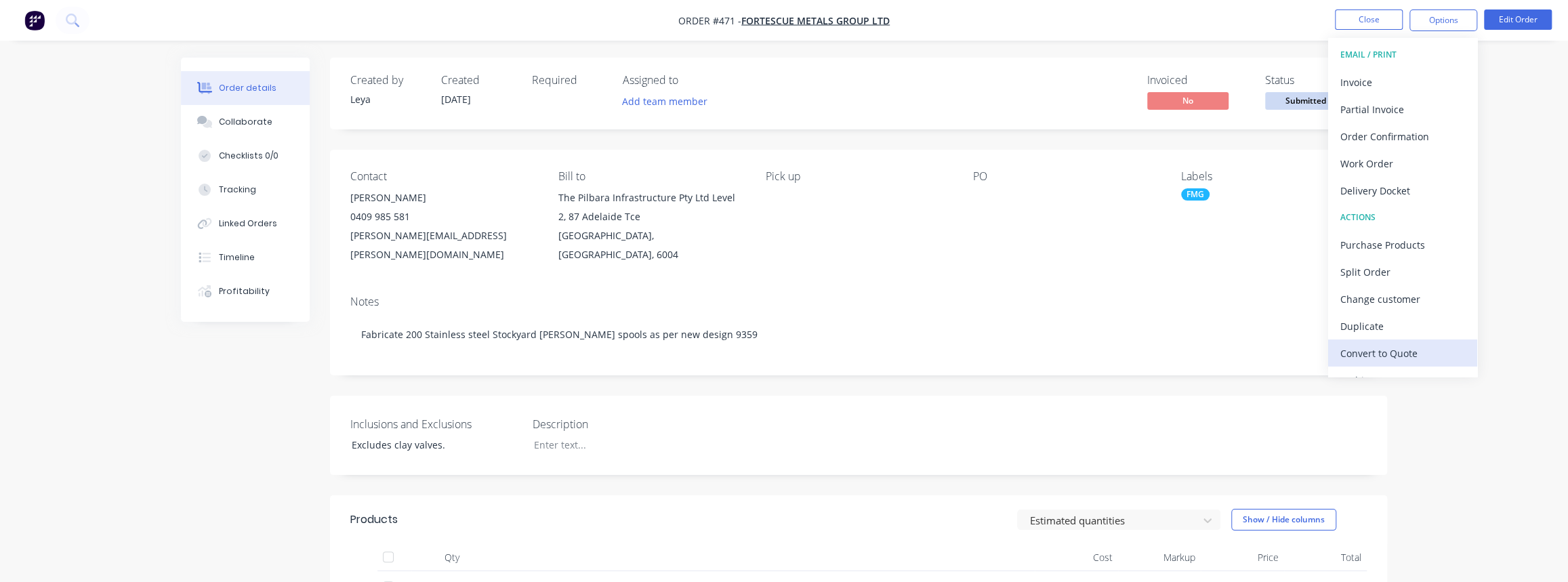
click at [1374, 357] on div "Convert to Quote" at bounding box center [1402, 354] width 124 height 20
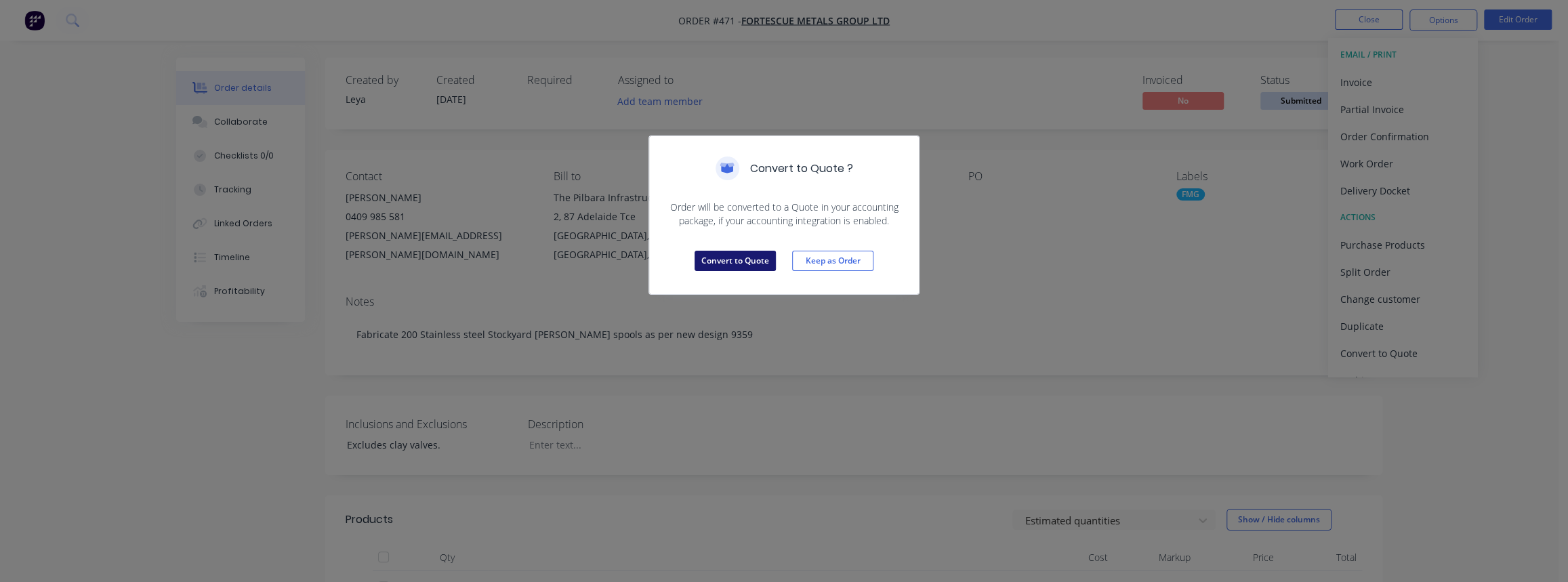
click at [759, 266] on button "Convert to Quote" at bounding box center [735, 261] width 81 height 20
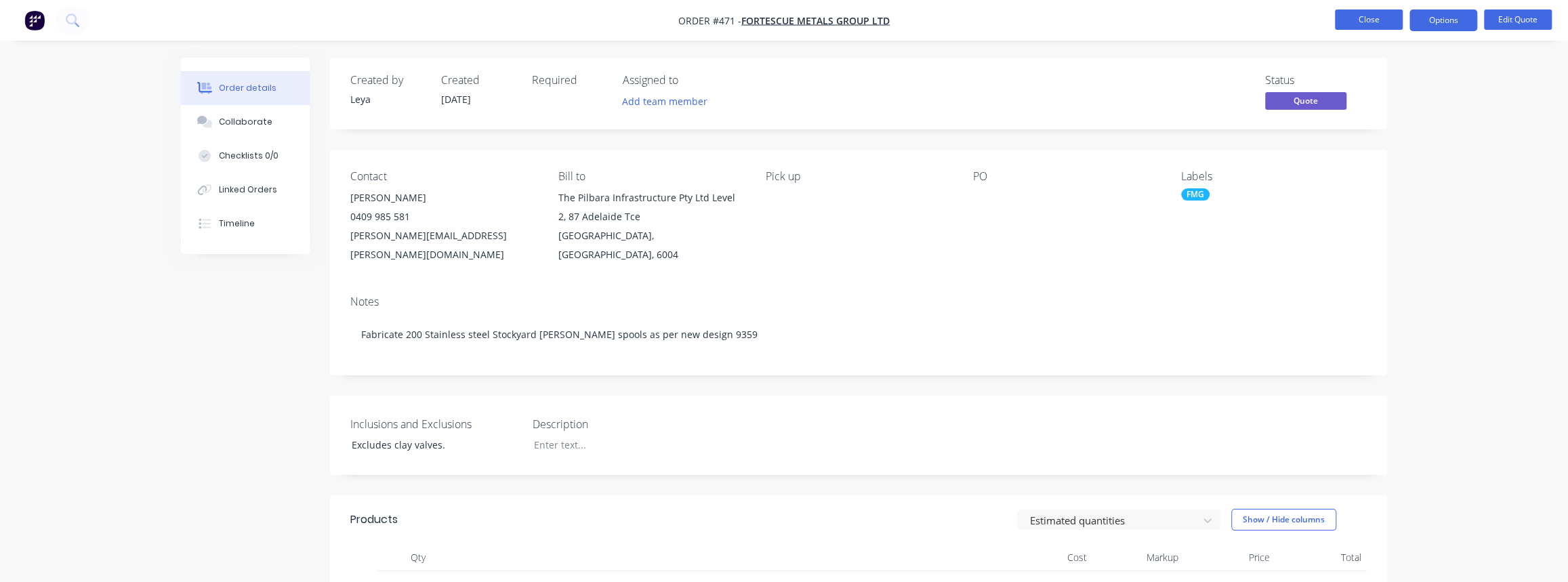
click at [1377, 23] on button "Close" at bounding box center [1369, 20] width 68 height 20
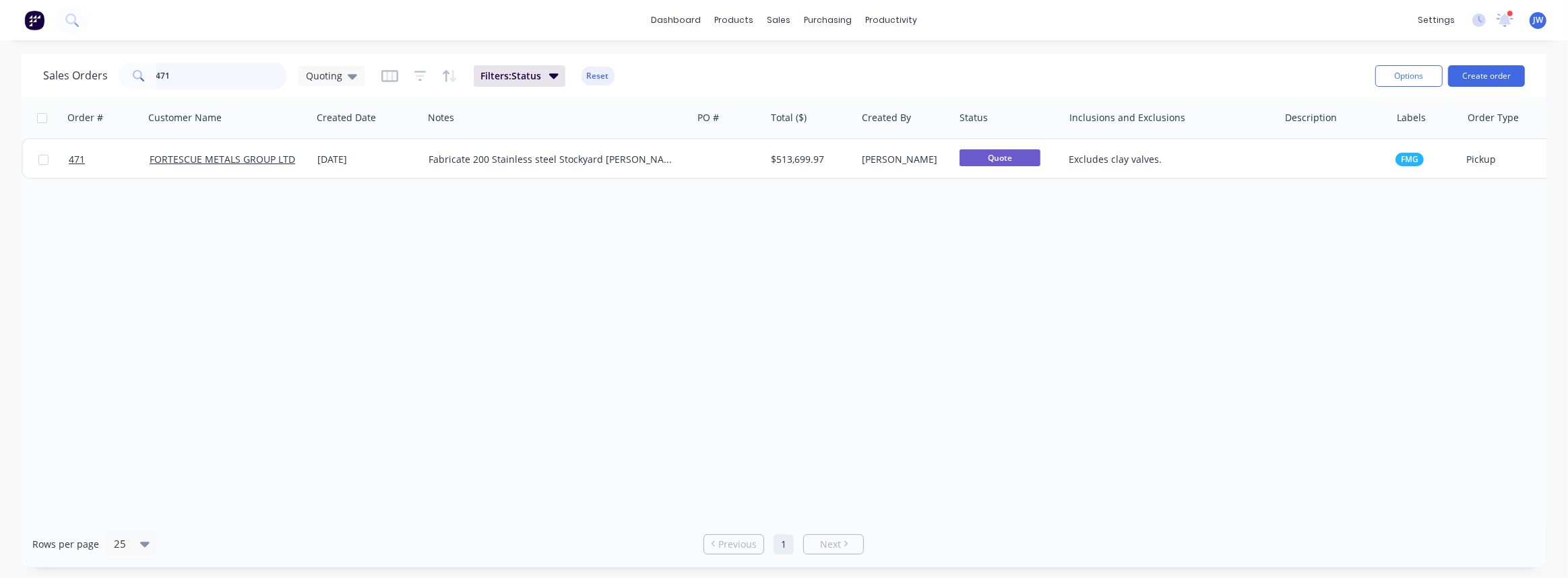
click at [232, 88] on input "471" at bounding box center [222, 76] width 131 height 27
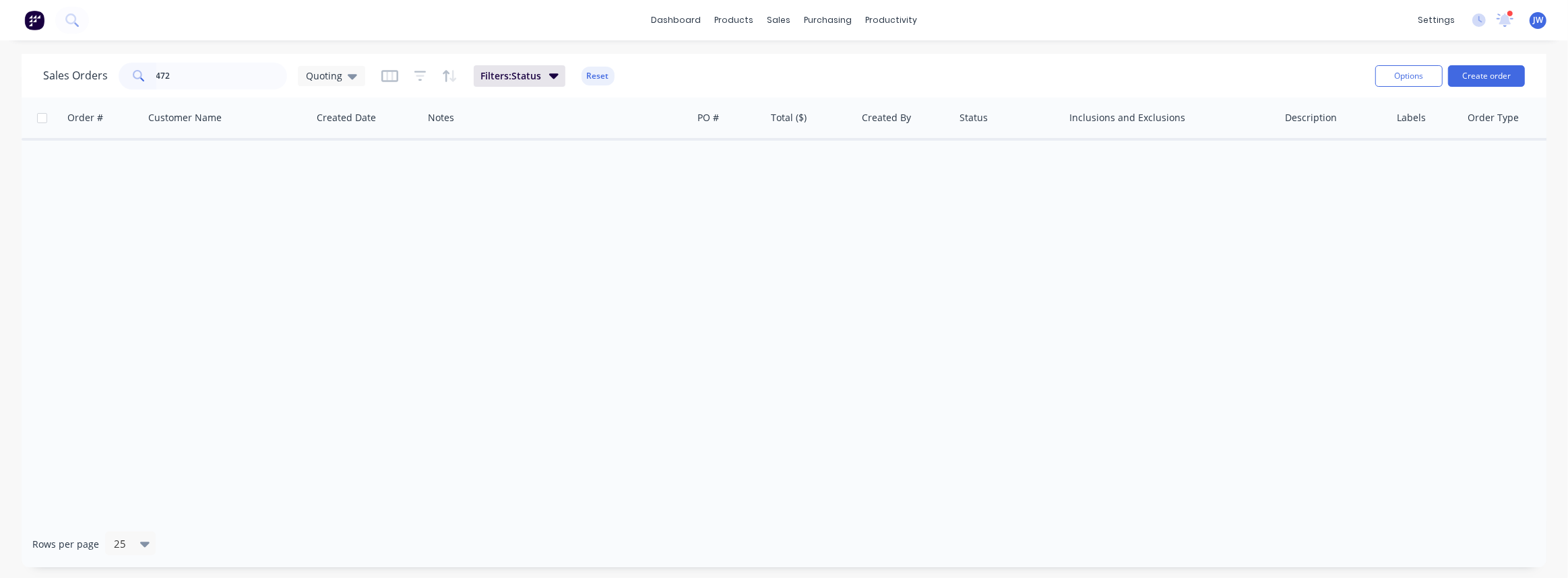
click at [240, 89] on div "Sales Orders 472 Quoting Filters: Status Reset" at bounding box center [703, 76] width 1321 height 33
click at [228, 82] on input "472" at bounding box center [222, 76] width 131 height 27
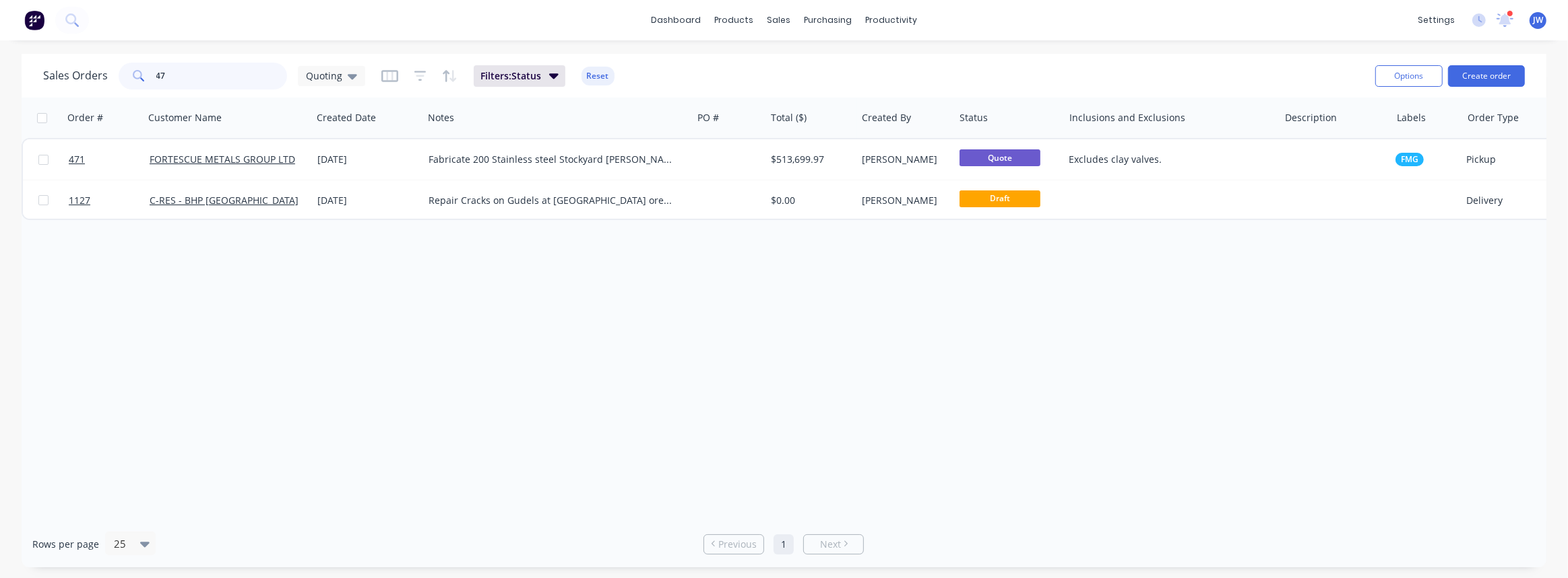
type input "4"
type input "stockyard"
click at [327, 79] on span "Quoting" at bounding box center [324, 76] width 37 height 14
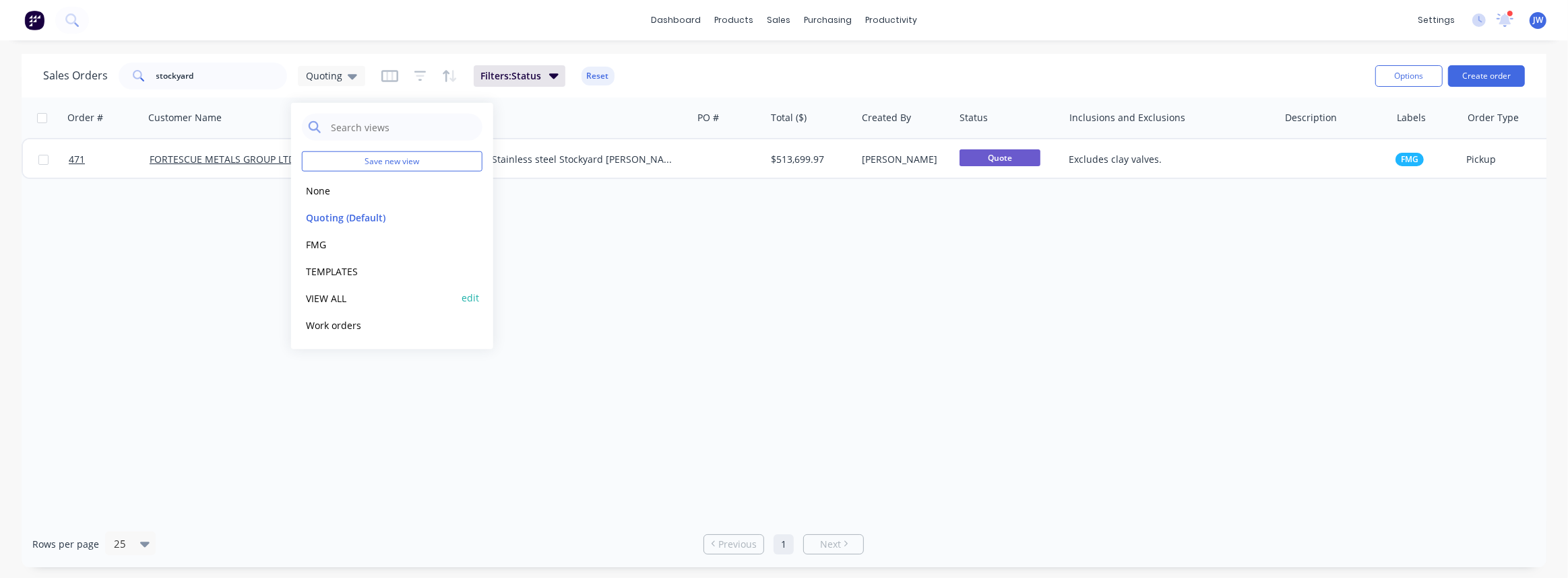
click at [319, 299] on button "VIEW ALL" at bounding box center [378, 298] width 154 height 16
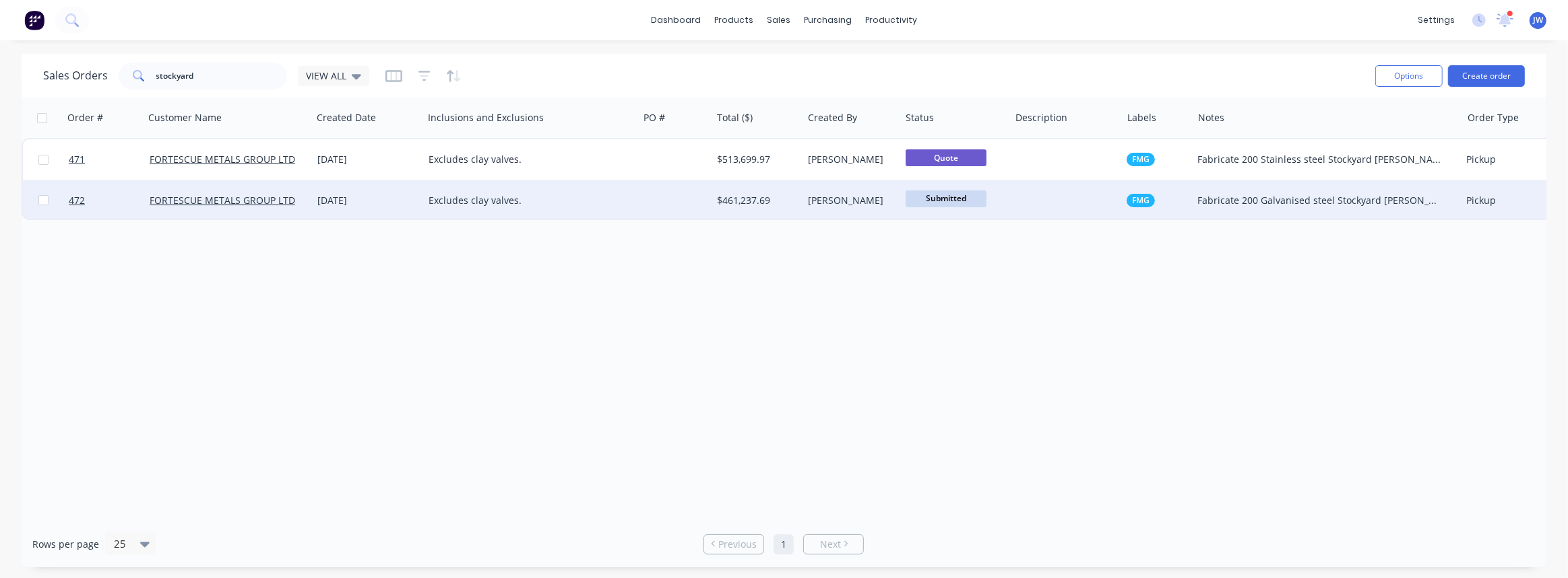
click at [679, 206] on div at bounding box center [675, 201] width 73 height 40
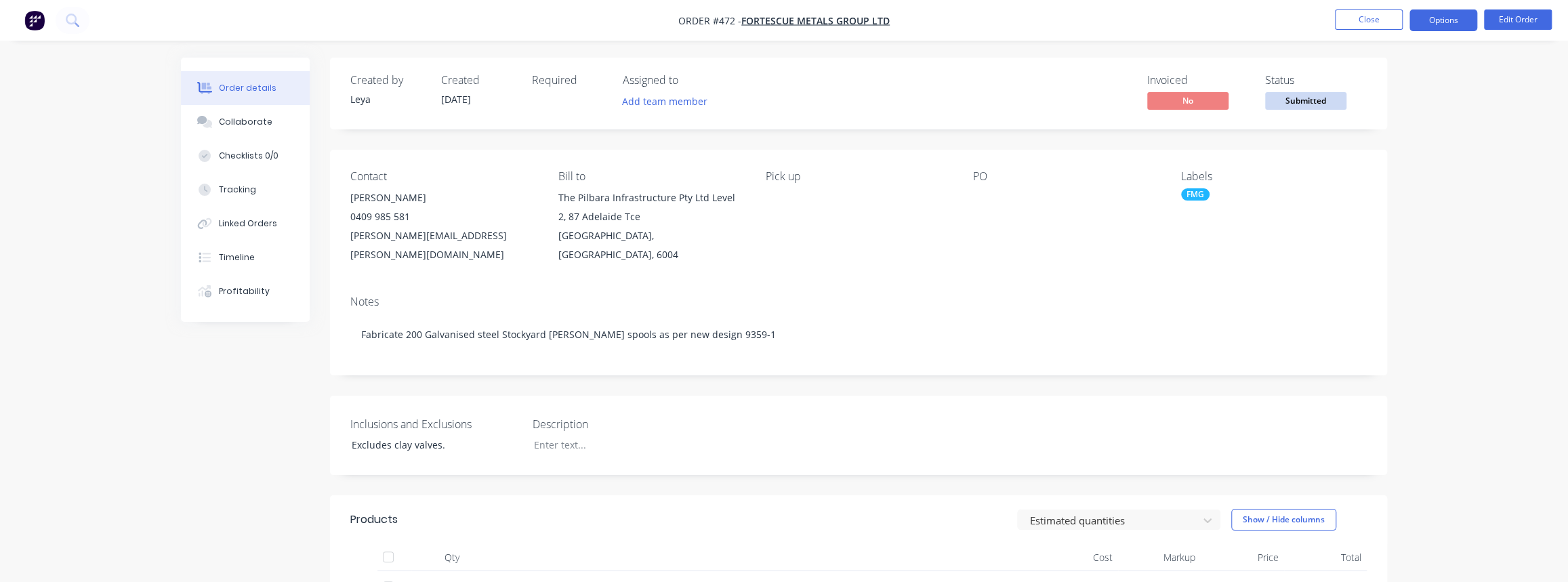
click at [1446, 25] on button "Options" at bounding box center [1443, 20] width 68 height 22
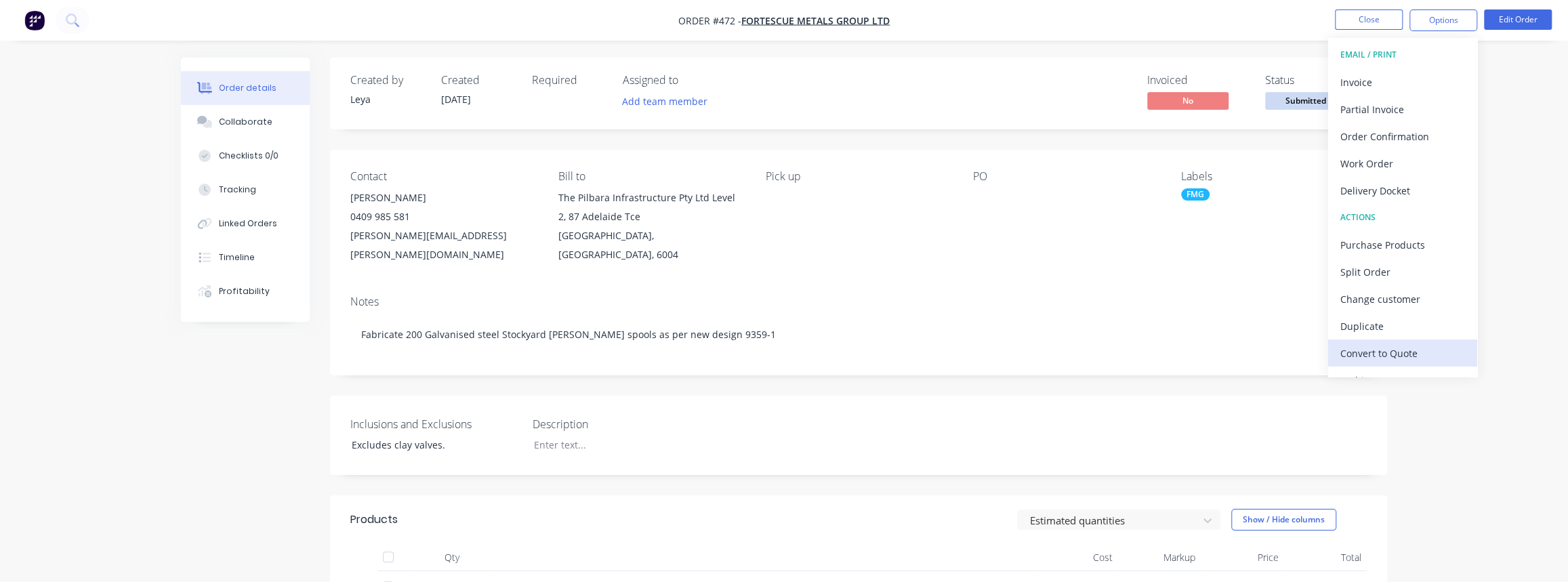
click at [1376, 345] on div "Convert to Quote" at bounding box center [1402, 354] width 124 height 20
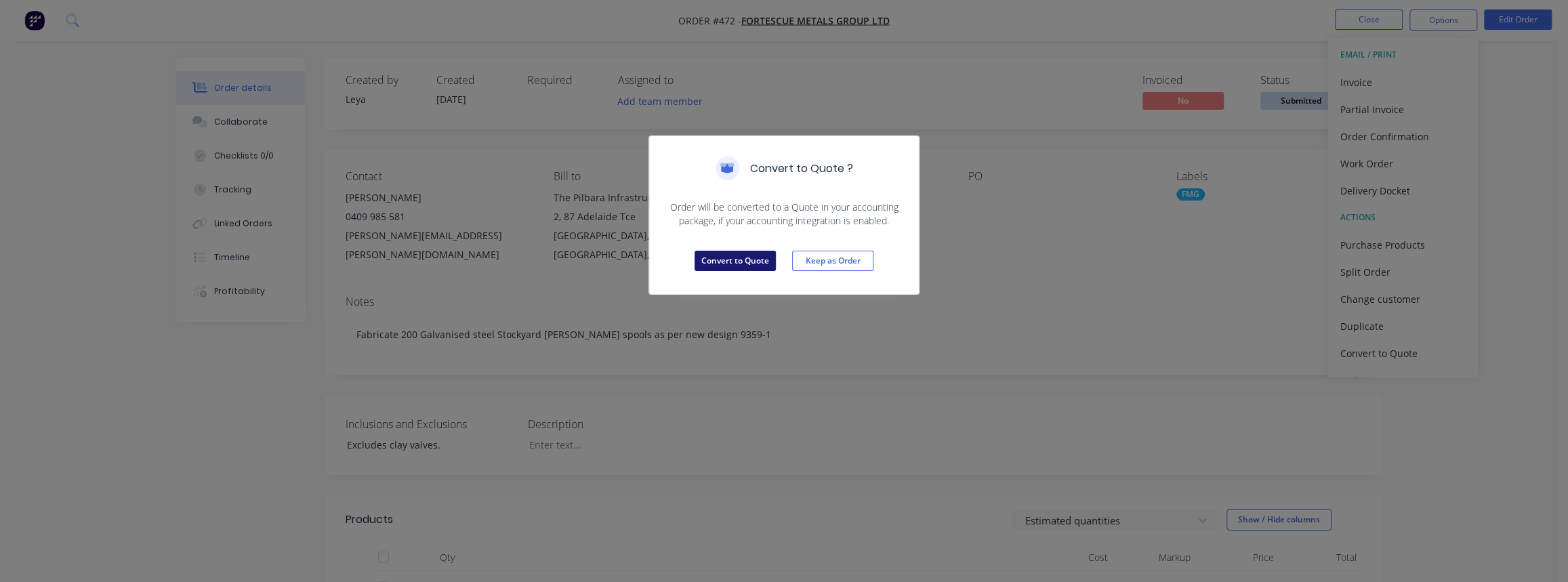
click at [738, 266] on button "Convert to Quote" at bounding box center [735, 261] width 81 height 20
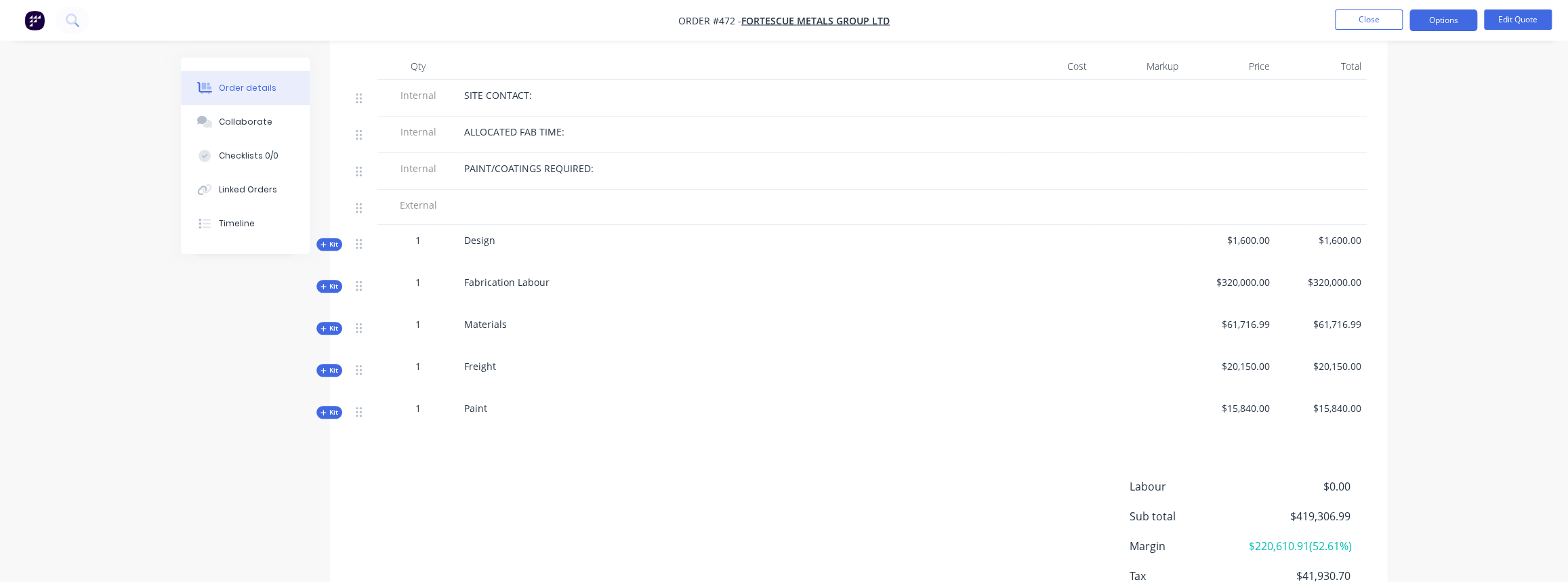
scroll to position [493, 0]
click at [332, 238] on span "Kit" at bounding box center [329, 243] width 17 height 10
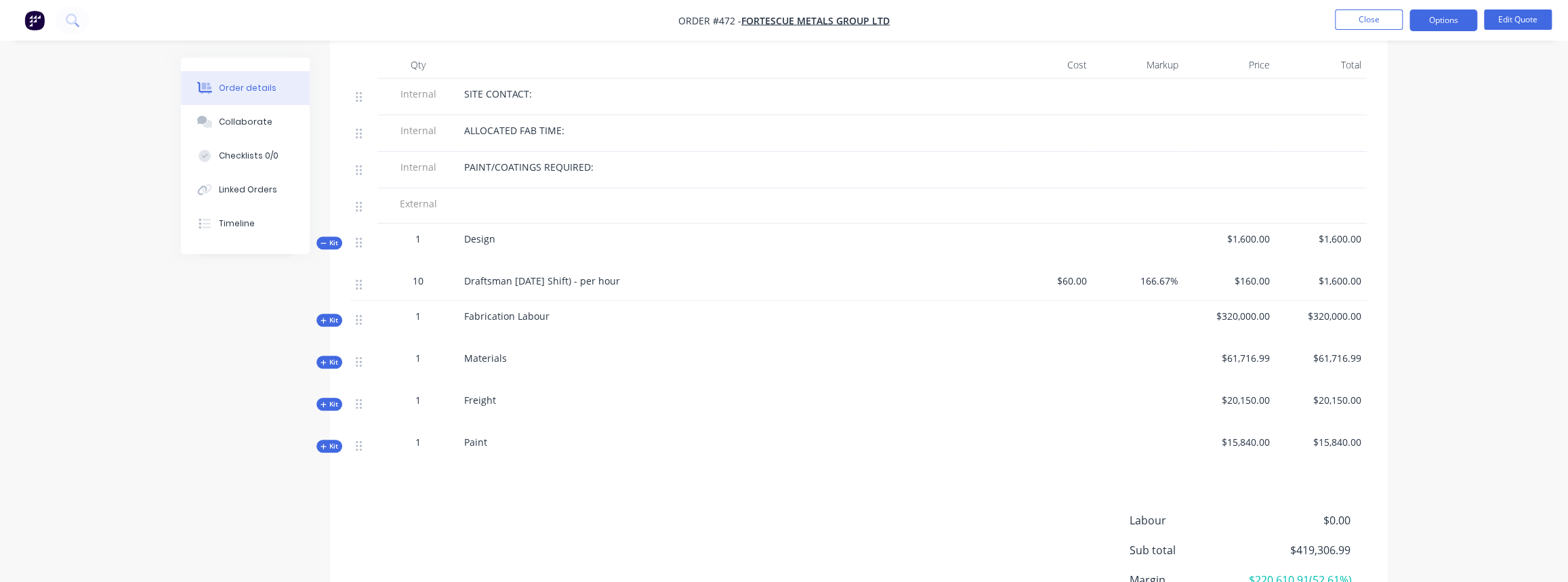
click at [322, 317] on icon "button" at bounding box center [323, 320] width 6 height 7
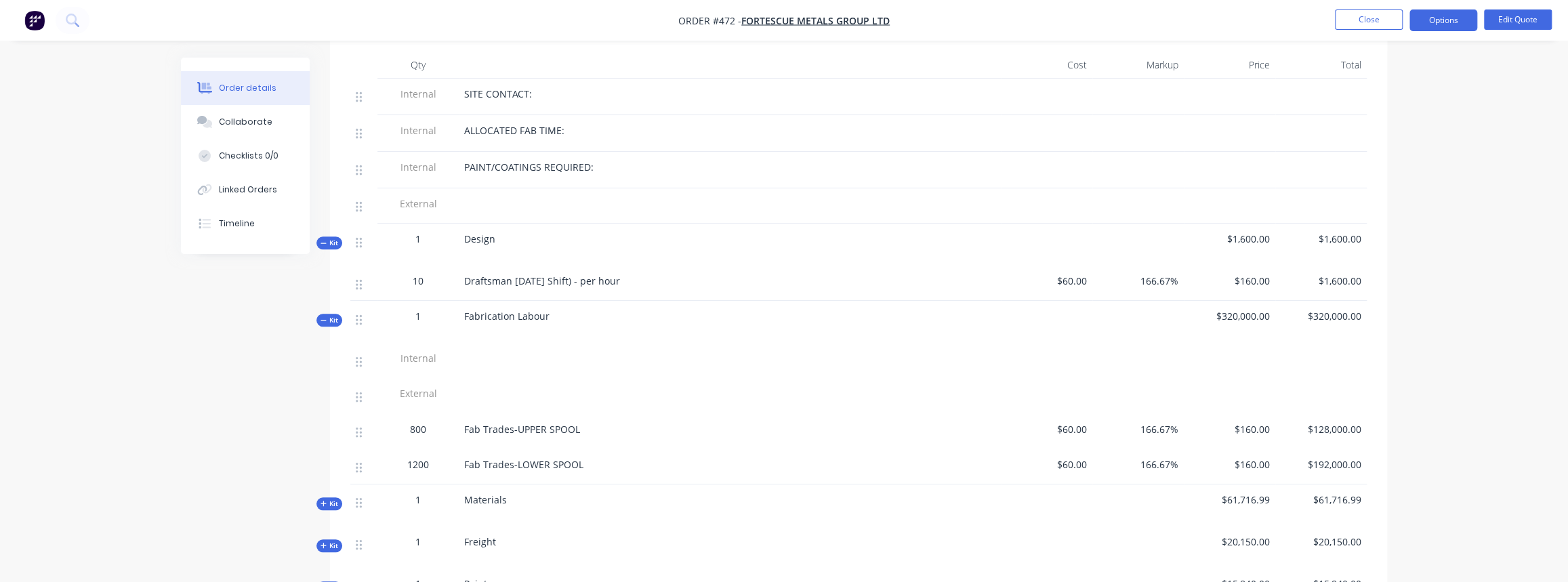
click at [333, 315] on span "Kit" at bounding box center [329, 320] width 17 height 10
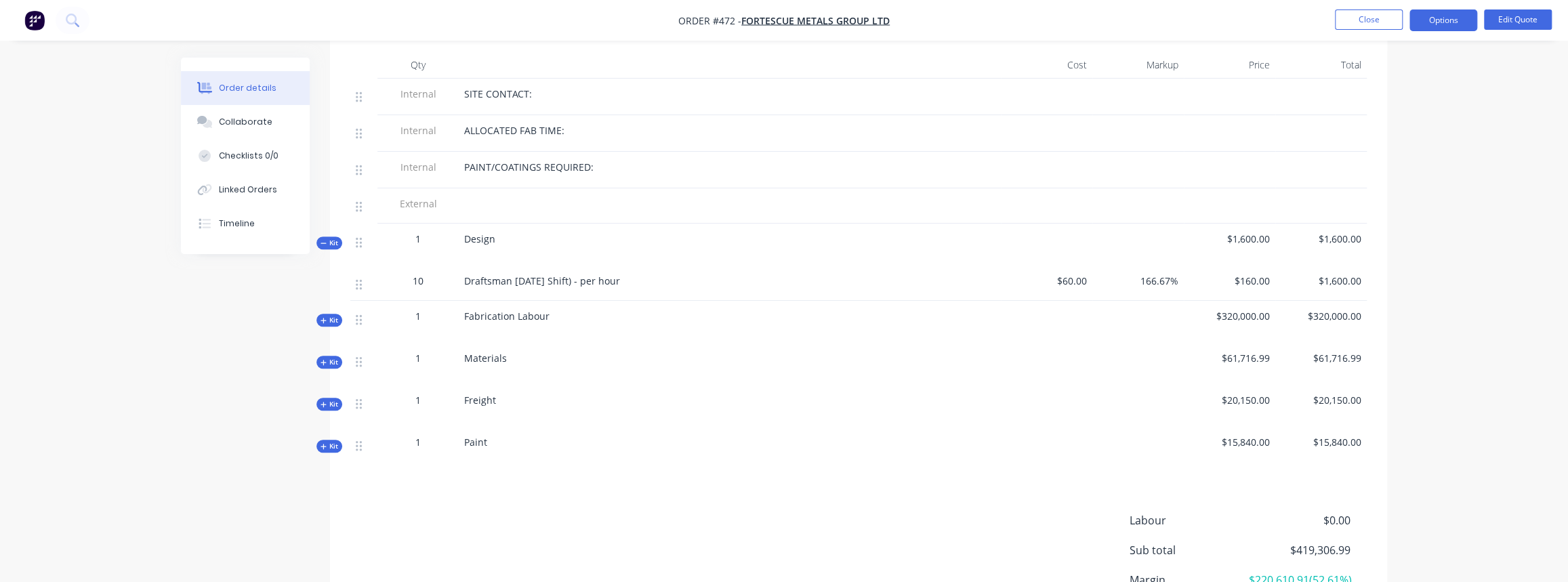
click at [329, 357] on span "Kit" at bounding box center [329, 362] width 17 height 10
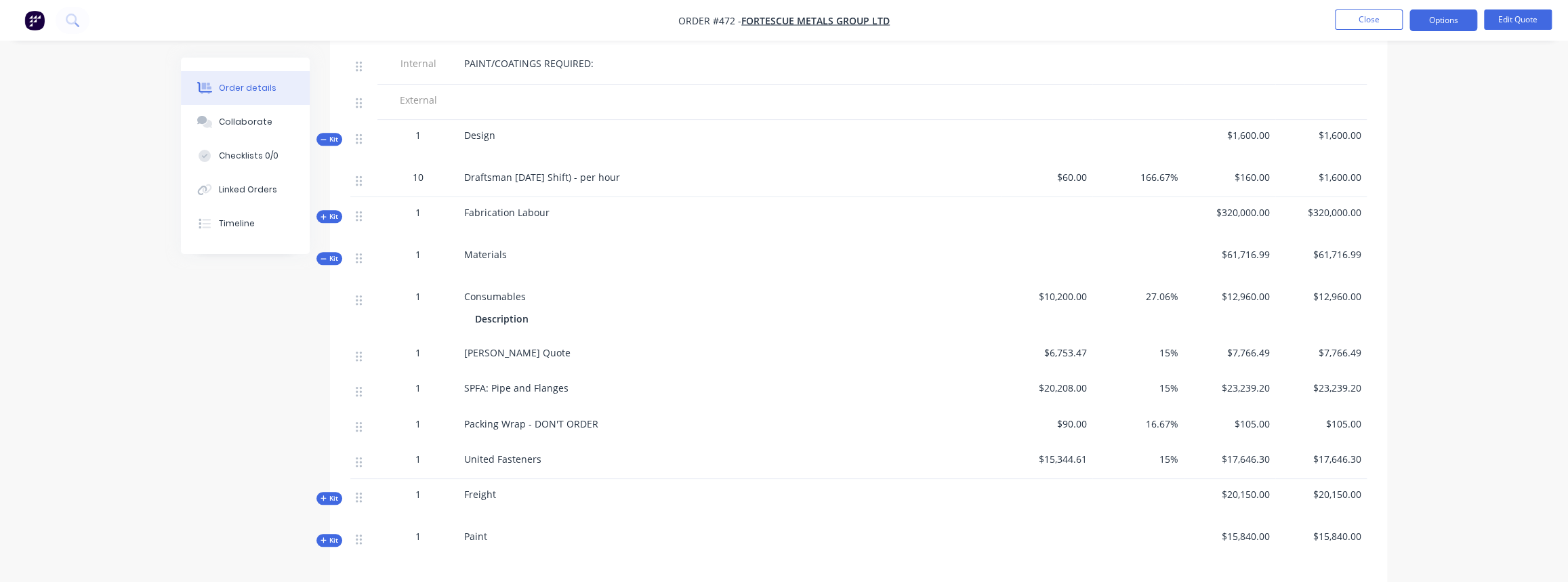
scroll to position [616, 0]
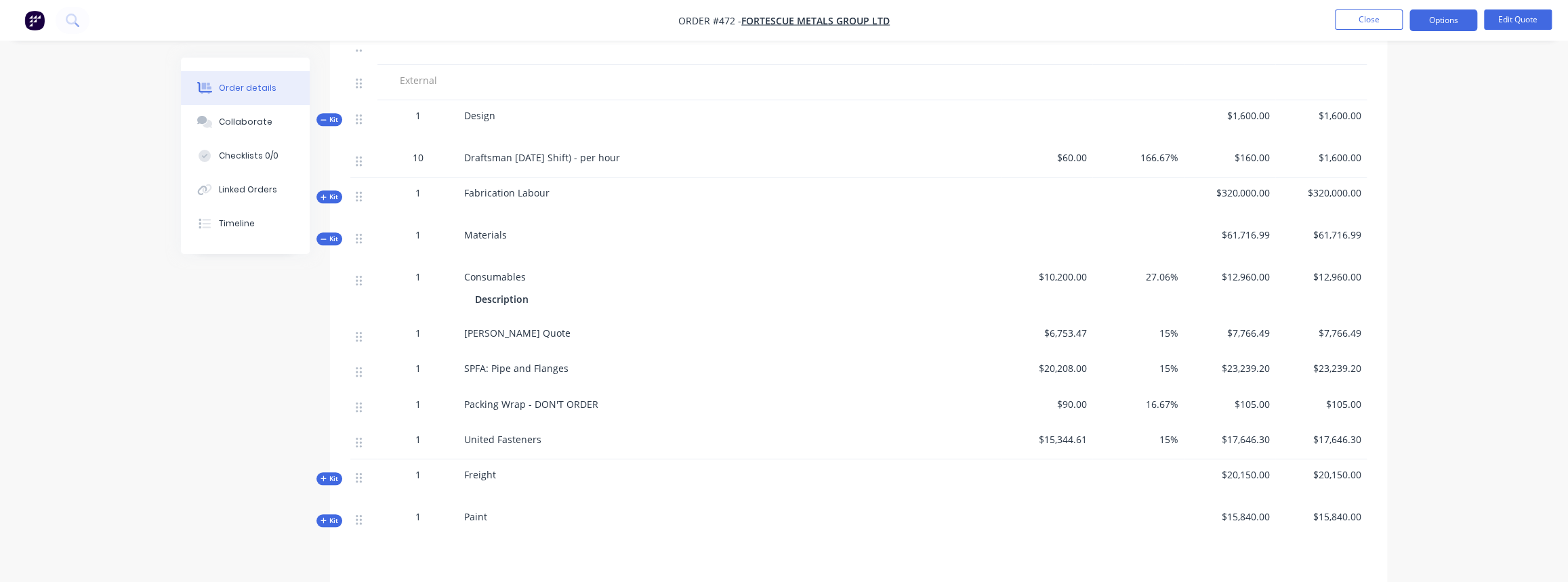
click at [331, 474] on span "Kit" at bounding box center [329, 479] width 17 height 10
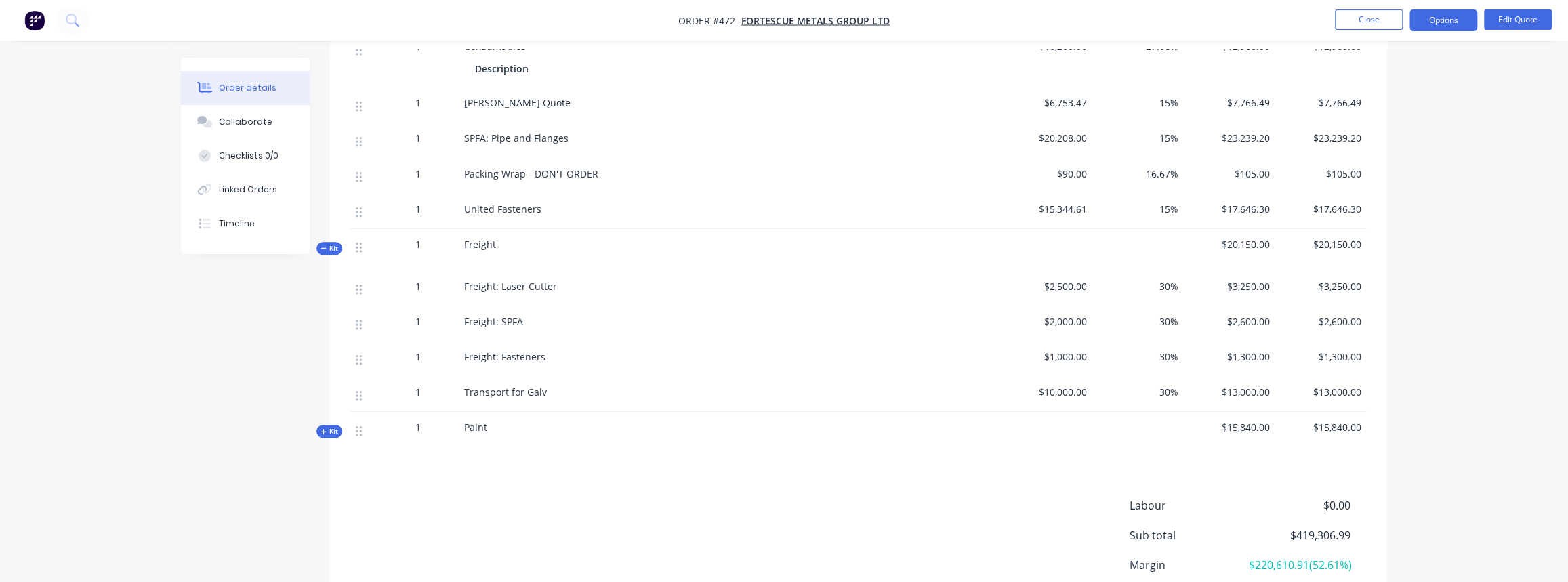
scroll to position [862, 0]
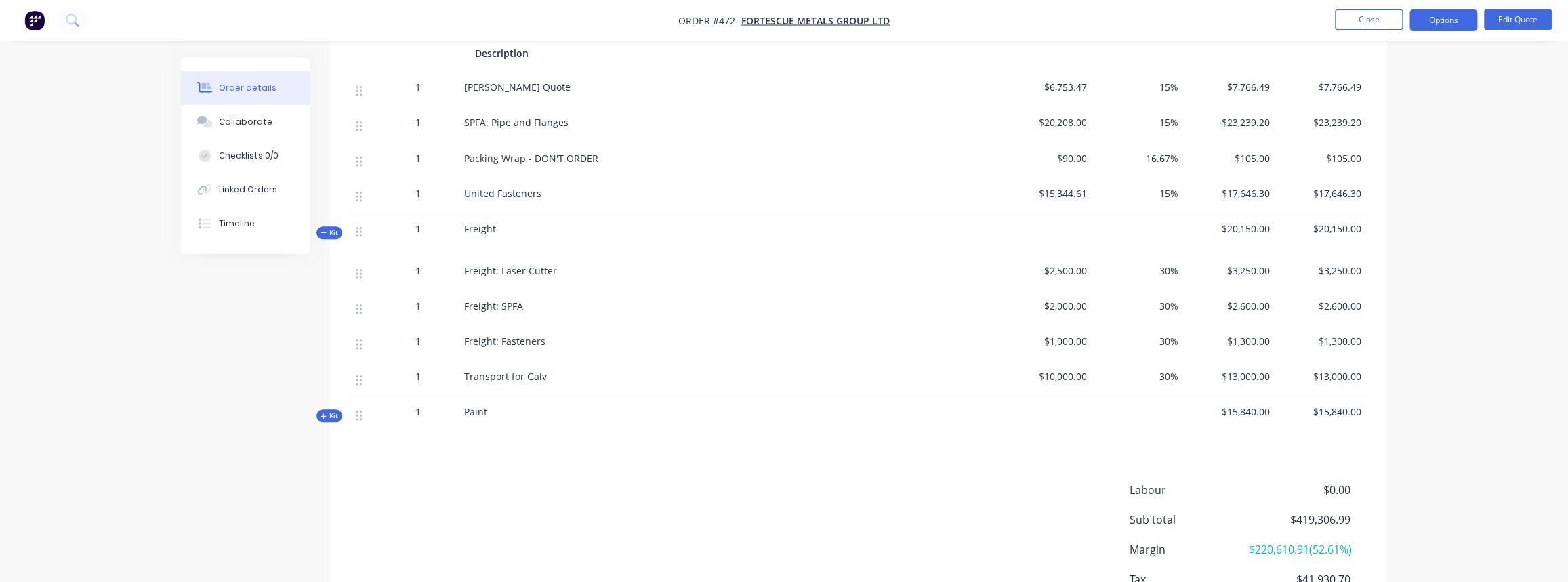
click at [337, 411] on span "Kit" at bounding box center [329, 415] width 17 height 10
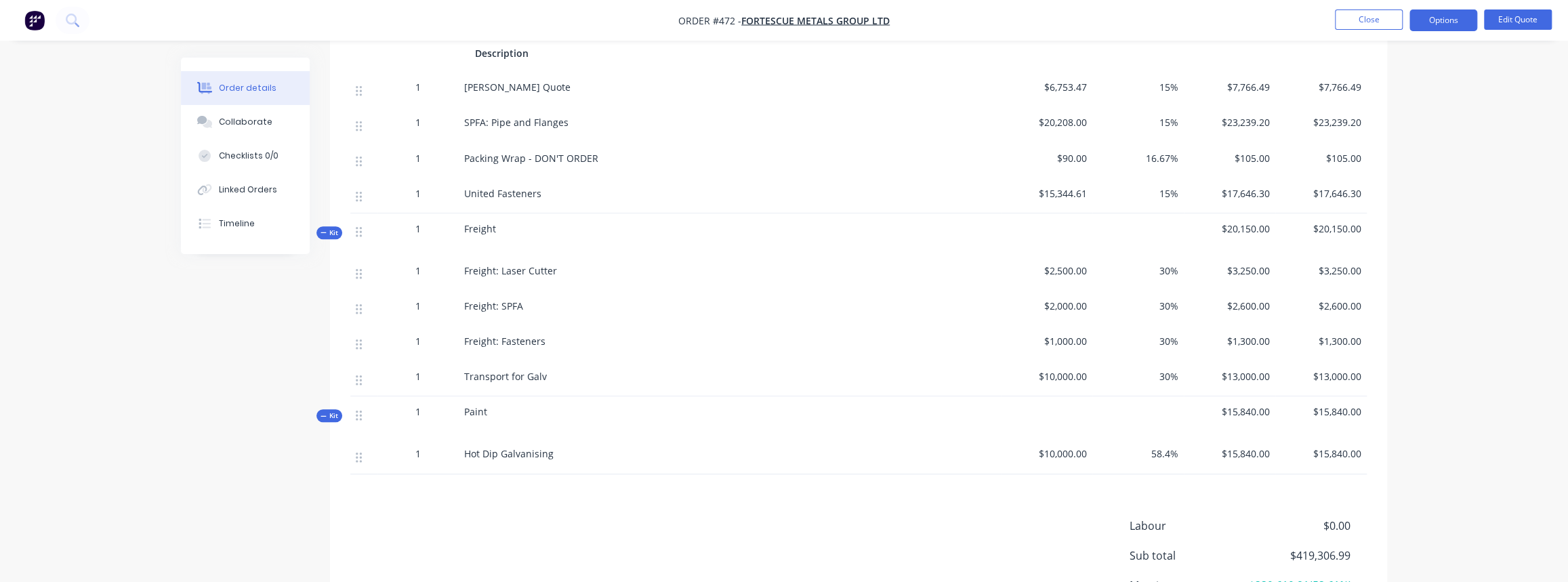
click at [330, 409] on button "Kit" at bounding box center [329, 415] width 26 height 13
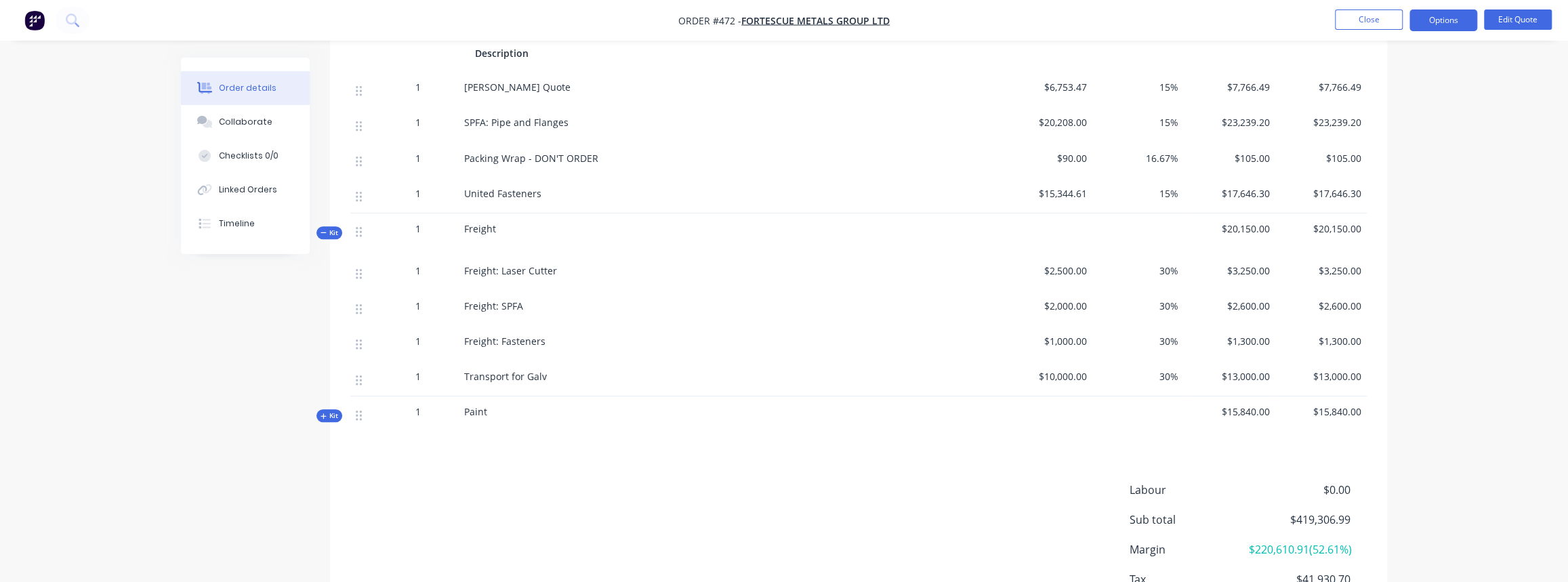
click at [326, 228] on span "Kit" at bounding box center [329, 232] width 17 height 10
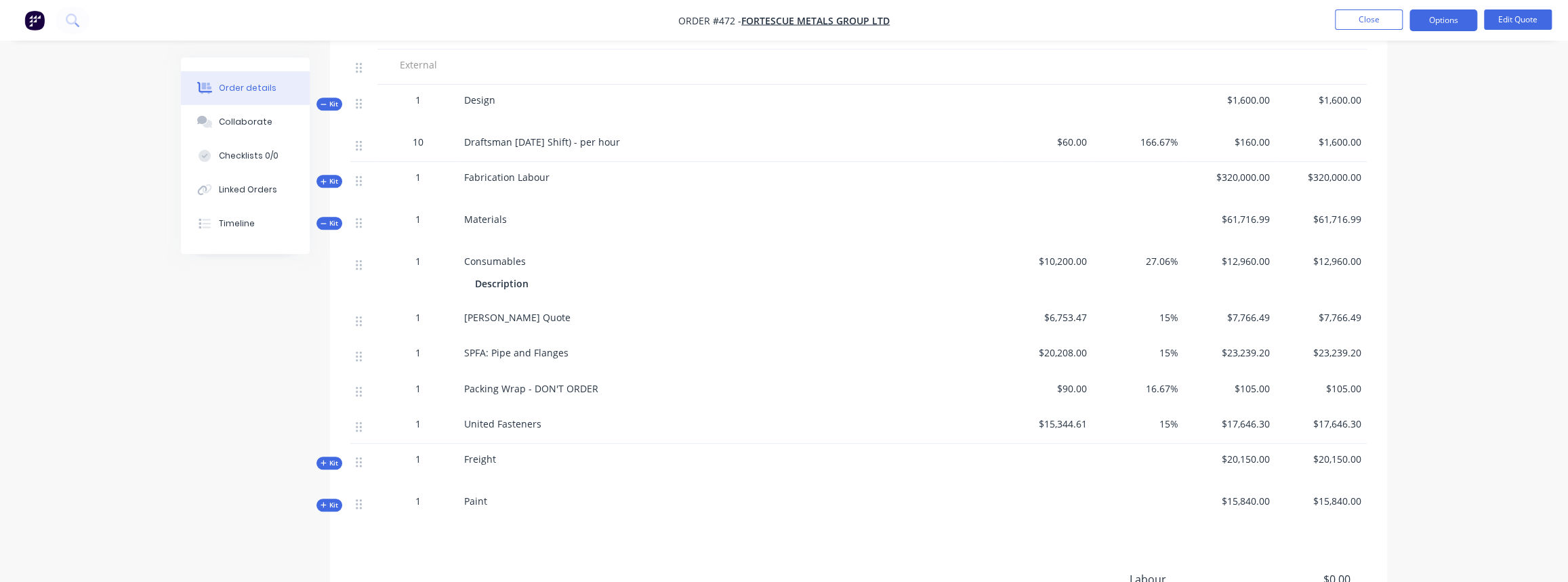
click at [329, 219] on span "Kit" at bounding box center [329, 223] width 17 height 10
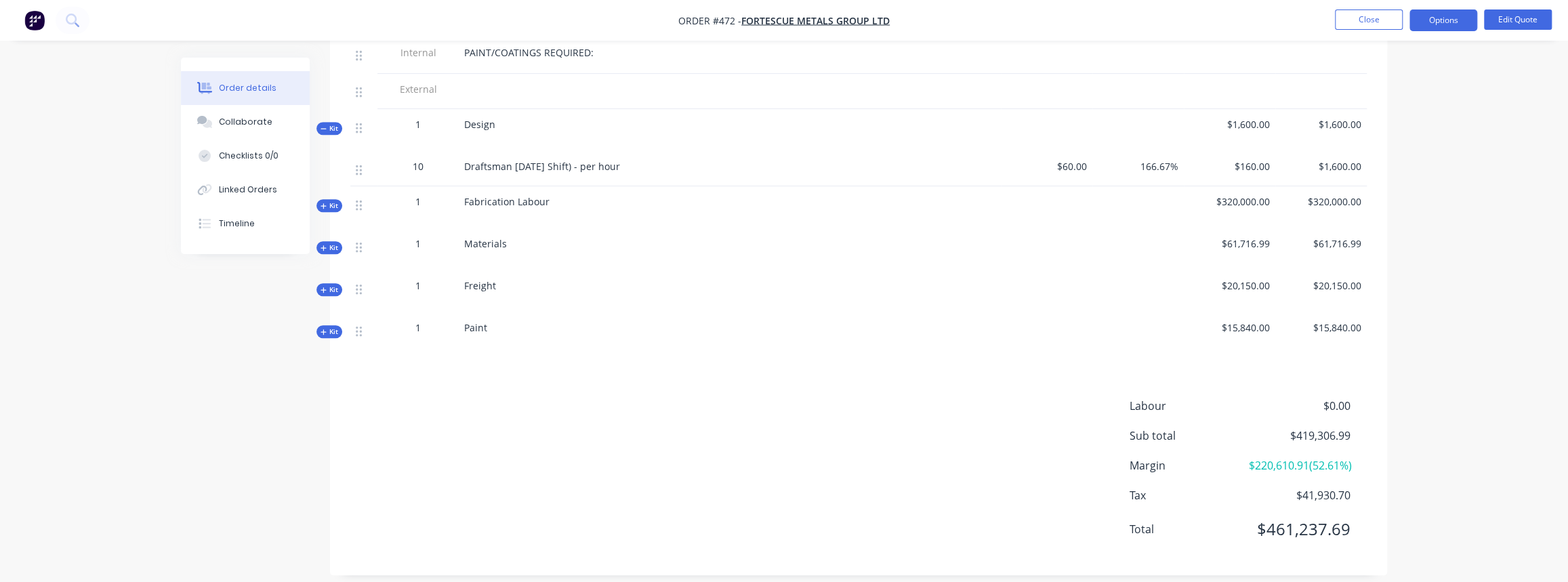
scroll to position [616, 0]
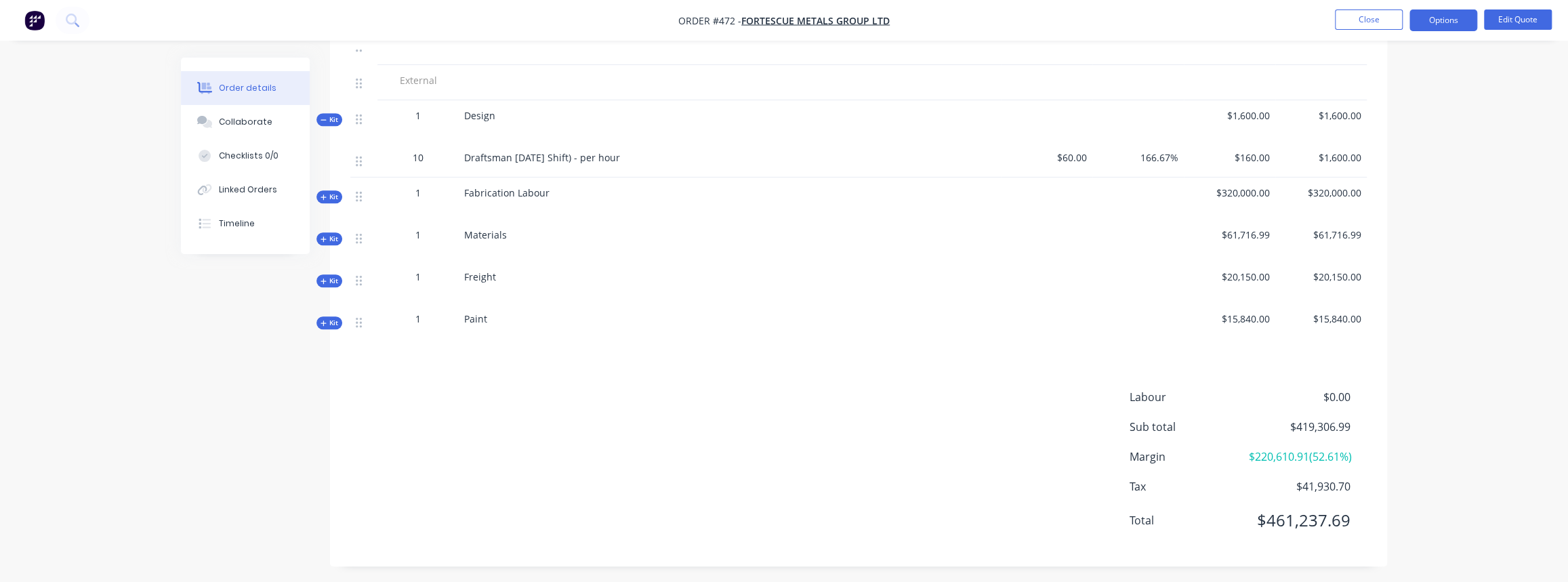
click at [331, 276] on span "Kit" at bounding box center [329, 280] width 17 height 10
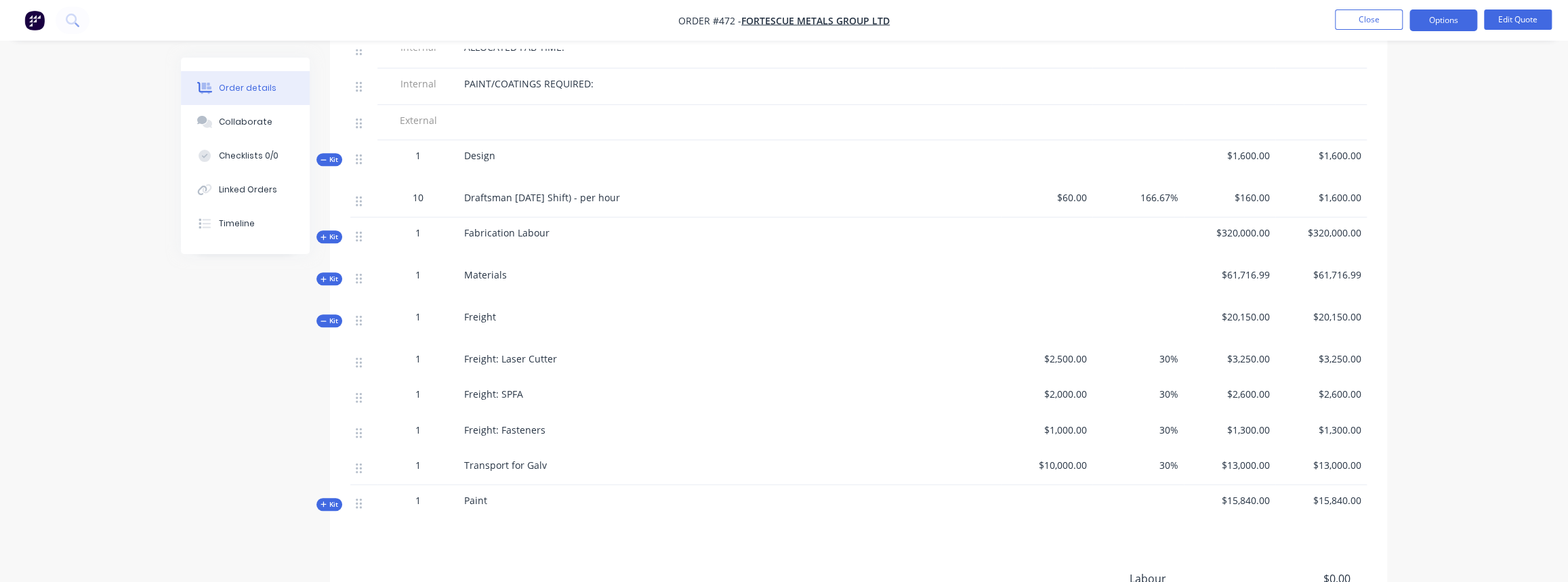
scroll to position [555, 0]
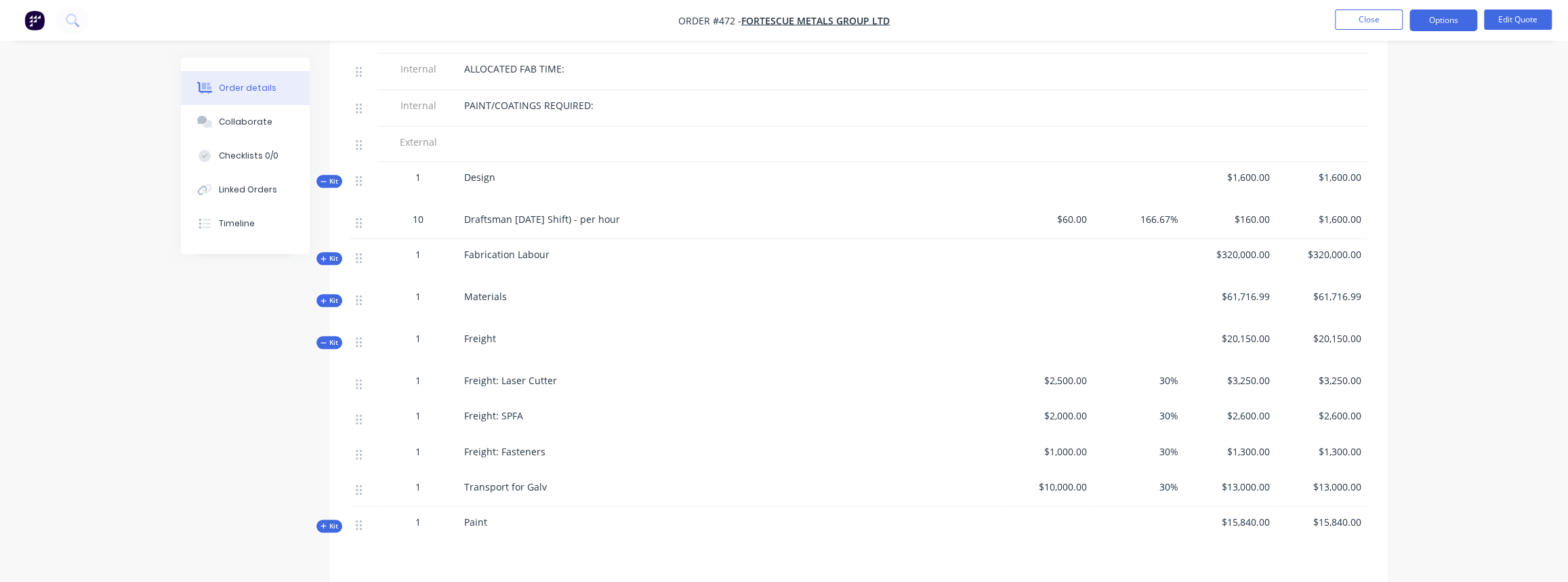
click at [325, 338] on span "Kit" at bounding box center [329, 342] width 17 height 10
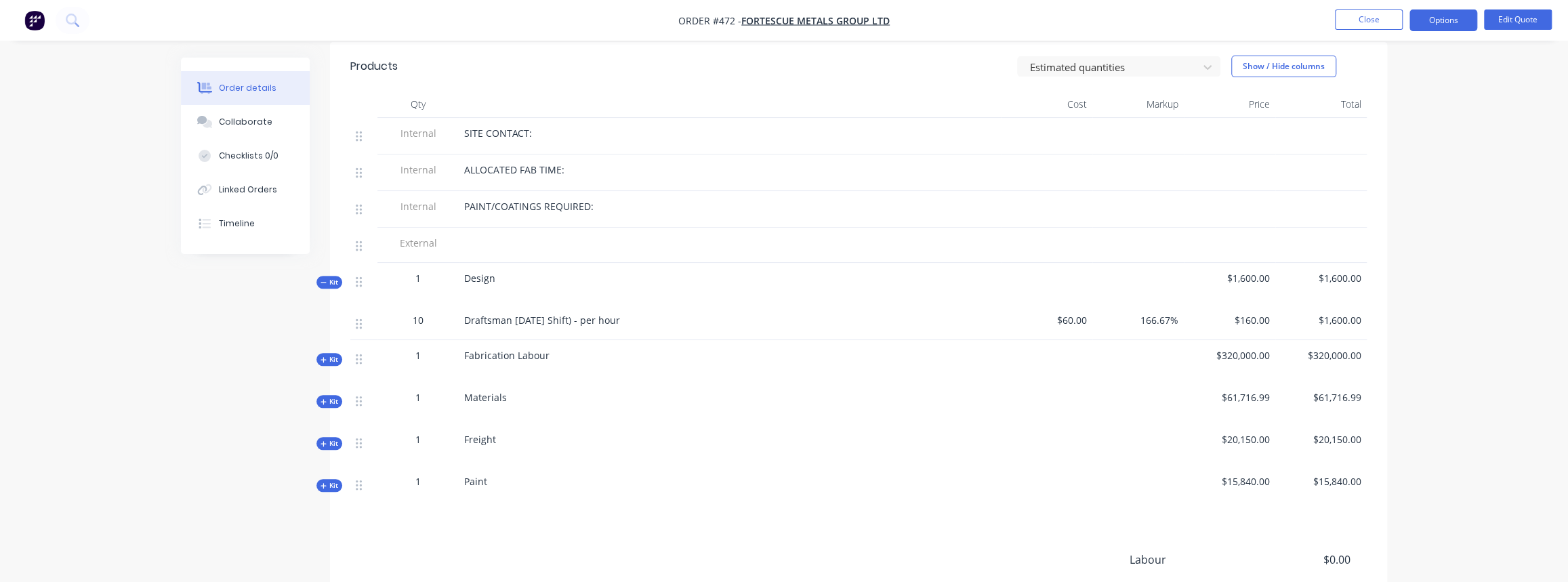
scroll to position [431, 0]
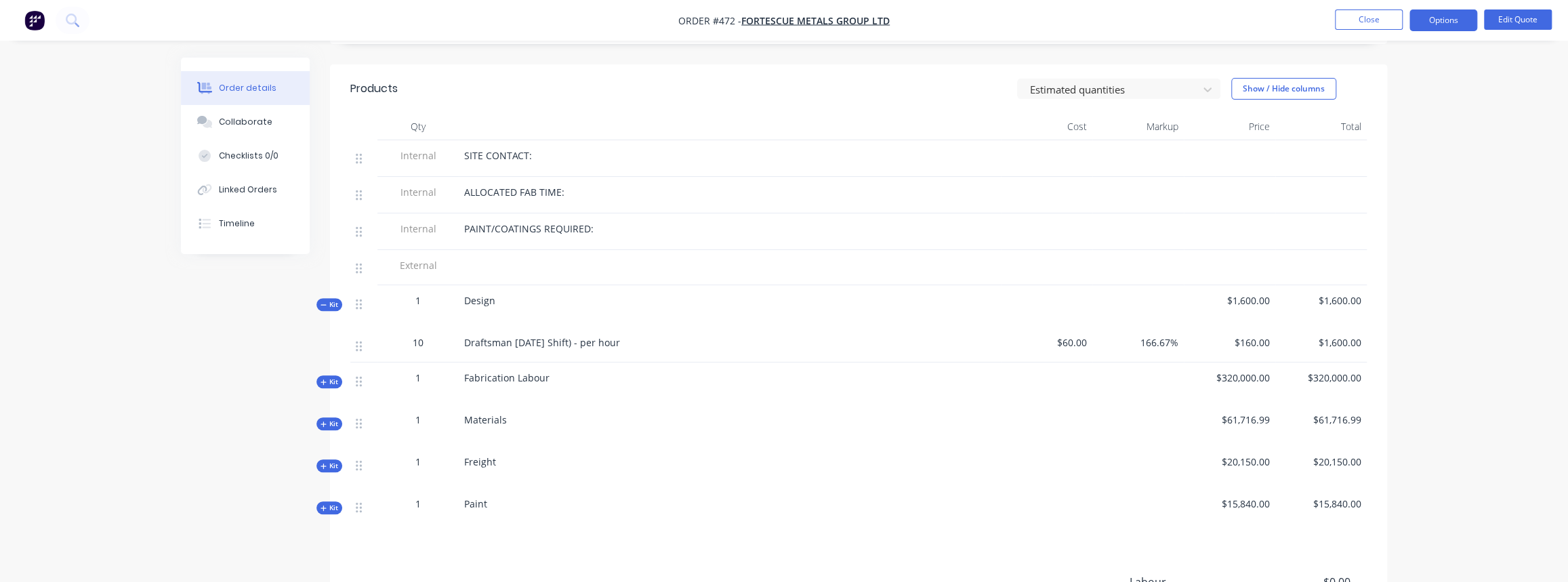
click at [326, 305] on icon "button" at bounding box center [322, 305] width 5 height 1
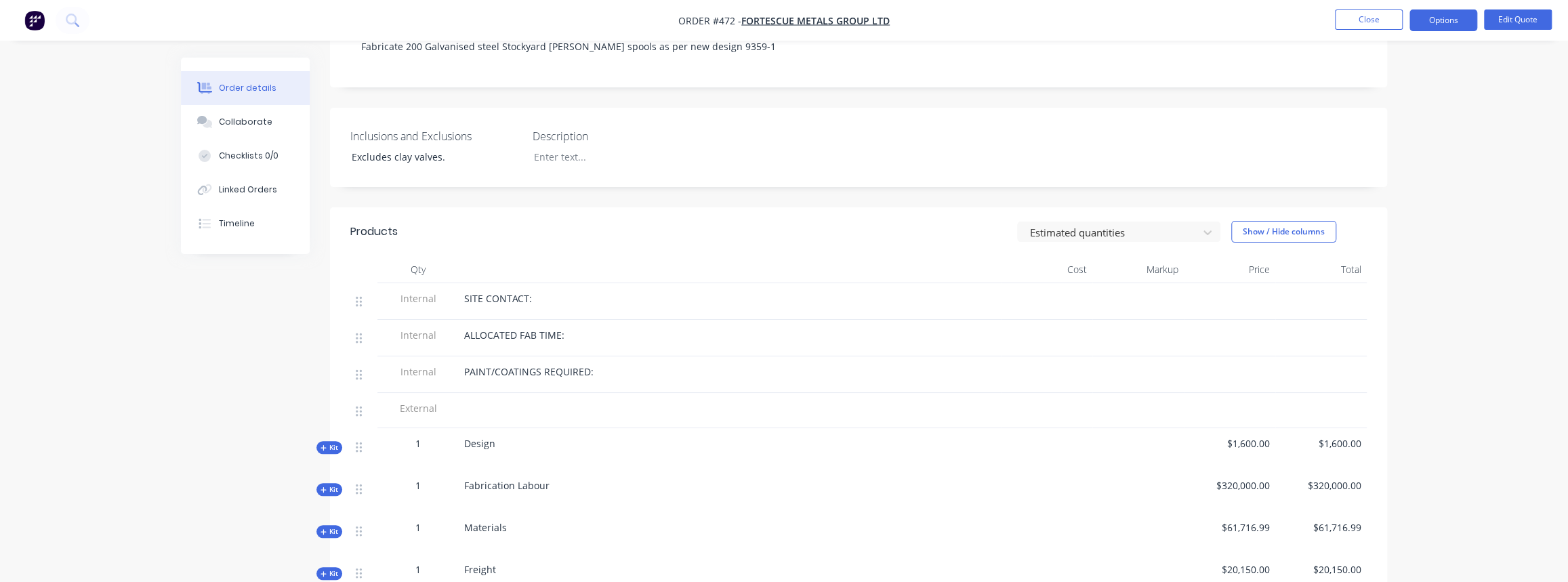
scroll to position [308, 0]
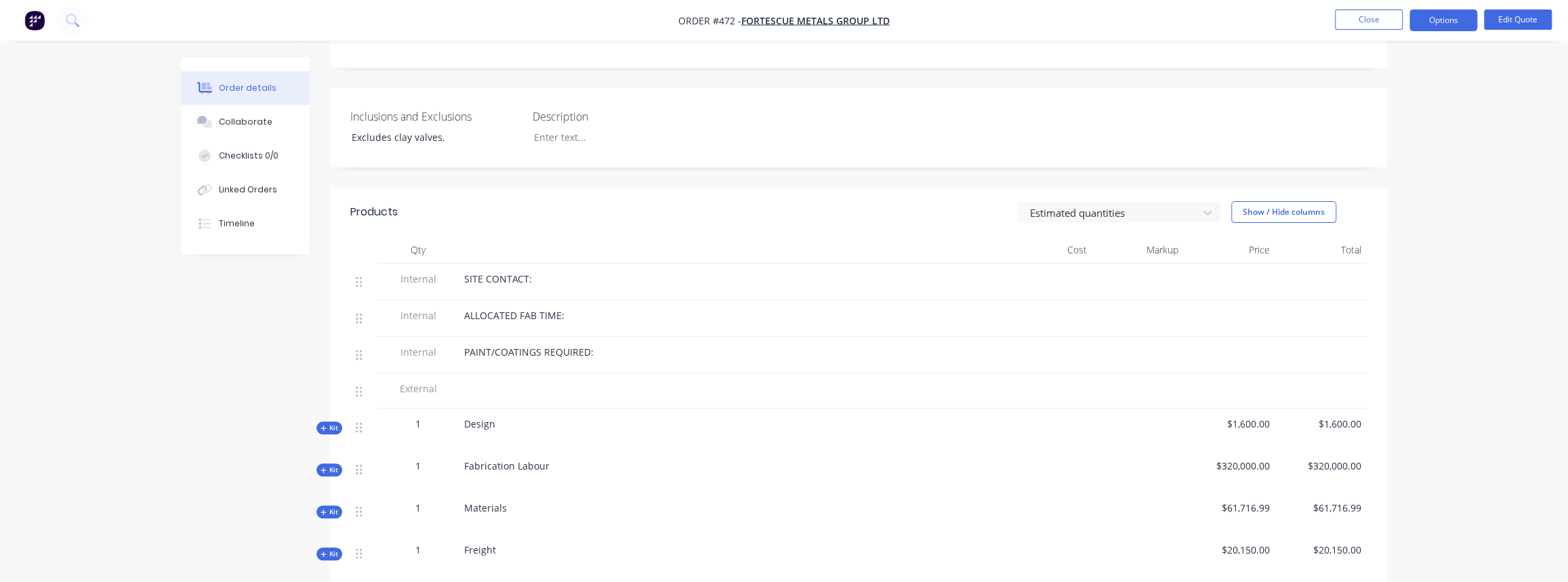
click at [332, 423] on span "Kit" at bounding box center [329, 427] width 17 height 10
click at [332, 501] on span "Kit" at bounding box center [329, 505] width 17 height 10
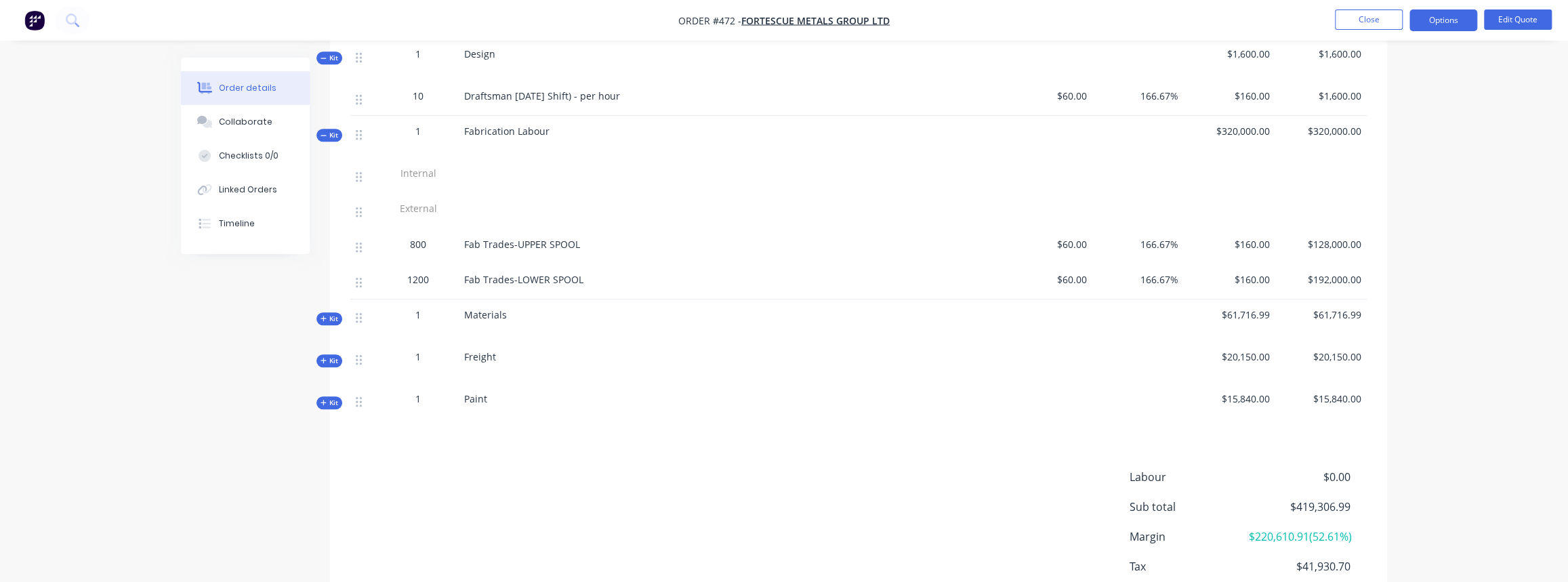
scroll to position [616, 0]
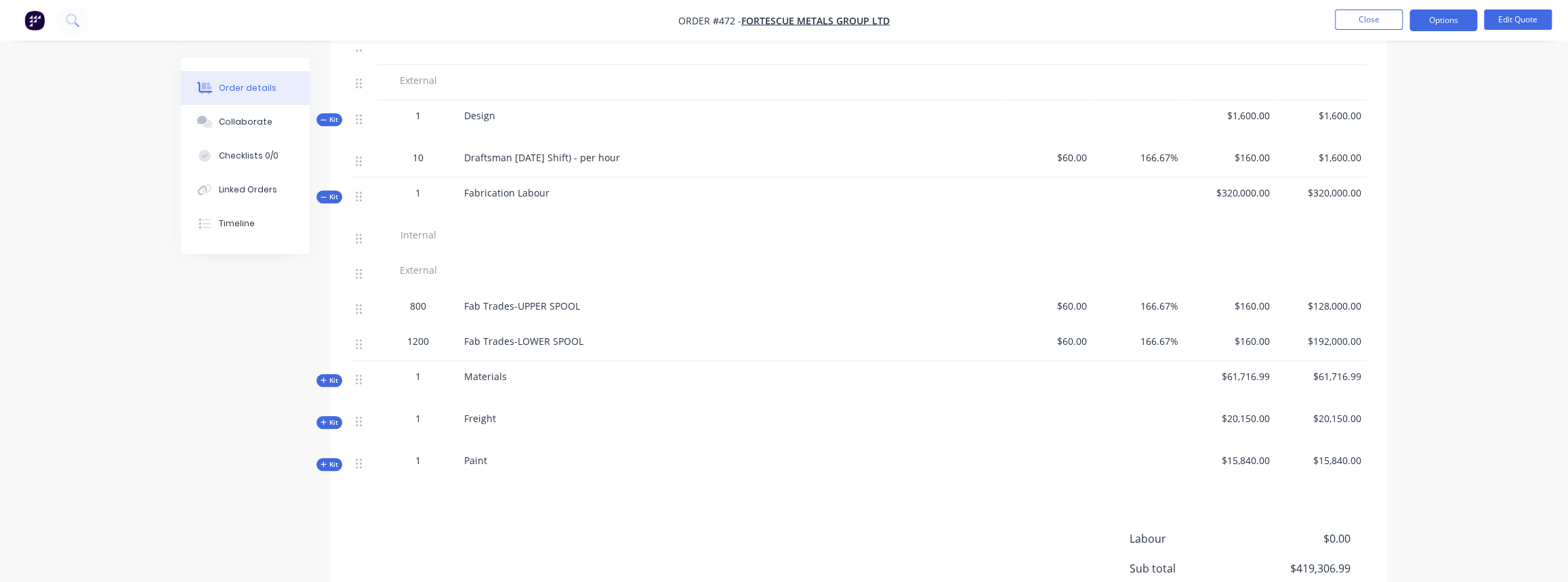
click at [326, 194] on icon "button" at bounding box center [323, 197] width 6 height 7
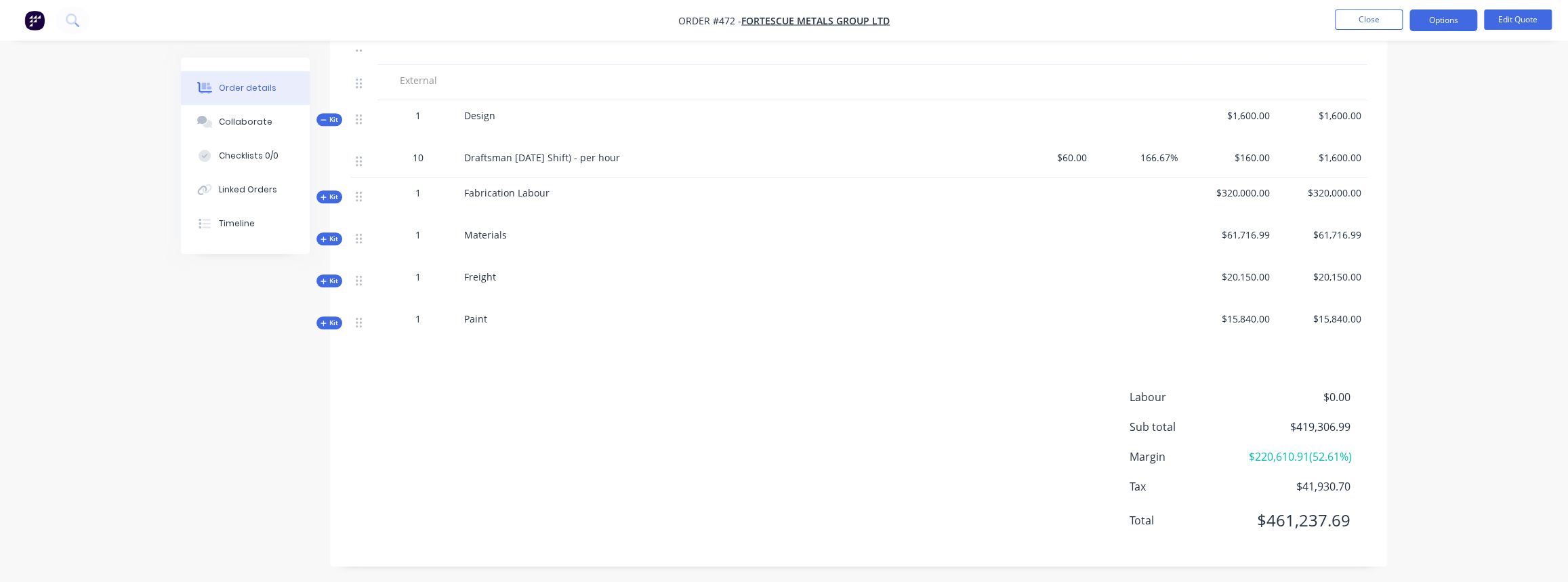
click at [326, 234] on span "Kit" at bounding box center [329, 238] width 17 height 10
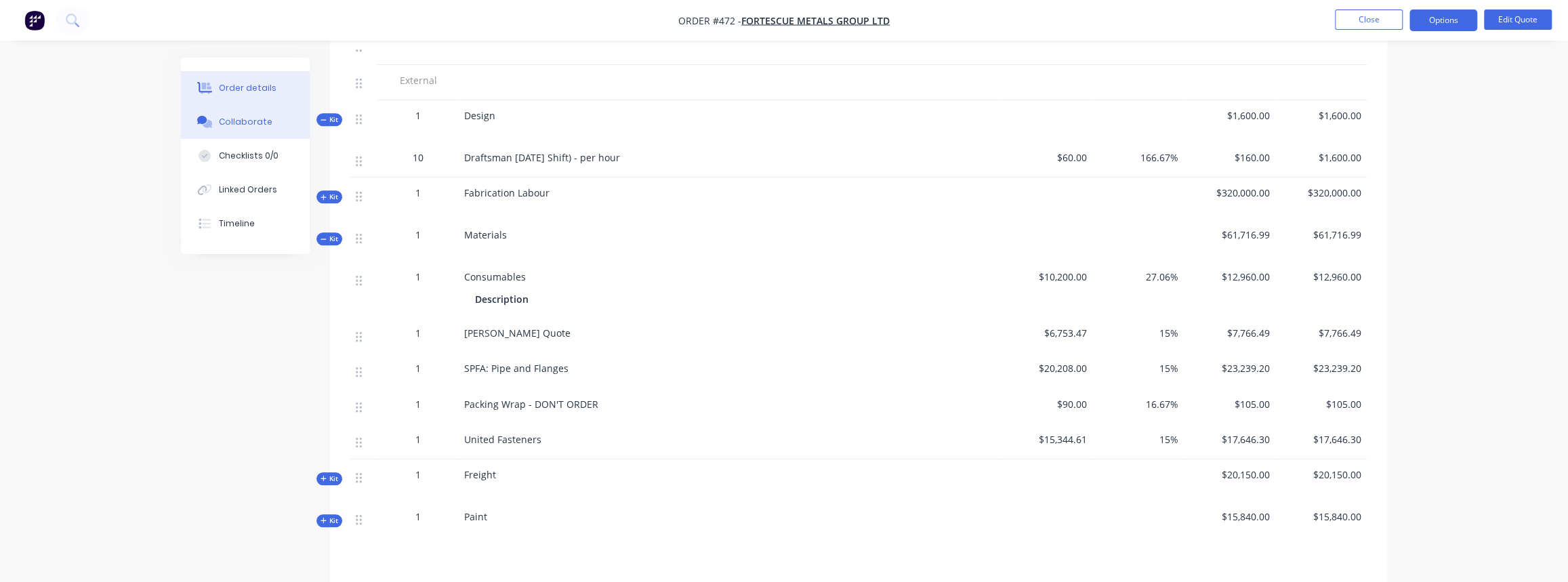
click at [247, 122] on div "Collaborate" at bounding box center [245, 122] width 53 height 12
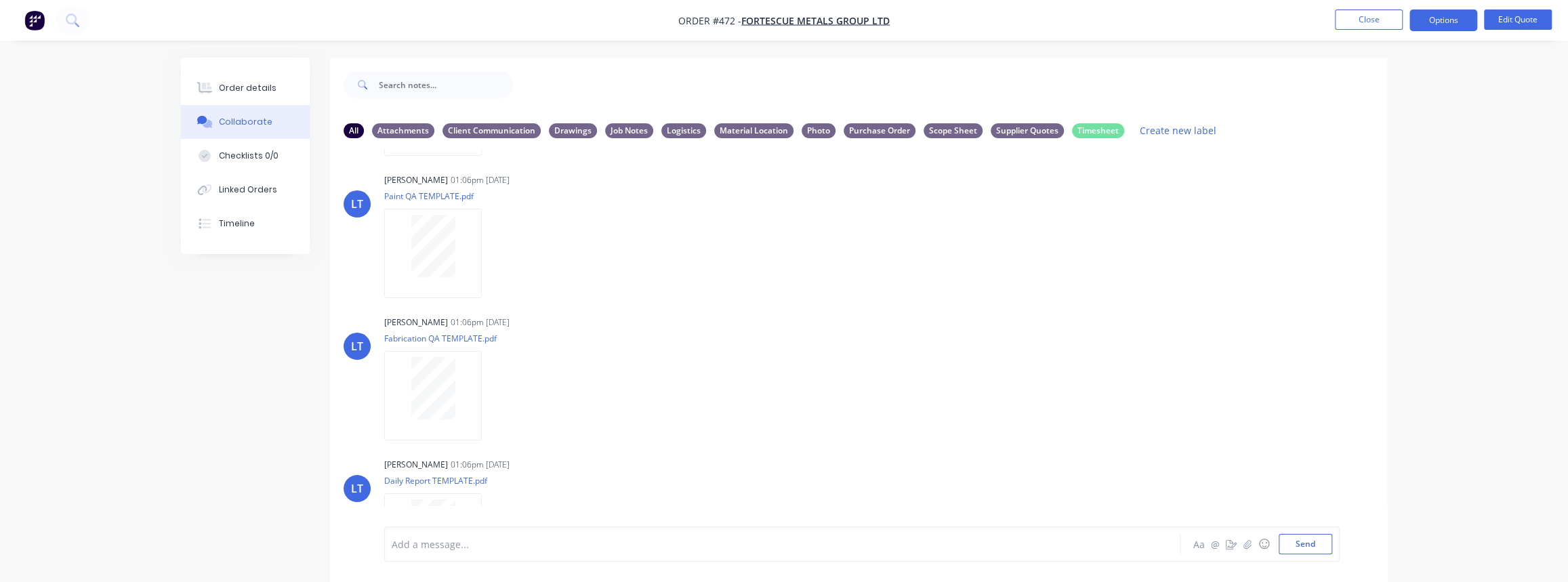
scroll to position [259, 0]
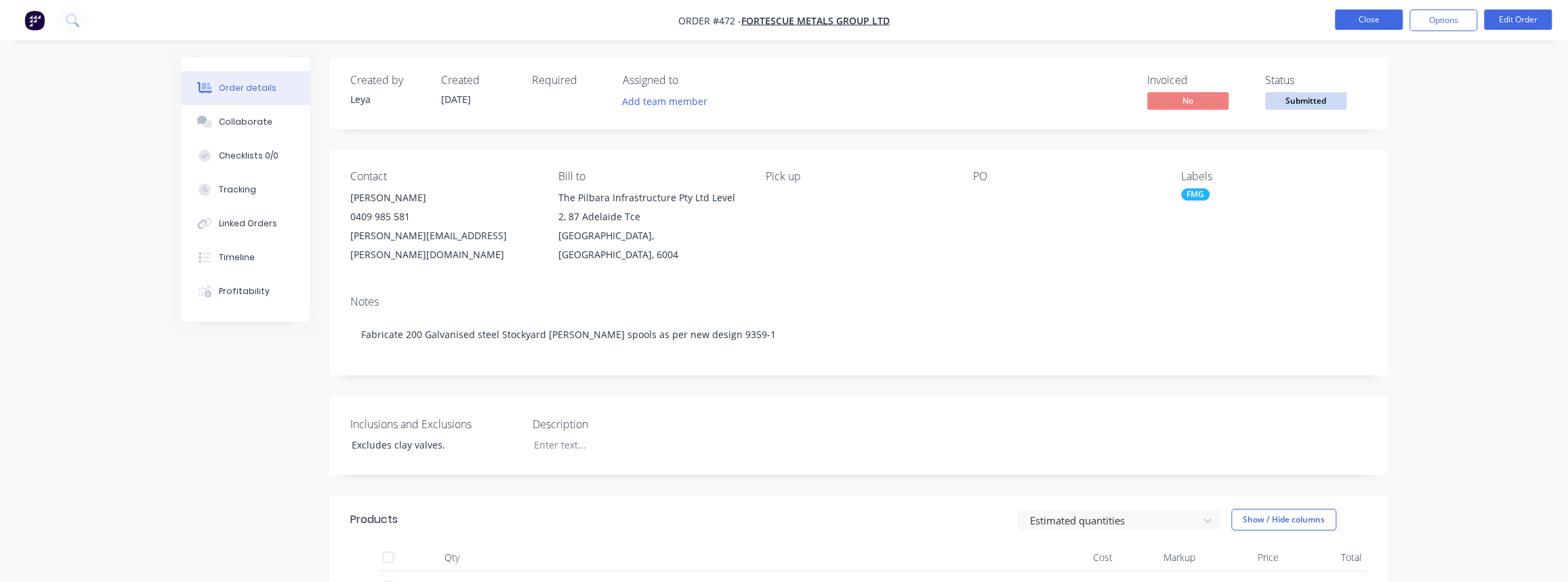
click at [1360, 20] on button "Close" at bounding box center [1369, 20] width 68 height 20
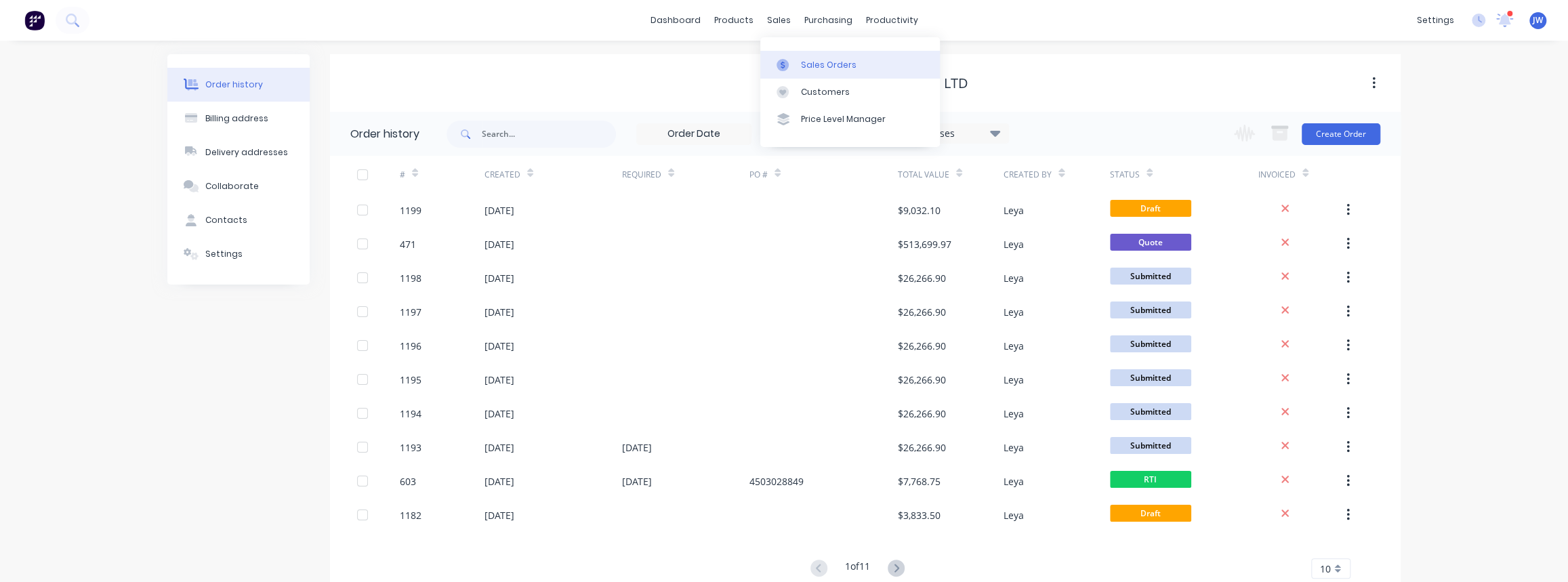
click at [816, 54] on link "Sales Orders" at bounding box center [850, 64] width 179 height 27
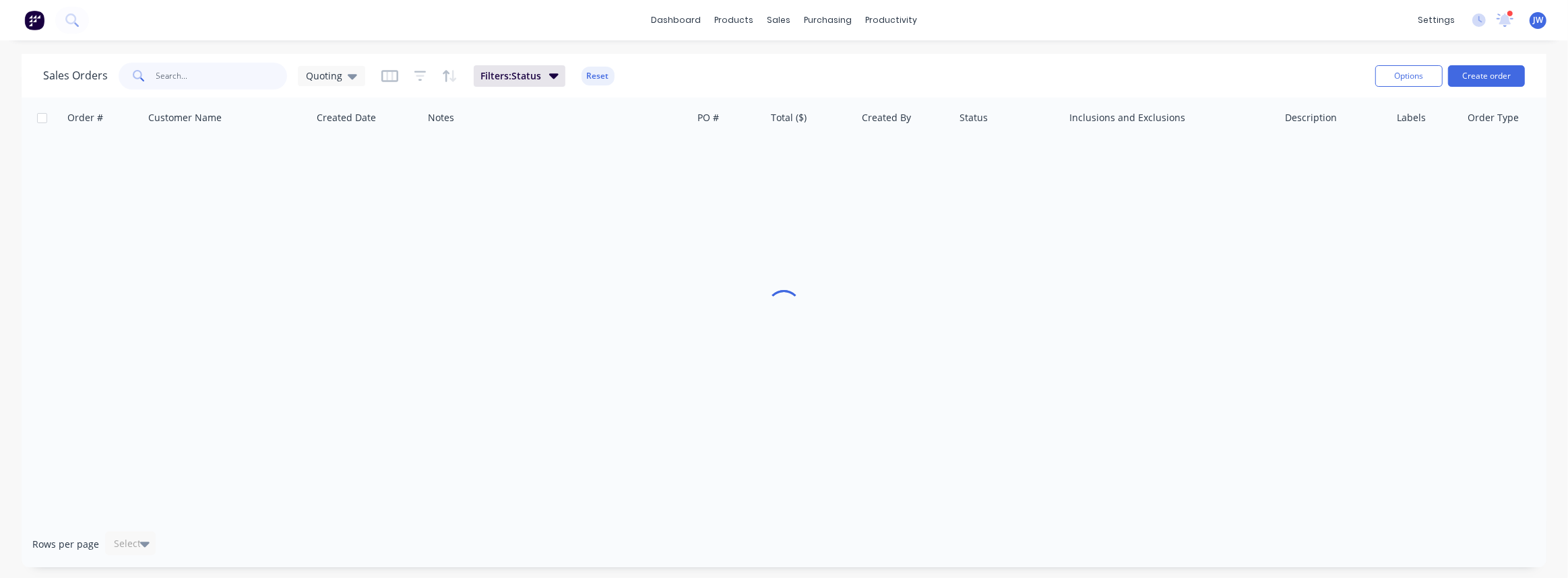
click at [172, 83] on input "text" at bounding box center [222, 76] width 131 height 27
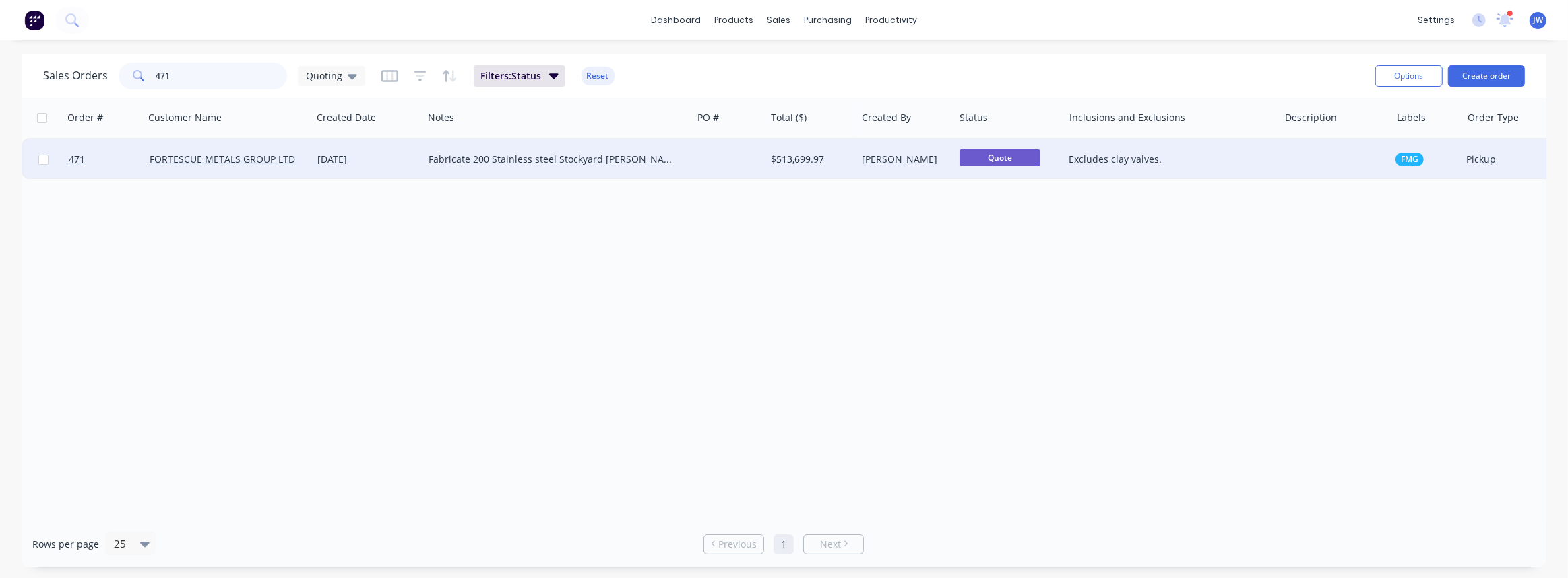
type input "471"
click at [682, 166] on div "Fabricate 200 Stainless steel Stockyard [PERSON_NAME] spools as per new design …" at bounding box center [557, 159] width 269 height 40
click at [757, 154] on div at bounding box center [729, 159] width 73 height 40
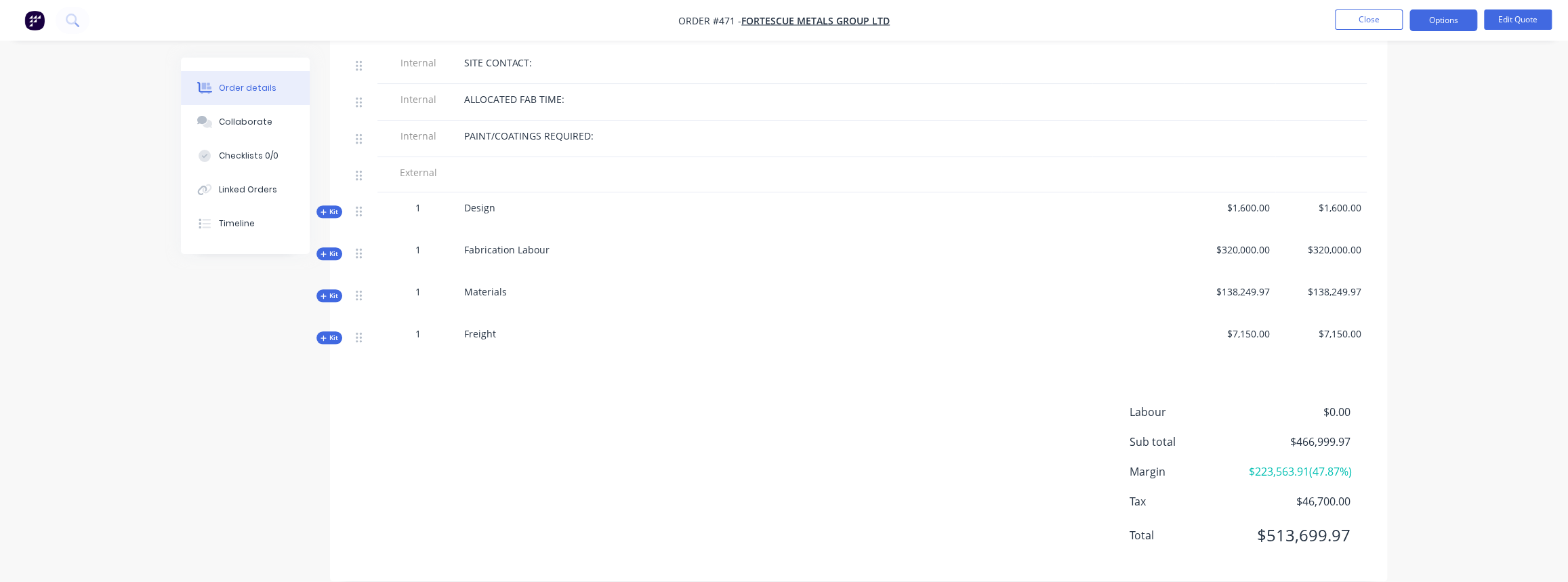
scroll to position [541, 0]
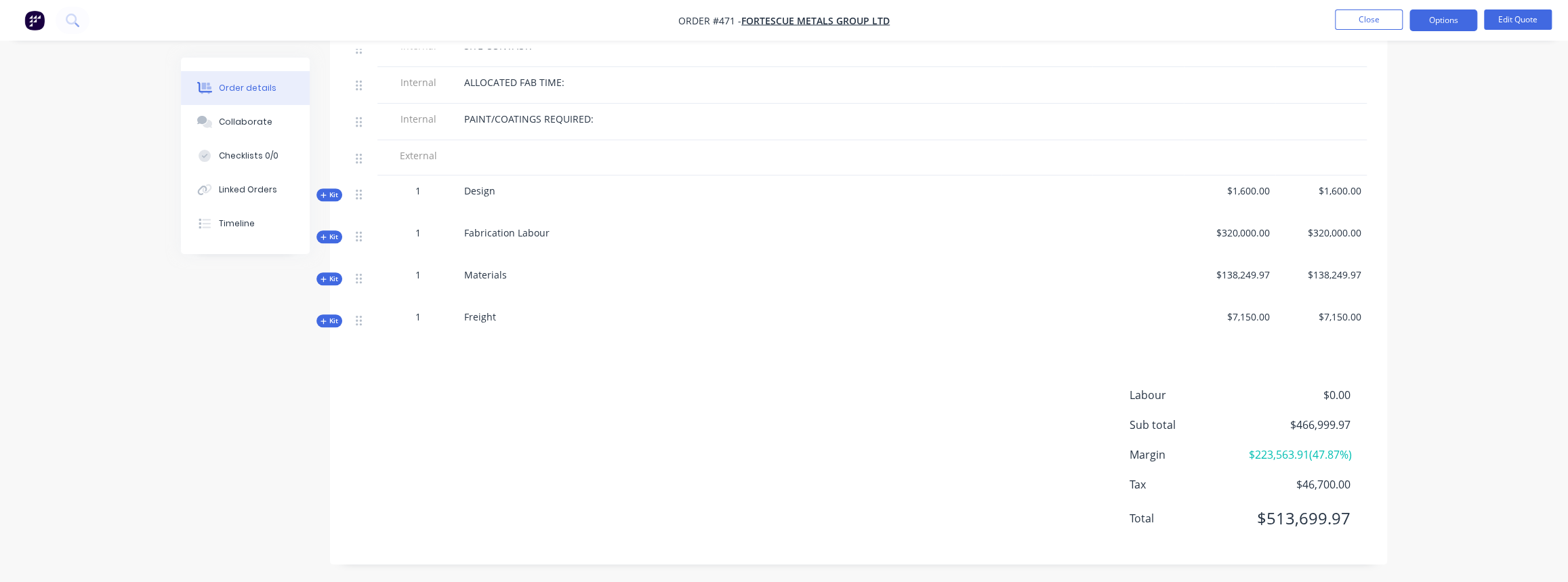
click at [332, 190] on span "Kit" at bounding box center [329, 195] width 17 height 10
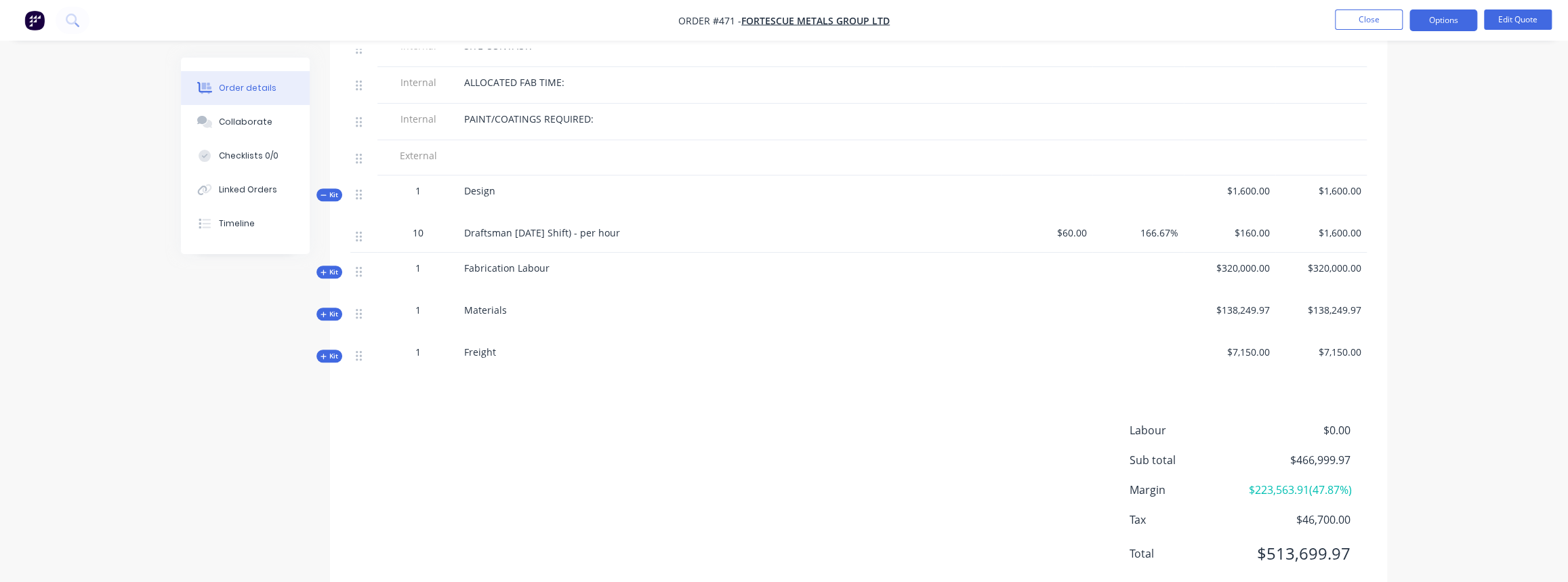
click at [332, 267] on span "Kit" at bounding box center [329, 271] width 17 height 10
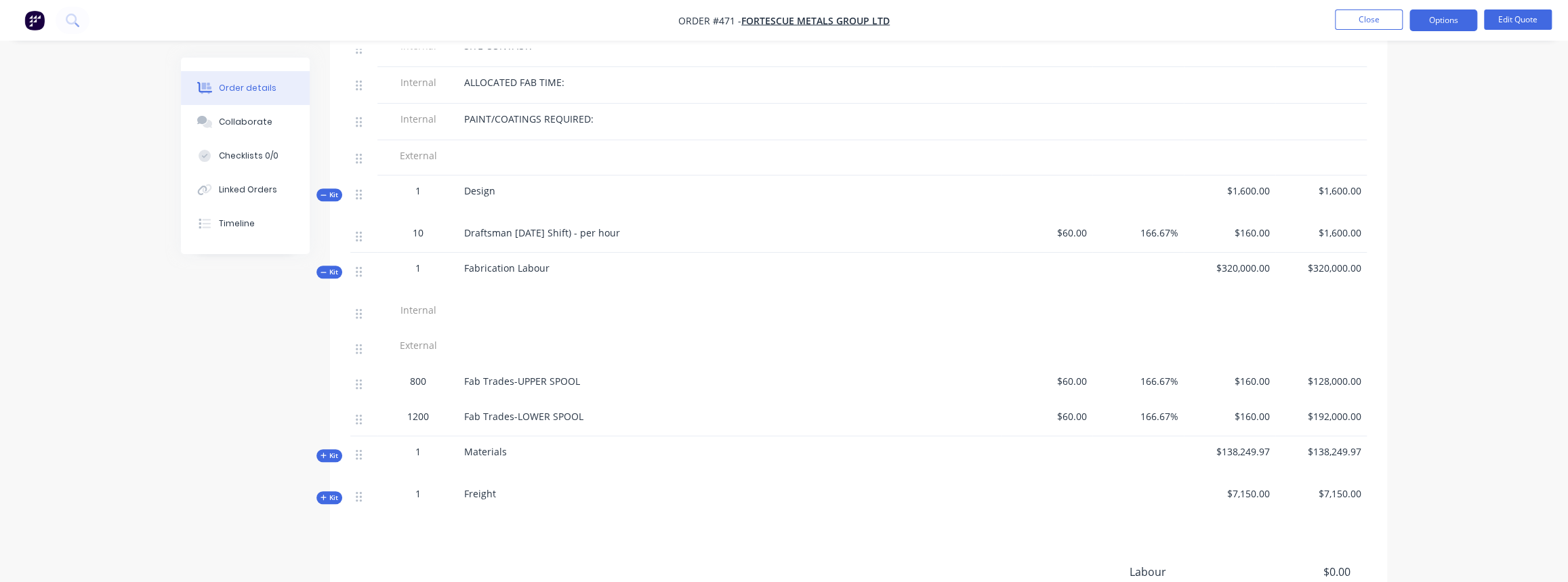
click at [333, 267] on span "Kit" at bounding box center [329, 271] width 17 height 10
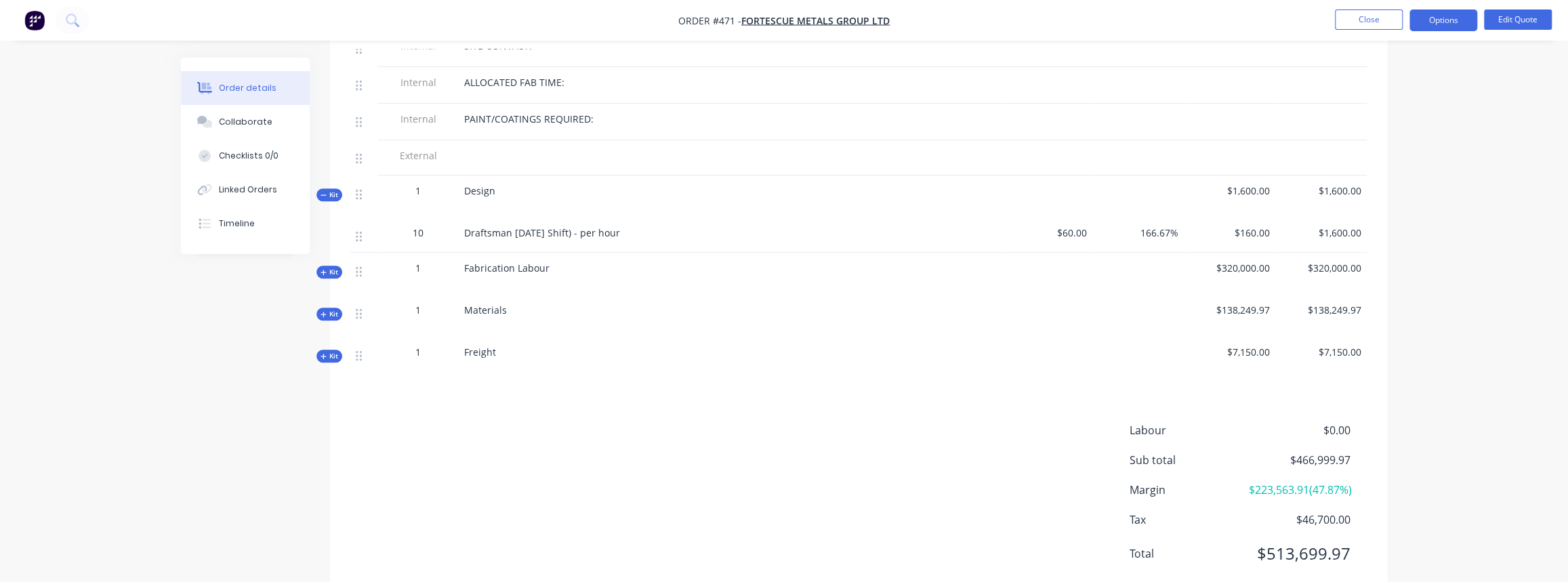
click at [329, 309] on span "Kit" at bounding box center [329, 314] width 17 height 10
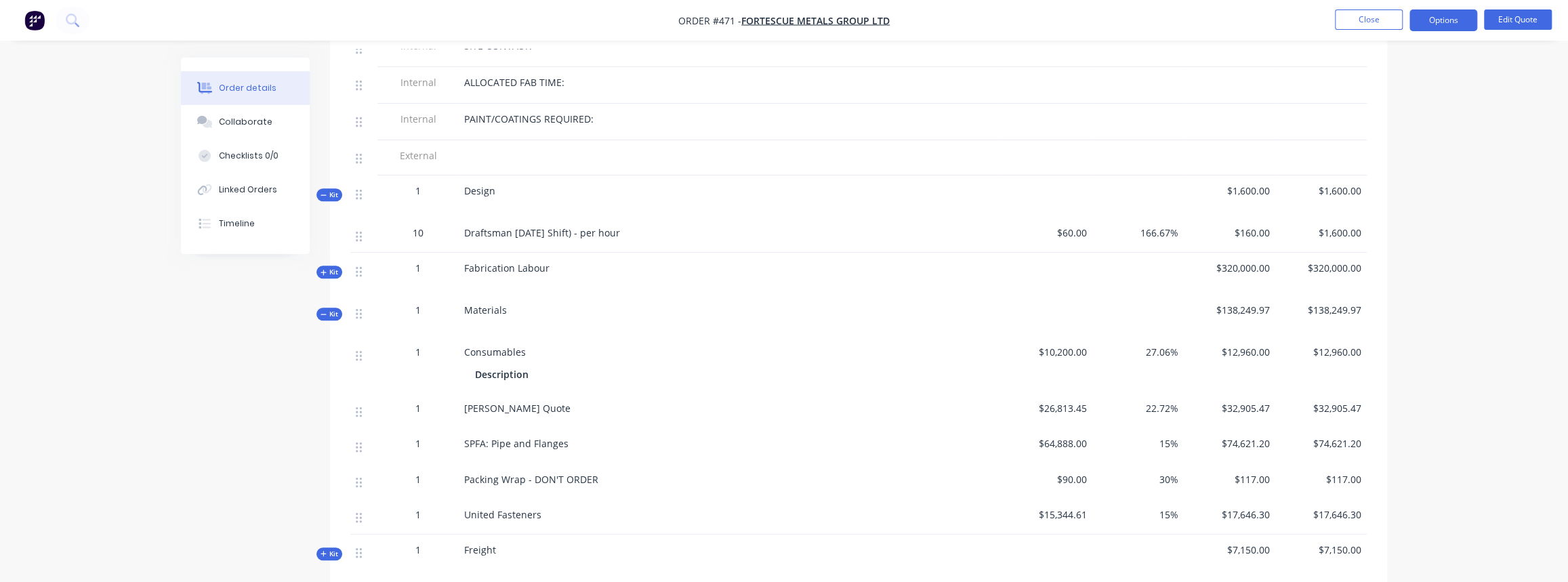
scroll to position [602, 0]
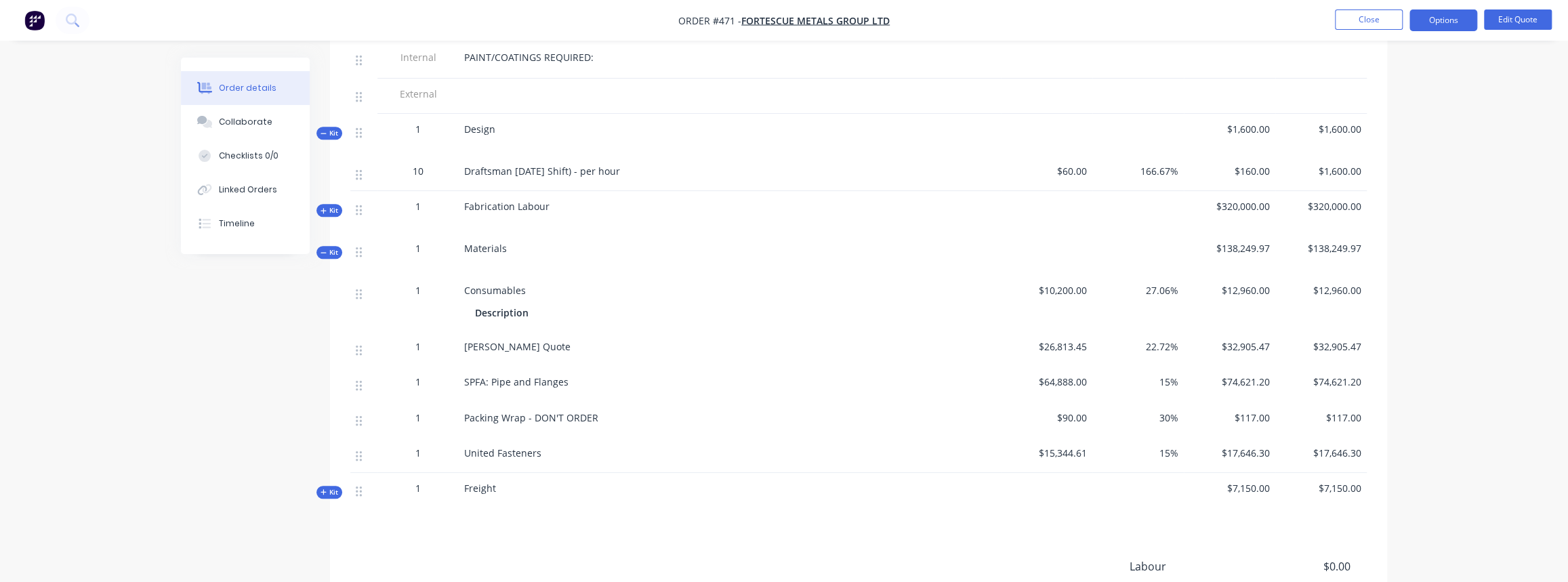
click at [333, 488] on span "Kit" at bounding box center [329, 492] width 17 height 10
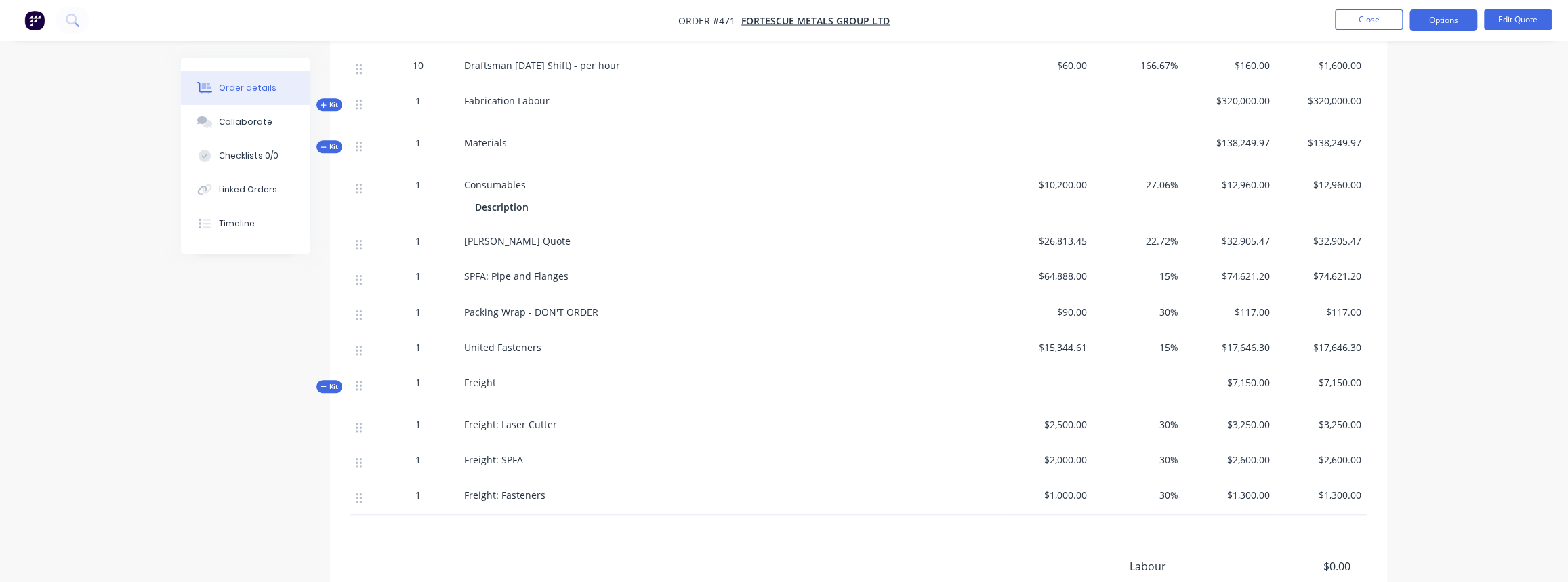
scroll to position [725, 0]
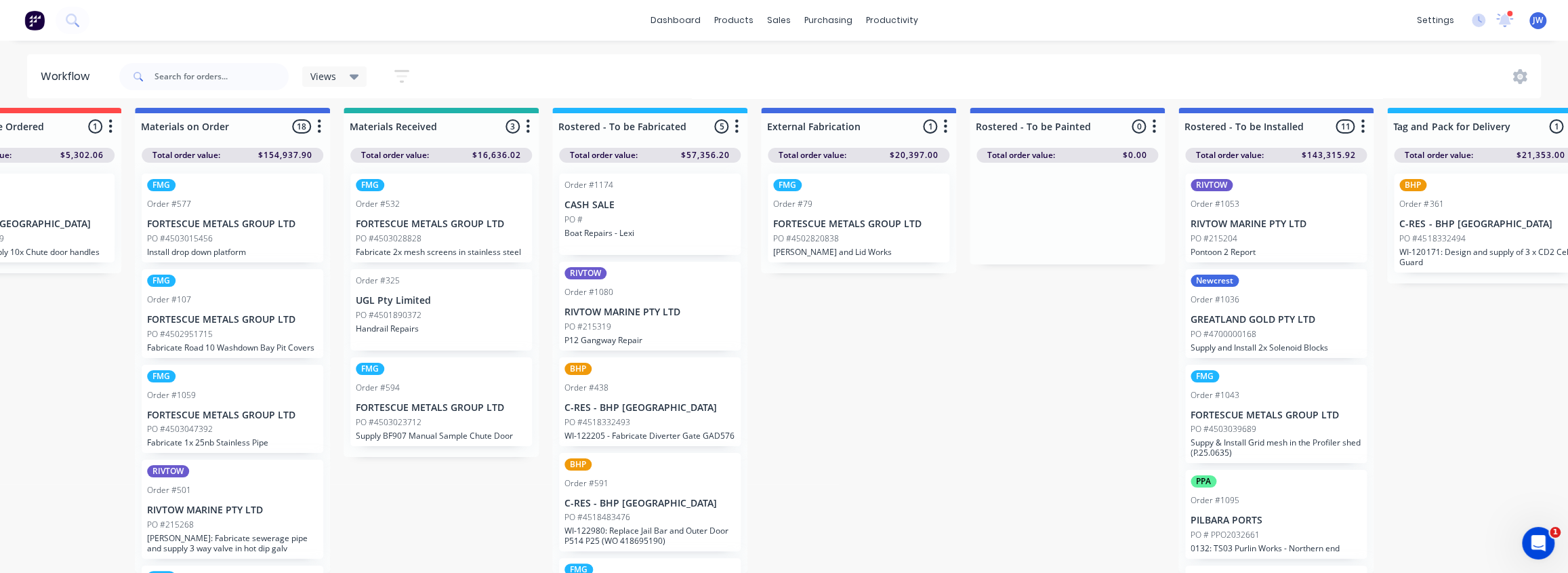
scroll to position [198, 0]
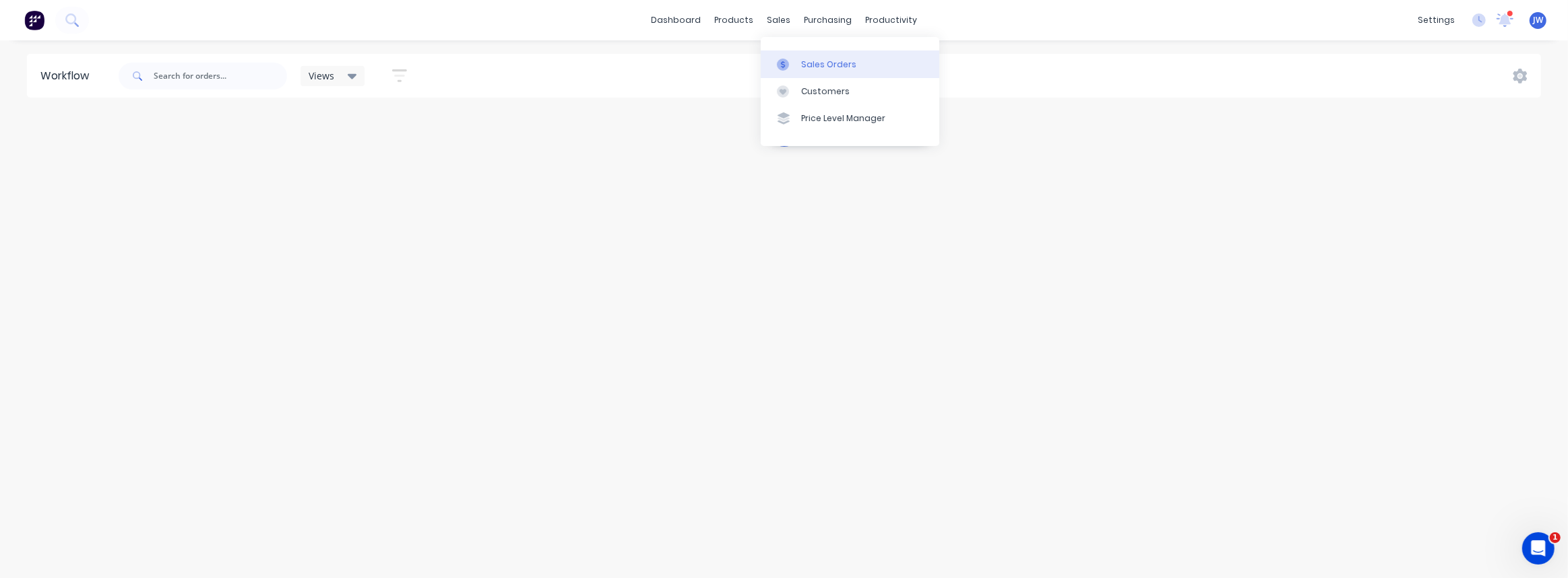
click at [813, 61] on div "Sales Orders" at bounding box center [829, 64] width 55 height 12
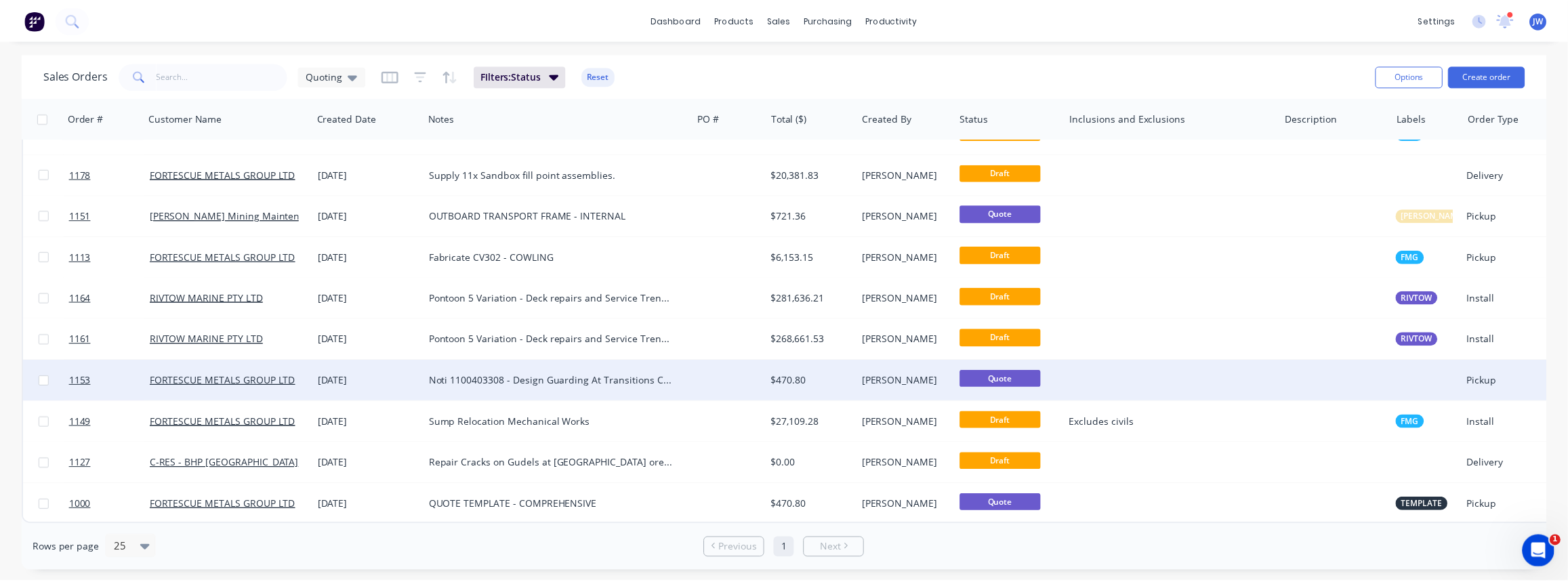
scroll to position [570, 0]
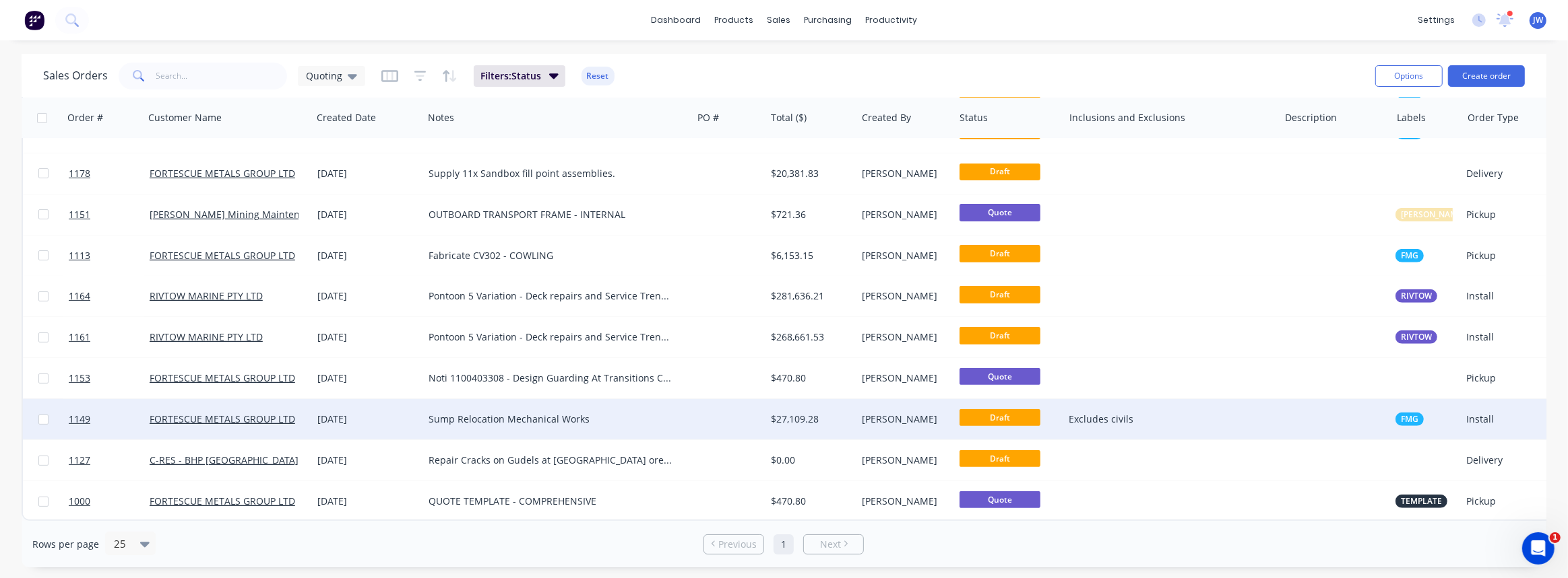
click at [629, 413] on div "Sump Relocation Mechanical Works" at bounding box center [551, 419] width 245 height 13
click at [731, 410] on div at bounding box center [729, 419] width 73 height 40
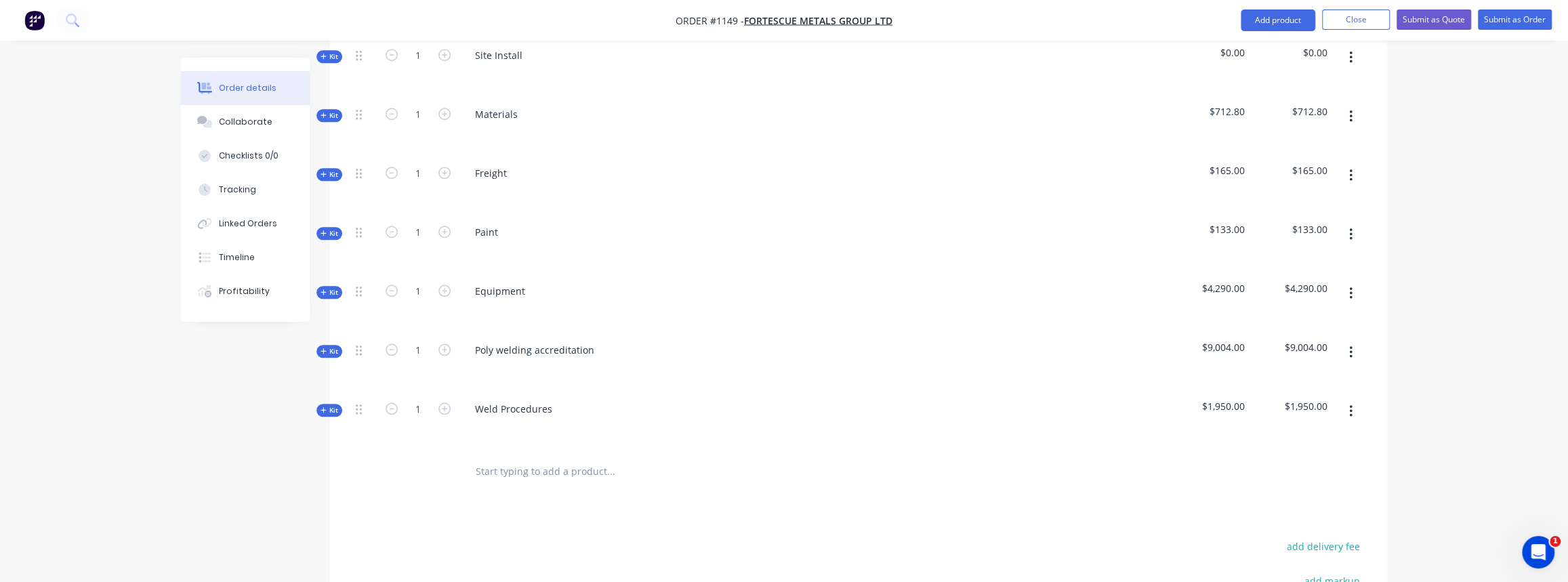
scroll to position [862, 0]
click at [494, 339] on div "Poly welding accreditation" at bounding box center [534, 349] width 141 height 20
drag, startPoint x: 592, startPoint y: 325, endPoint x: 458, endPoint y: 338, distance: 134.6
click at [459, 338] on div "Poly welding accreditation" at bounding box center [729, 360] width 542 height 59
click at [326, 345] on span "Kit" at bounding box center [329, 350] width 17 height 10
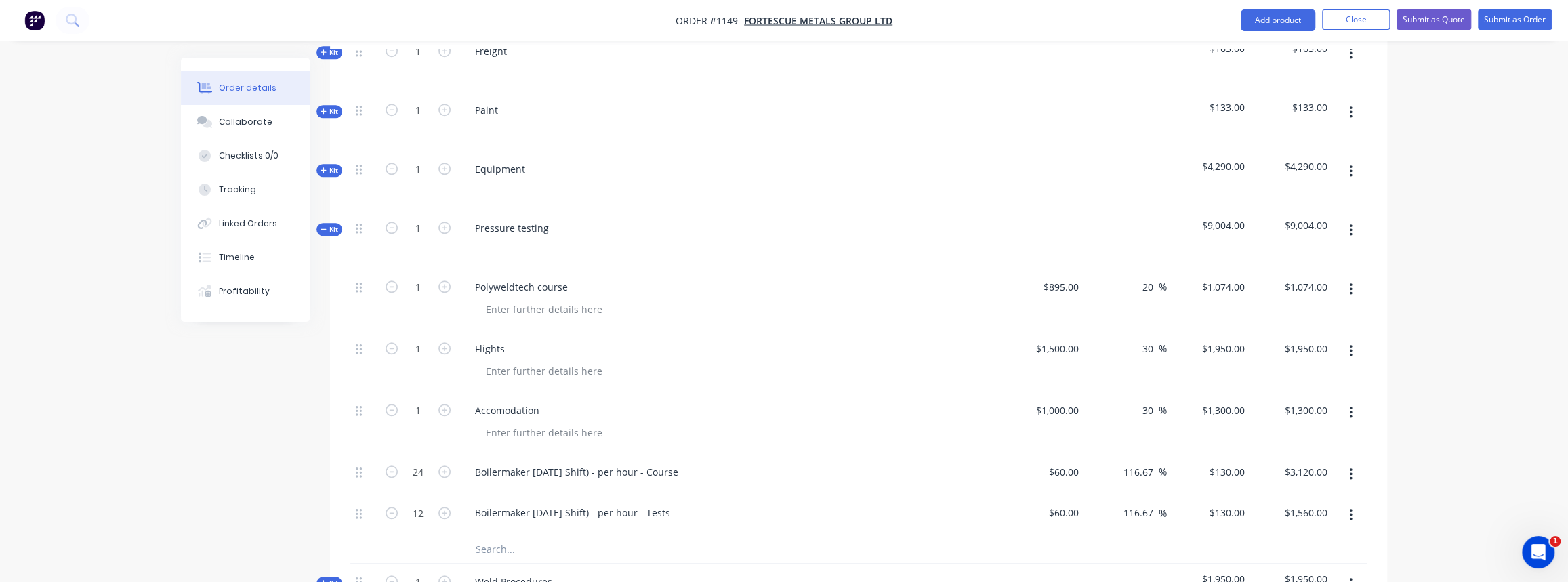
scroll to position [986, 0]
click at [1348, 274] on button "button" at bounding box center [1351, 286] width 32 height 24
click at [1276, 394] on div "Delete" at bounding box center [1302, 403] width 104 height 20
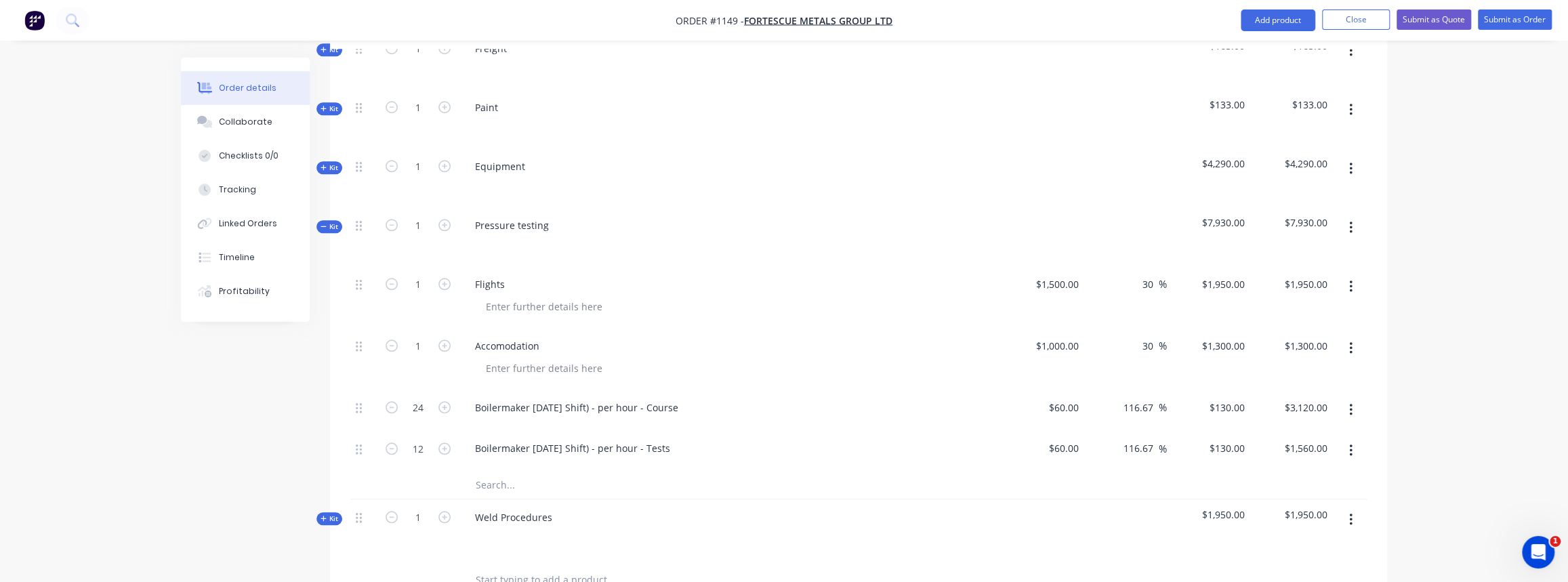
click at [1351, 279] on icon "button" at bounding box center [1350, 286] width 3 height 15
click at [1304, 394] on div "Delete" at bounding box center [1302, 403] width 104 height 20
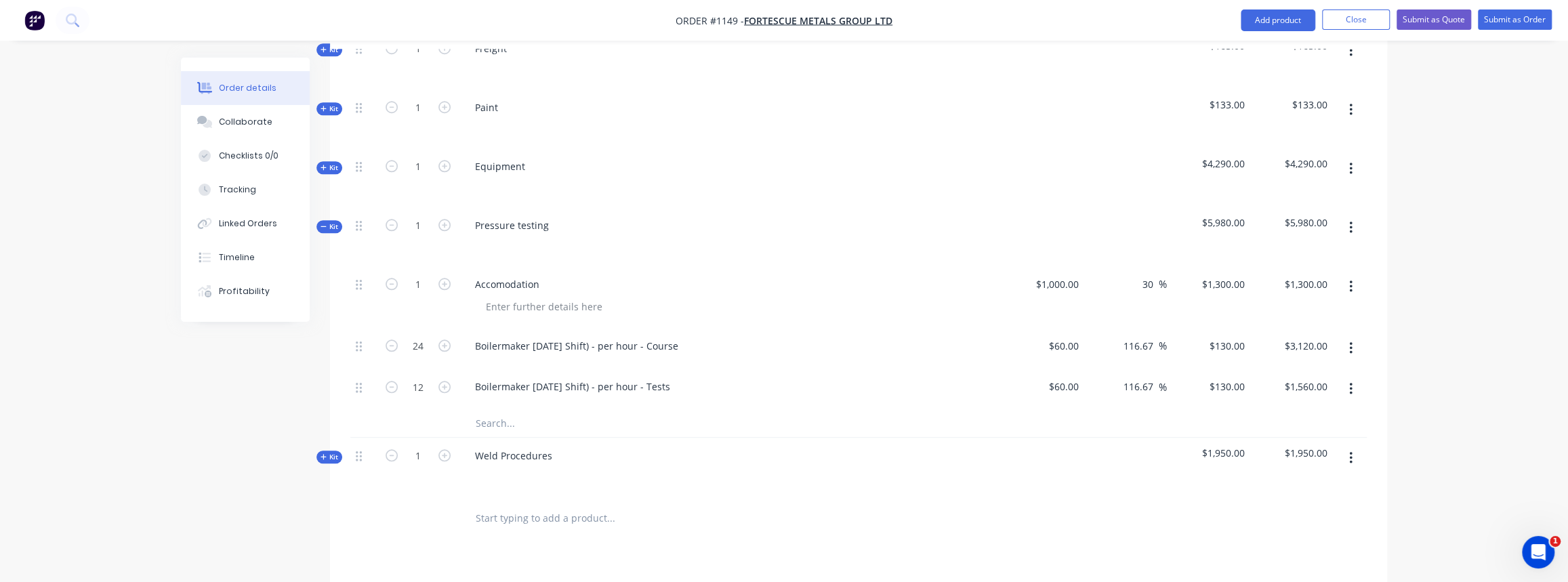
click at [1349, 279] on icon "button" at bounding box center [1350, 286] width 3 height 15
click at [1280, 394] on div "Delete" at bounding box center [1302, 403] width 104 height 20
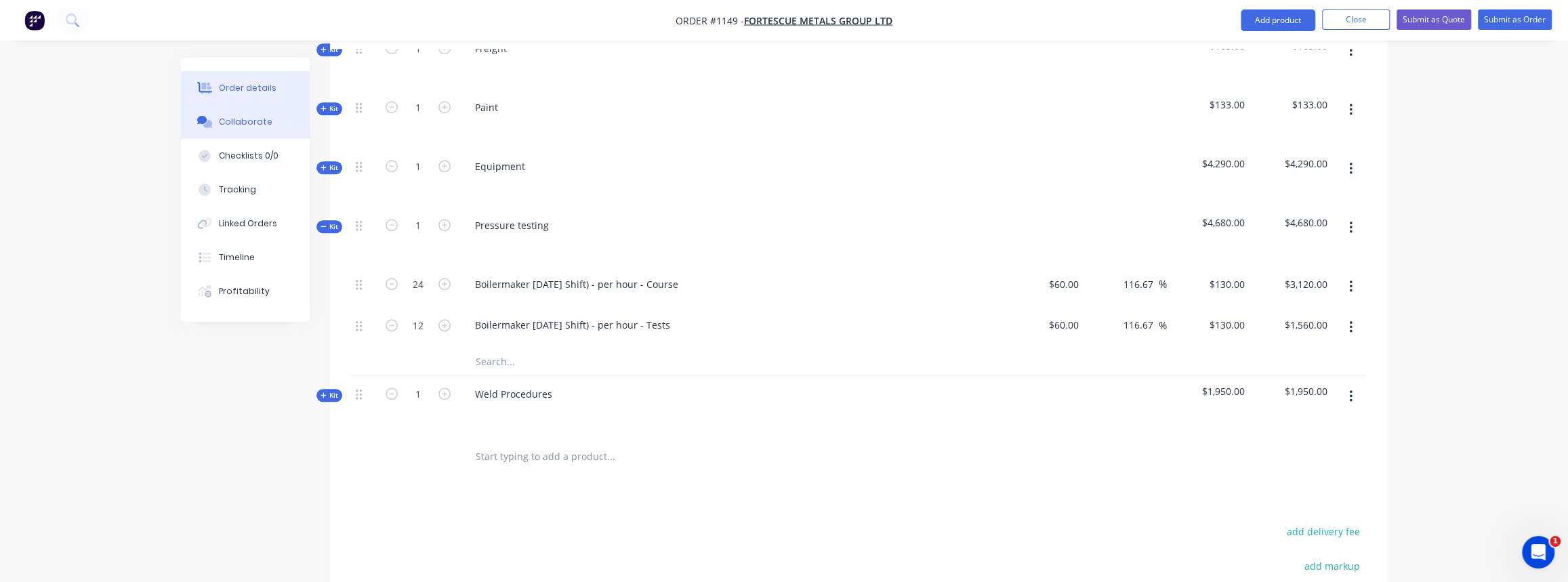
drag, startPoint x: 225, startPoint y: 111, endPoint x: 278, endPoint y: 129, distance: 56.0
click at [225, 111] on button "Collaborate" at bounding box center [245, 121] width 129 height 34
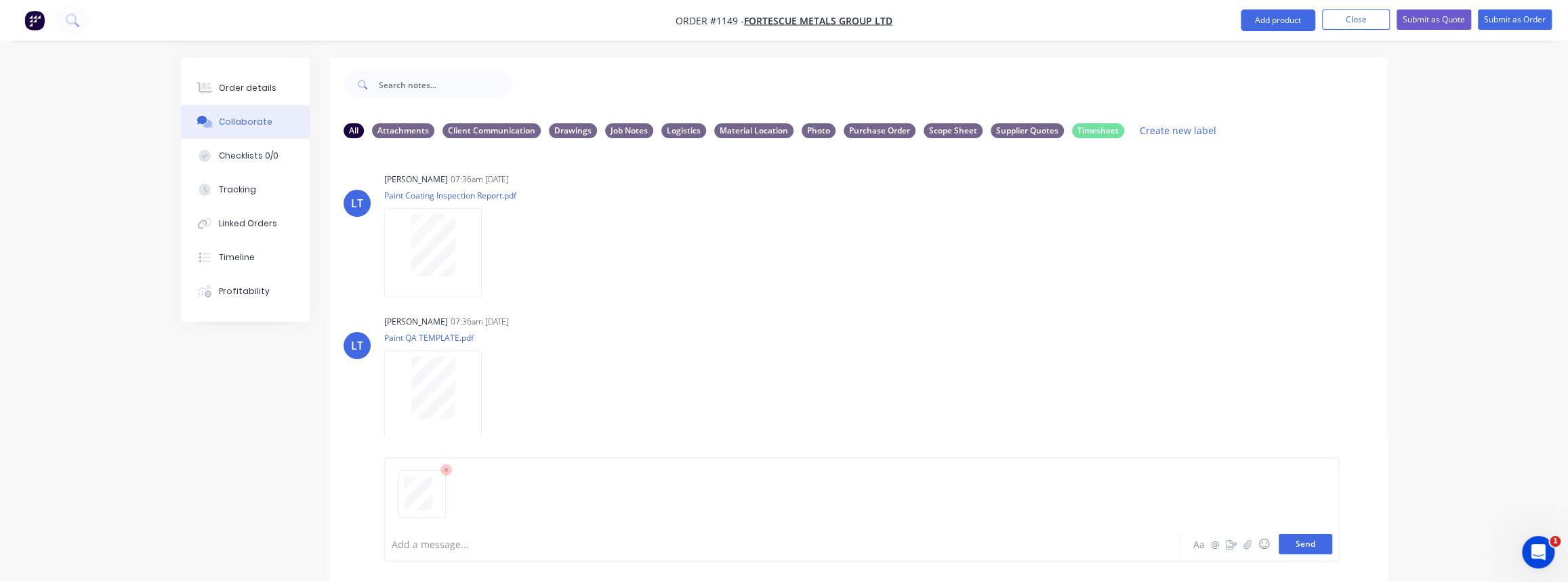
click at [1304, 544] on button "Send" at bounding box center [1305, 544] width 53 height 20
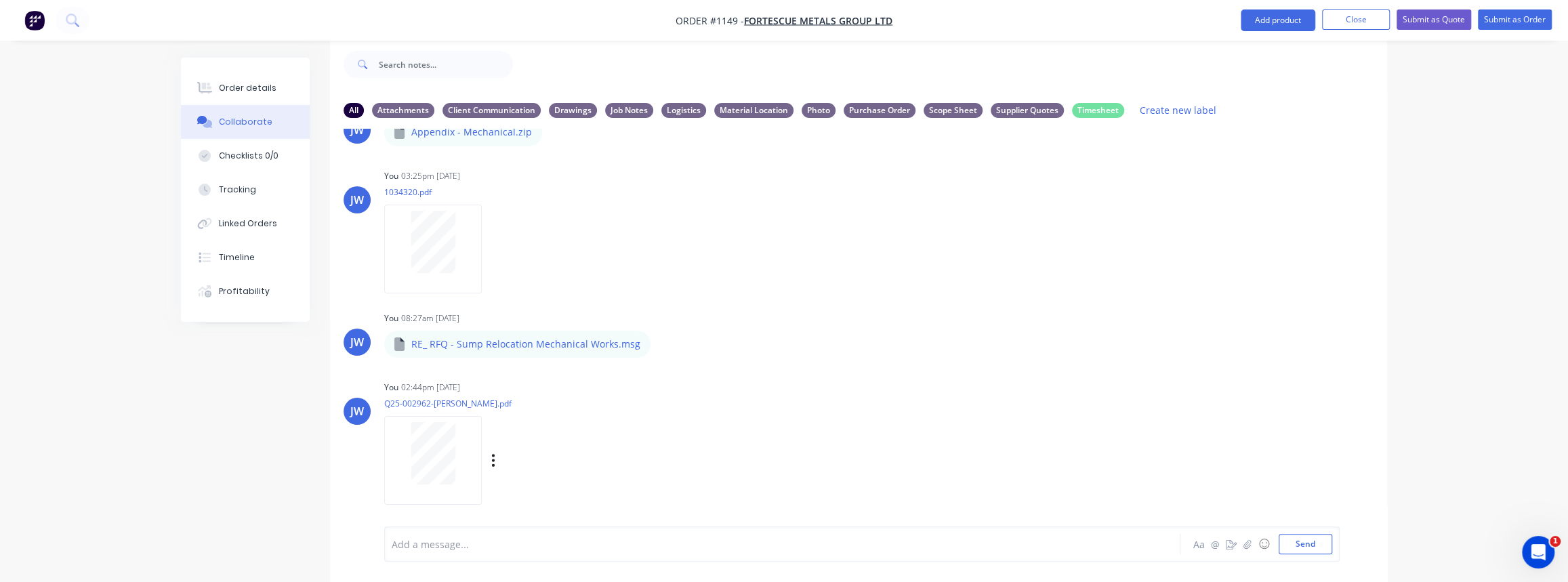
scroll to position [770, 0]
click at [490, 456] on div "Labels Download Delete" at bounding box center [564, 456] width 152 height 20
click at [491, 455] on icon "button" at bounding box center [493, 455] width 4 height 16
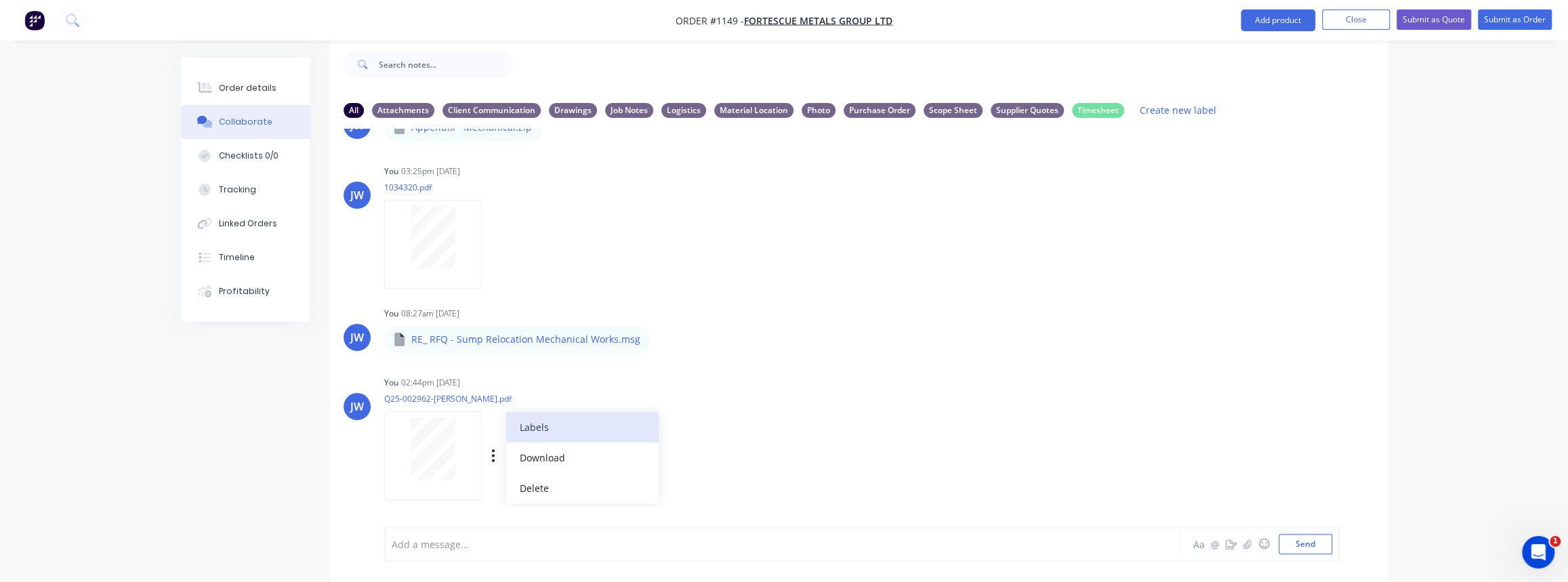
click at [527, 430] on button "Labels" at bounding box center [582, 427] width 152 height 30
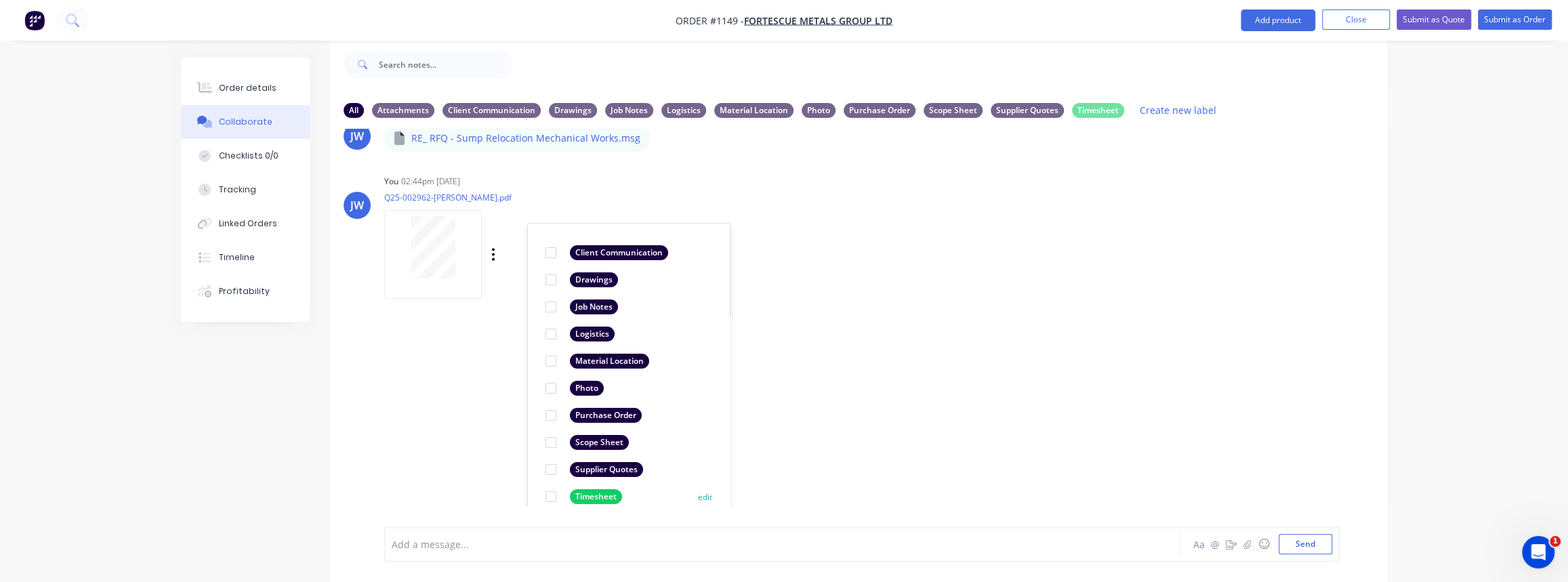
scroll to position [985, 0]
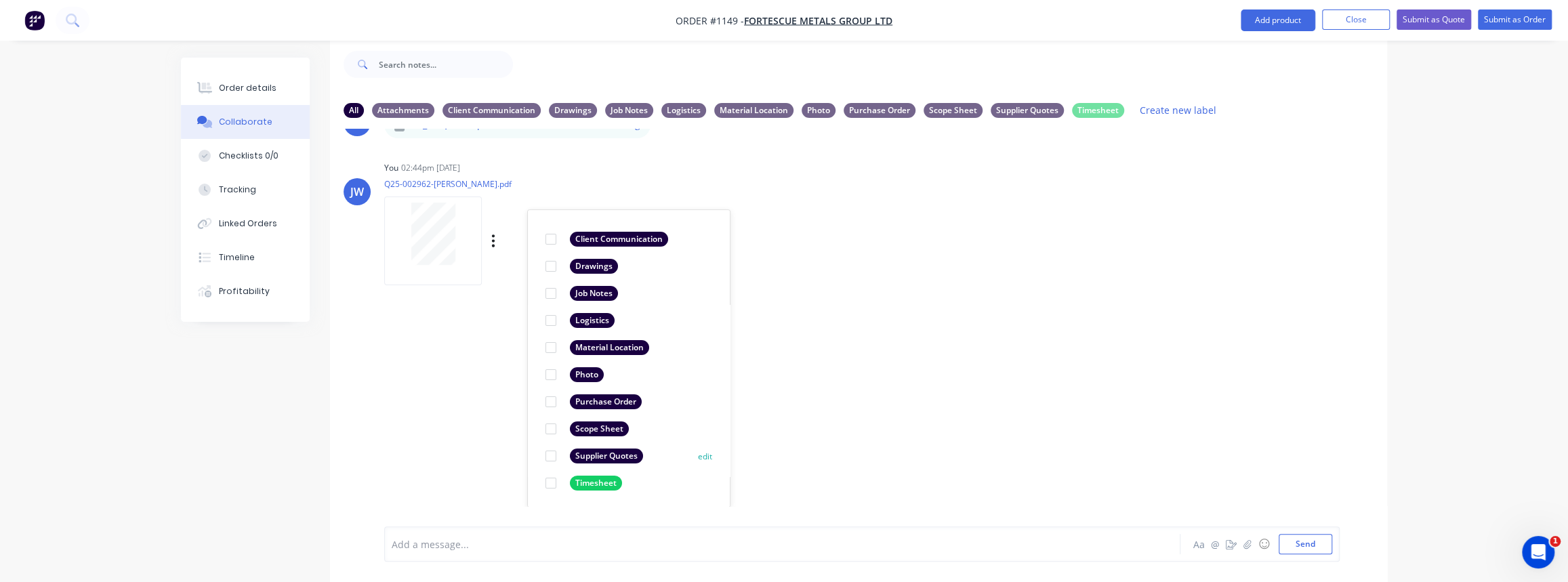
click at [585, 455] on div "Supplier Quotes" at bounding box center [606, 456] width 73 height 15
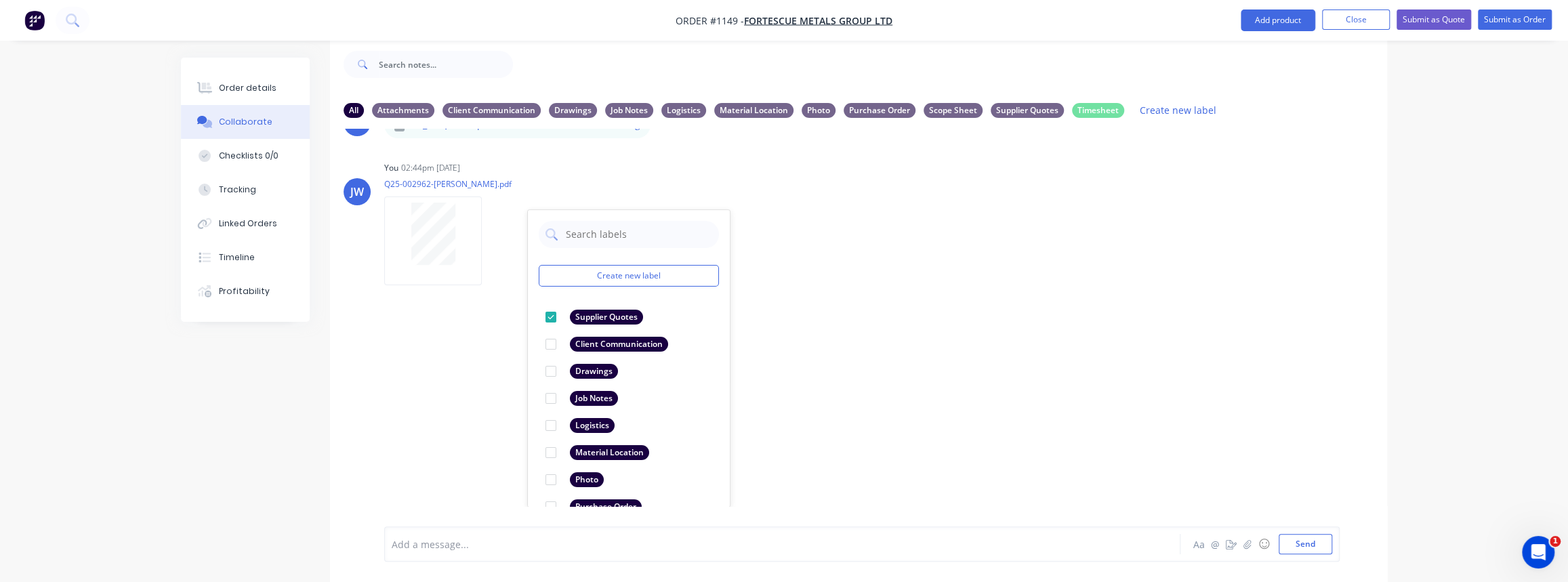
click at [467, 424] on div "LT Leya Thompson 07:36am 24/09/25 Paint Coating Inspection Report.pdf Labels Do…" at bounding box center [858, 317] width 1057 height 378
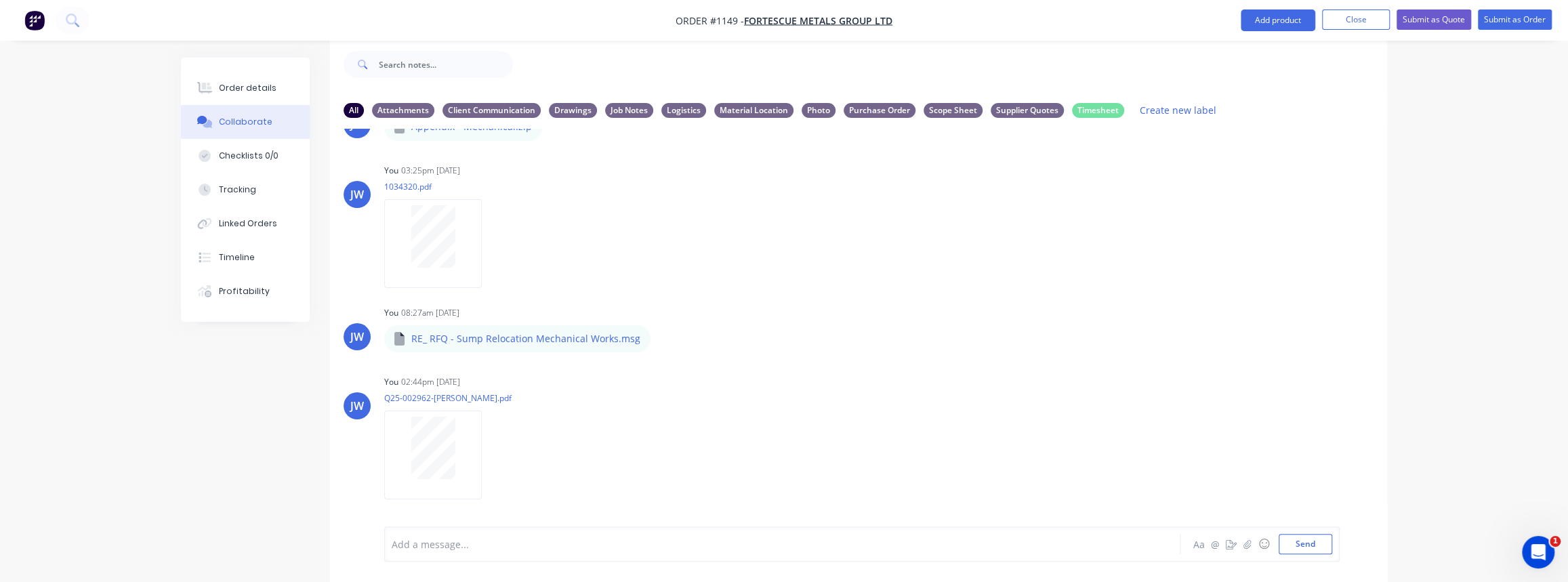
scroll to position [770, 0]
click at [243, 94] on button "Order details" at bounding box center [245, 87] width 129 height 34
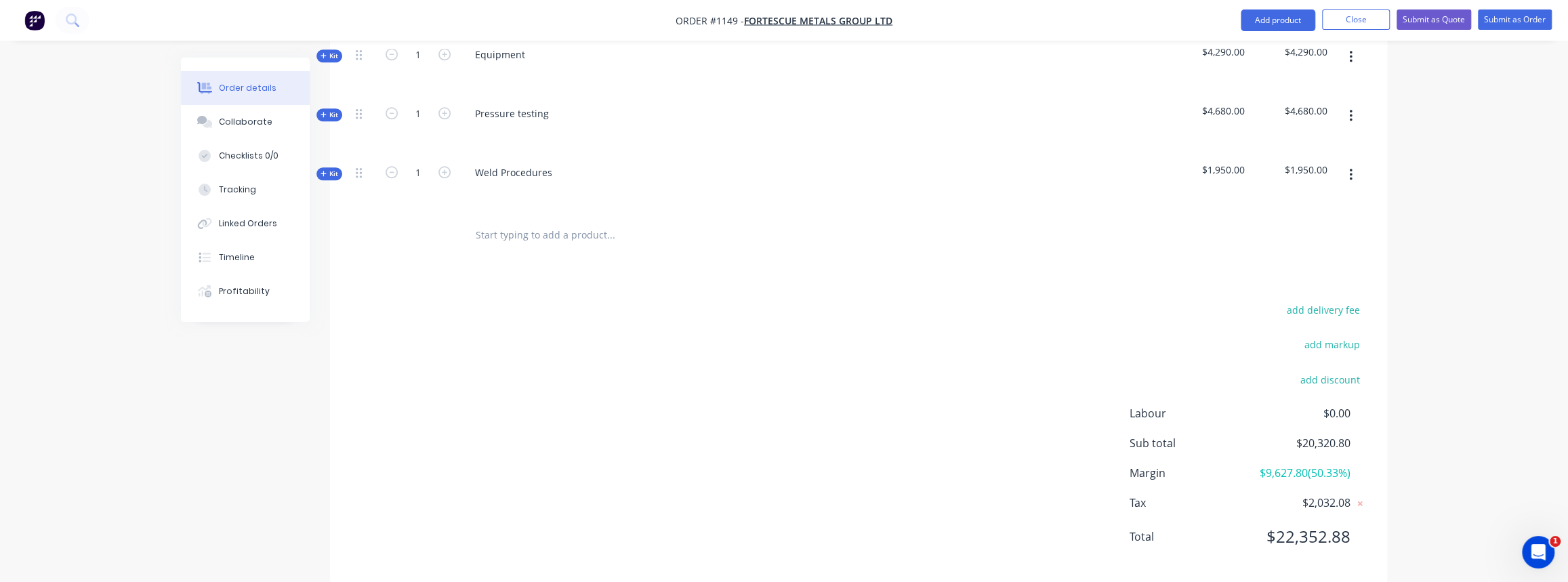
scroll to position [851, 0]
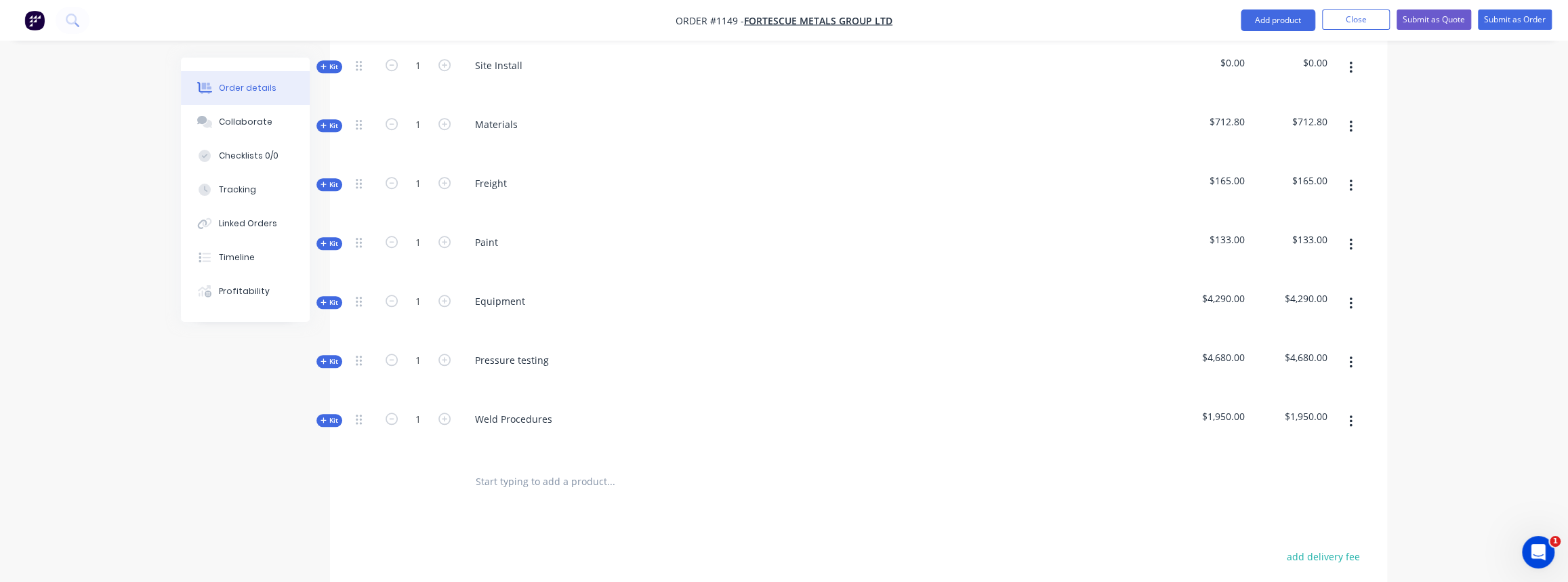
click at [335, 357] on span "Kit" at bounding box center [329, 361] width 17 height 10
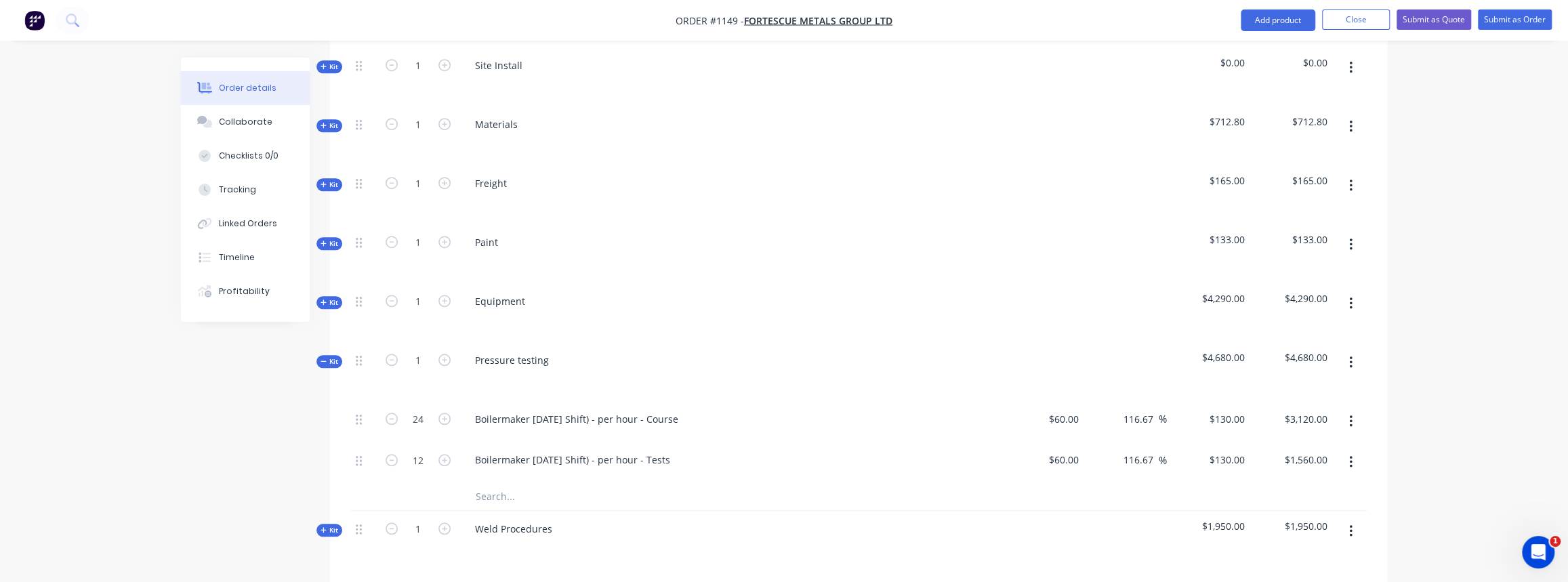
click at [496, 483] on input "text" at bounding box center [610, 497] width 271 height 27
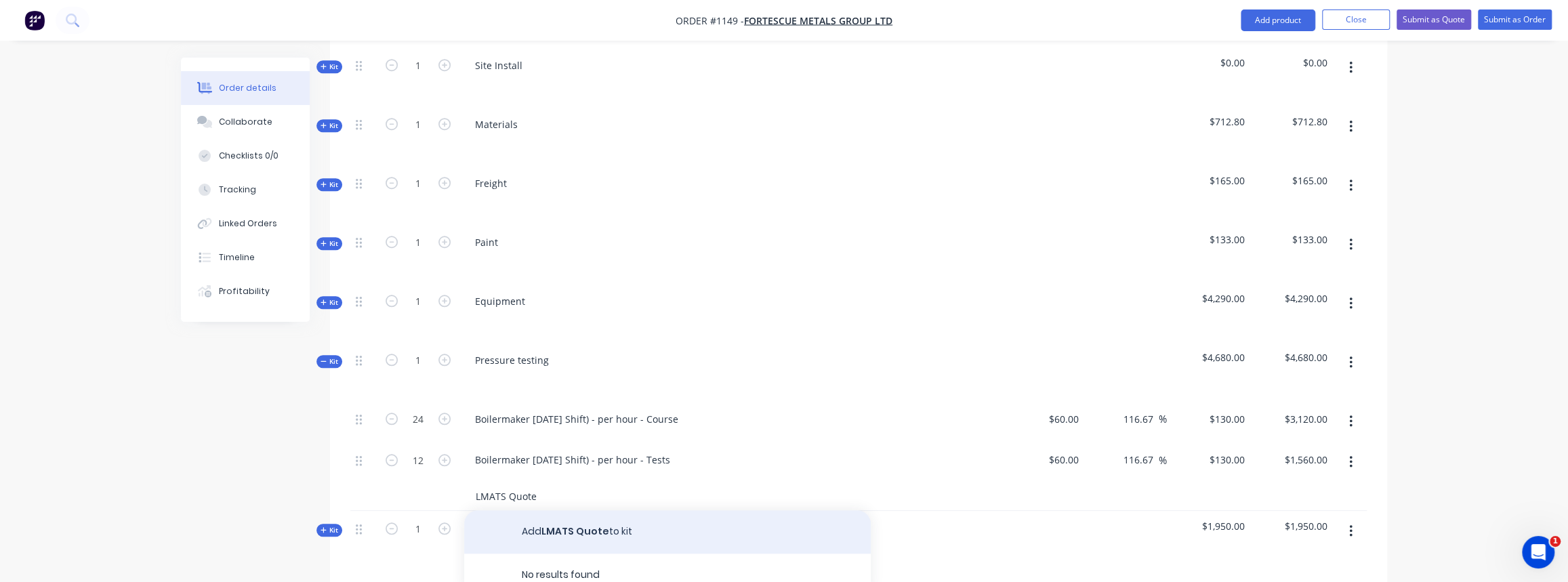
type input "LMATS Quote"
click at [576, 519] on button "Add LMATS Quote to kit" at bounding box center [668, 532] width 407 height 44
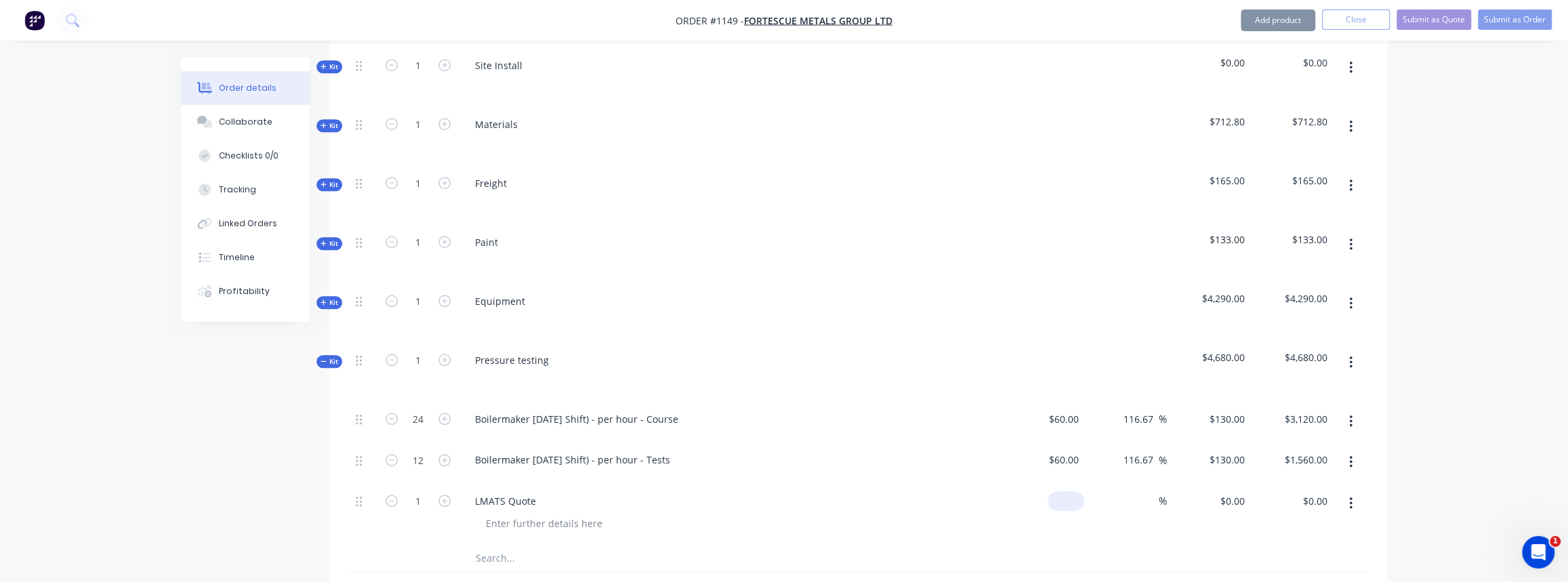
click at [1062, 483] on div "$0.00" at bounding box center [1042, 514] width 84 height 62
click at [1071, 492] on input "0" at bounding box center [1076, 501] width 16 height 20
type input "$28,100.00"
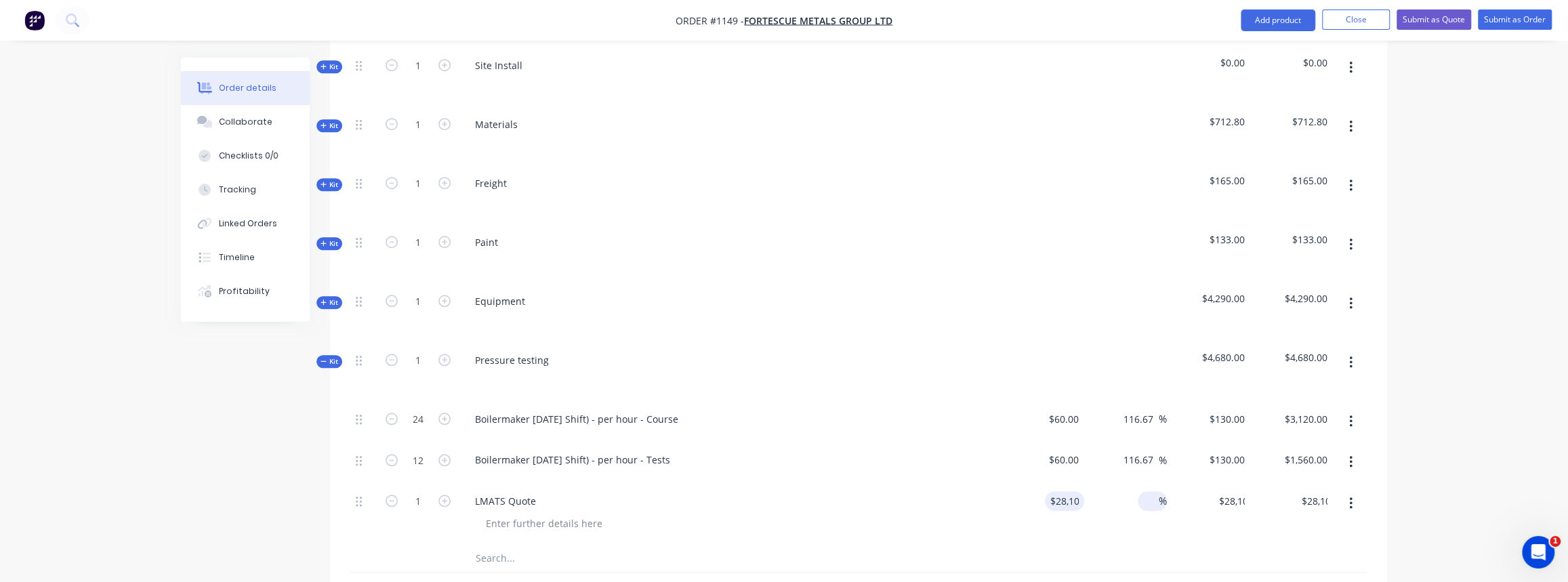
click at [1145, 492] on input at bounding box center [1151, 501] width 16 height 20
type input "30"
type input "$36,530.00"
click at [949, 442] on div "Boilermaker Labour (Day Shift) - per hour - Tests" at bounding box center [729, 462] width 542 height 41
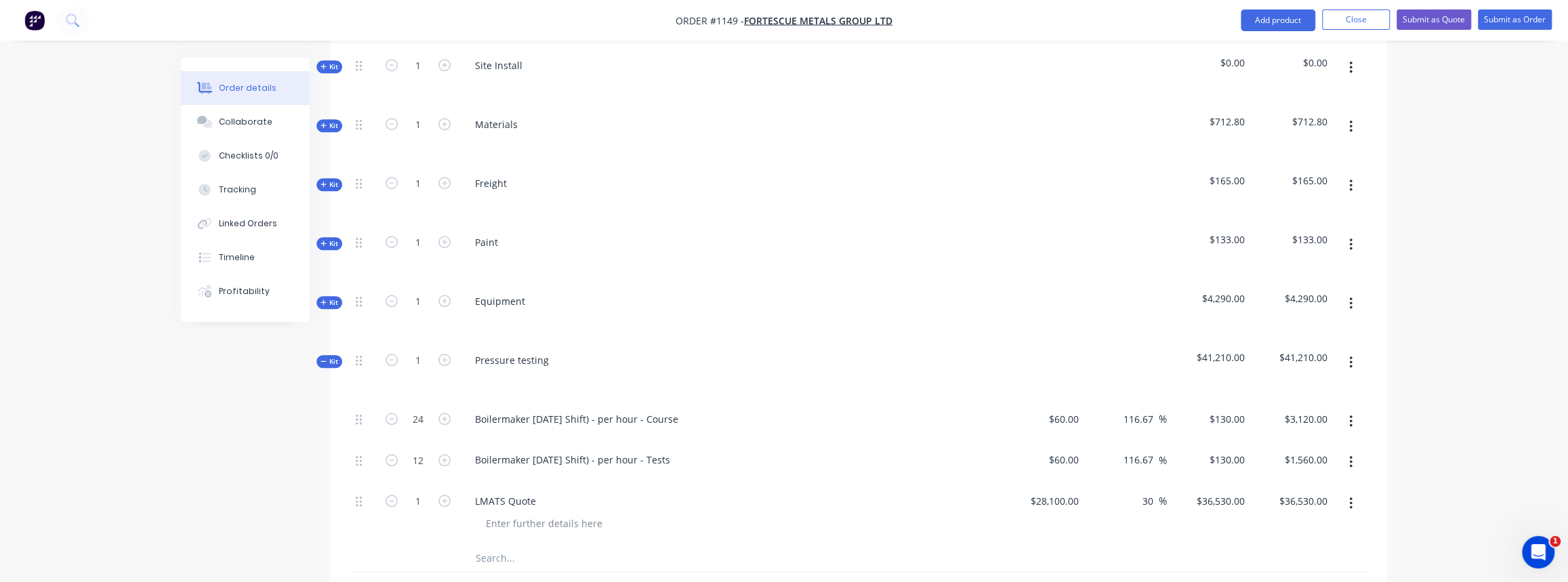
click at [504, 545] on input "text" at bounding box center [610, 559] width 271 height 27
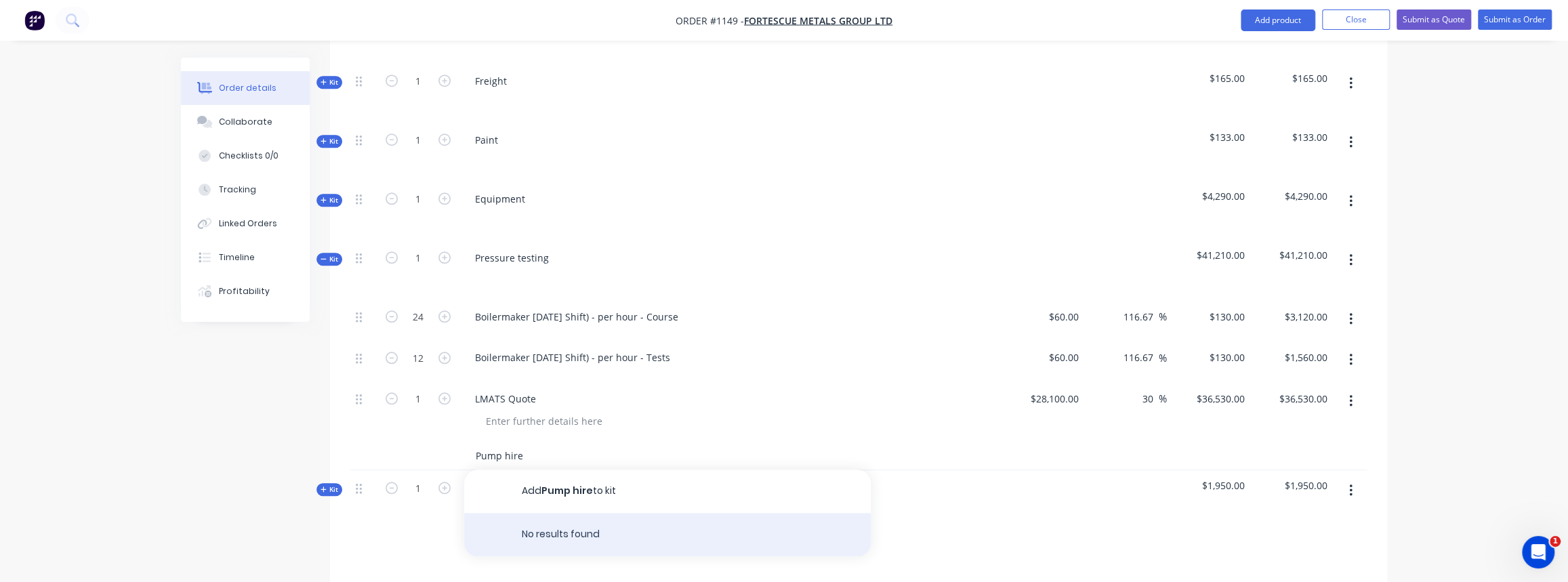
scroll to position [974, 0]
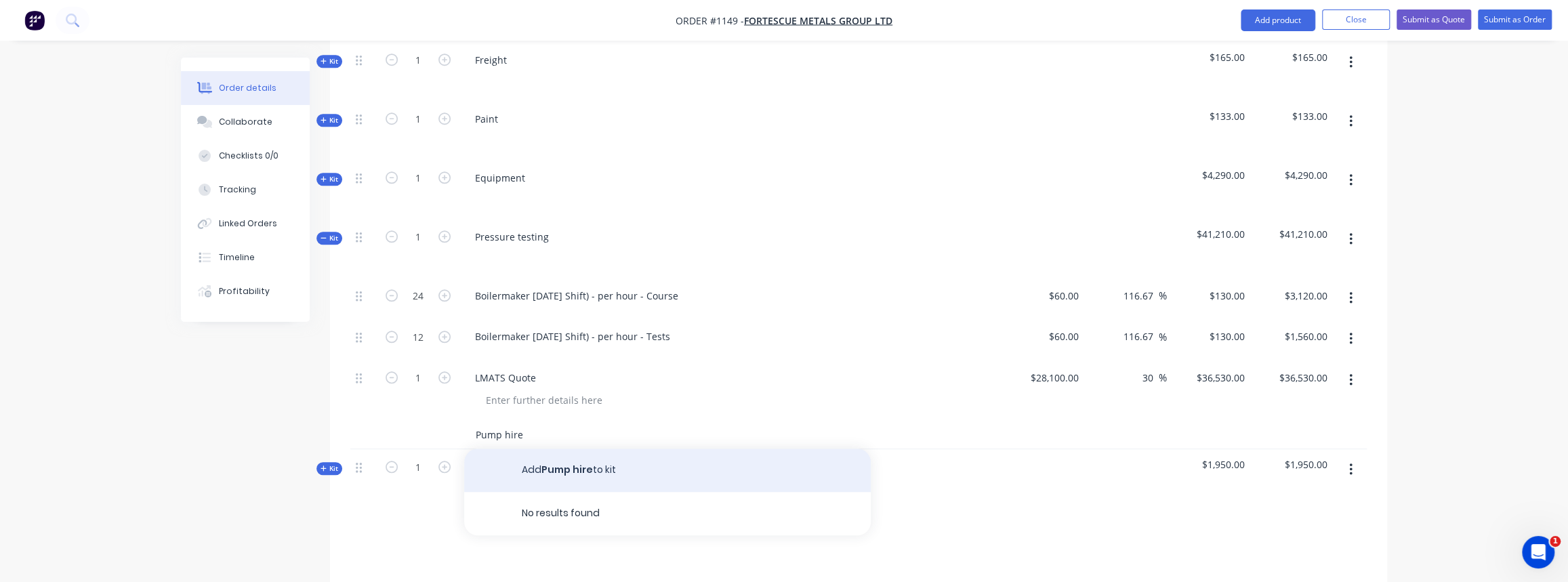
type input "Pump hire"
click at [575, 452] on button "Add Pump hire to kit" at bounding box center [668, 470] width 407 height 44
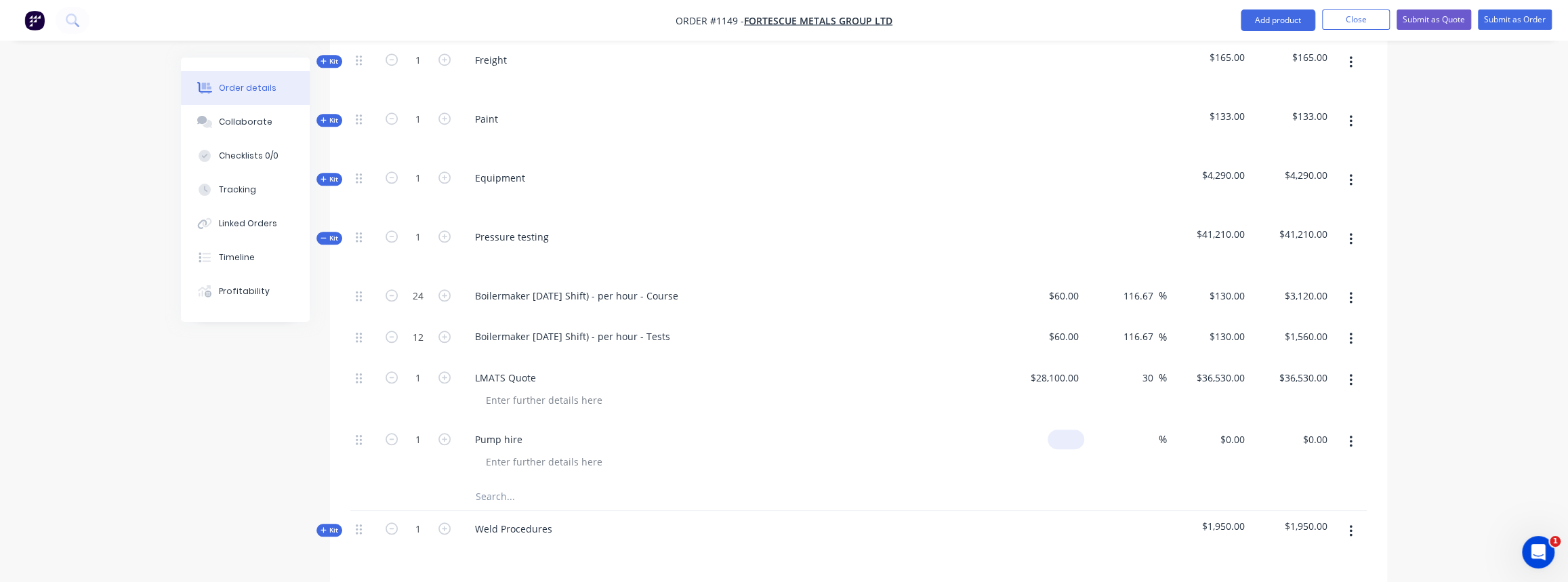
click at [1076, 430] on input at bounding box center [1068, 440] width 31 height 20
type input "$2,000.00"
click at [1073, 457] on div "$2,000.00 $2,000.00" at bounding box center [1042, 452] width 84 height 62
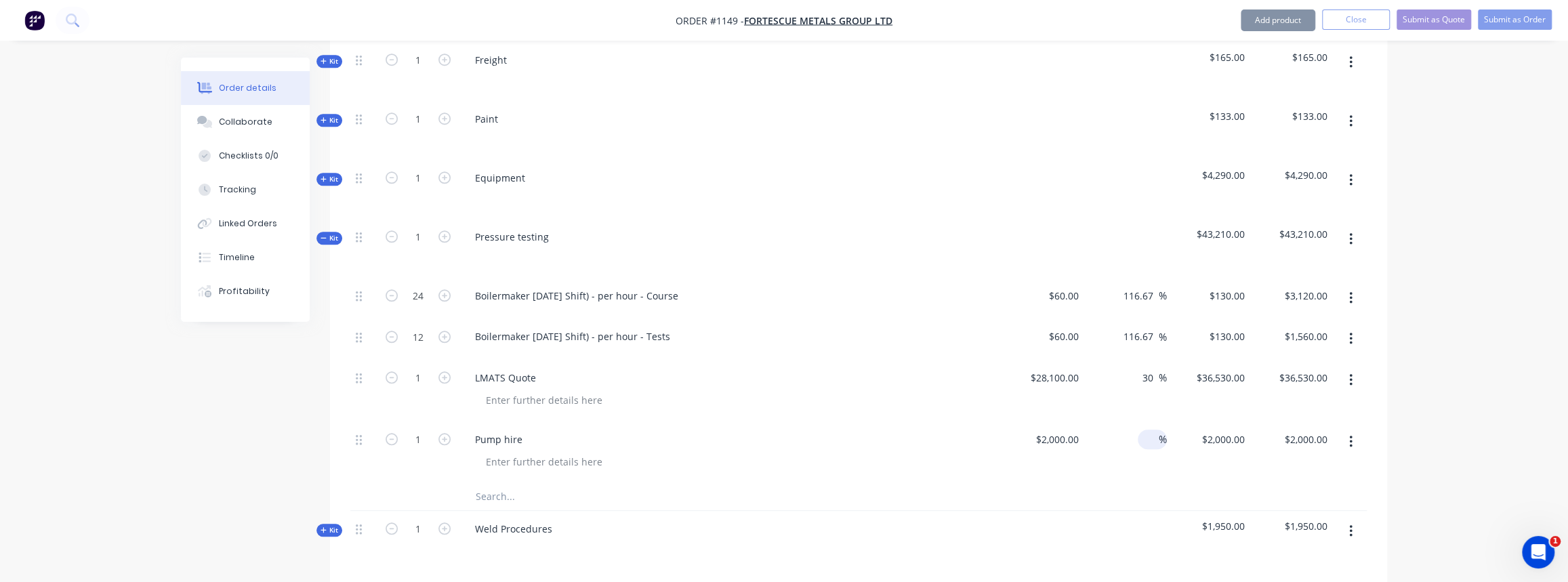
click at [1138, 430] on div "%" at bounding box center [1152, 440] width 29 height 20
type input "30"
click at [321, 234] on icon "button" at bounding box center [323, 237] width 6 height 7
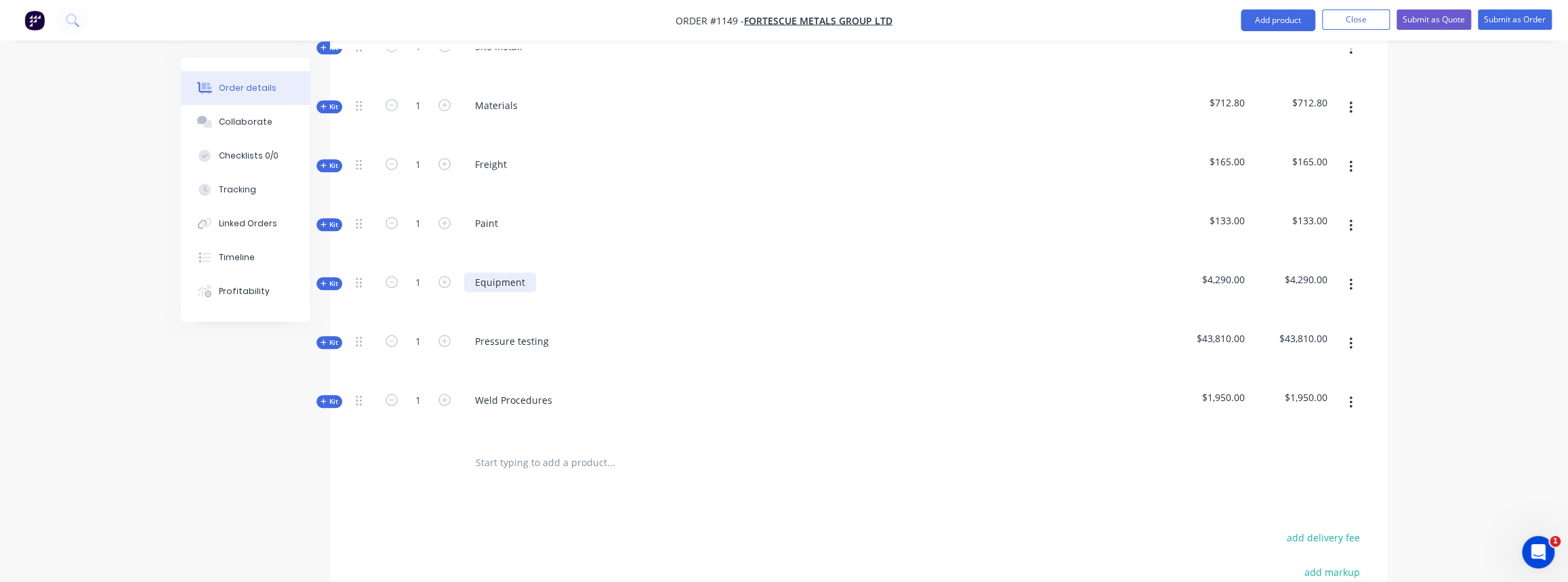
scroll to position [851, 0]
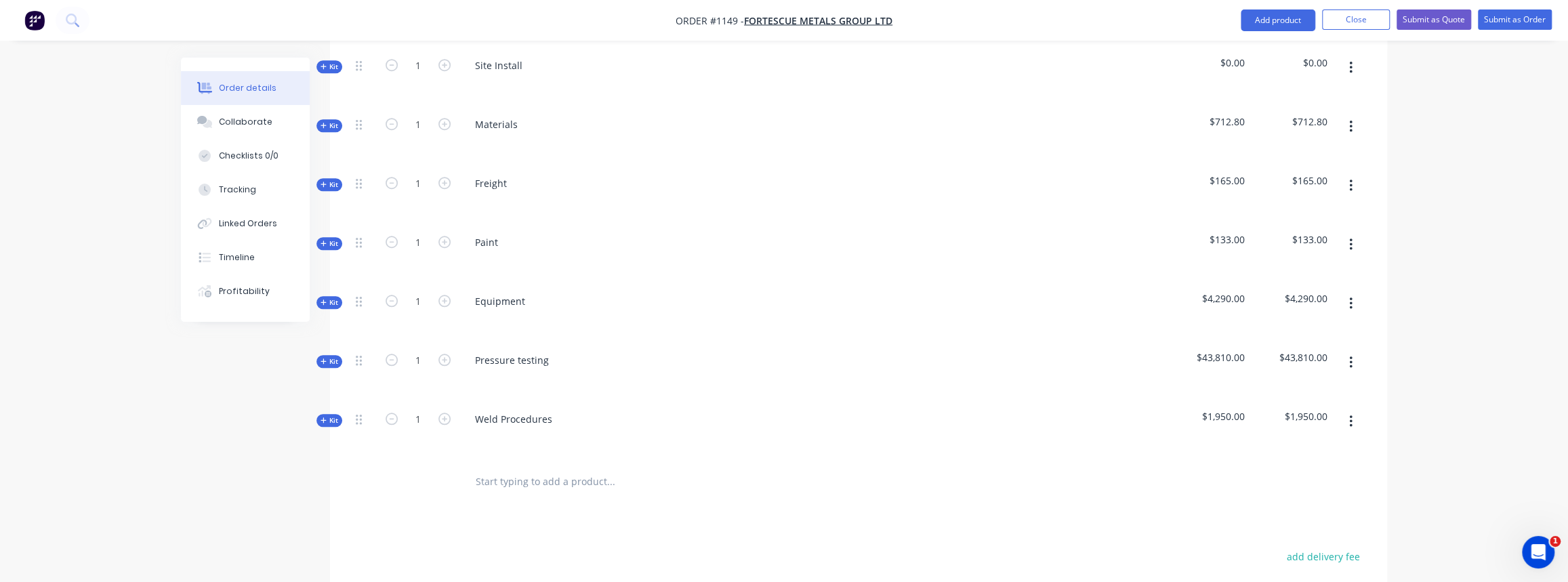
click at [320, 299] on icon "button" at bounding box center [323, 302] width 6 height 7
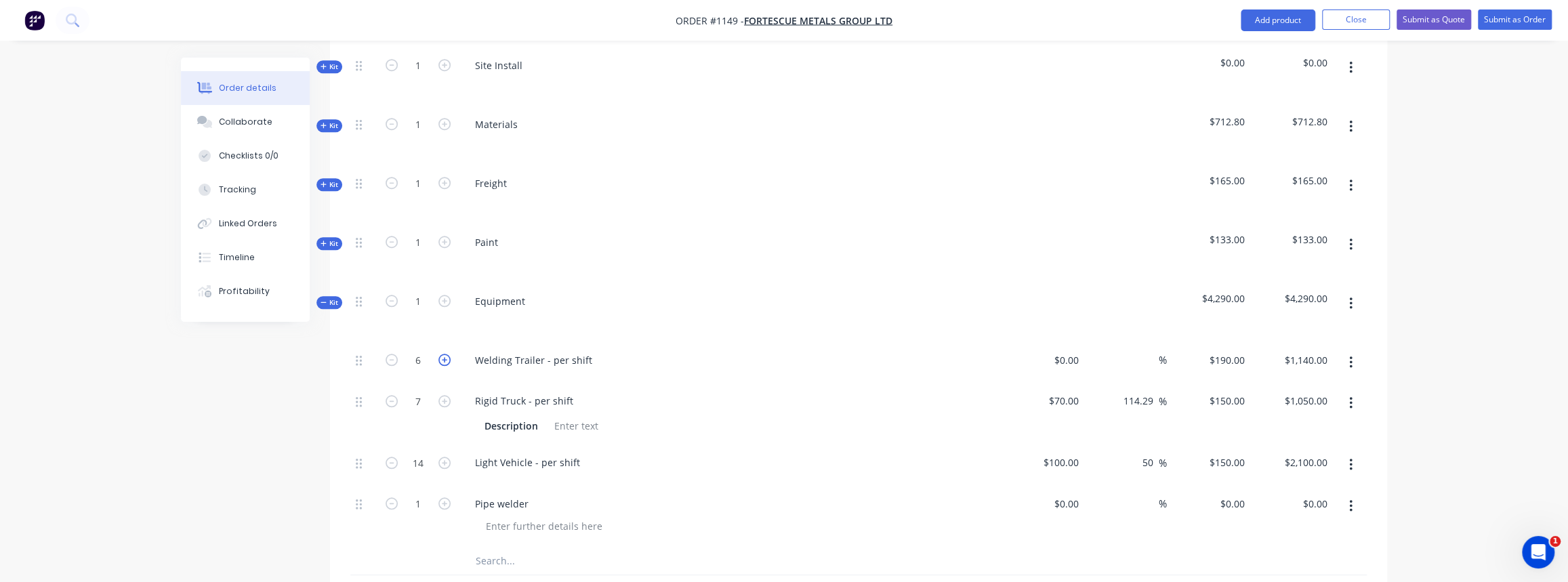
click at [442, 354] on icon "button" at bounding box center [445, 360] width 12 height 12
type input "7"
type input "$1,330.00"
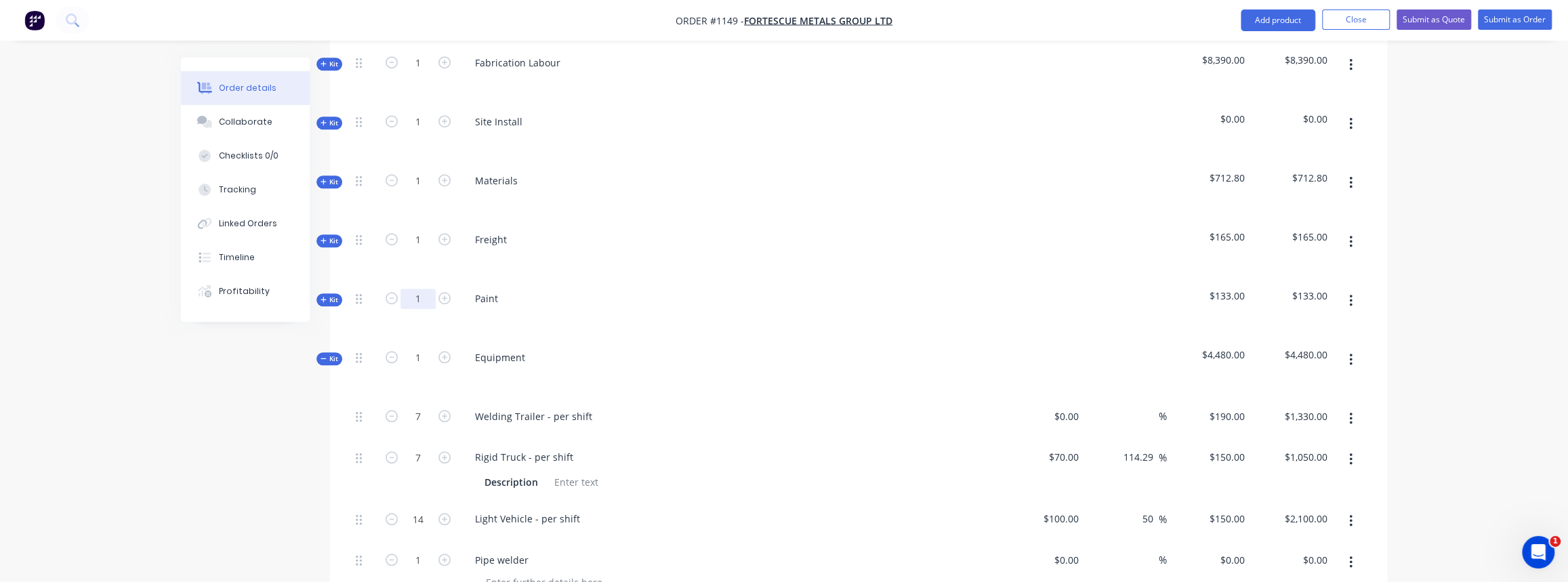
scroll to position [728, 0]
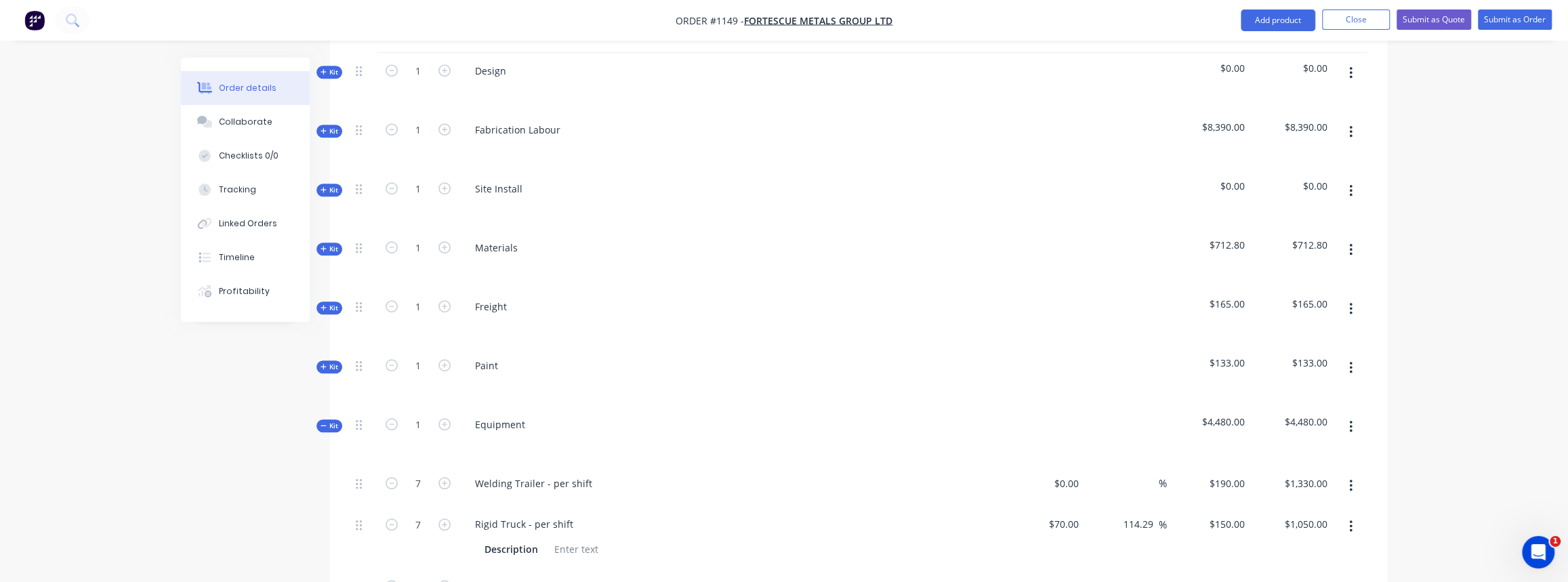
click at [332, 362] on span "Kit" at bounding box center [329, 366] width 17 height 10
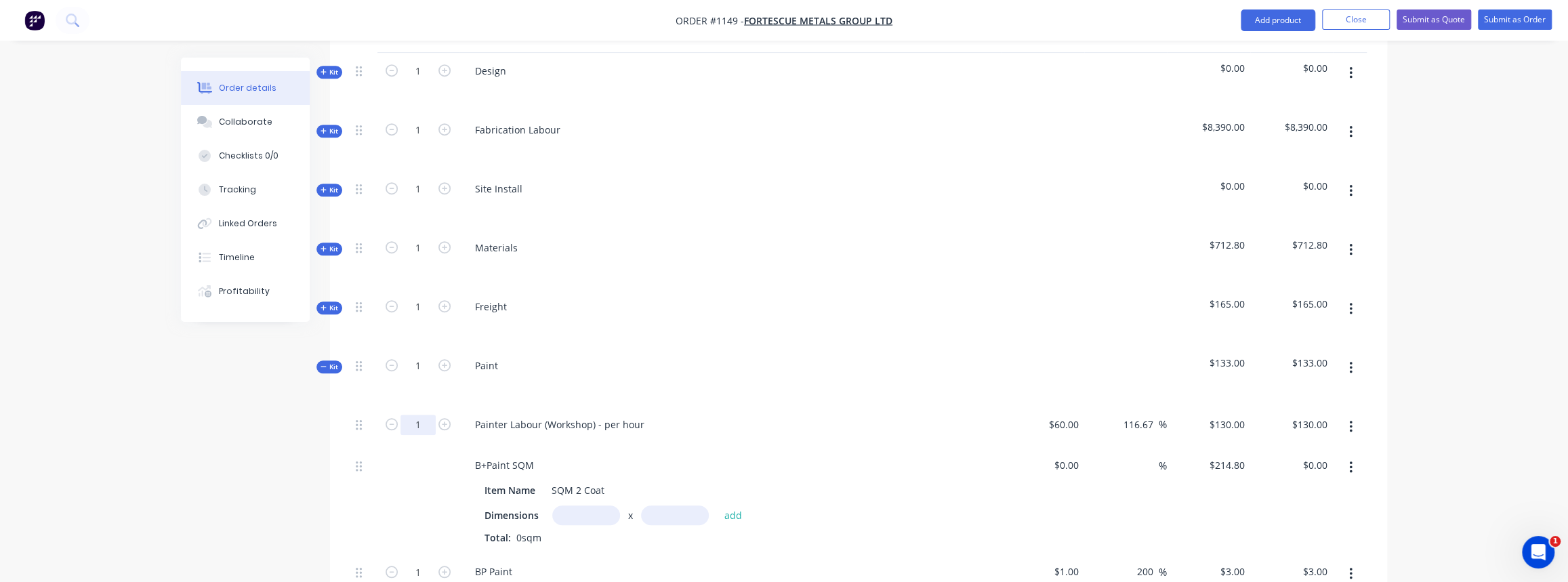
click at [417, 415] on input "1" at bounding box center [417, 424] width 35 height 20
type input "12"
type input "$1,560.00"
click at [414, 369] on div "1" at bounding box center [418, 377] width 81 height 59
click at [560, 506] on input "text" at bounding box center [586, 516] width 68 height 20
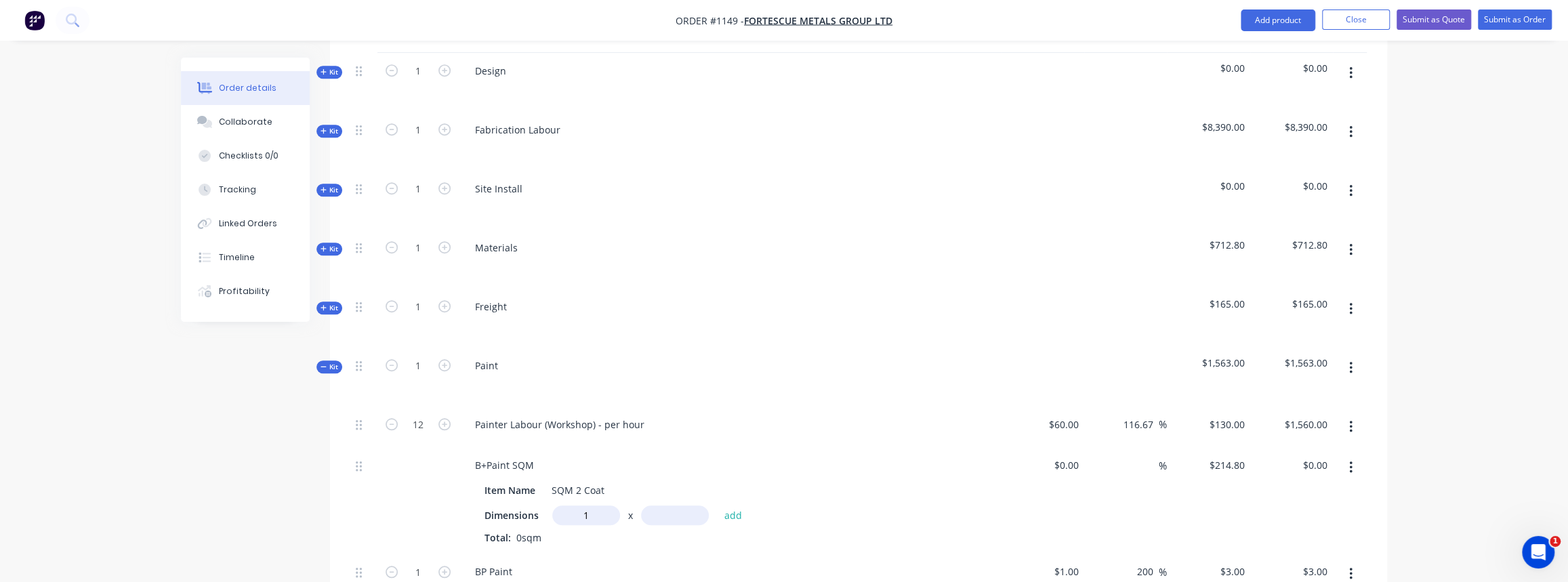
type input "1m"
click at [676, 506] on input "text" at bounding box center [675, 516] width 68 height 20
type input "5m"
click at [999, 508] on div "B+Paint SQM Item Name SQM 2 Coat Dimensions 1m x 5m add Total: 0sqm" at bounding box center [729, 501] width 542 height 106
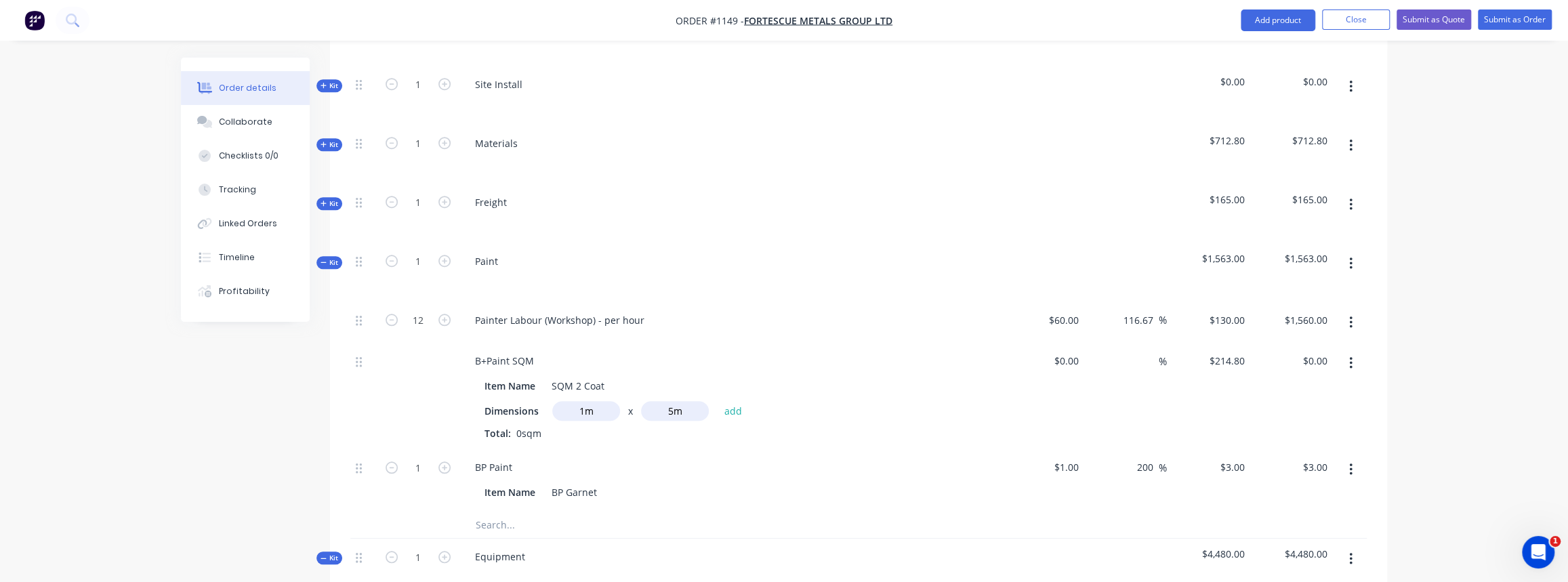
scroll to position [851, 0]
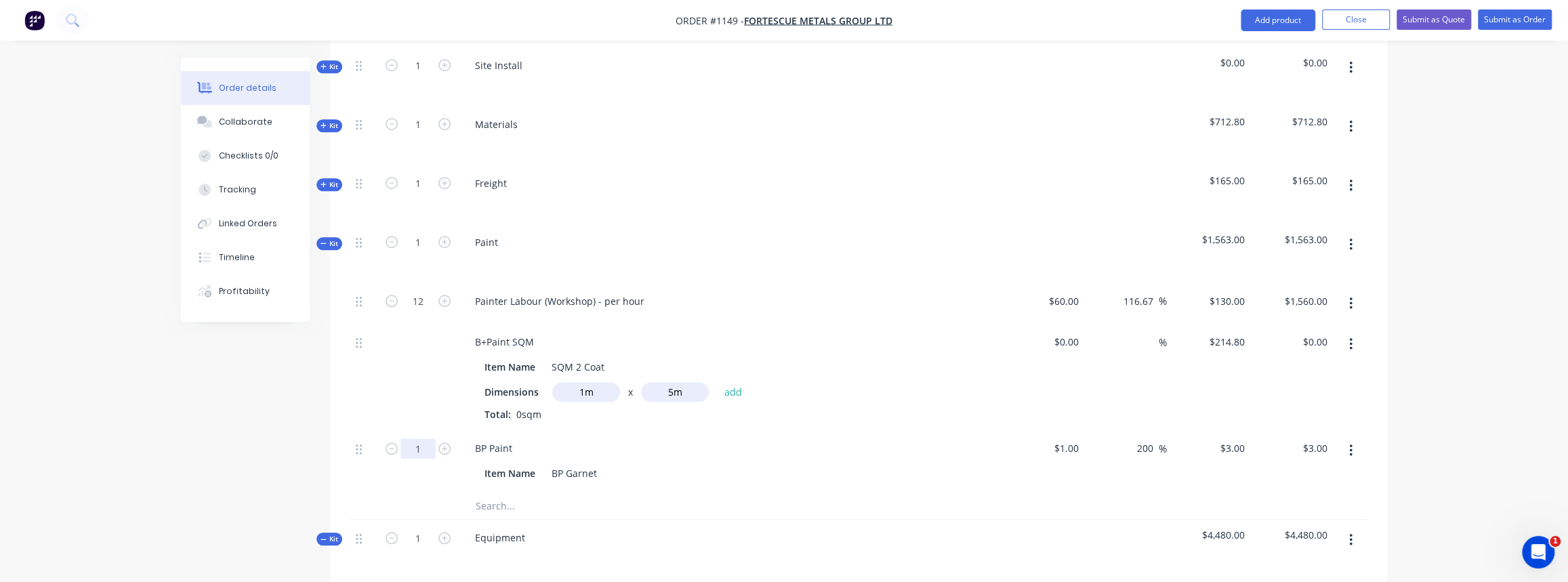
click at [427, 439] on input "1" at bounding box center [417, 449] width 35 height 20
type input "25"
click at [329, 239] on span "Kit" at bounding box center [329, 244] width 17 height 10
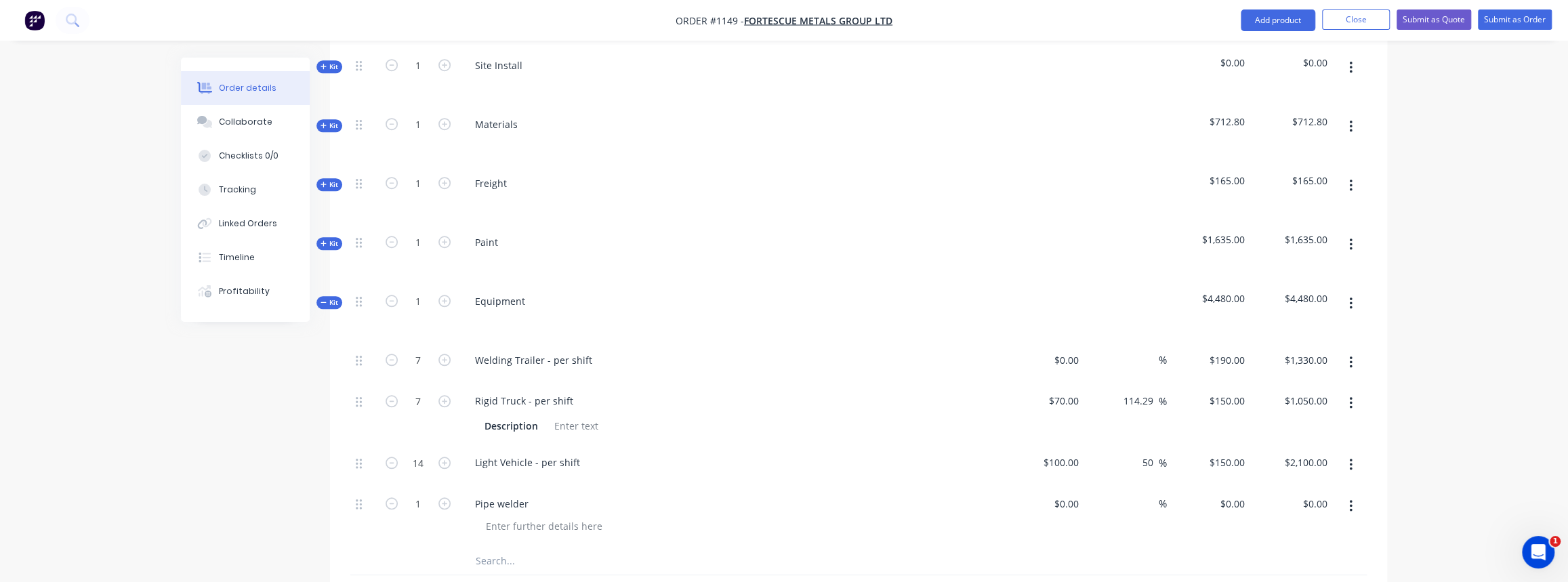
click at [333, 179] on span "Kit" at bounding box center [329, 184] width 17 height 10
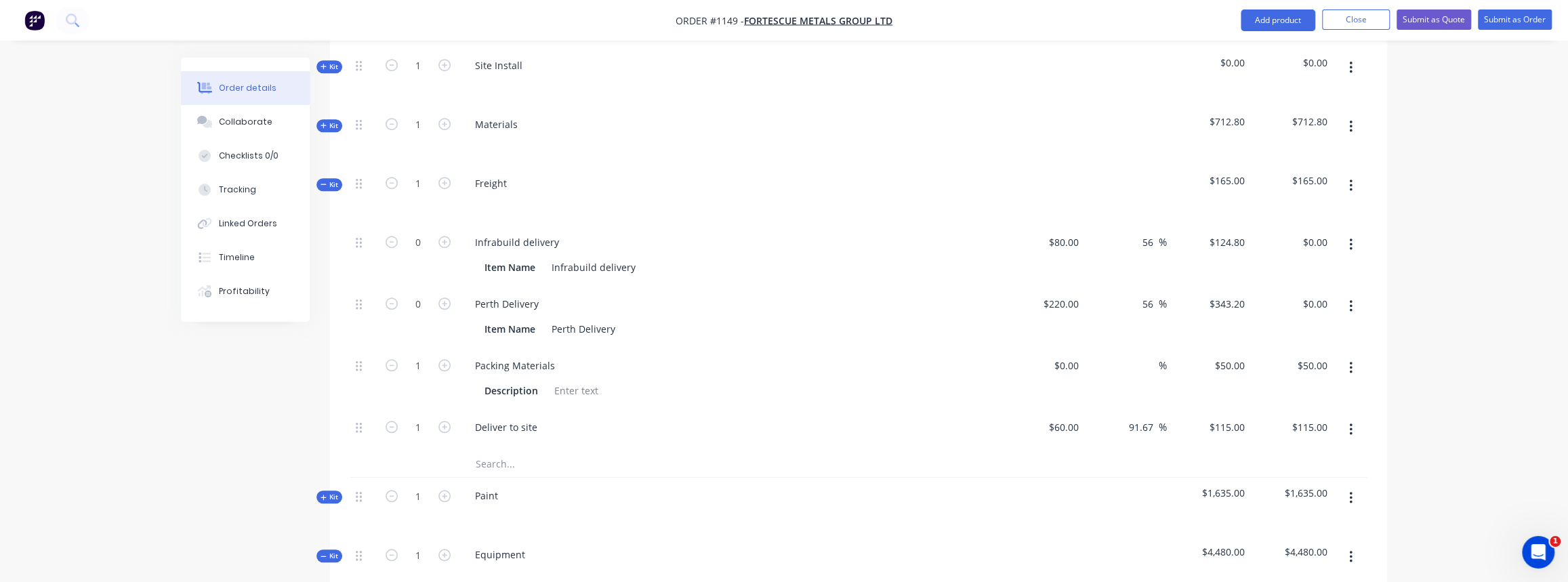
click at [329, 179] on span "Kit" at bounding box center [329, 184] width 17 height 10
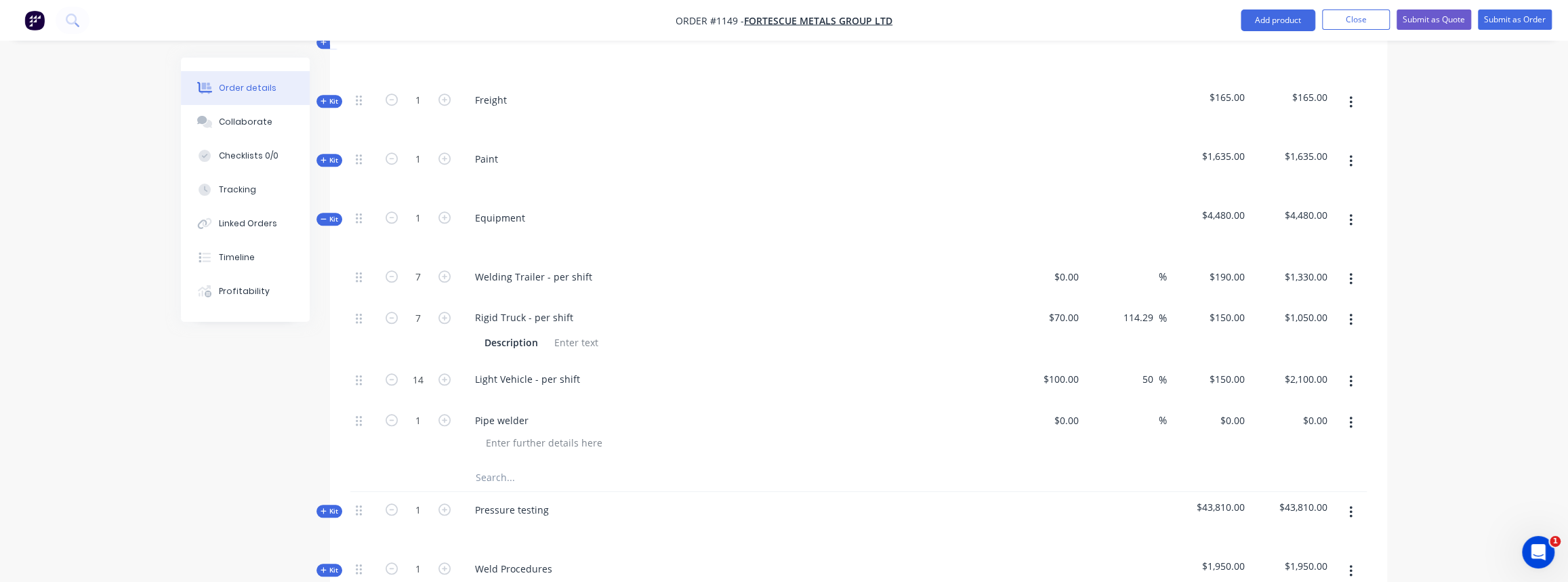
scroll to position [912, 0]
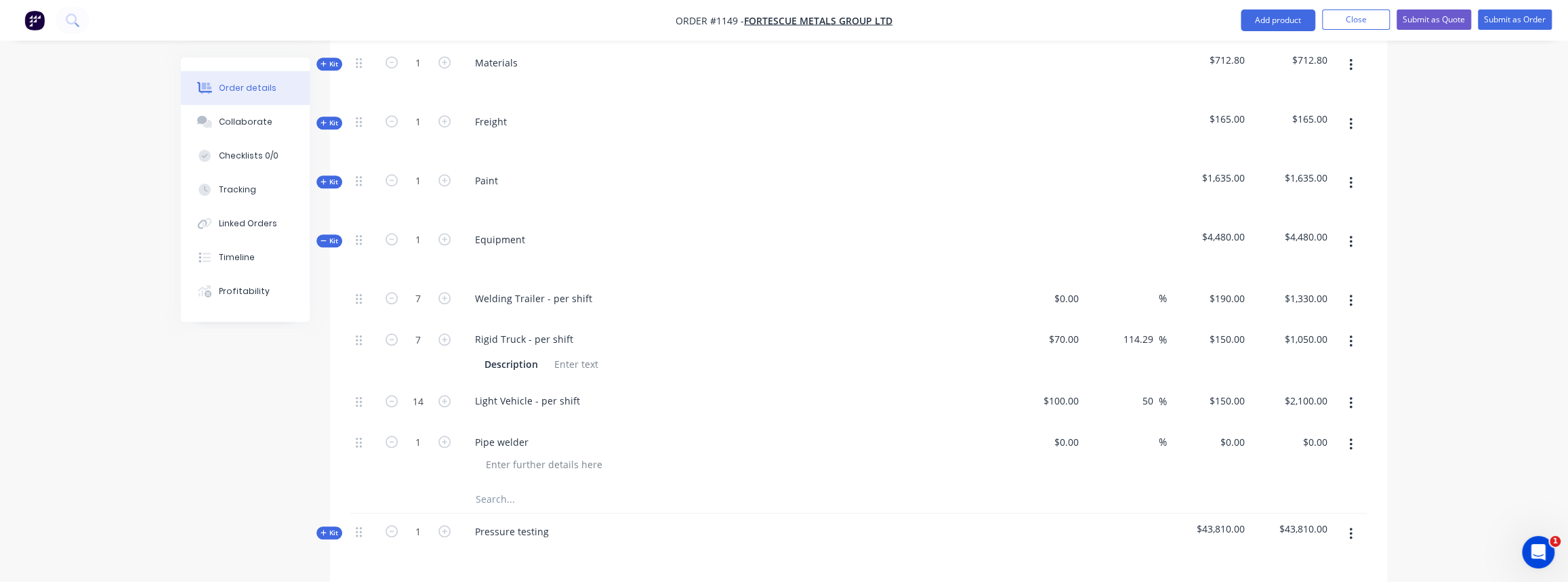
click at [321, 237] on icon "button" at bounding box center [323, 240] width 6 height 7
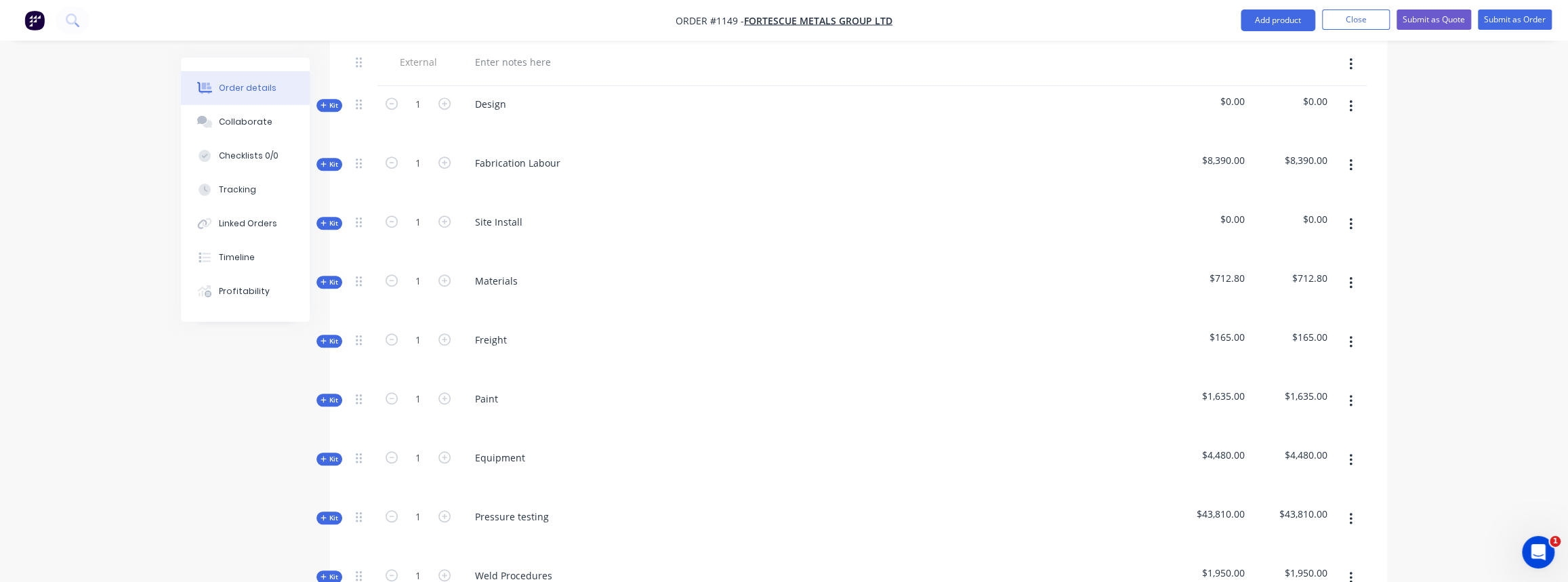
scroll to position [666, 0]
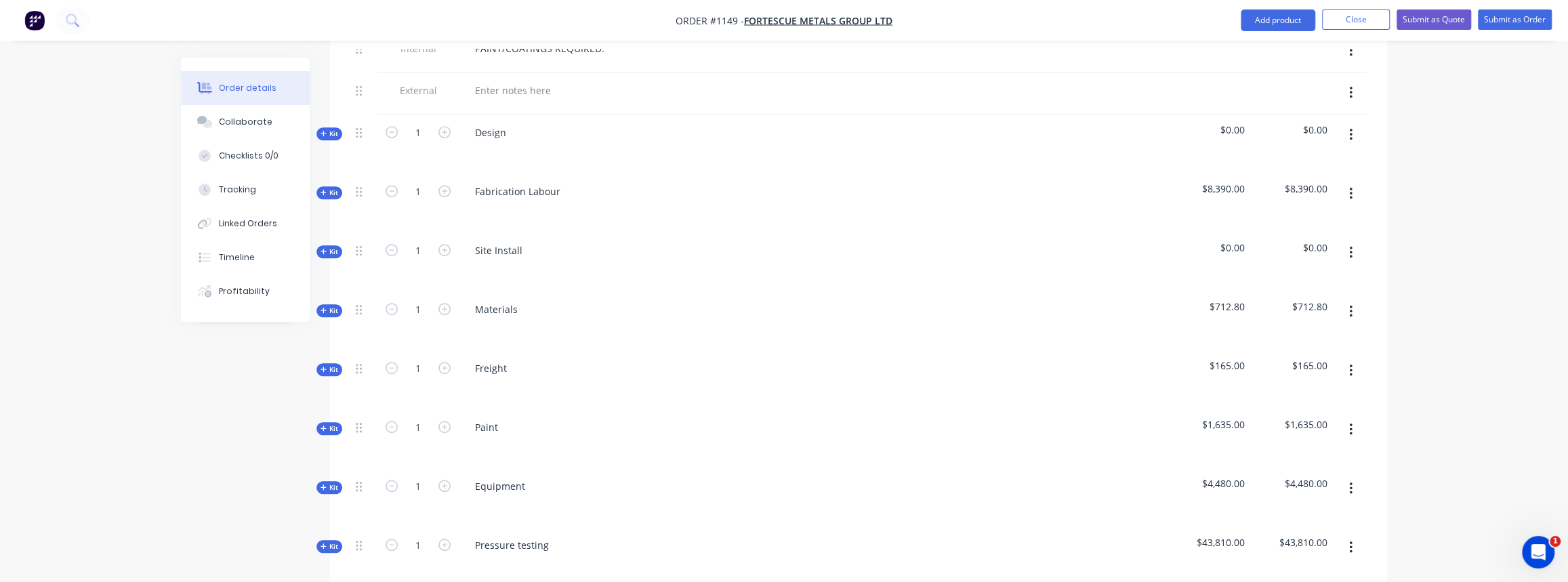
click at [334, 247] on span "Kit" at bounding box center [329, 251] width 17 height 10
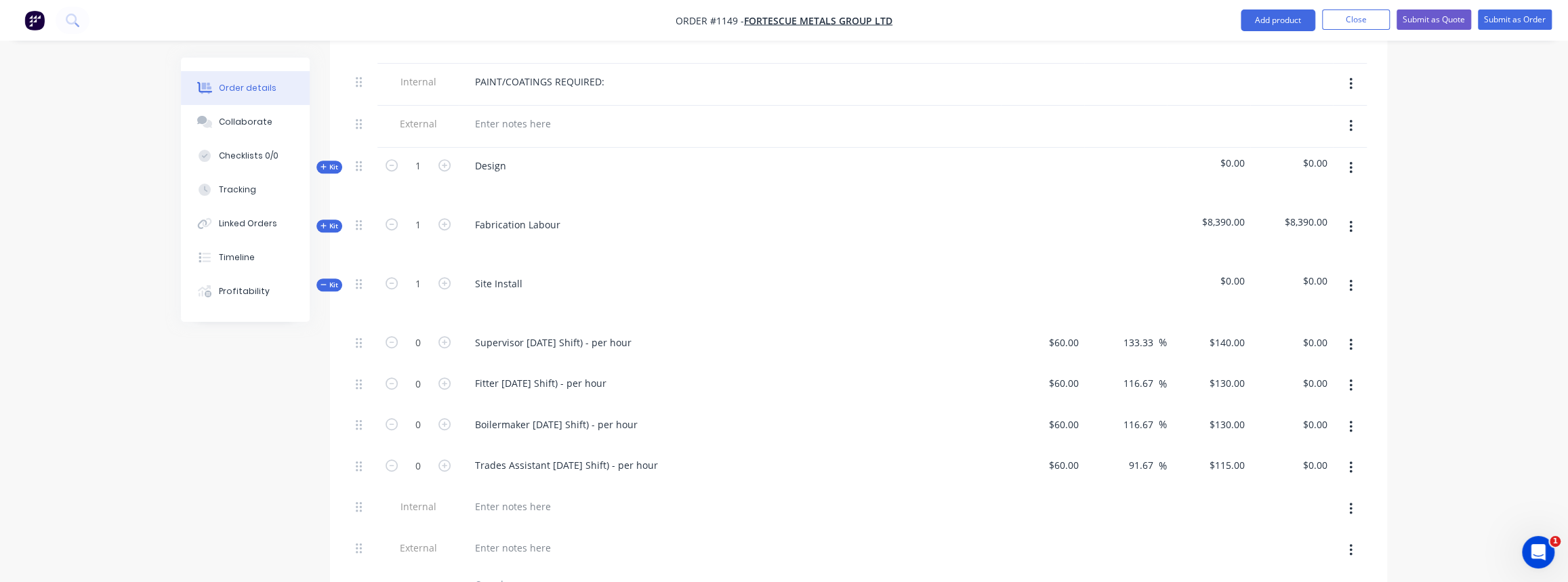
scroll to position [604, 0]
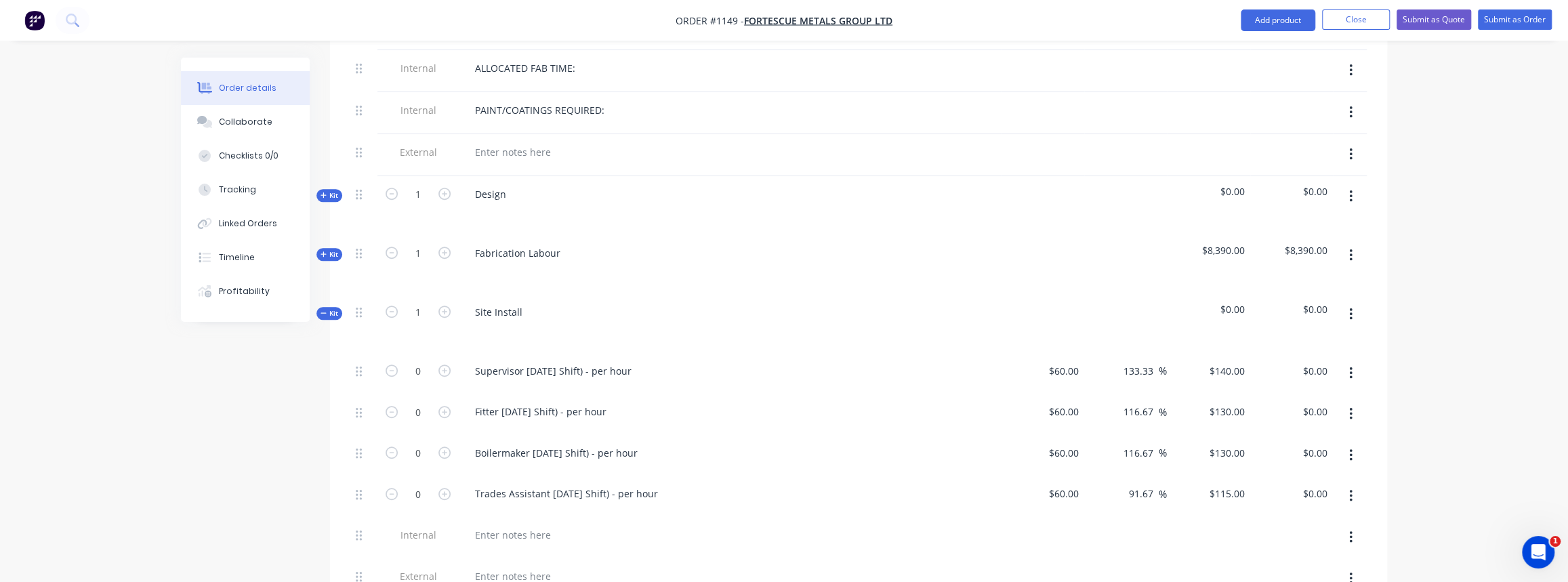
click at [328, 191] on span "Kit" at bounding box center [329, 195] width 17 height 10
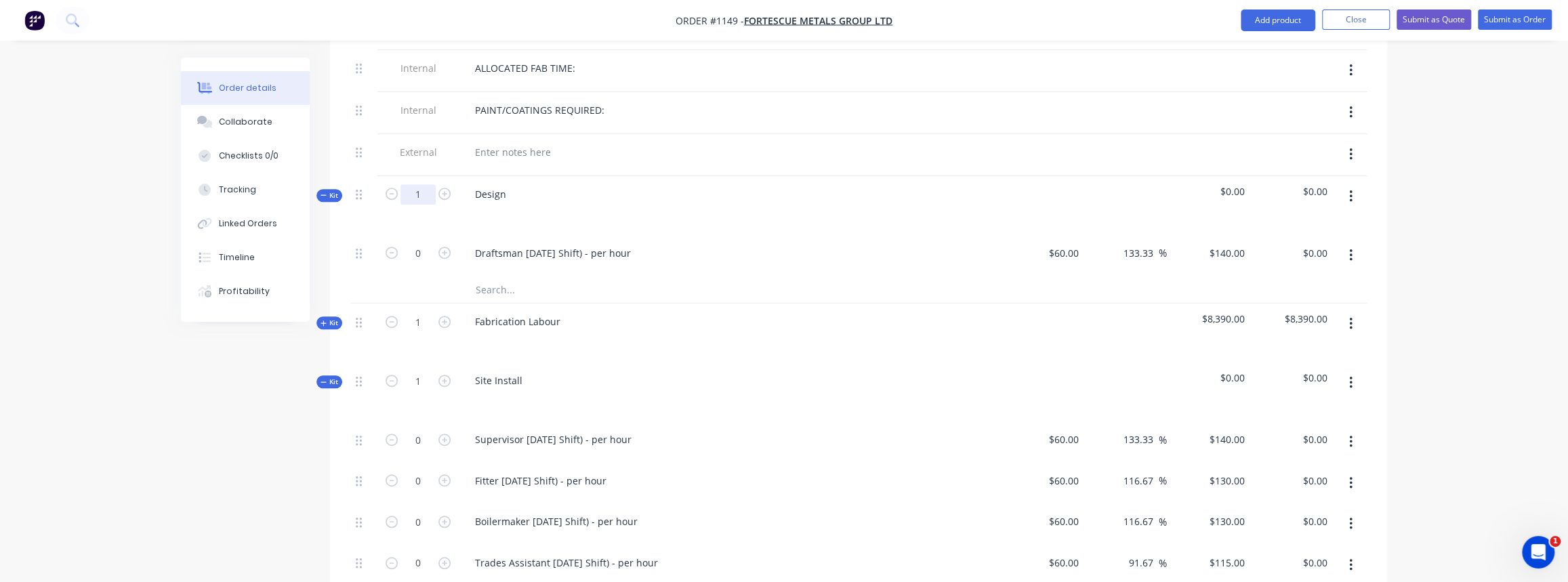
click at [423, 185] on input "1" at bounding box center [417, 195] width 35 height 20
type input "12"
click at [472, 207] on div "Design" at bounding box center [729, 206] width 542 height 59
click at [331, 191] on span "Kit" at bounding box center [329, 195] width 17 height 10
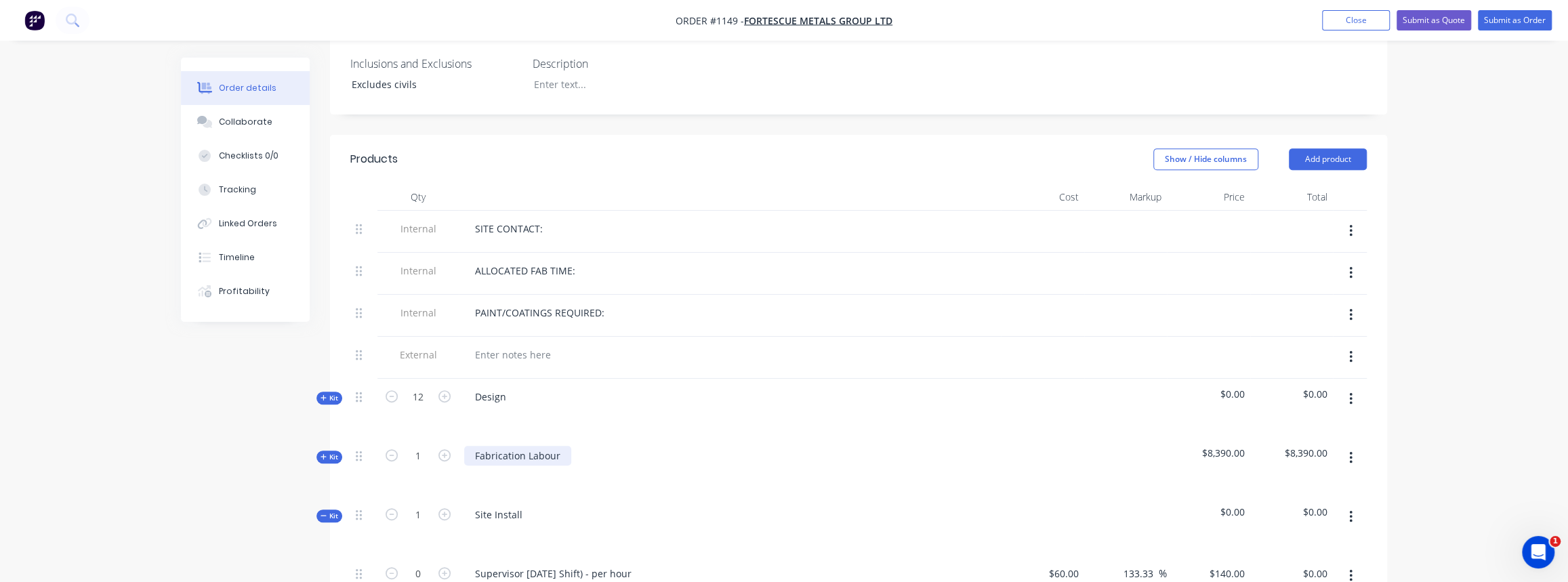
scroll to position [555, 0]
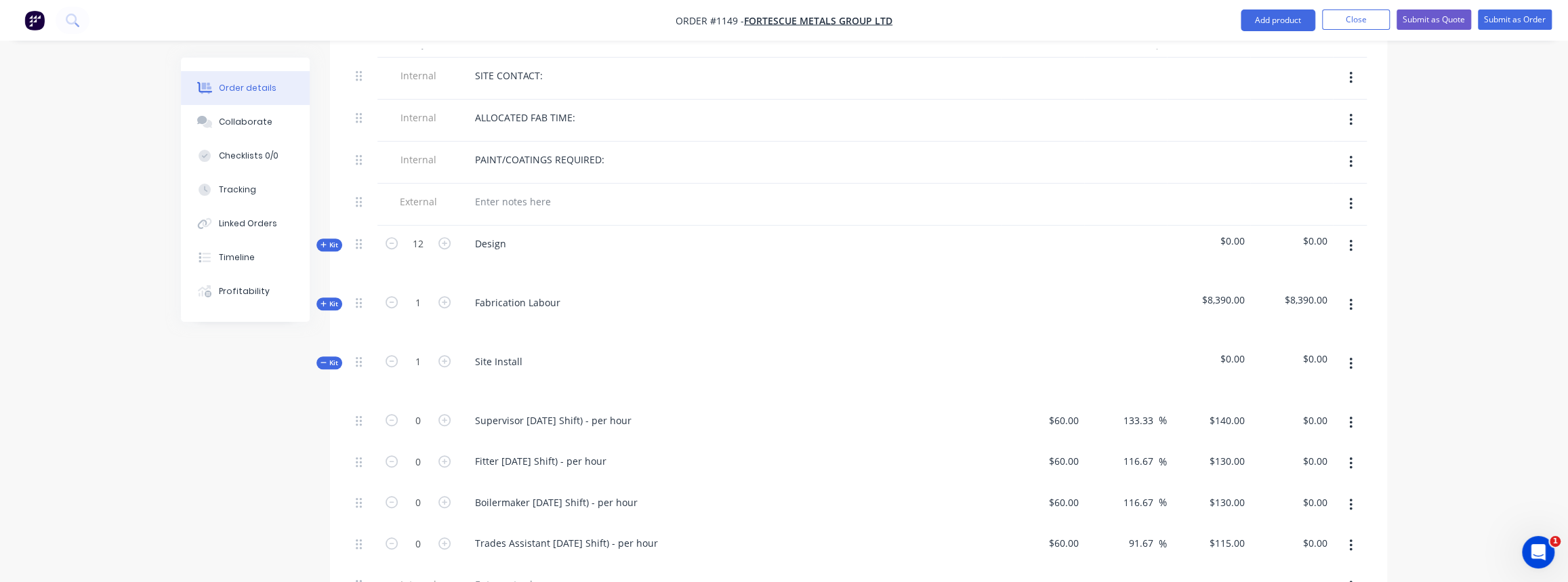
click at [329, 358] on span "Kit" at bounding box center [329, 363] width 17 height 10
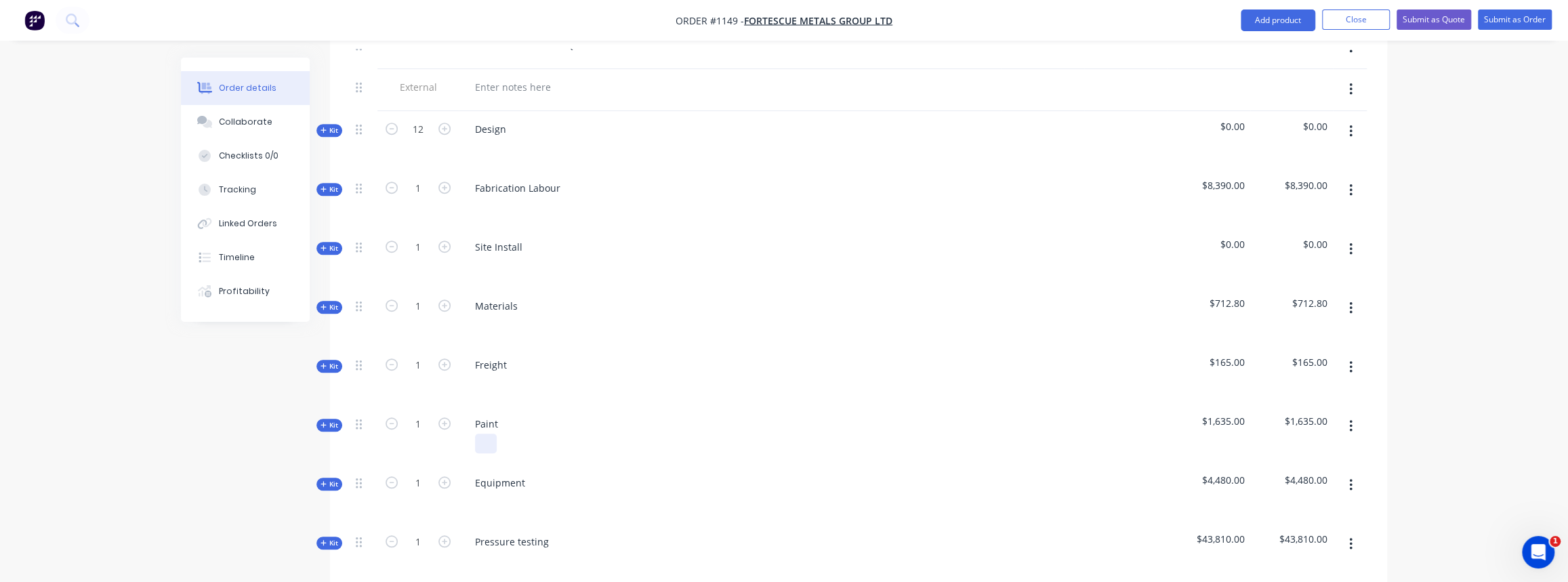
scroll to position [678, 0]
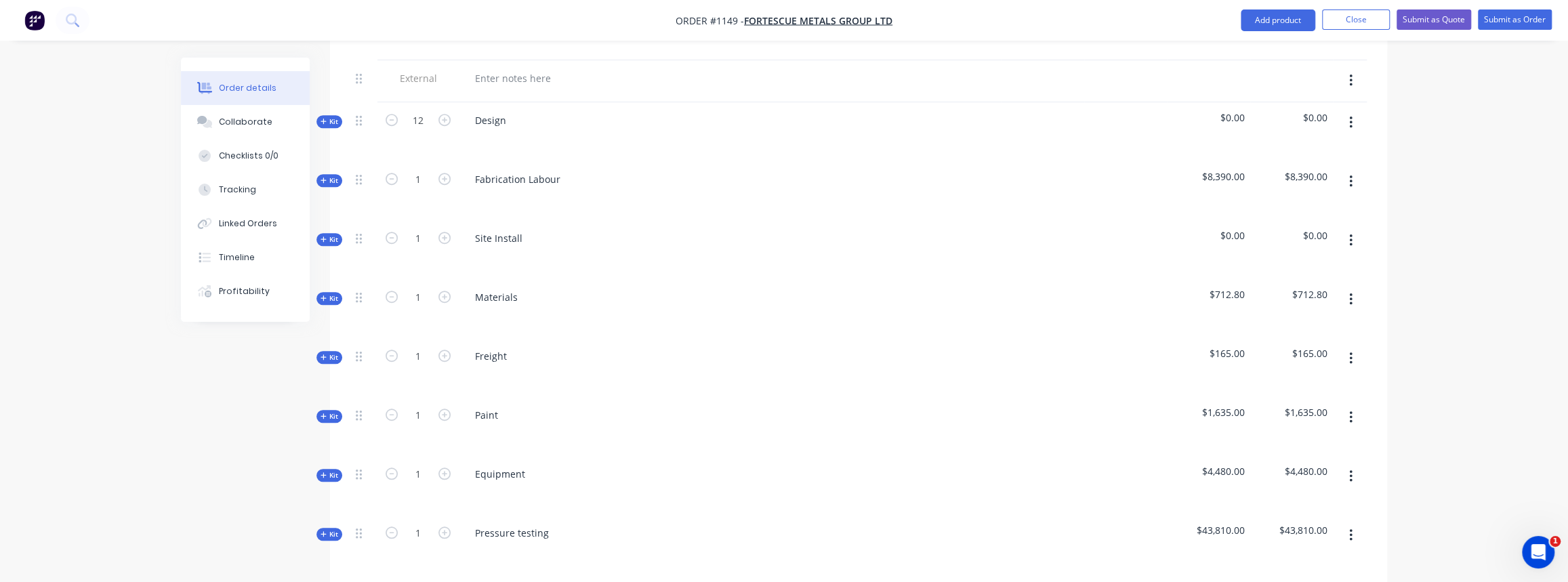
click at [338, 234] on span "Kit" at bounding box center [329, 239] width 17 height 10
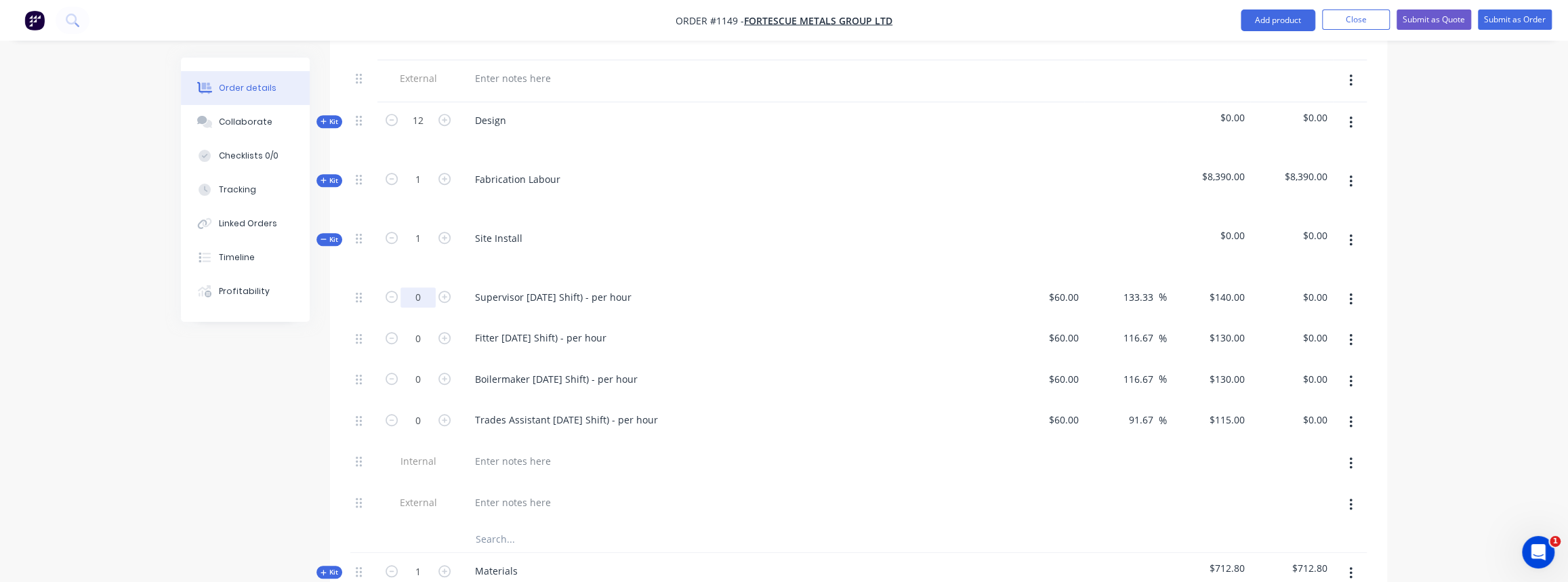
click at [425, 287] on input "0" at bounding box center [417, 297] width 35 height 20
type input "12"
click at [414, 328] on input "0" at bounding box center [417, 338] width 35 height 20
type input "$1,680.00"
type input "12"
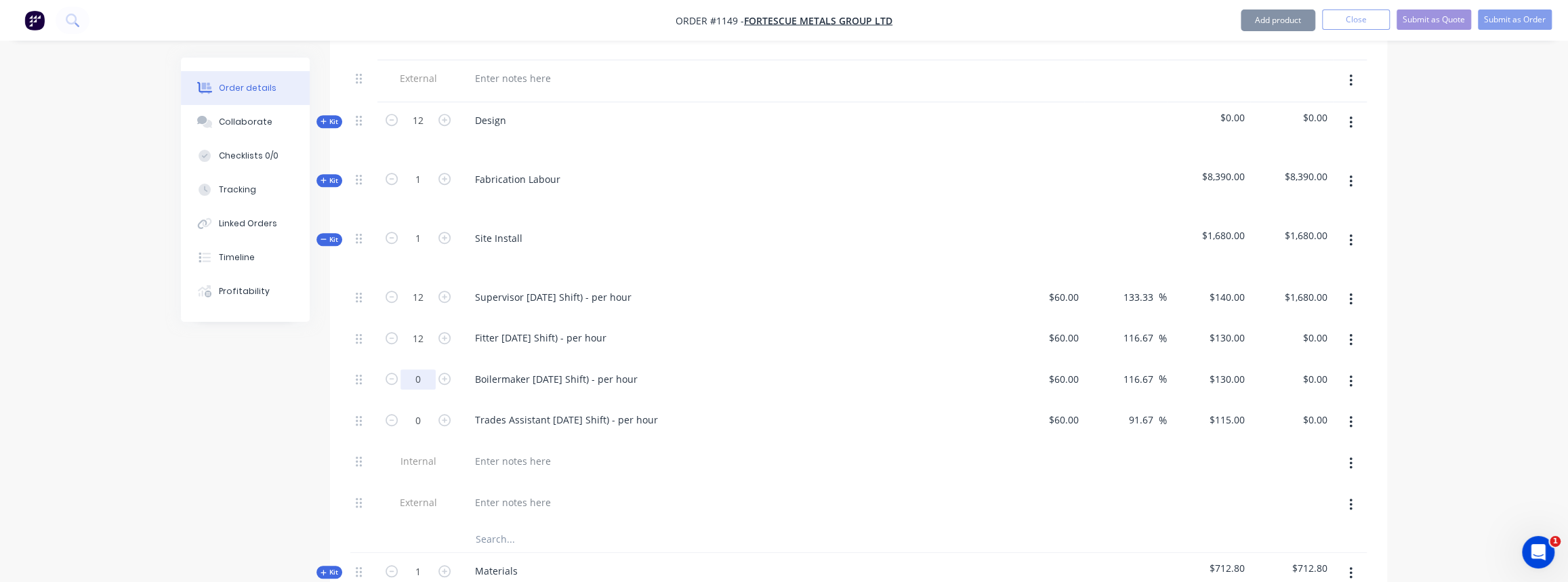
type input "$1,560.00"
click at [418, 369] on input "0" at bounding box center [417, 379] width 35 height 20
drag, startPoint x: 415, startPoint y: 360, endPoint x: 368, endPoint y: 362, distance: 47.0
click at [368, 361] on div "12 Boilermaker Labour (Day Shift) - per hour $60.00 $60.00 116.67 116.67 % $130…" at bounding box center [858, 381] width 1016 height 41
type input "20"
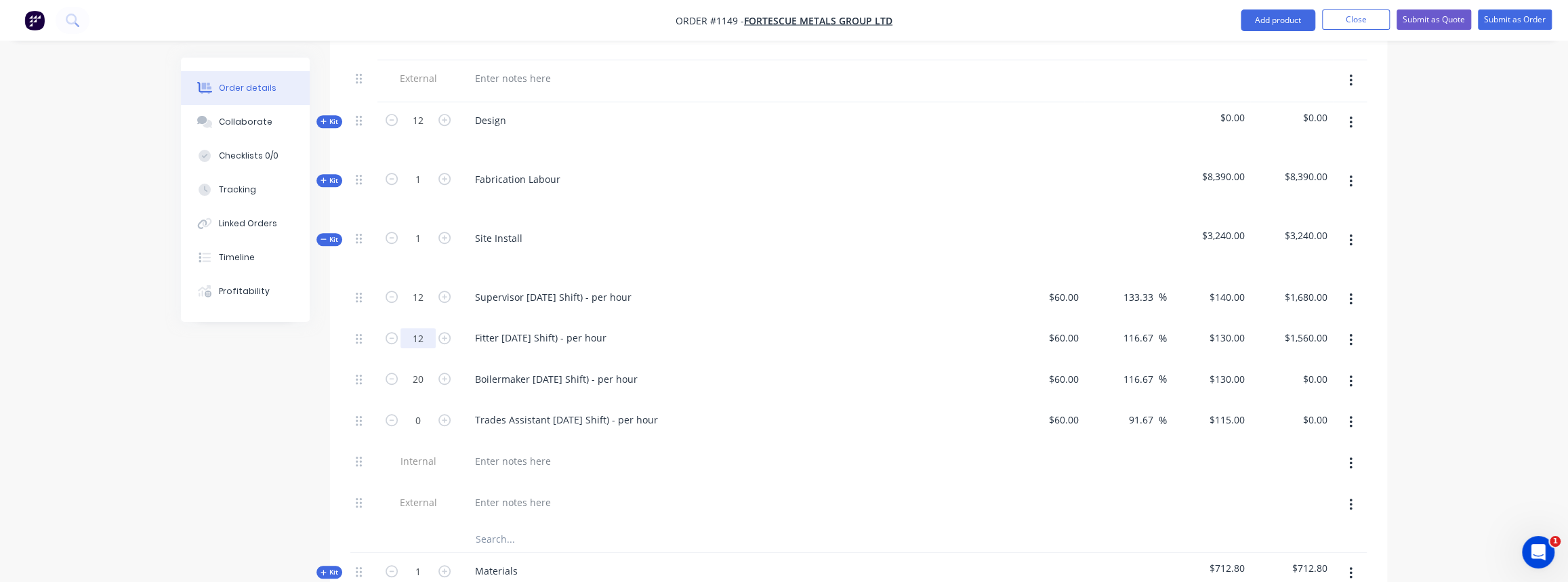
type input "$2,600.00"
click at [429, 328] on input "12" at bounding box center [417, 338] width 35 height 20
type input "20"
type input "$2,600.00"
click at [415, 287] on input "12" at bounding box center [417, 297] width 35 height 20
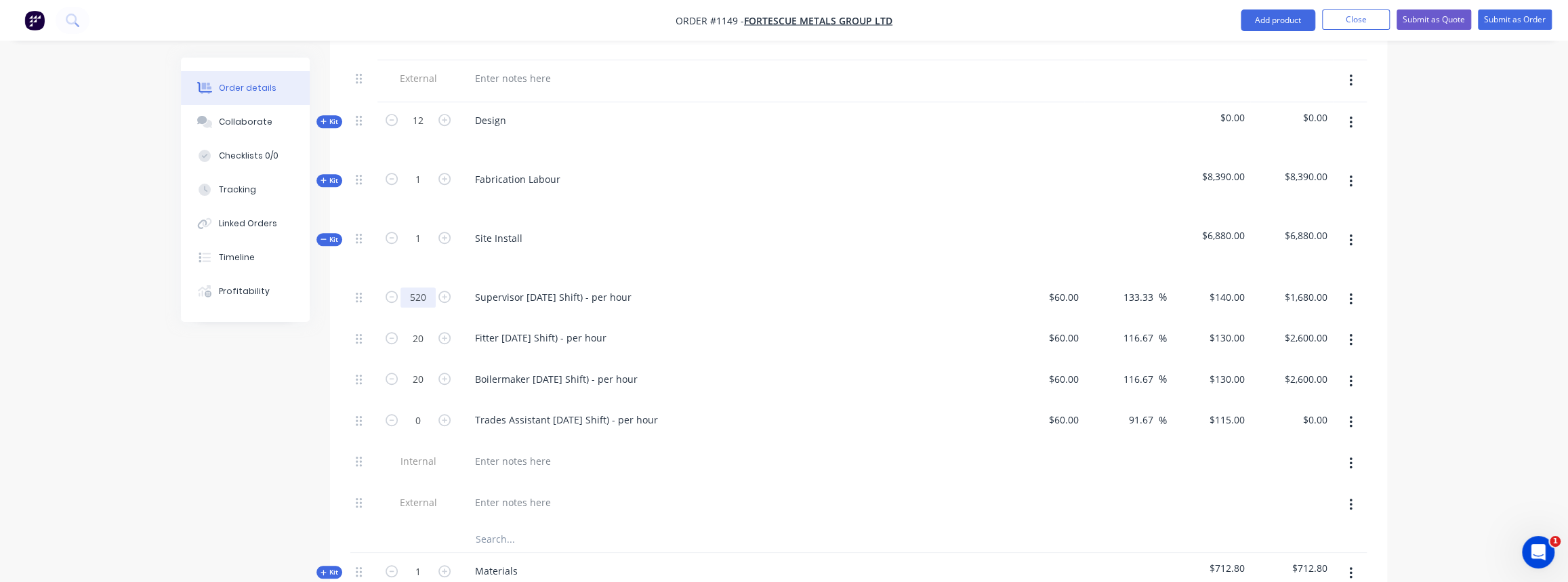
drag, startPoint x: 428, startPoint y: 283, endPoint x: 407, endPoint y: 282, distance: 21.0
click at [407, 287] on input "520" at bounding box center [417, 297] width 35 height 20
type input "20"
type input "$2,800.00"
click at [646, 485] on div at bounding box center [729, 505] width 542 height 41
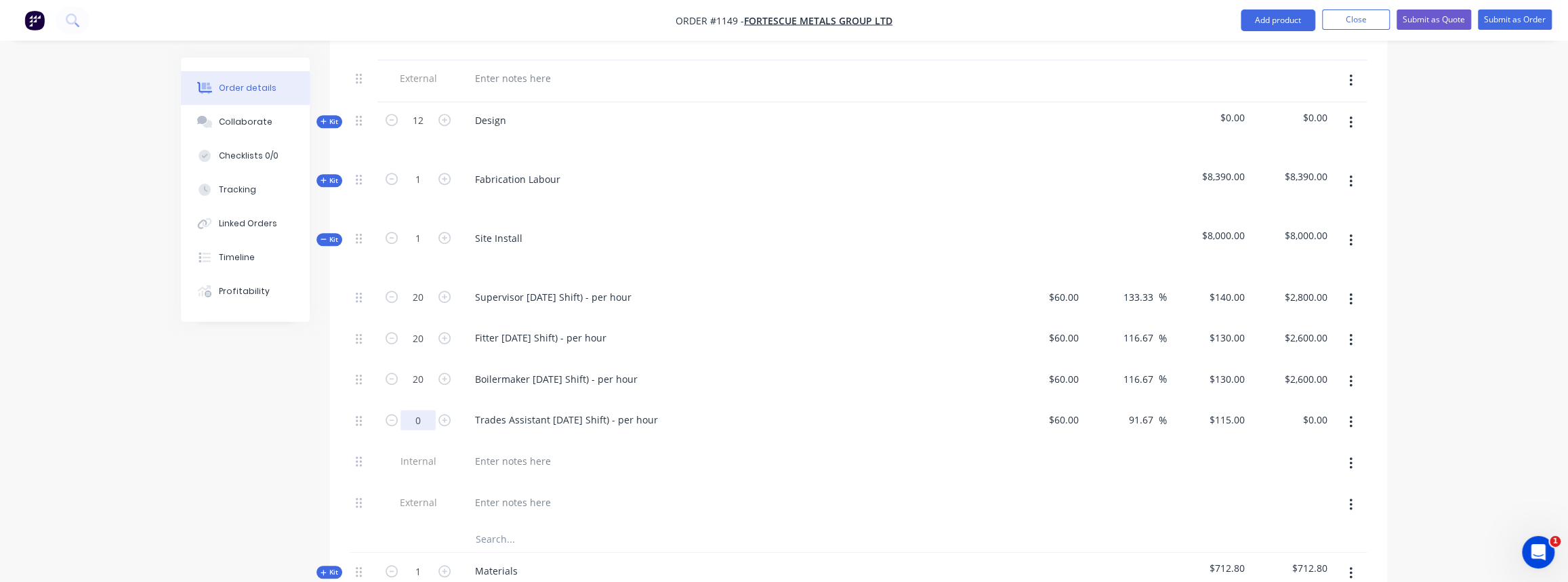
click at [417, 410] on input "0" at bounding box center [417, 420] width 35 height 20
type input "20"
type input "$2,300.00"
click at [630, 461] on div at bounding box center [729, 464] width 542 height 41
click at [422, 287] on input "20" at bounding box center [417, 297] width 35 height 20
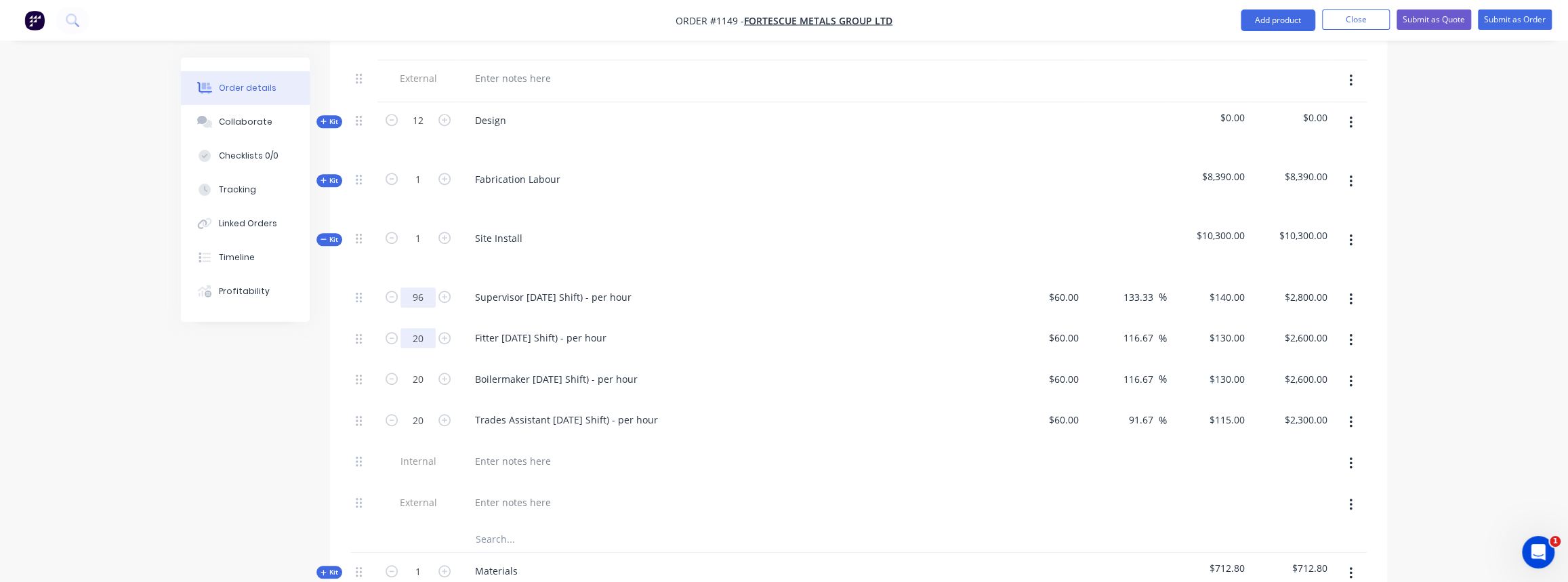
type input "96"
type input "$13,440.00"
click at [418, 328] on input "20" at bounding box center [417, 338] width 35 height 20
type input "96"
type input "$12,480.00"
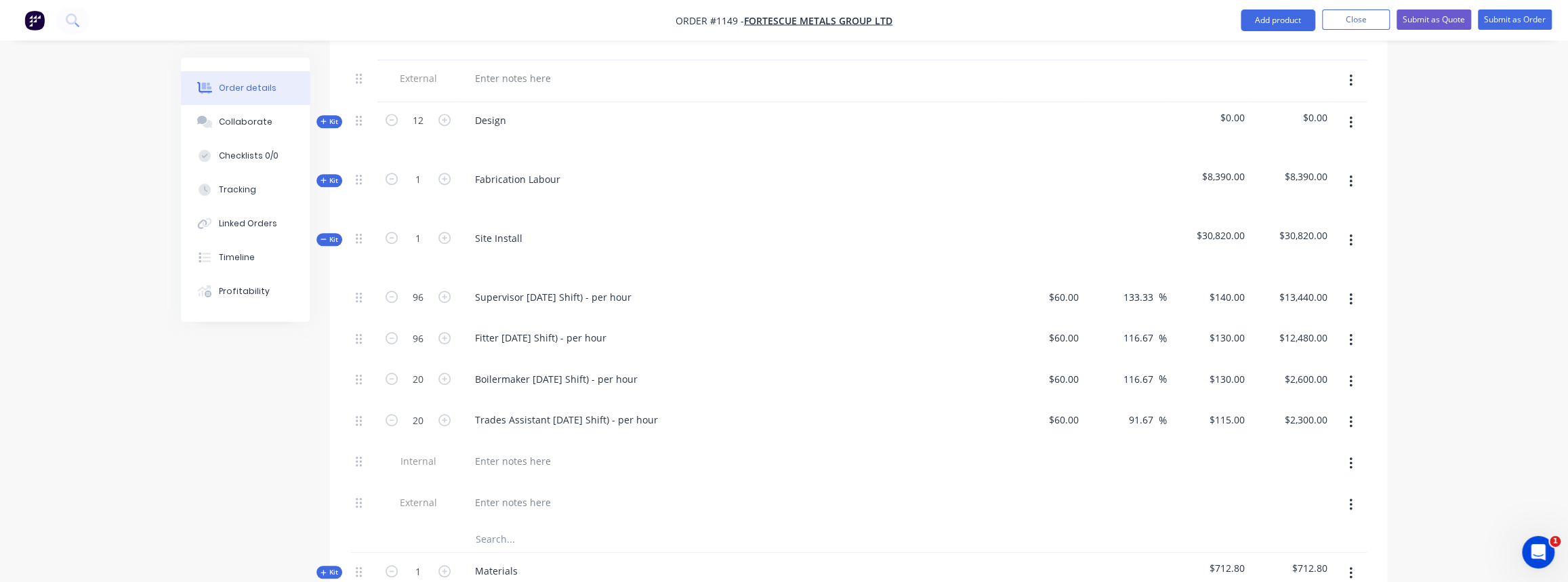
click at [417, 361] on div "20" at bounding box center [418, 381] width 81 height 41
click at [419, 369] on input "20" at bounding box center [417, 379] width 35 height 20
type input "96"
type input "$12,480.00"
click at [414, 410] on input "20" at bounding box center [417, 420] width 35 height 20
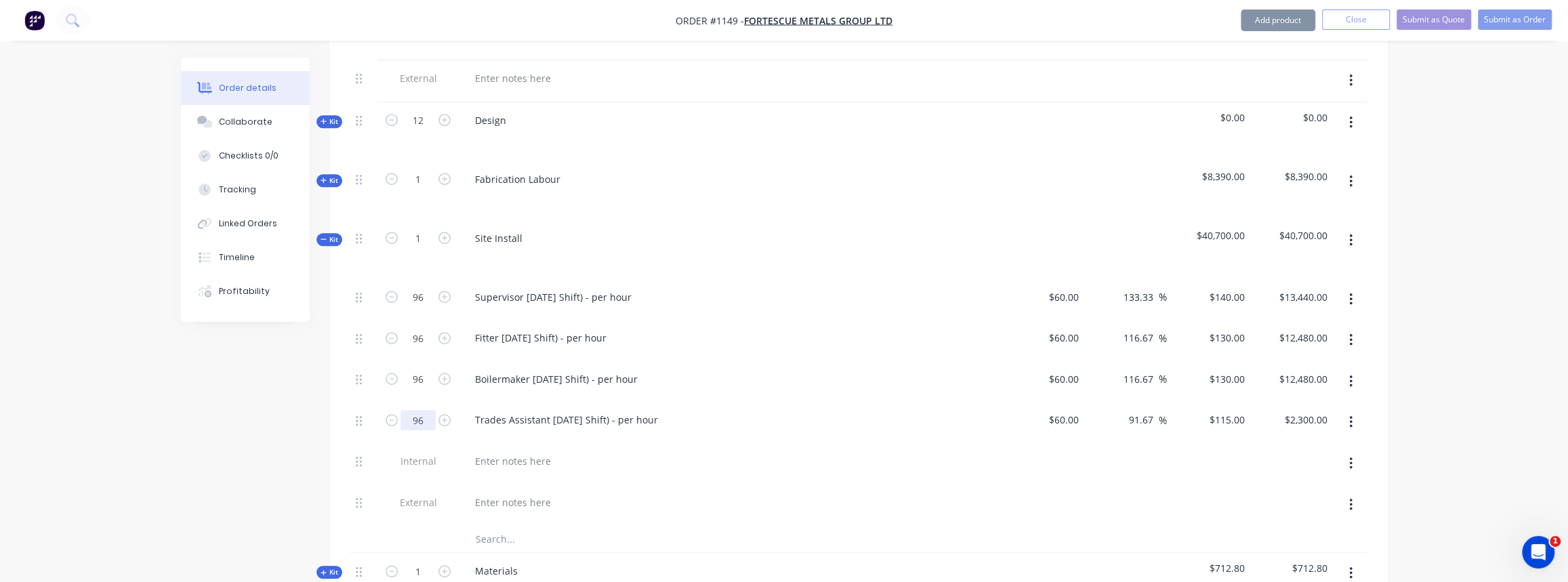
type input "96"
type input "$11,040.00"
click at [689, 459] on div at bounding box center [729, 464] width 542 height 41
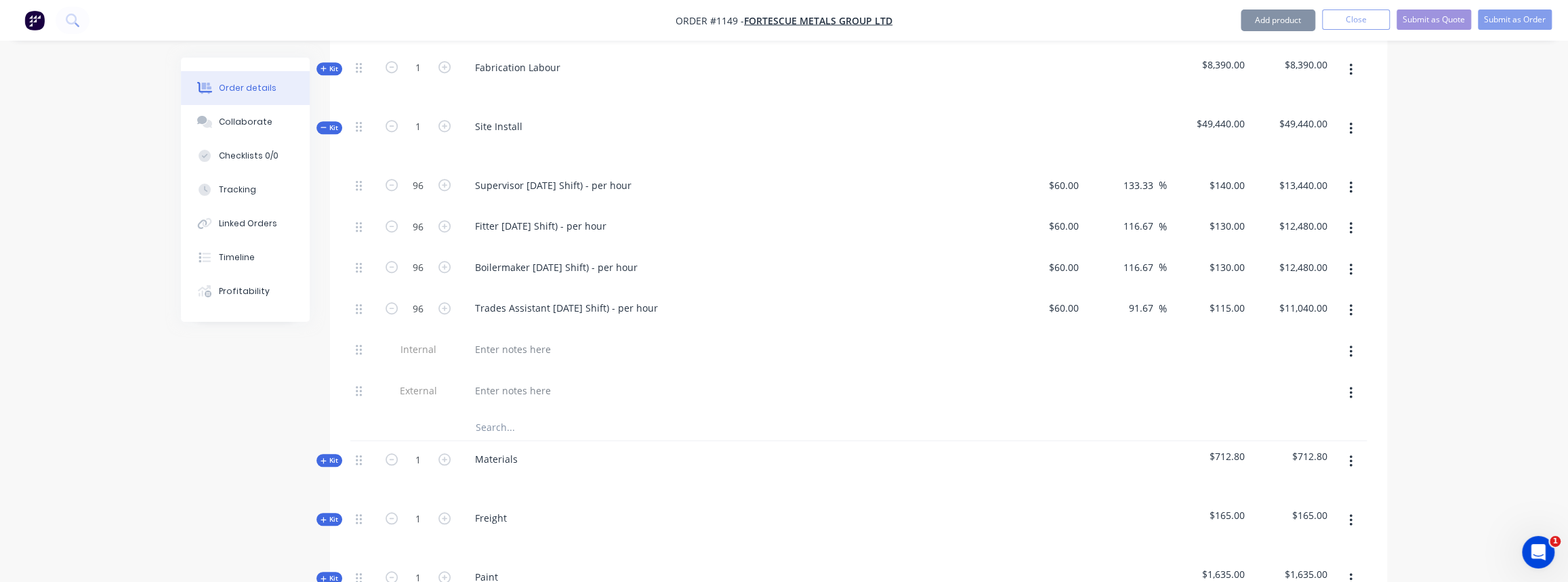
scroll to position [986, 0]
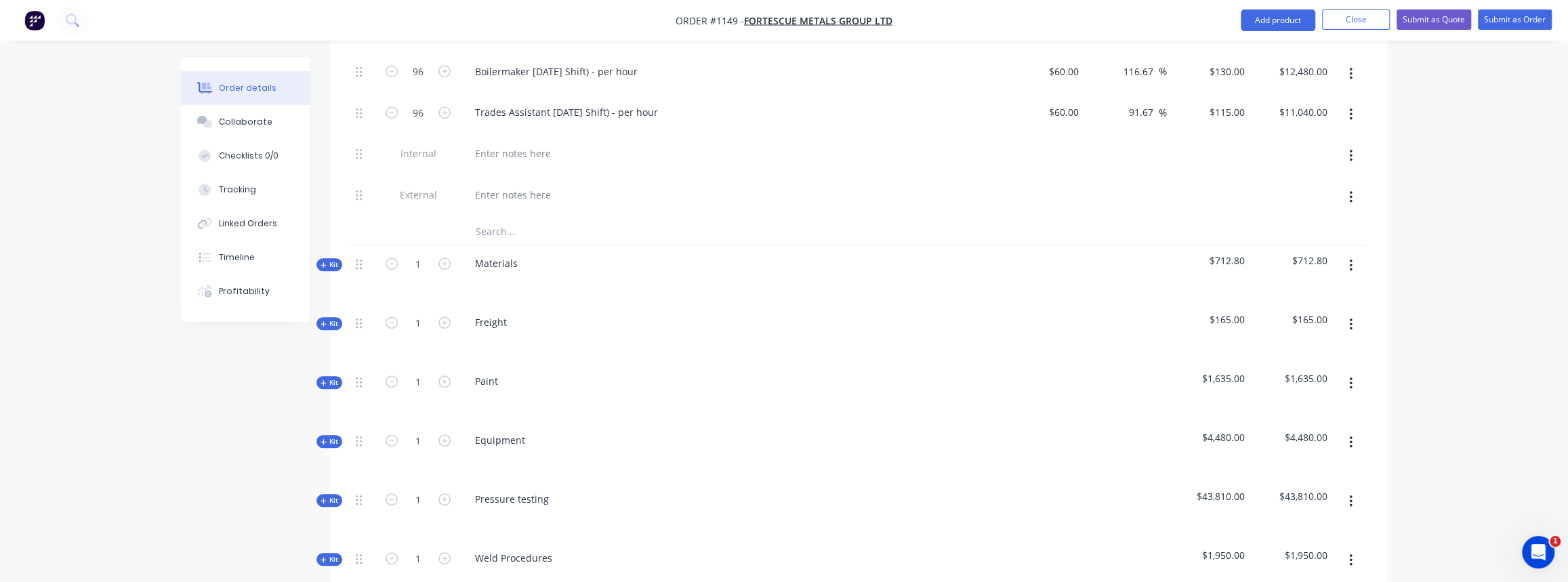
click at [325, 436] on span "Kit" at bounding box center [329, 441] width 17 height 10
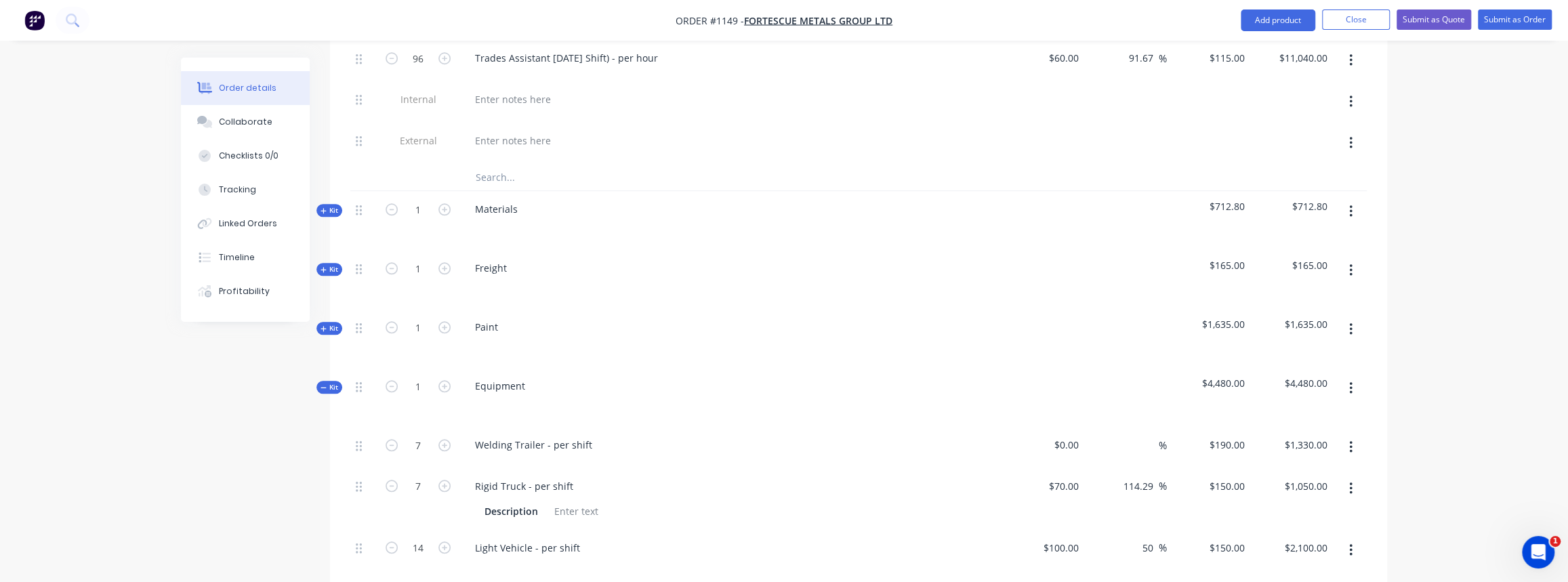
scroll to position [1109, 0]
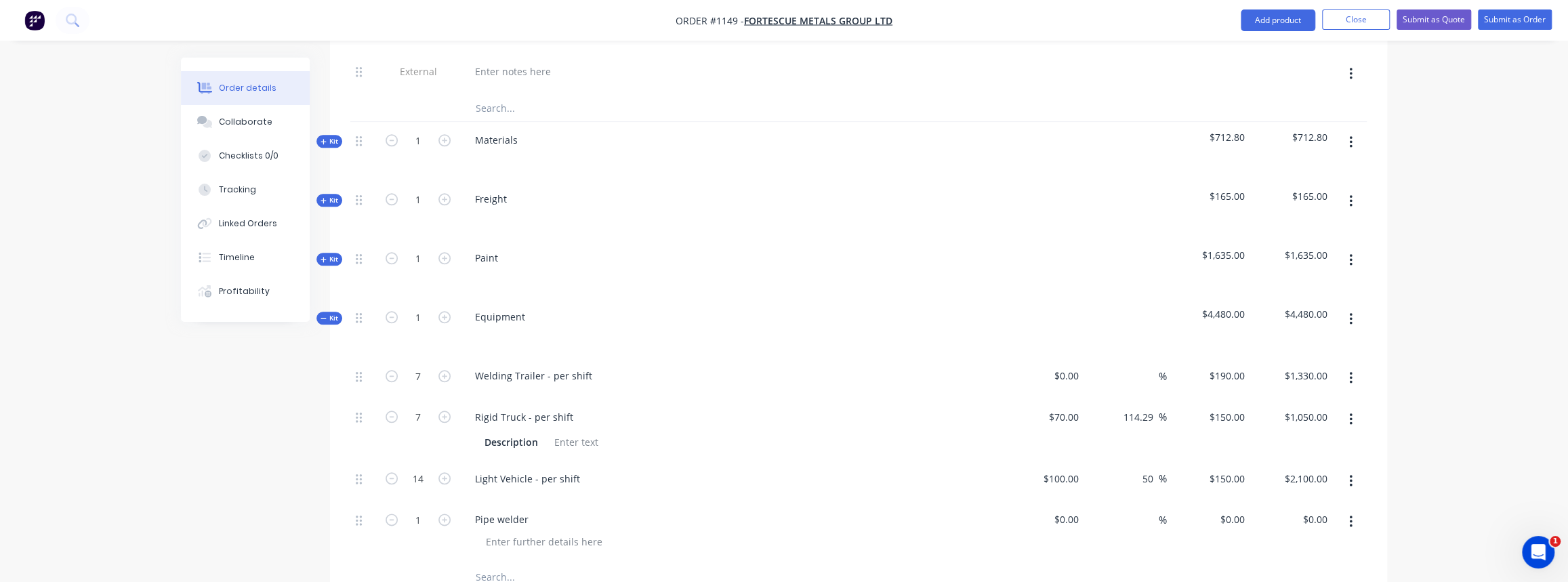
click at [494, 563] on input "text" at bounding box center [610, 577] width 271 height 27
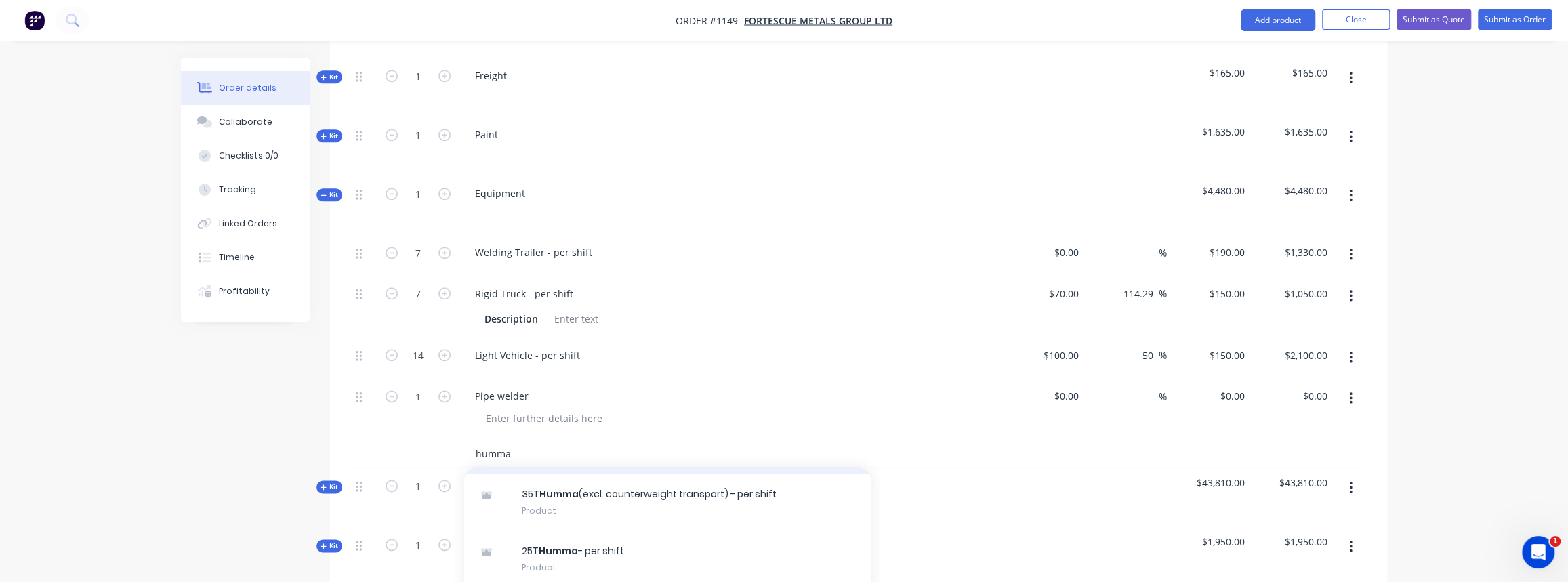
scroll to position [54, 0]
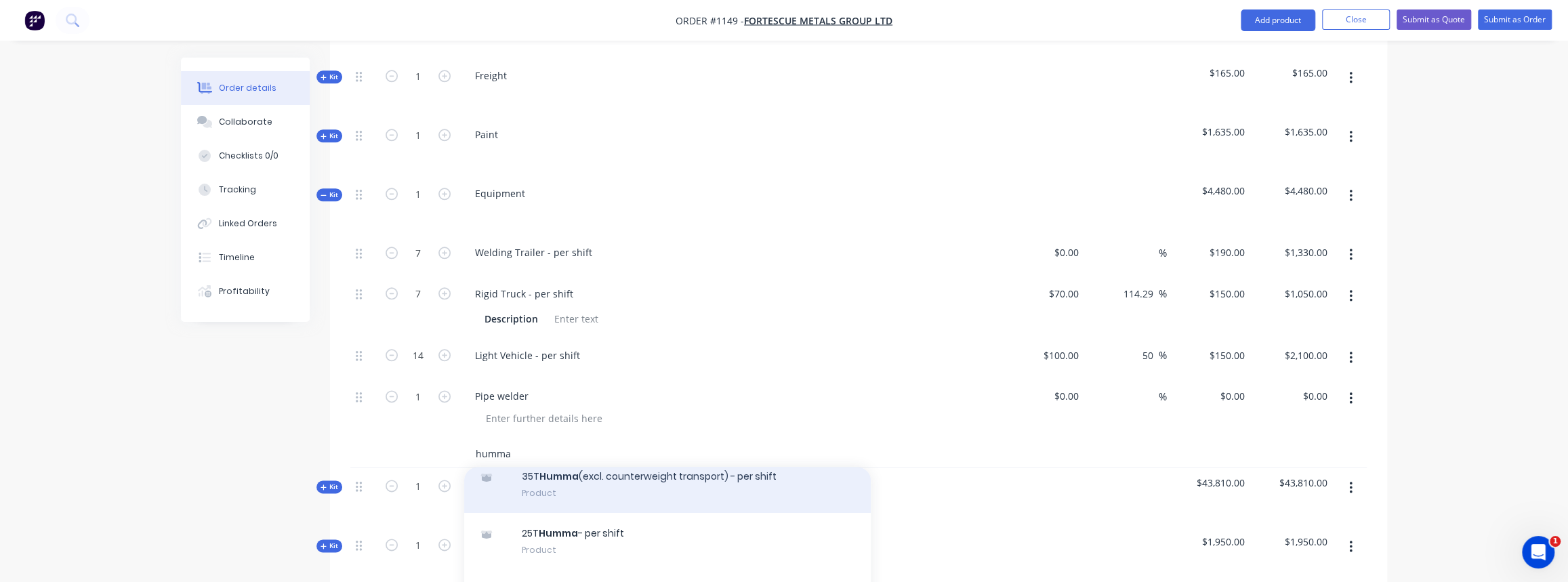
type input "humma"
click at [588, 474] on div "35T Humma (excl. counterweight transport) - per shift Product" at bounding box center [668, 485] width 407 height 57
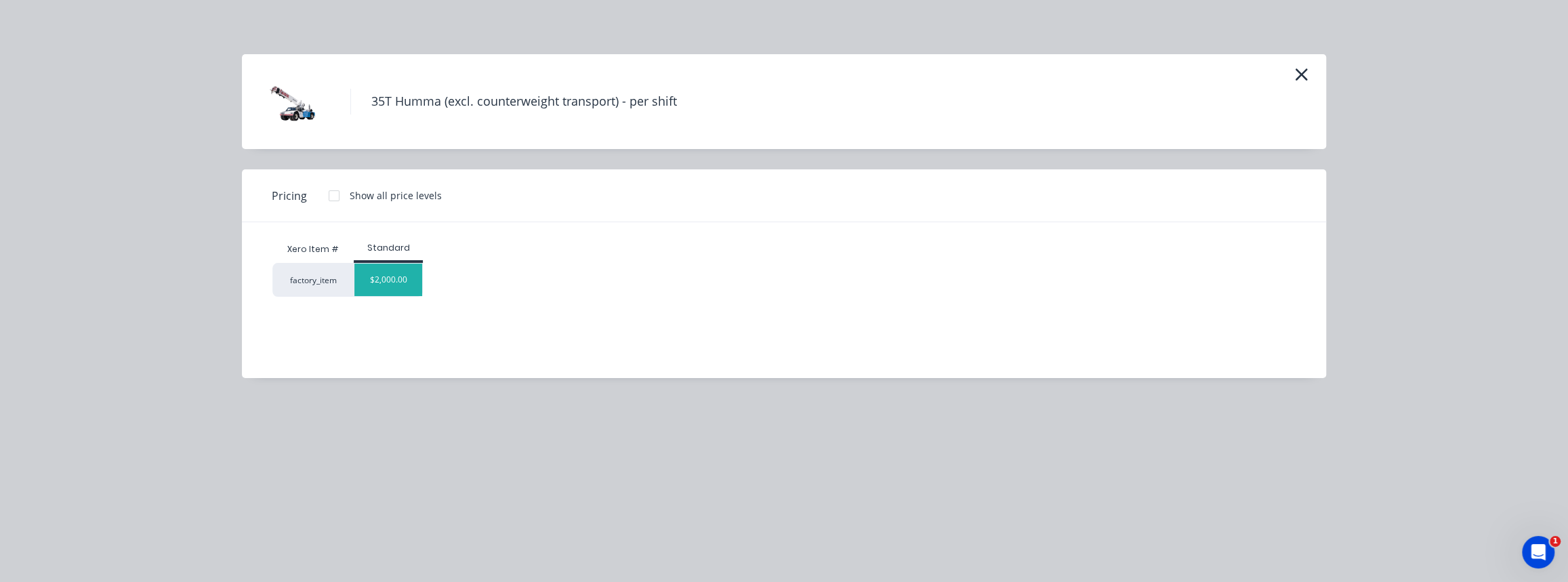
click at [377, 278] on div "$2,000.00" at bounding box center [388, 280] width 68 height 32
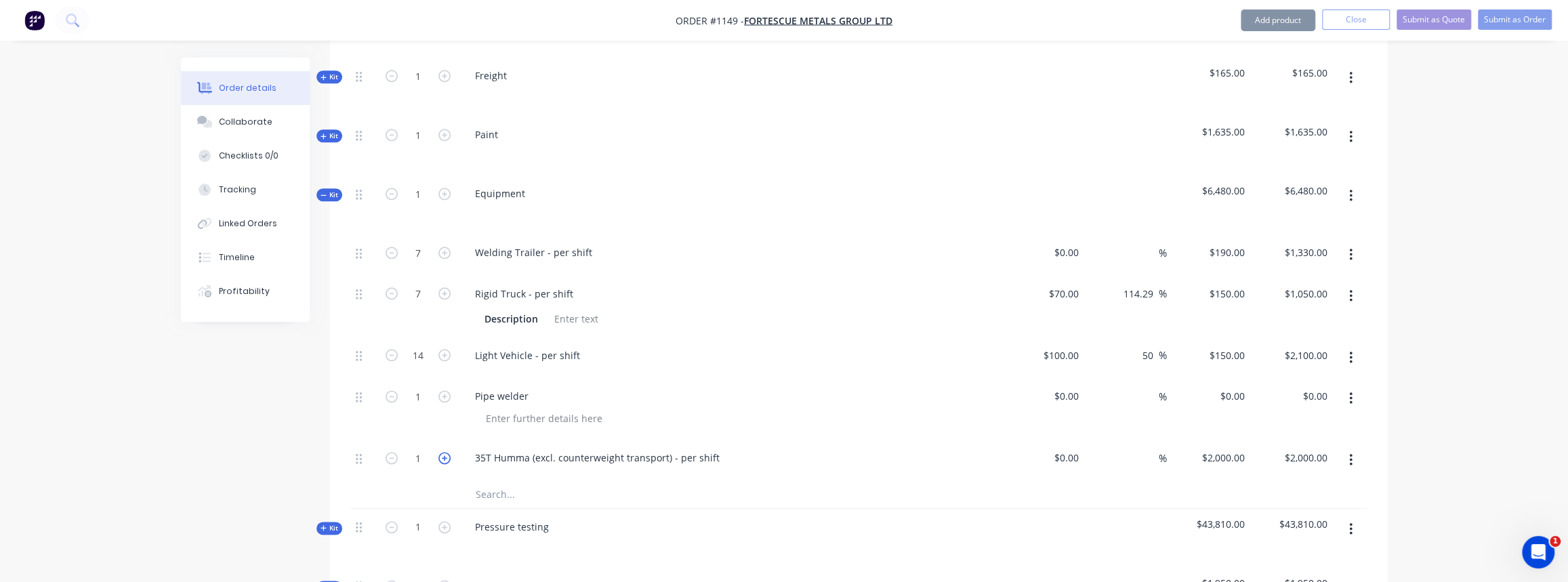
click at [445, 452] on icon "button" at bounding box center [445, 458] width 12 height 12
type input "2"
type input "$4,000.00"
click at [445, 452] on icon "button" at bounding box center [445, 458] width 12 height 12
type input "3"
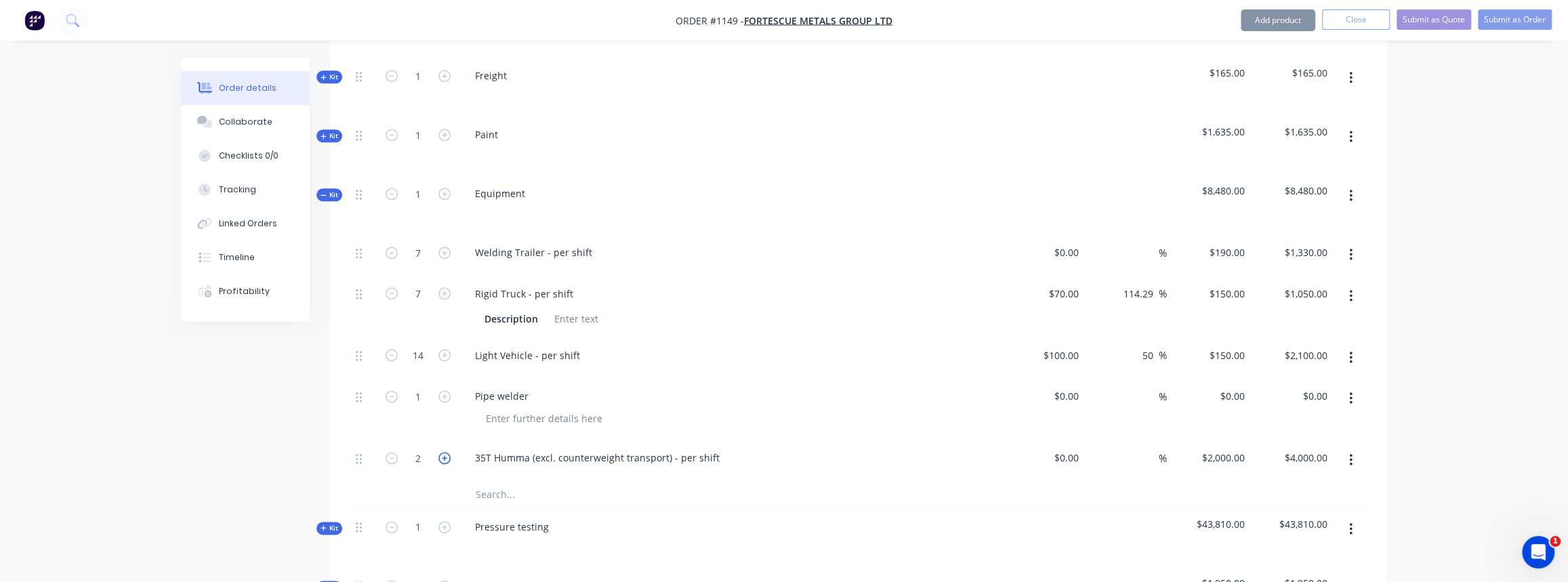
type input "$6,000.00"
click at [445, 452] on icon "button" at bounding box center [445, 458] width 12 height 12
type input "4"
type input "$8,000.00"
click at [445, 452] on icon "button" at bounding box center [445, 458] width 12 height 12
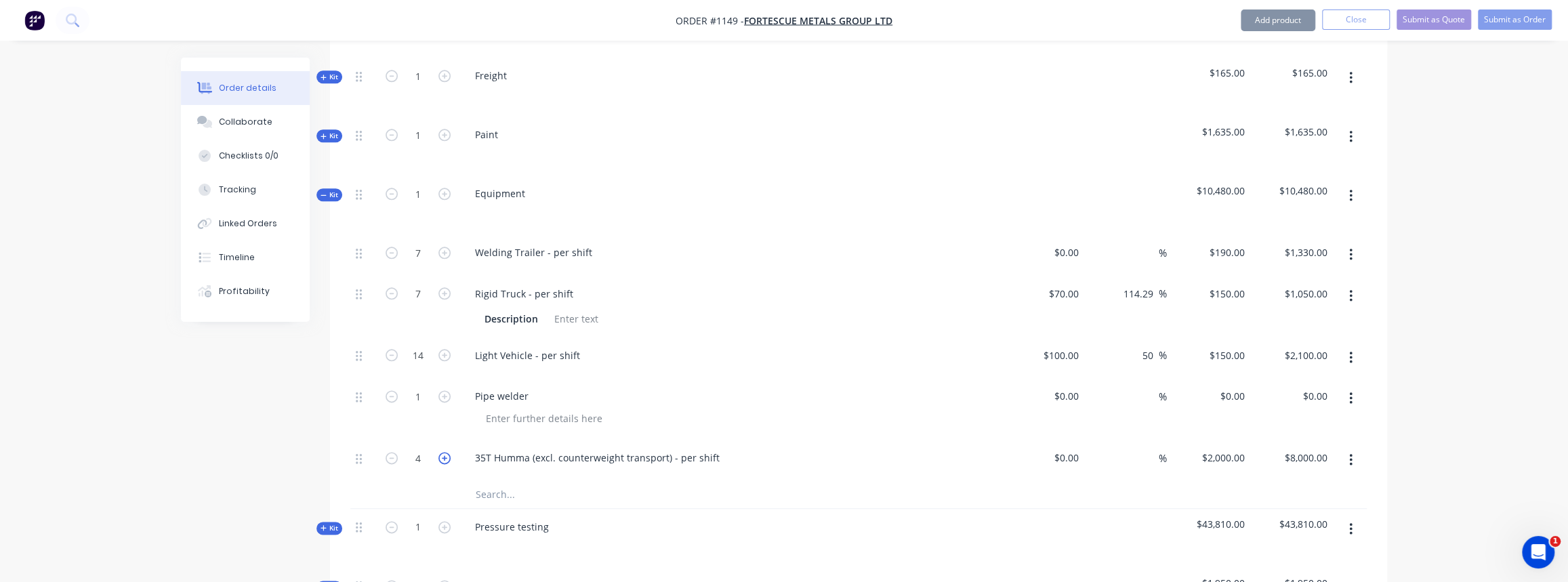
type input "5"
type input "$10,000.00"
click at [445, 452] on icon "button" at bounding box center [445, 458] width 12 height 12
type input "6"
type input "$12,000.00"
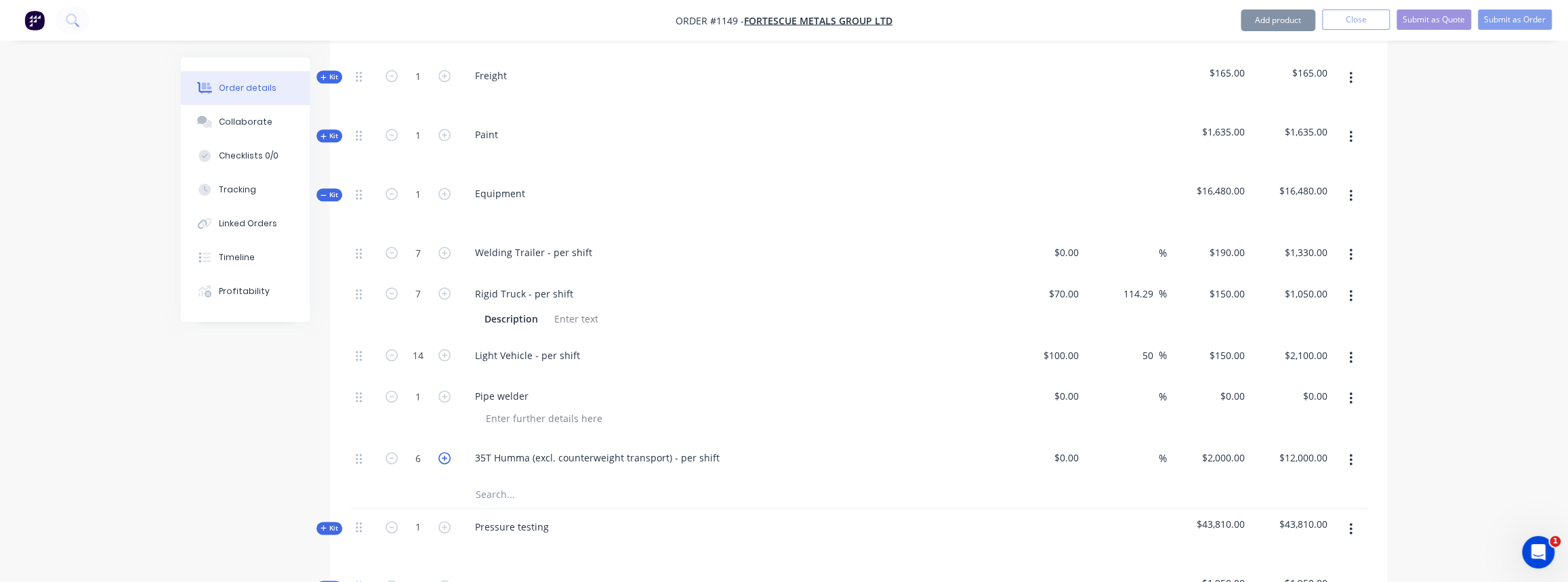
click at [445, 452] on icon "button" at bounding box center [445, 458] width 12 height 12
type input "7"
type input "$14,000.00"
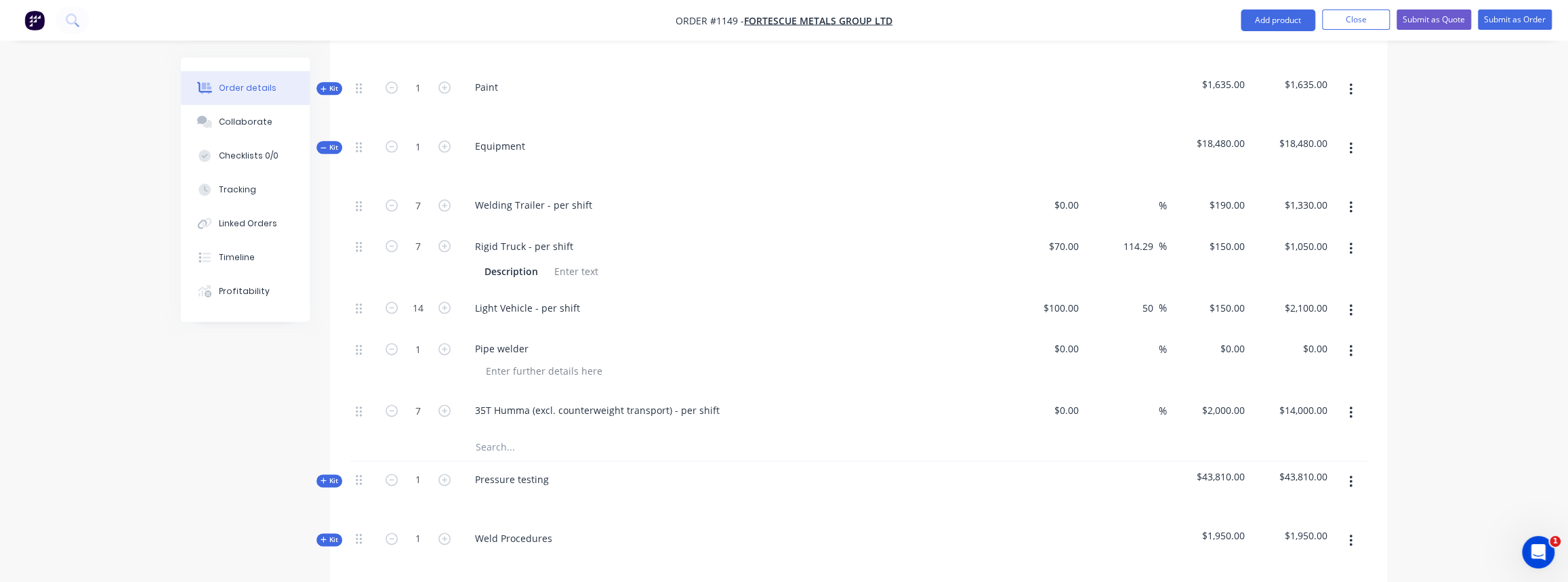
scroll to position [1167, 0]
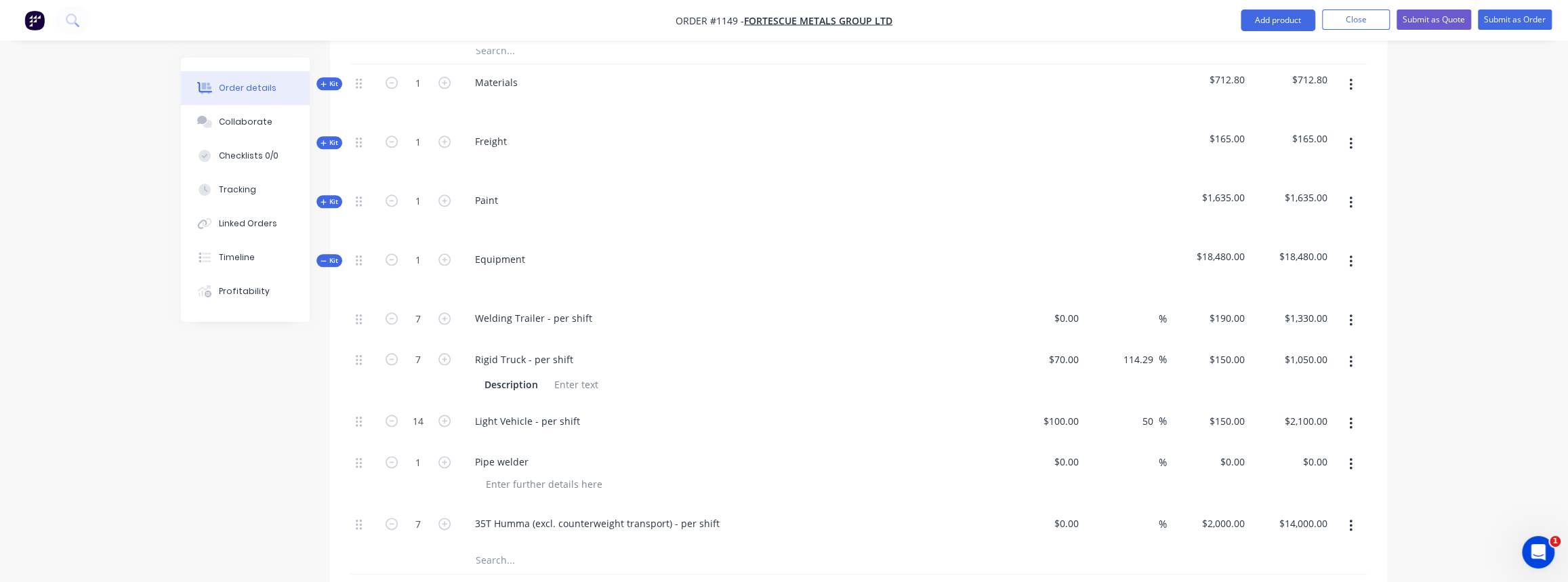
click at [323, 258] on icon "button" at bounding box center [323, 261] width 6 height 7
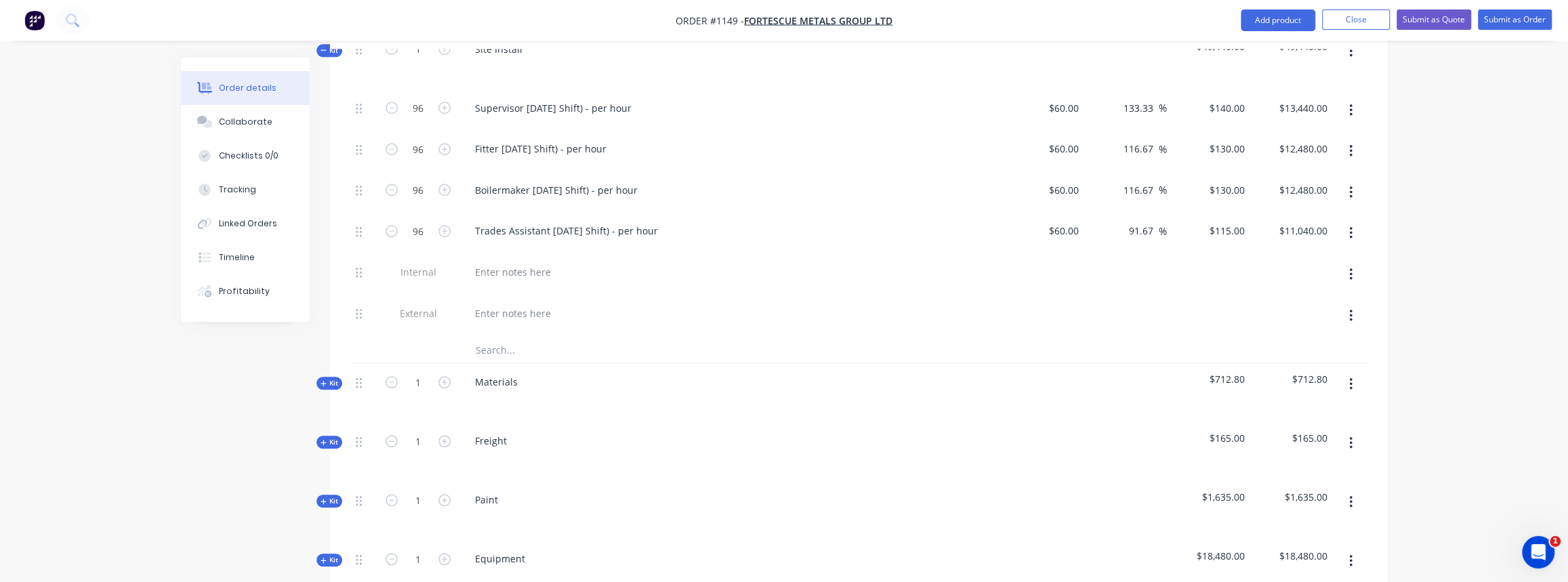
scroll to position [859, 0]
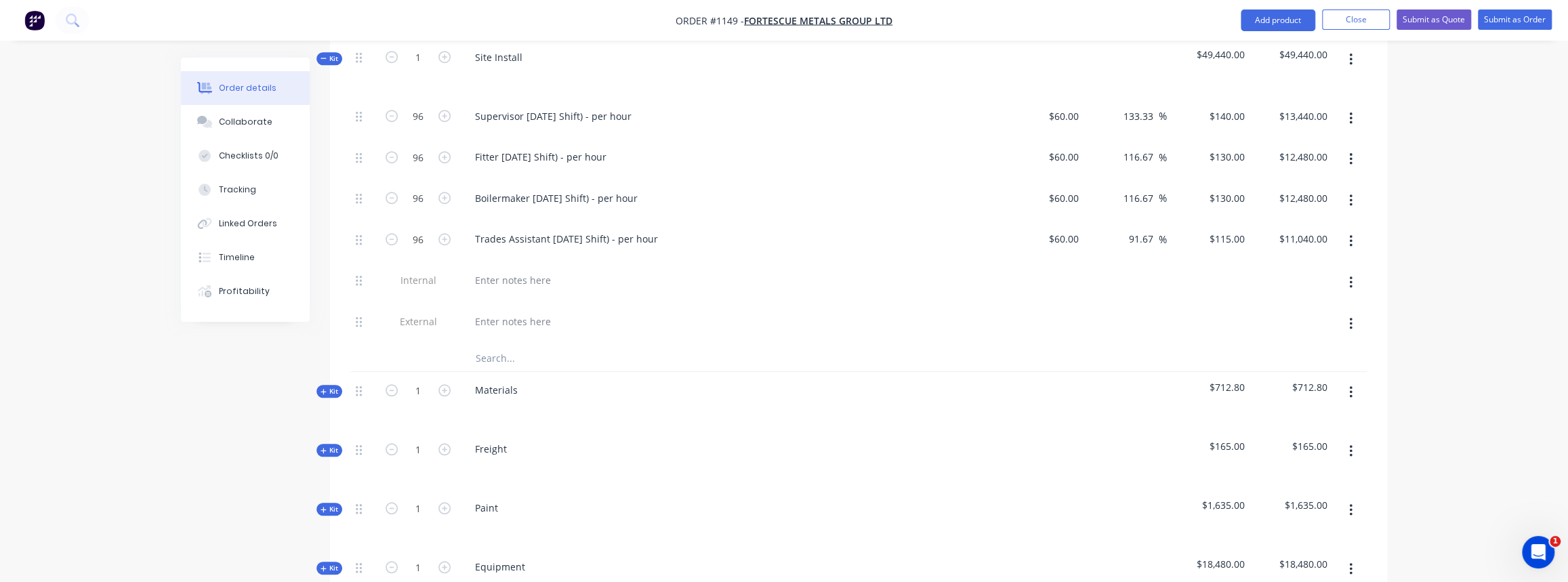
click at [333, 387] on span "Kit" at bounding box center [329, 391] width 17 height 10
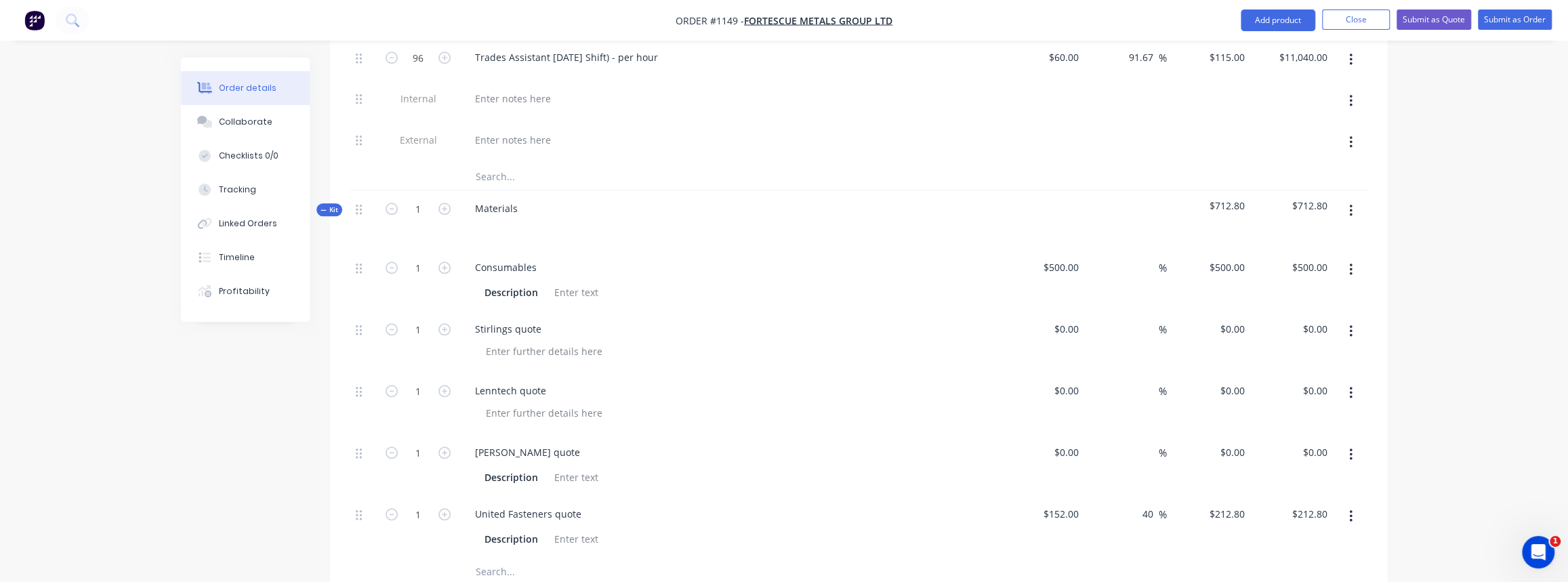
scroll to position [1044, 0]
click at [502, 555] on input "text" at bounding box center [610, 568] width 271 height 27
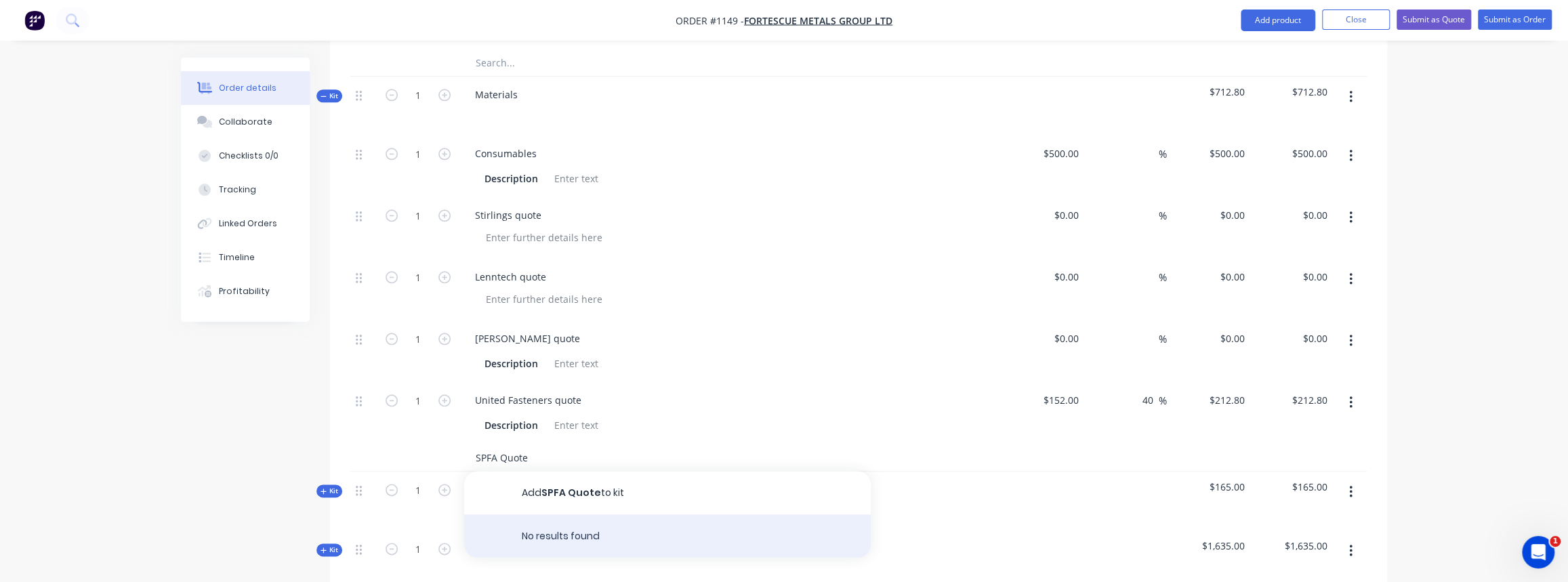
scroll to position [1167, 0]
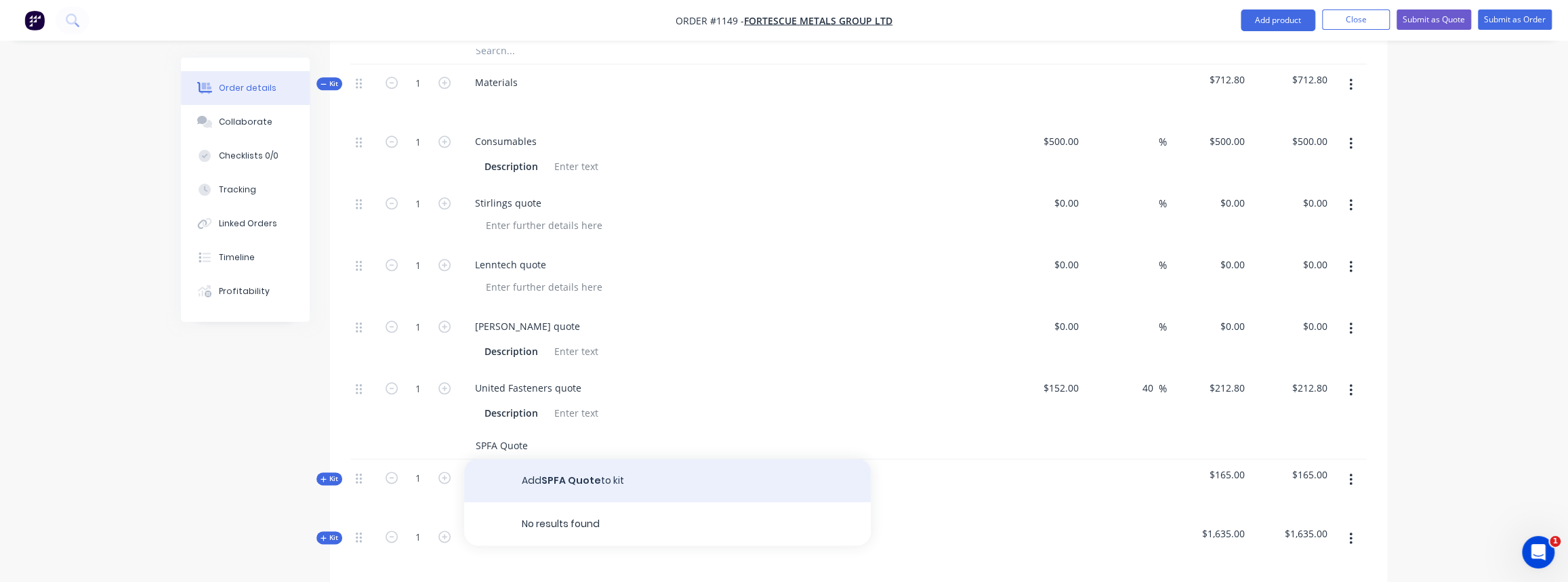
type input "SPFA Quote"
click at [595, 465] on button "Add SPFA Quote to kit" at bounding box center [668, 481] width 407 height 44
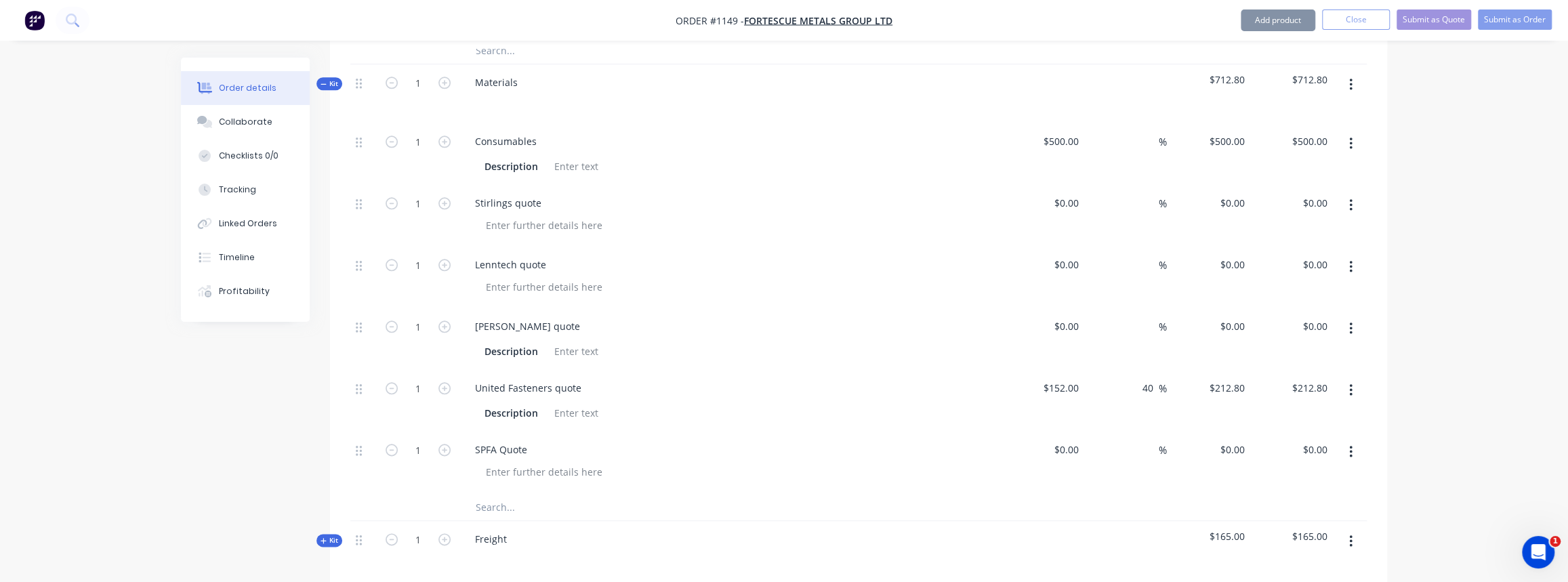
click at [515, 494] on input "text" at bounding box center [610, 507] width 271 height 27
type input "r"
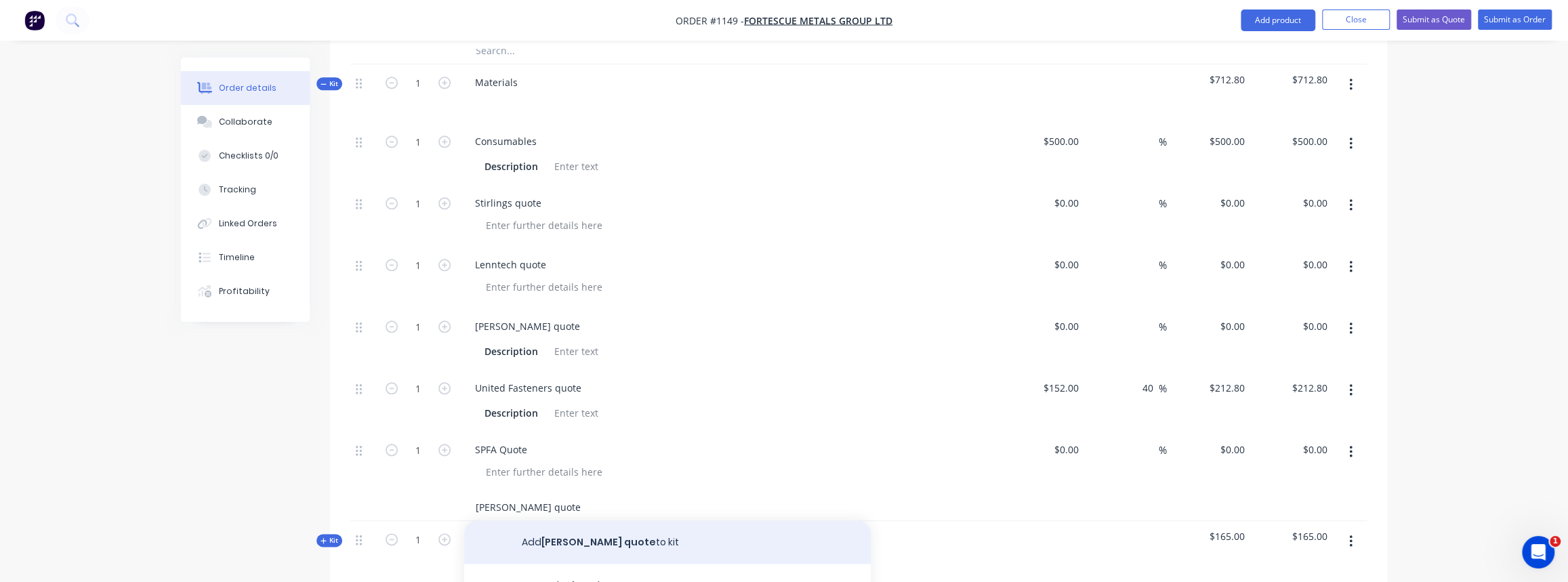
type input "Reece quote"
click at [579, 526] on button "Add Reece quote to kit" at bounding box center [668, 543] width 407 height 44
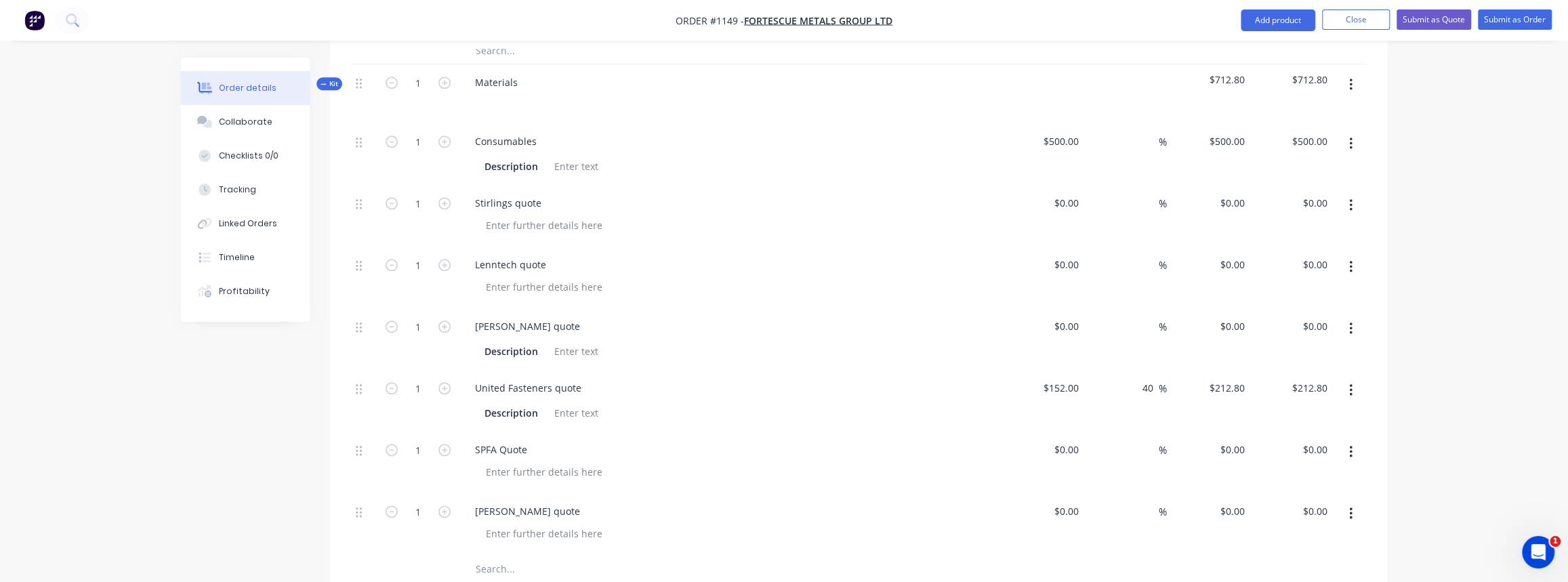
click at [530, 556] on input "text" at bounding box center [610, 569] width 271 height 27
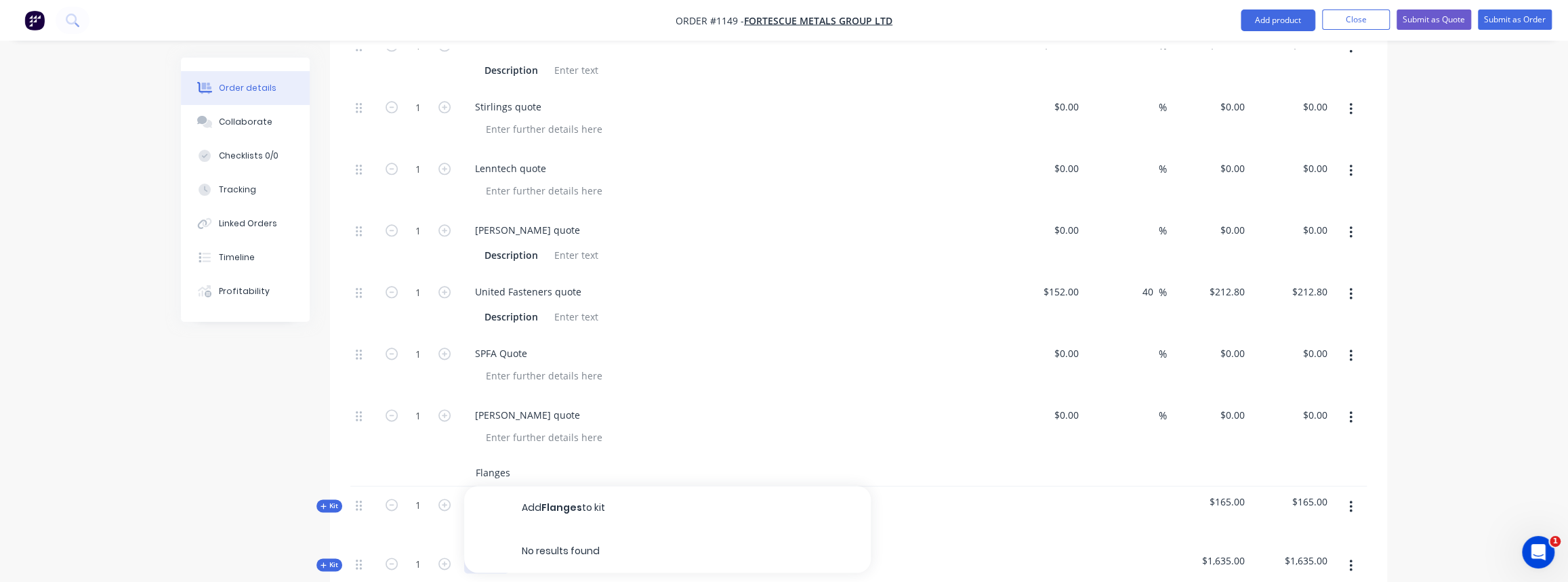
scroll to position [1290, 0]
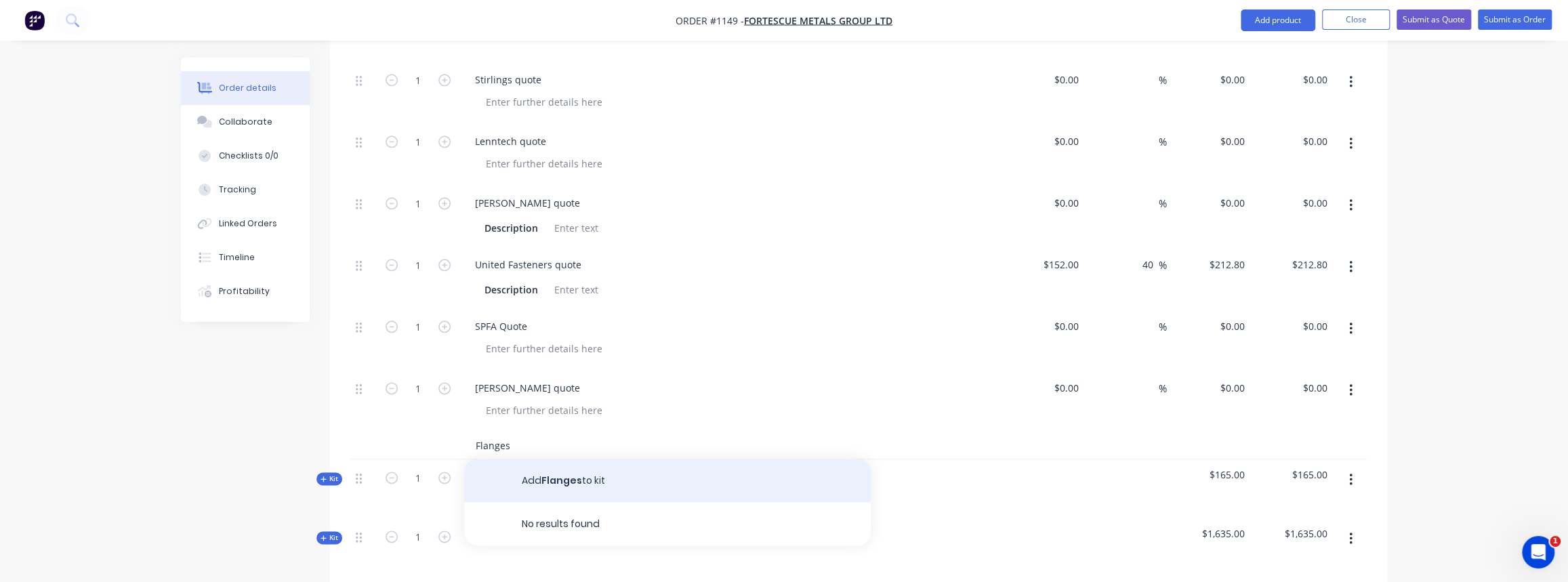
type input "Flanges"
click at [579, 461] on button "Add Flanges to kit" at bounding box center [668, 481] width 407 height 44
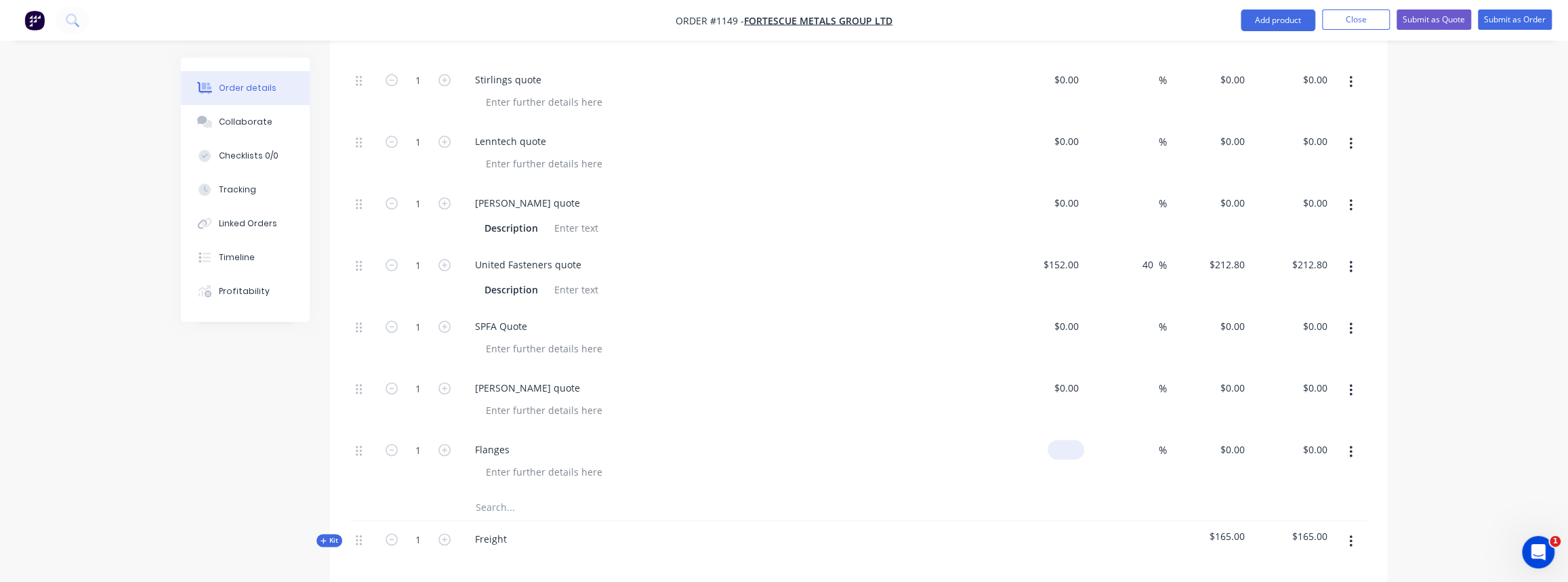
click at [1073, 440] on input at bounding box center [1068, 450] width 31 height 20
type input "$2,500.00"
click at [1032, 455] on div "$2,500.00 2500" at bounding box center [1042, 463] width 84 height 62
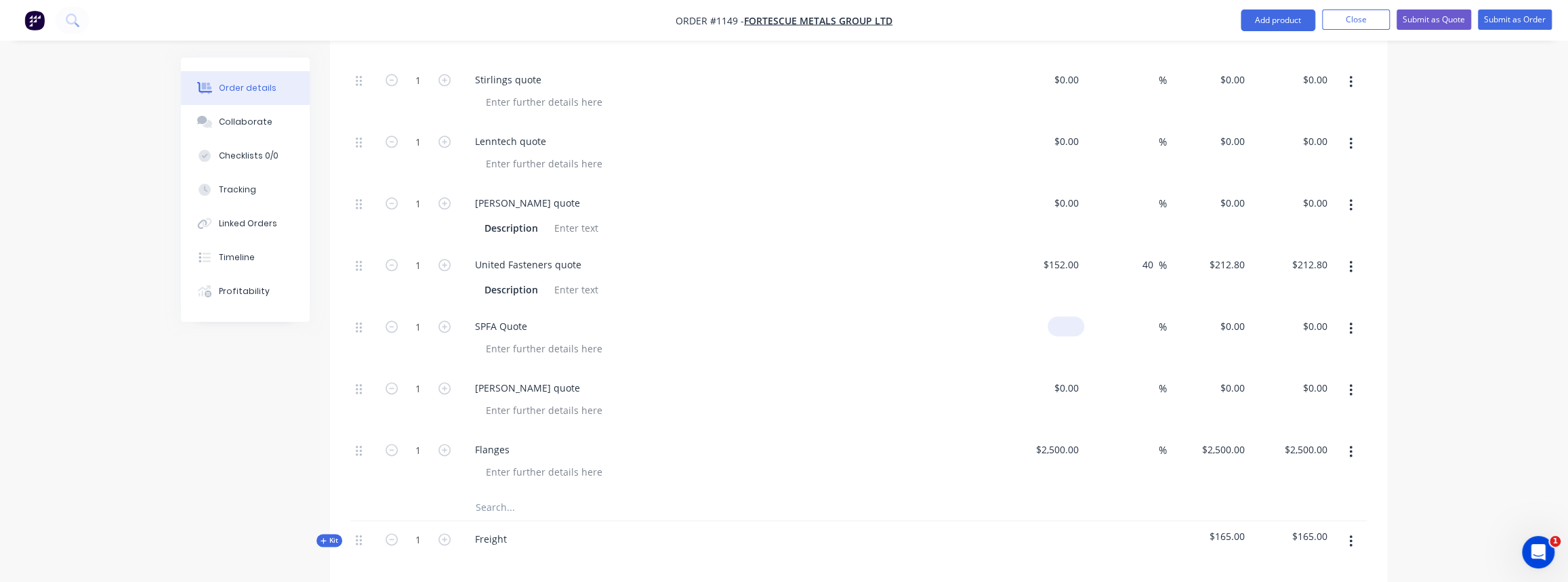
click at [1061, 308] on div "$0.00" at bounding box center [1042, 339] width 84 height 62
type input "$46,871.00"
click at [1145, 317] on input at bounding box center [1151, 326] width 16 height 20
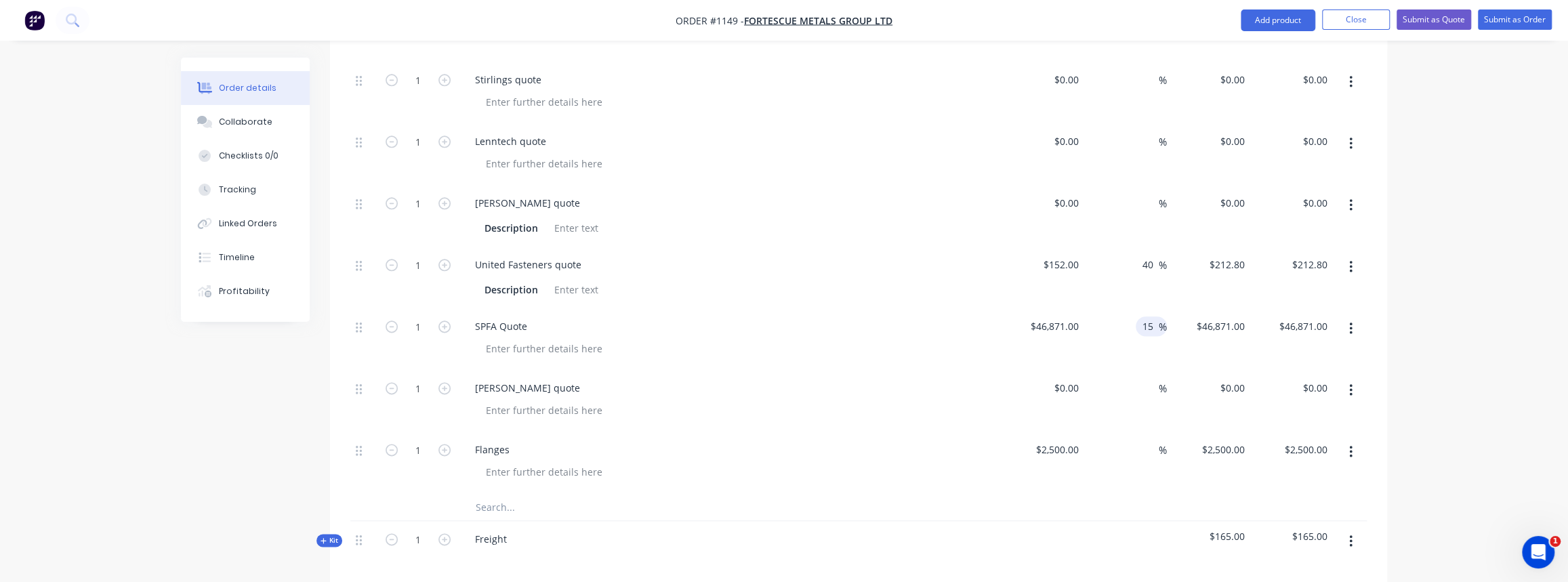
type input "15"
type input "$53,901.65"
click at [1126, 327] on div "15 15 %" at bounding box center [1126, 339] width 84 height 62
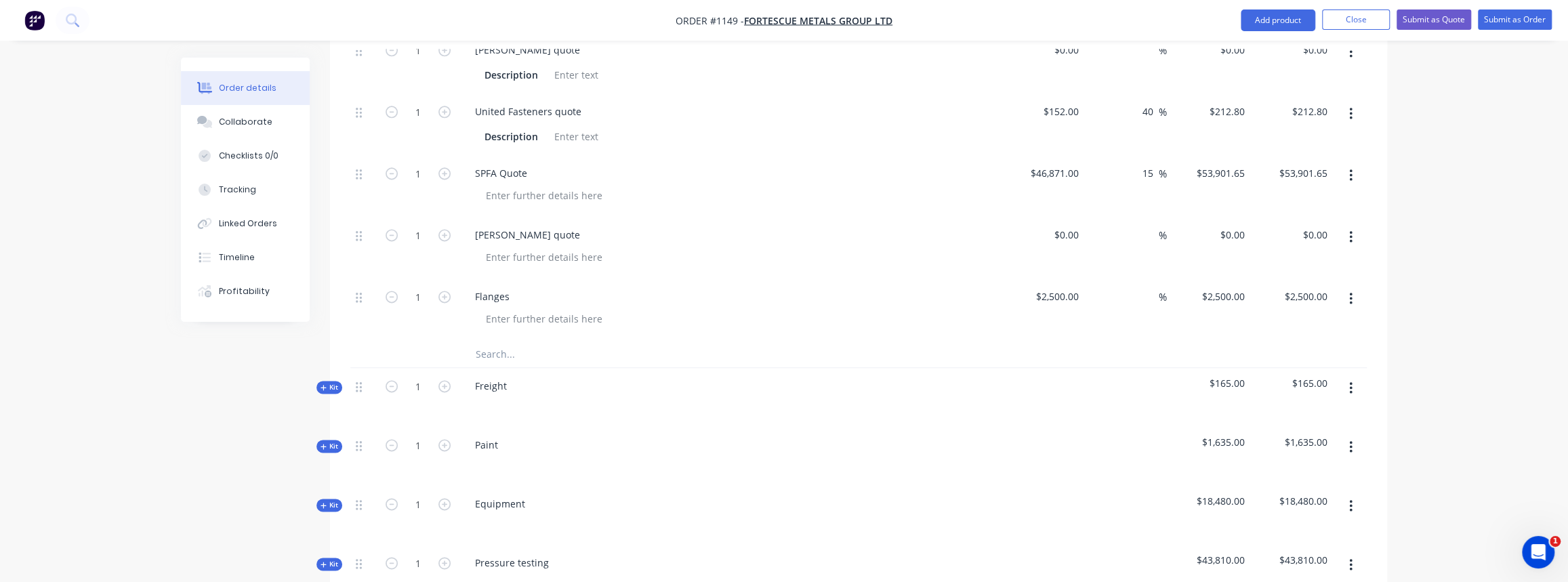
scroll to position [1414, 0]
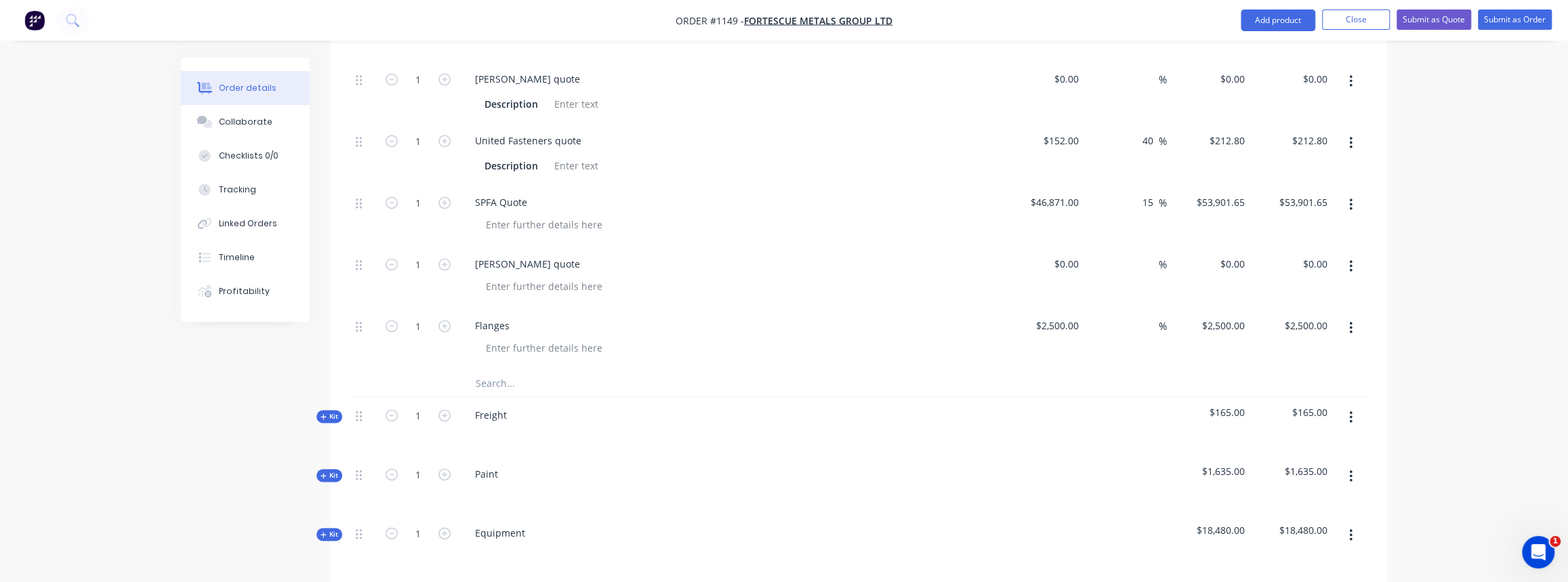
click at [329, 410] on button "Kit" at bounding box center [329, 416] width 26 height 13
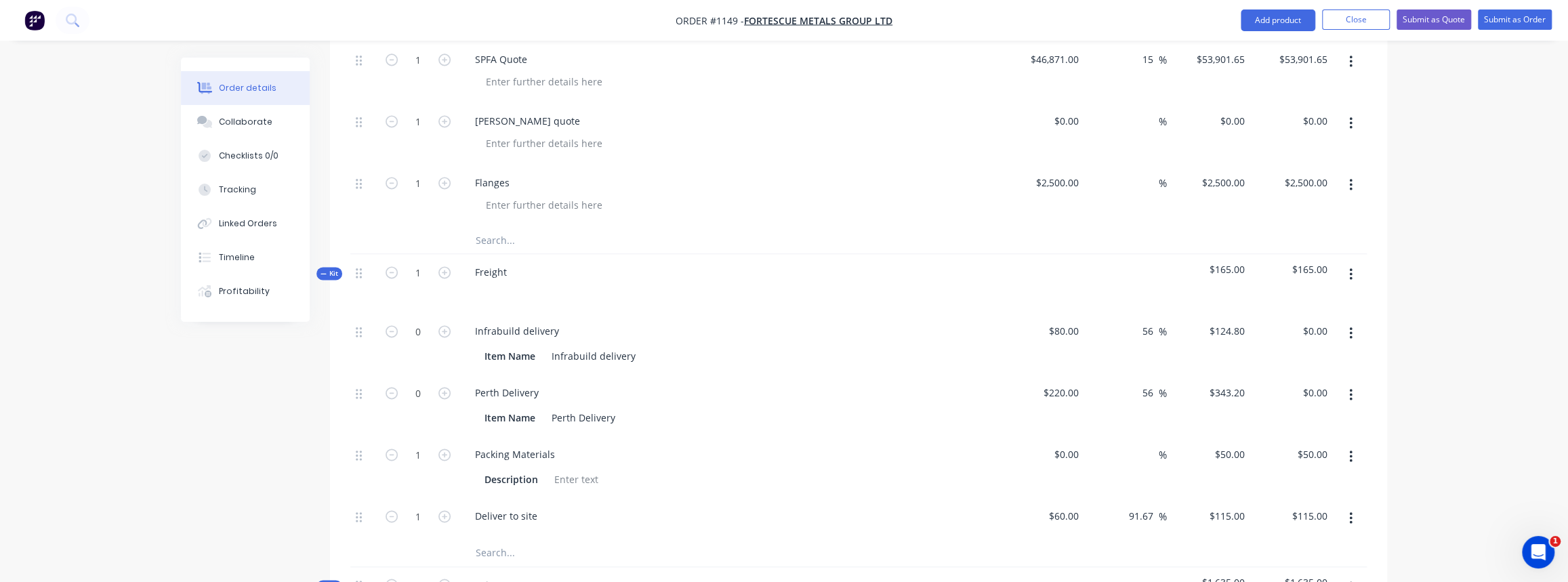
scroll to position [1538, 0]
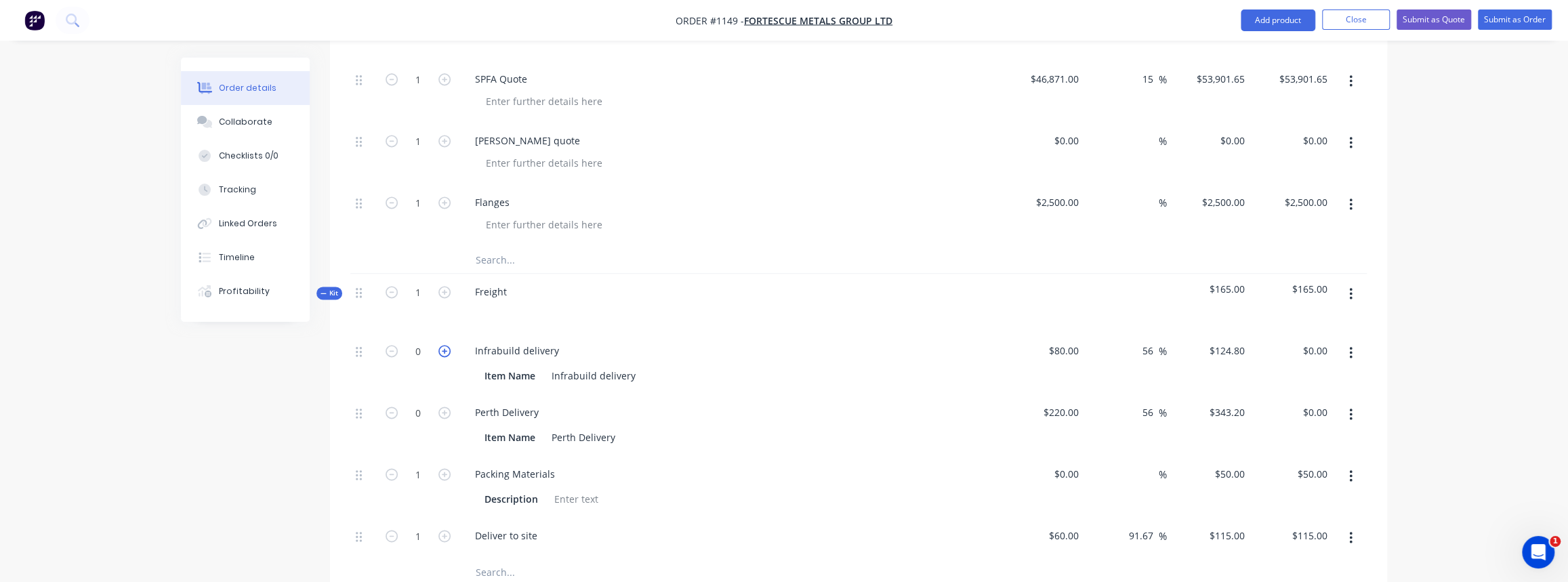
click at [445, 345] on icon "button" at bounding box center [445, 351] width 12 height 12
type input "1"
type input "$124.80"
click at [445, 407] on icon "button" at bounding box center [445, 413] width 12 height 12
type input "1"
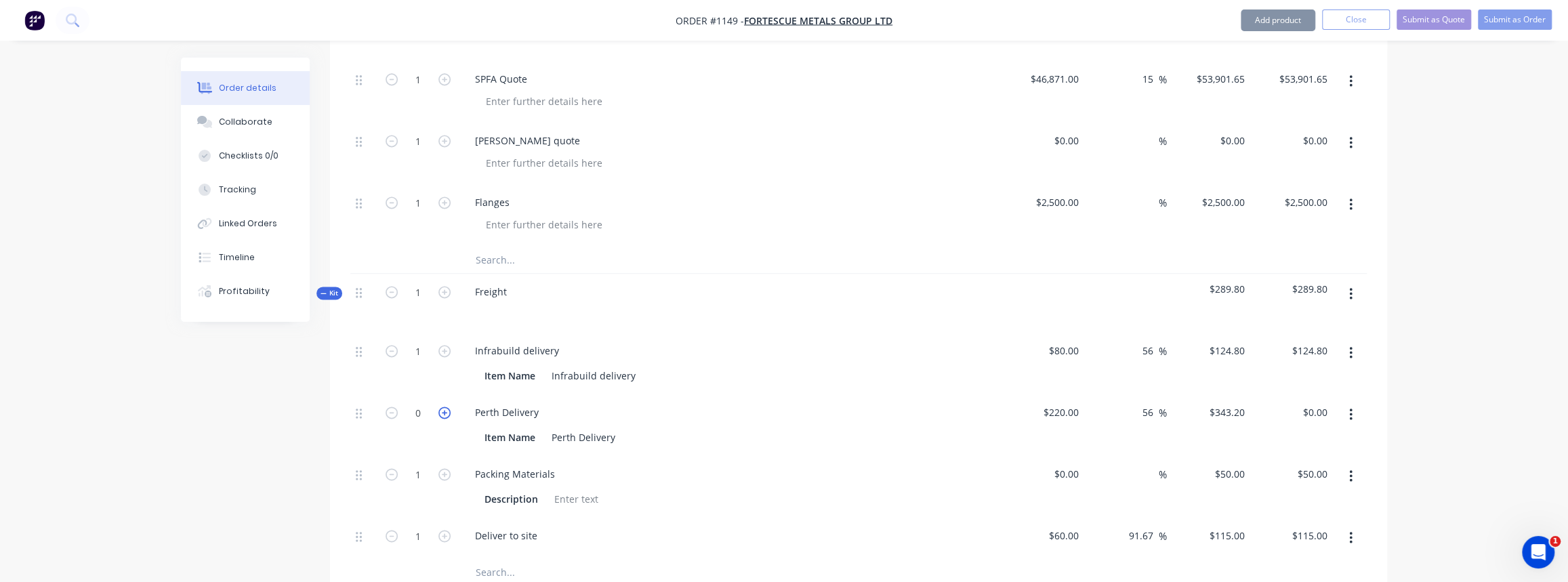
type input "$343.20"
click at [423, 403] on input "1" at bounding box center [417, 412] width 35 height 20
type input "10"
type input "$3,432.00"
click at [642, 427] on div "Item Name Perth Delivery" at bounding box center [727, 437] width 496 height 20
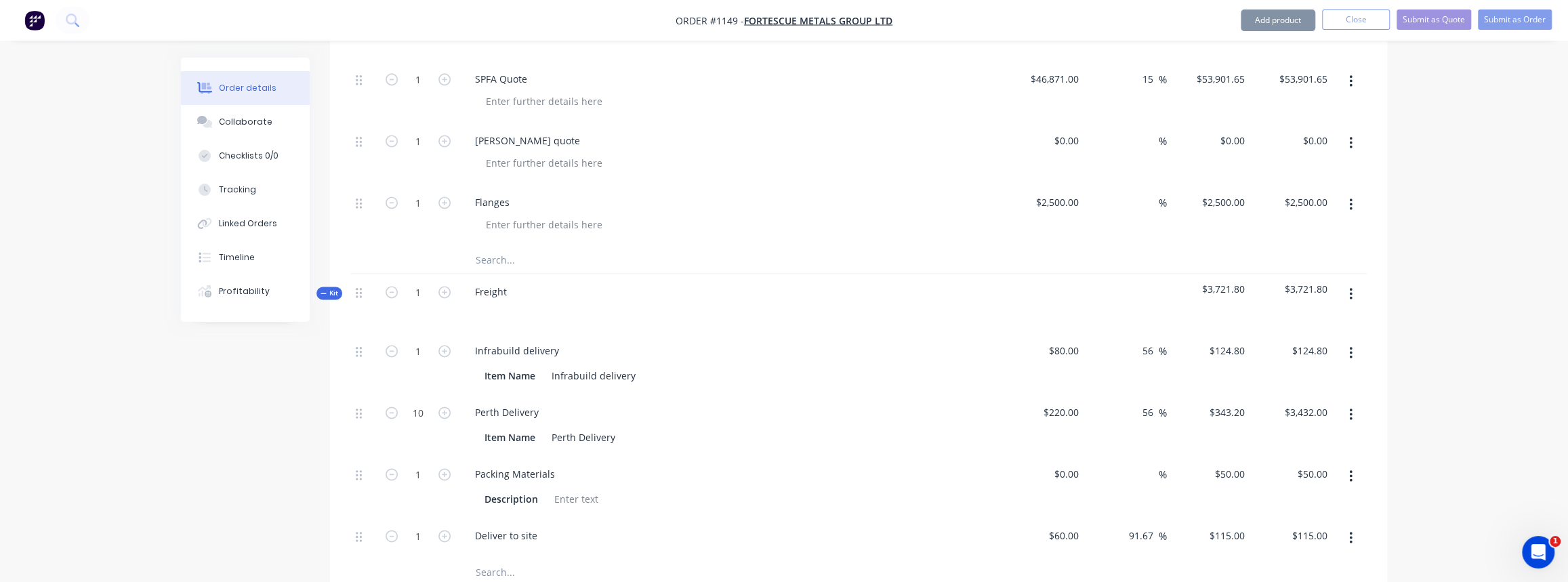
click at [657, 403] on div "Perth Delivery" at bounding box center [729, 412] width 531 height 20
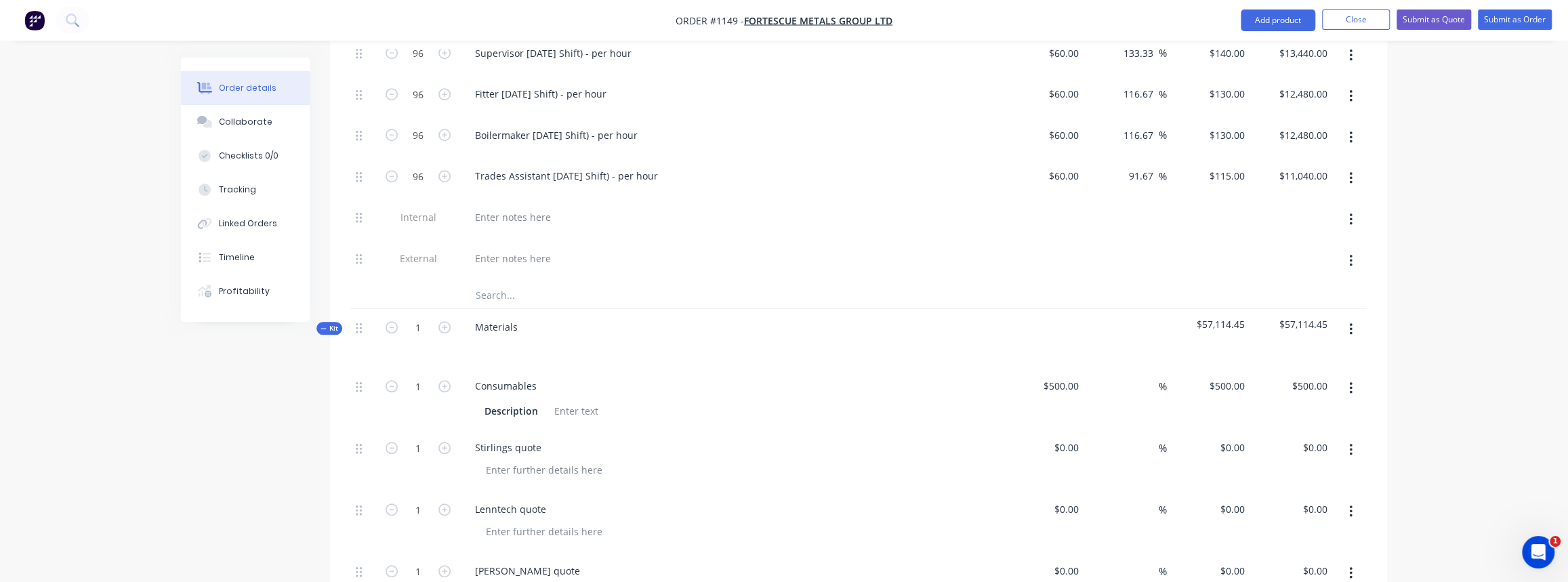
scroll to position [921, 0]
click at [331, 324] on span "Kit" at bounding box center [329, 329] width 17 height 10
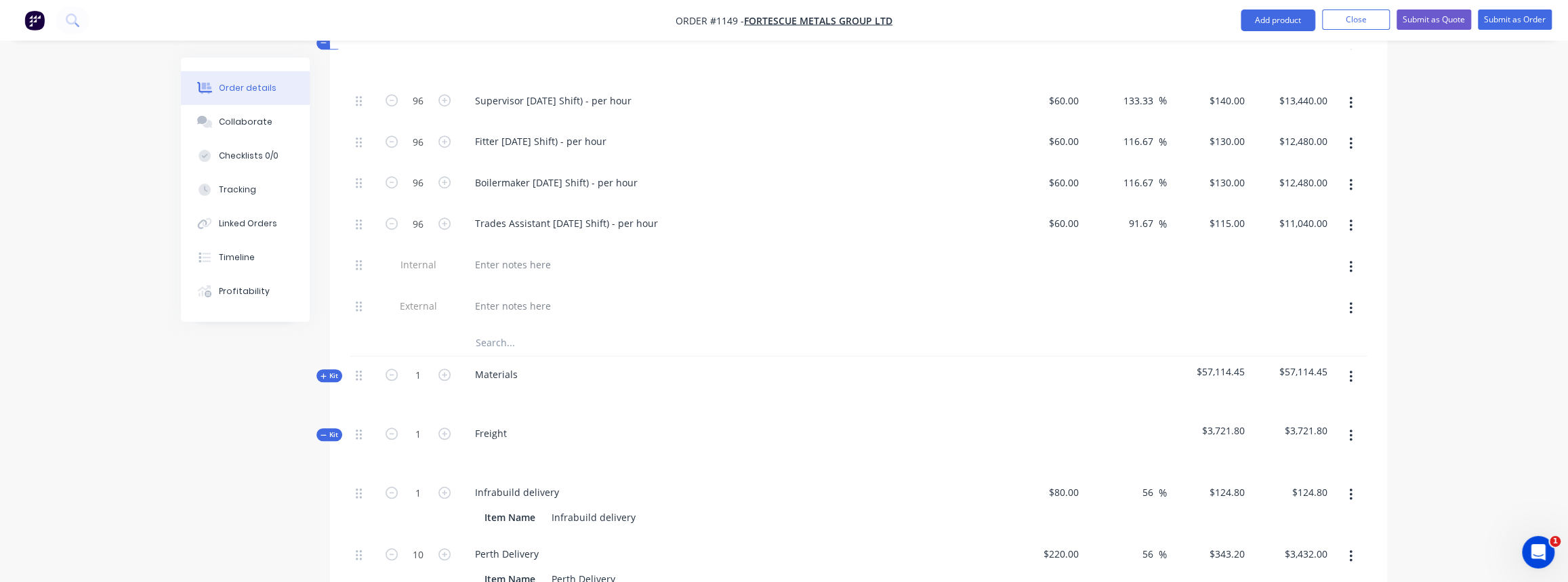
scroll to position [798, 0]
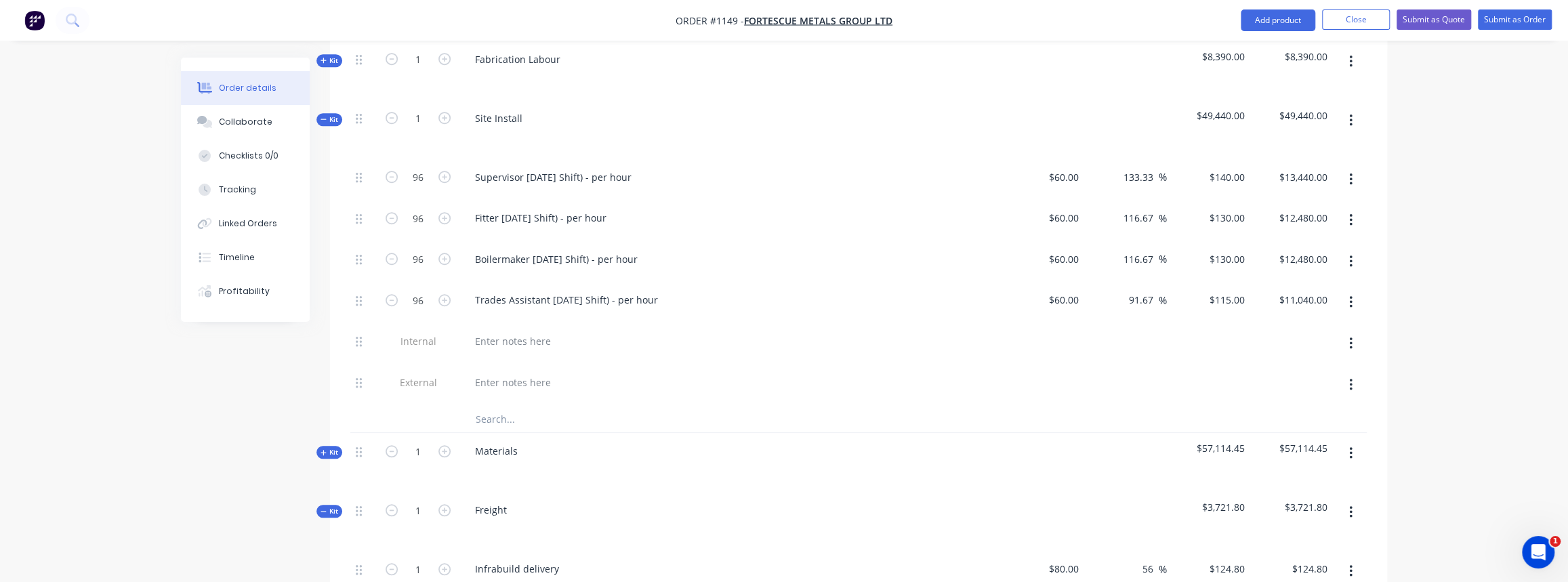
click at [316, 495] on div "Created by Justin Created 24/09/25 Required 24/09/25 Assigned to Add team membe…" at bounding box center [784, 345] width 1206 height 2171
click at [325, 511] on icon "button" at bounding box center [322, 511] width 5 height 1
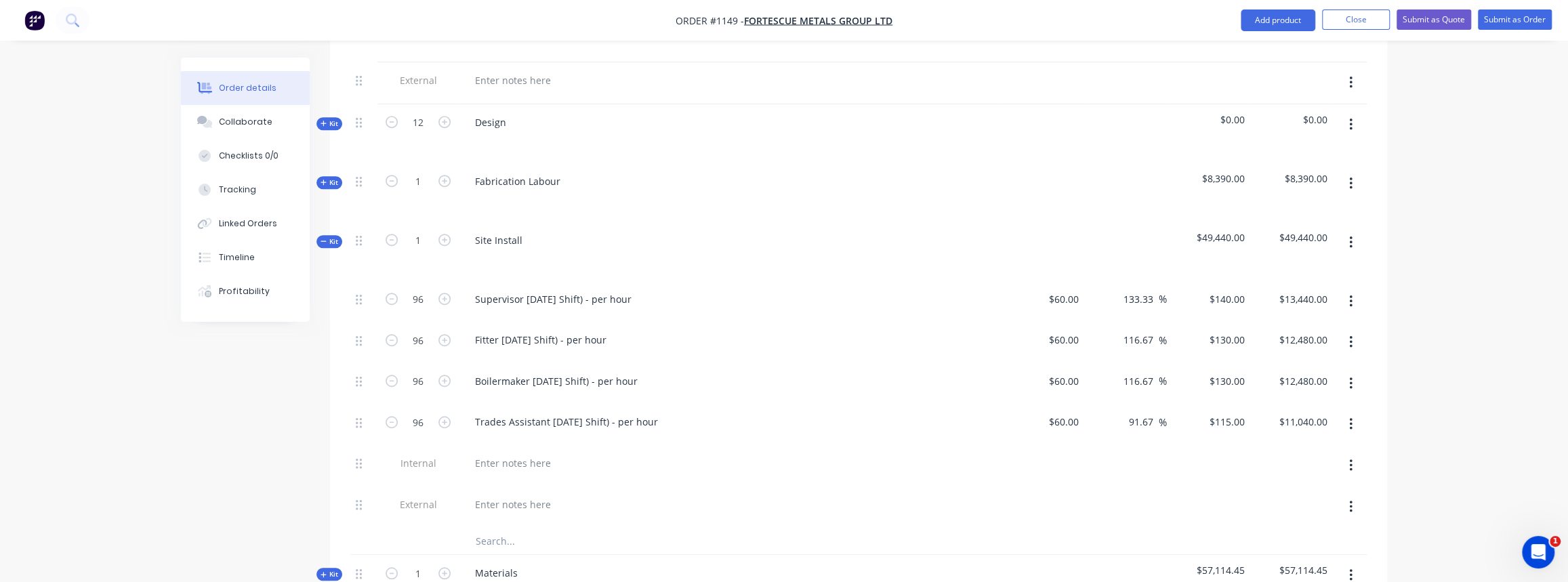
scroll to position [675, 0]
click at [332, 238] on span "Kit" at bounding box center [329, 243] width 17 height 10
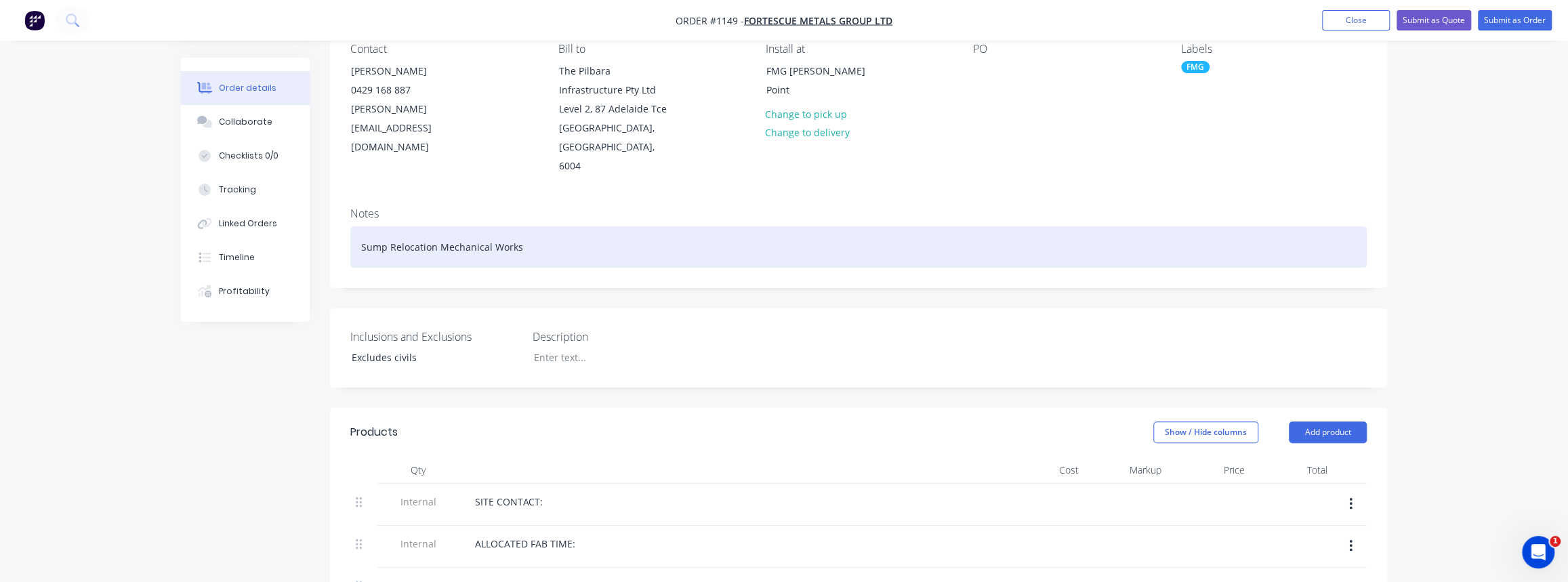
scroll to position [0, 0]
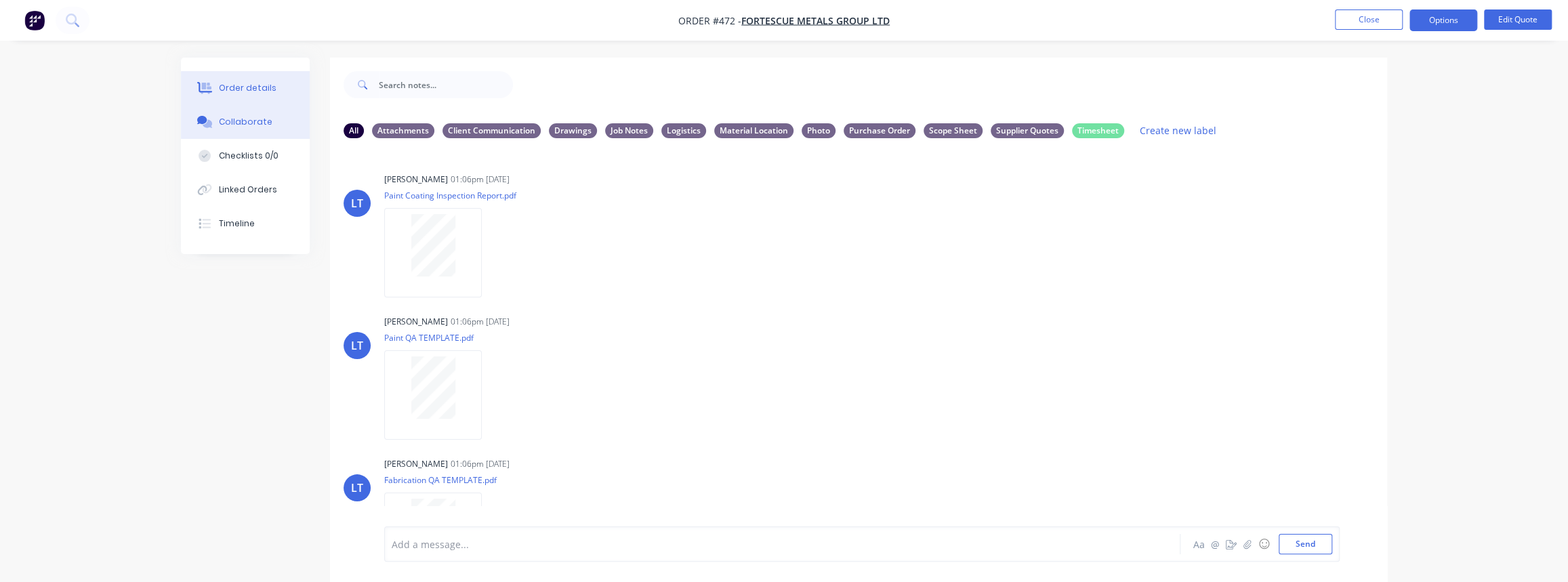
click at [237, 93] on div "Order details" at bounding box center [247, 88] width 57 height 12
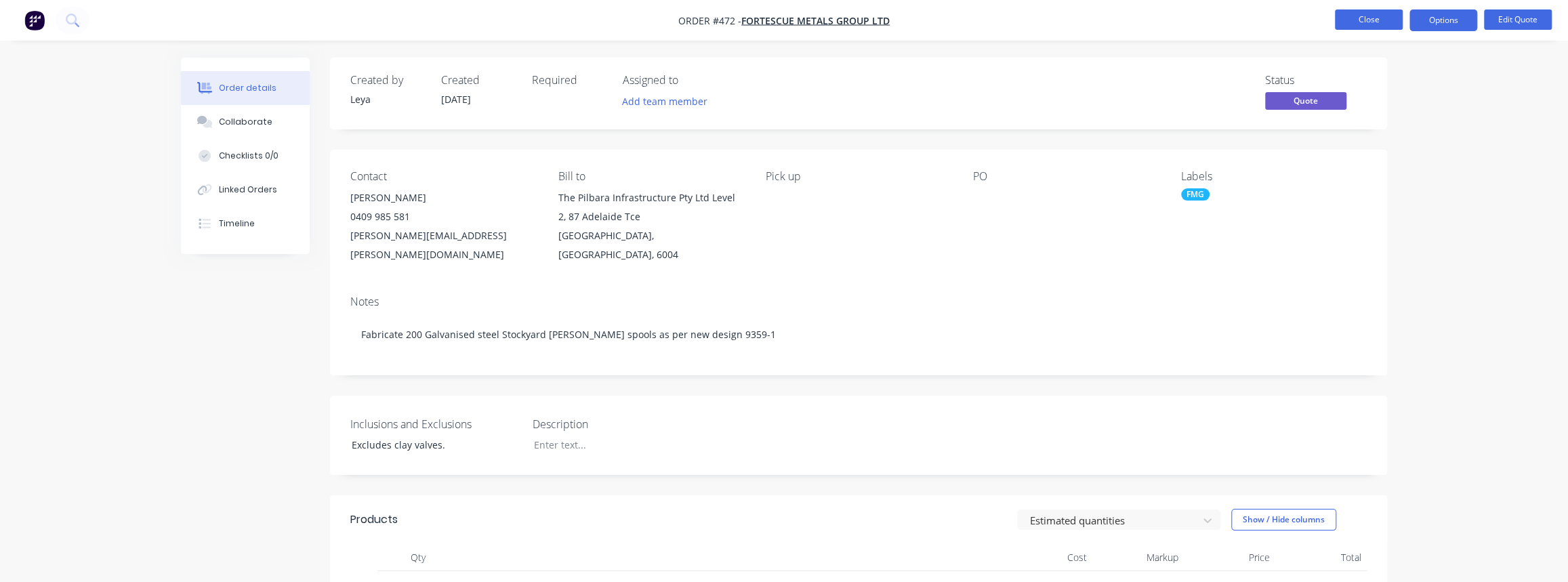
click at [1376, 19] on button "Close" at bounding box center [1369, 20] width 68 height 20
